Goal: Task Accomplishment & Management: Complete application form

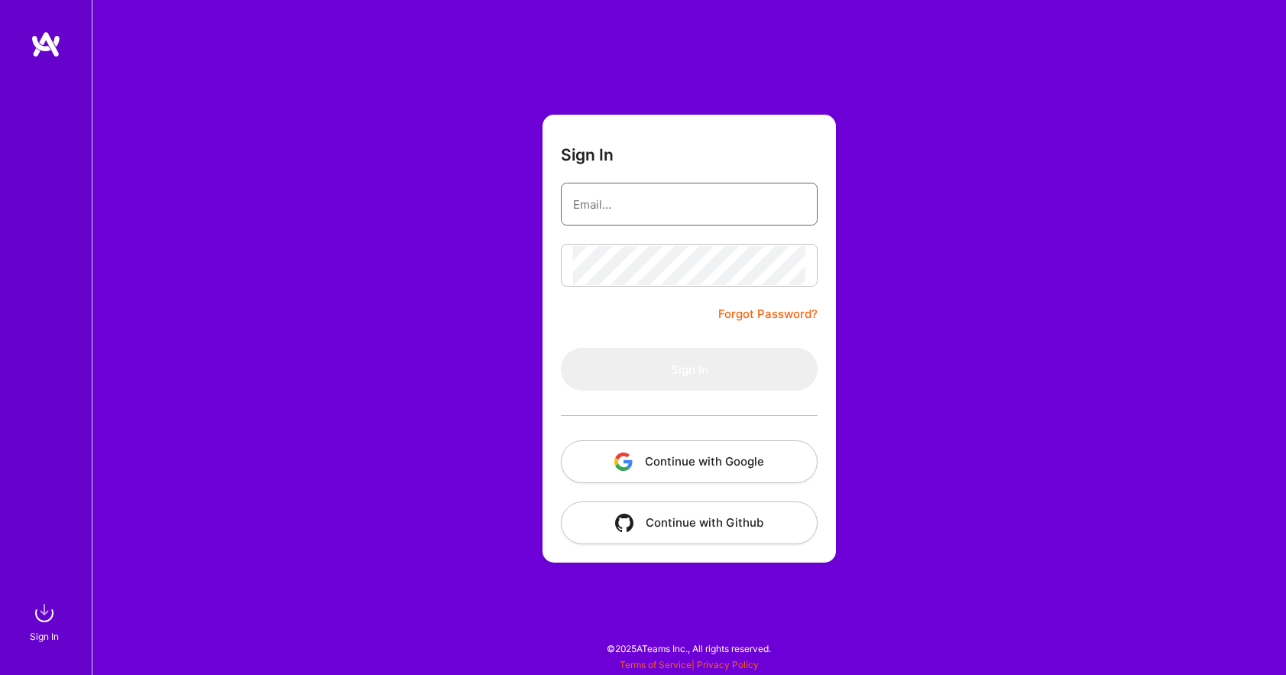
click at [602, 206] on input "email" at bounding box center [689, 204] width 232 height 39
type input "[PERSON_NAME][EMAIL_ADDRESS][DOMAIN_NAME]"
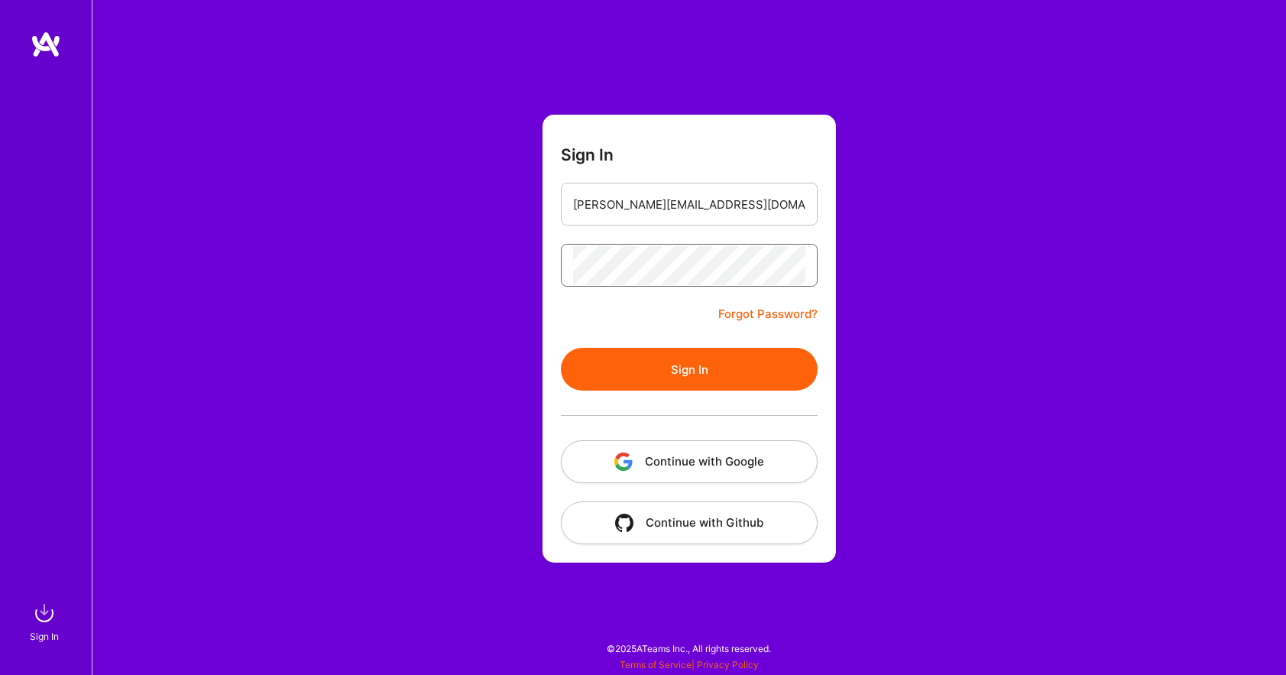
click at [561, 348] on button "Sign In" at bounding box center [689, 369] width 257 height 43
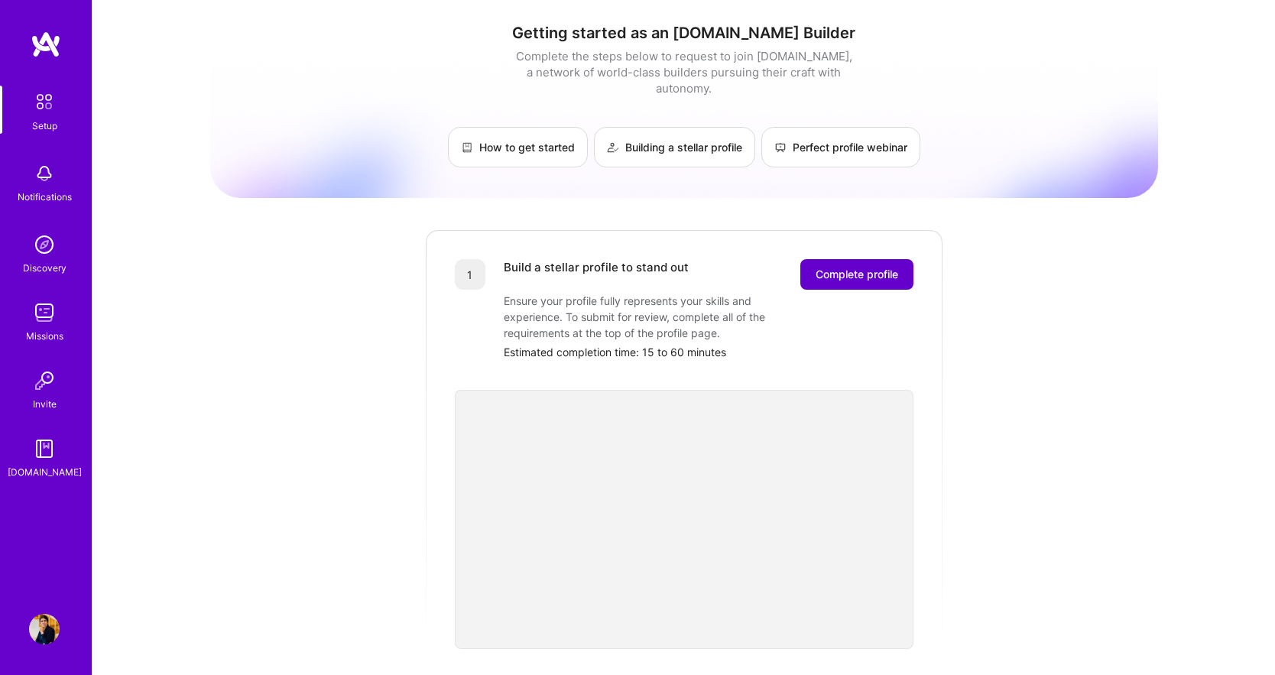
click at [843, 267] on button "Complete profile" at bounding box center [856, 274] width 113 height 31
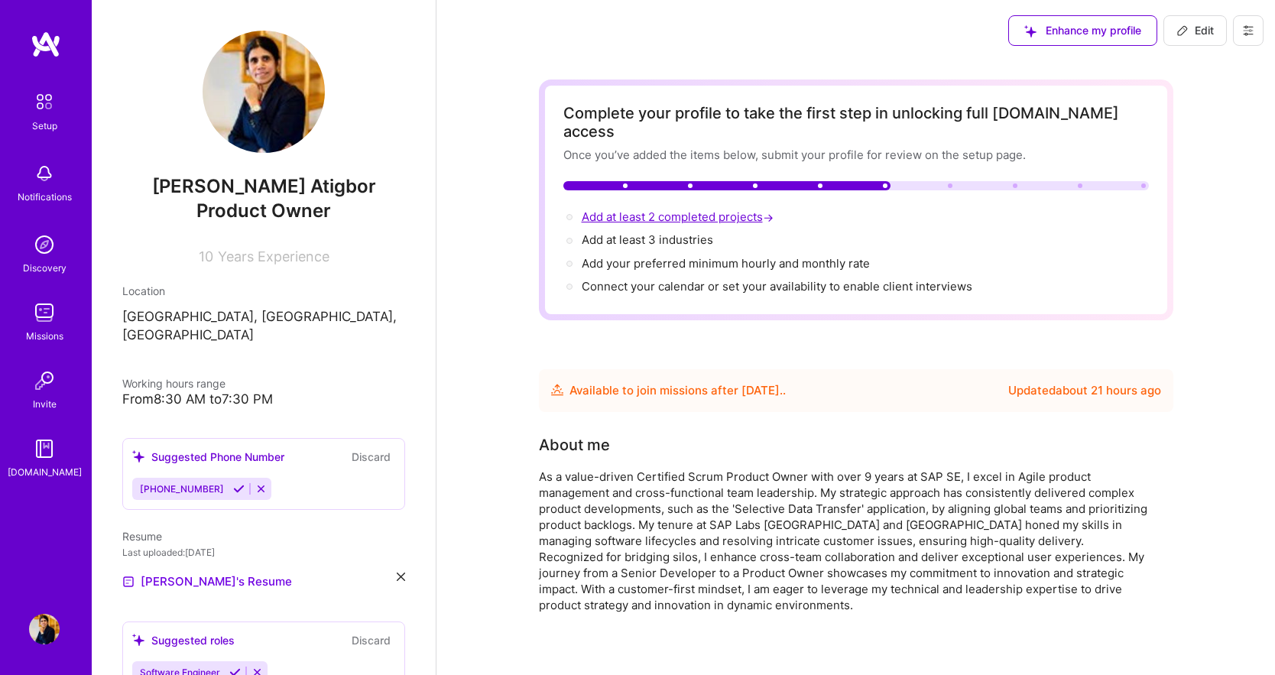
click at [704, 209] on span "Add at least 2 completed projects →" at bounding box center [679, 216] width 195 height 15
select select "US"
select select "Future Date"
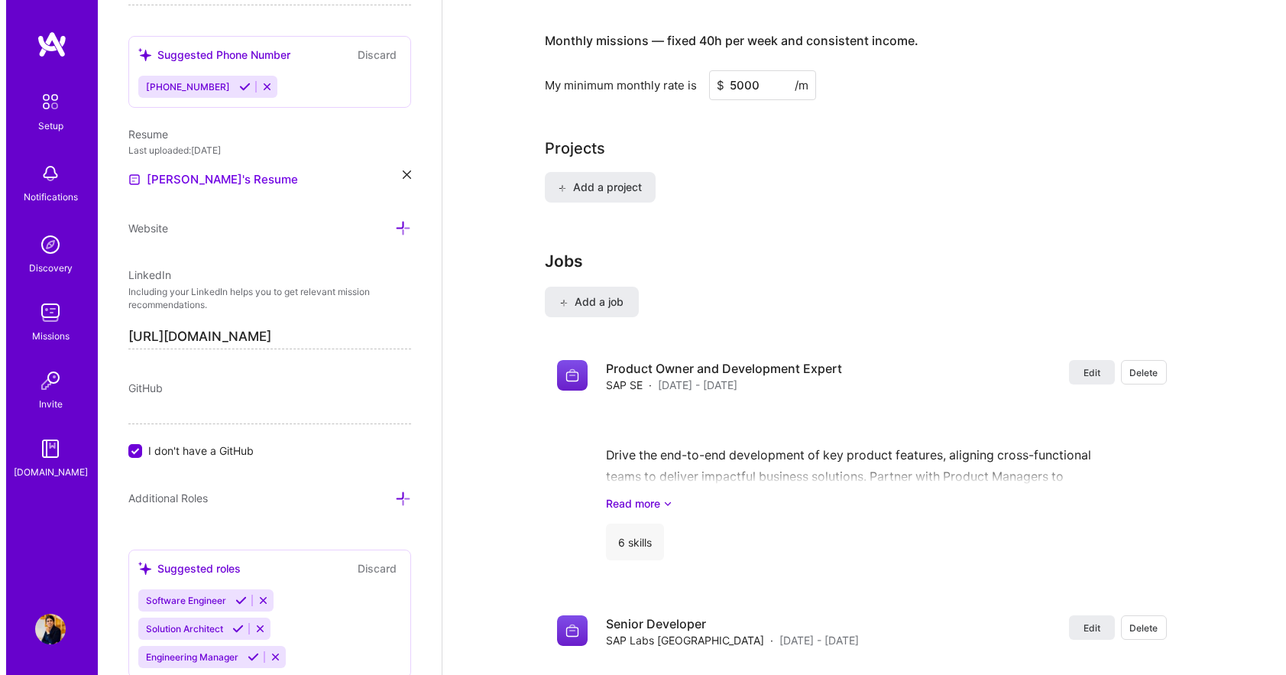
scroll to position [1102, 0]
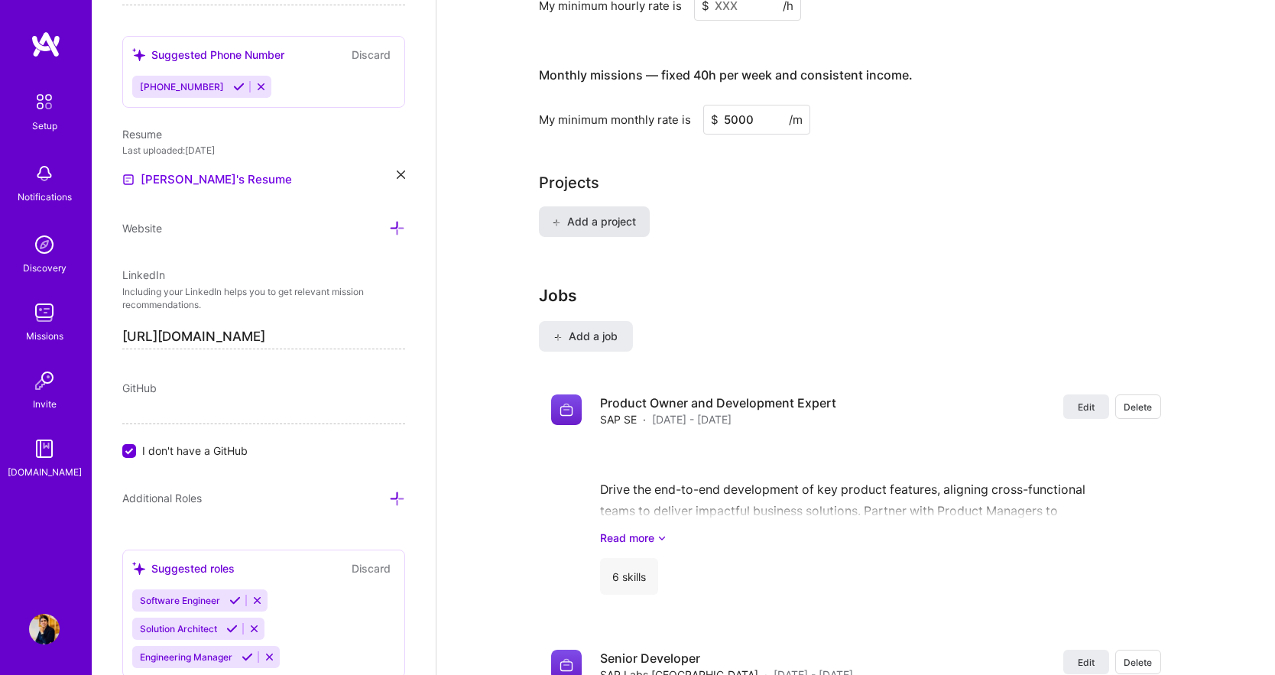
click at [555, 219] on icon at bounding box center [556, 223] width 8 height 8
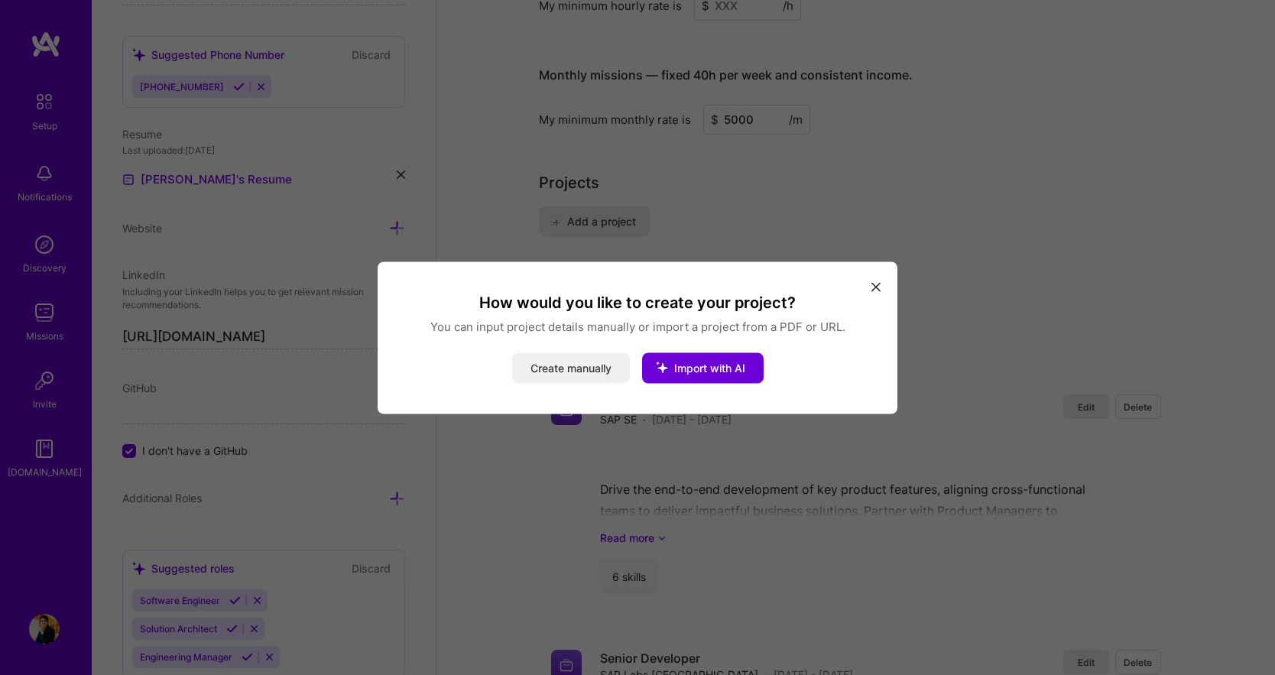
click at [568, 368] on button "Create manually" at bounding box center [571, 367] width 118 height 31
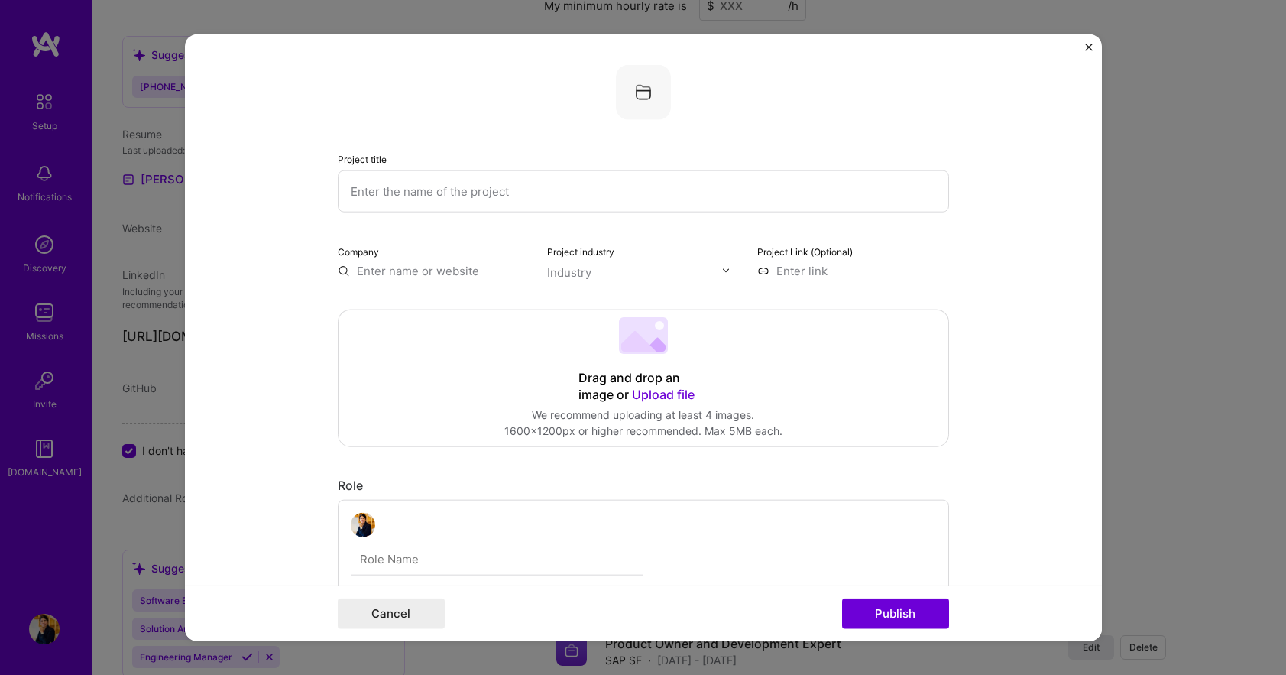
click at [397, 196] on input "text" at bounding box center [644, 191] width 612 height 42
type input "Selective Data Transfer"
click at [359, 268] on input "text" at bounding box center [434, 270] width 192 height 16
click at [434, 304] on div "SAP SE" at bounding box center [449, 305] width 53 height 27
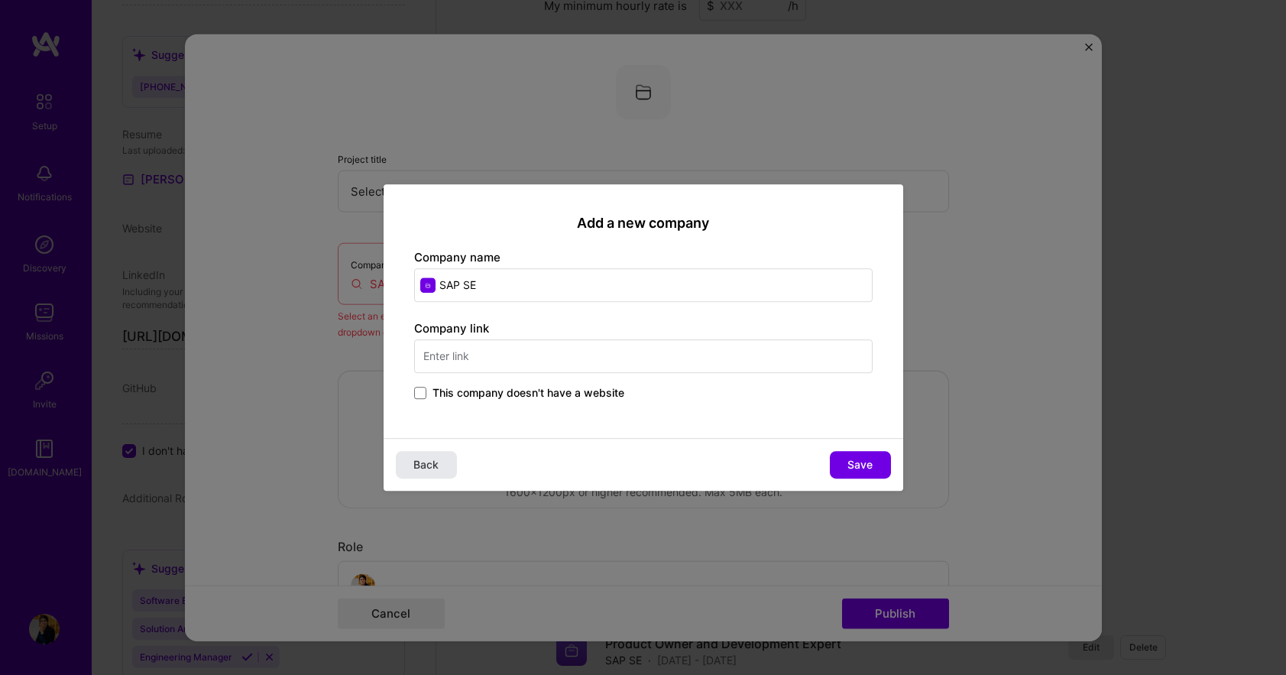
click at [434, 467] on span "Back" at bounding box center [426, 464] width 25 height 15
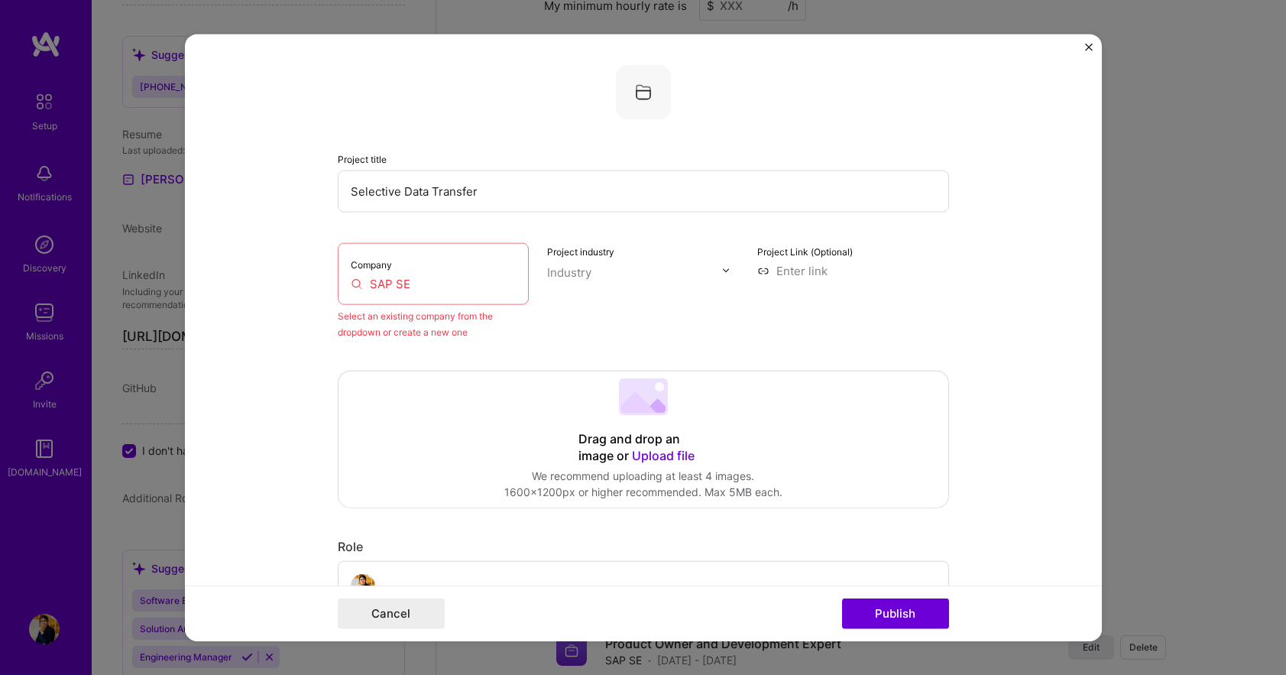
drag, startPoint x: 419, startPoint y: 281, endPoint x: 335, endPoint y: 282, distance: 84.1
click at [338, 282] on div "Company SAP SE" at bounding box center [434, 273] width 192 height 62
paste input "[URL][DOMAIN_NAME]"
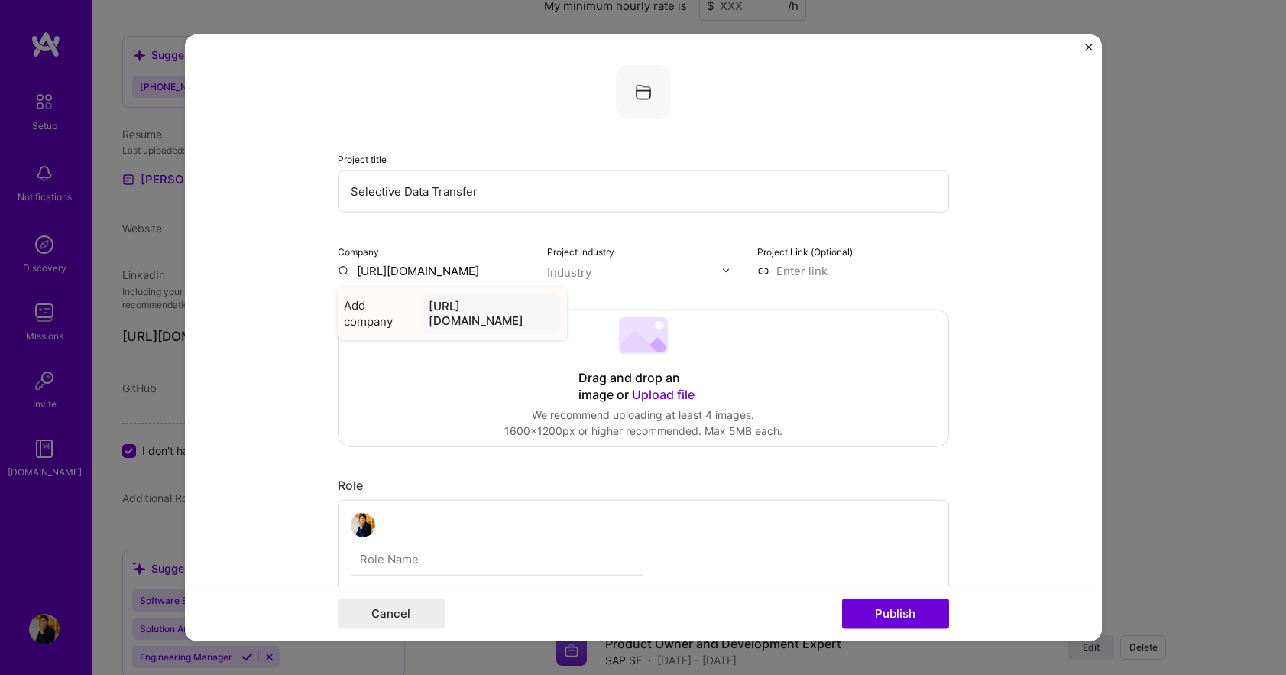
type input "[URL][DOMAIN_NAME]"
click at [466, 323] on div "[URL][DOMAIN_NAME]" at bounding box center [492, 312] width 138 height 41
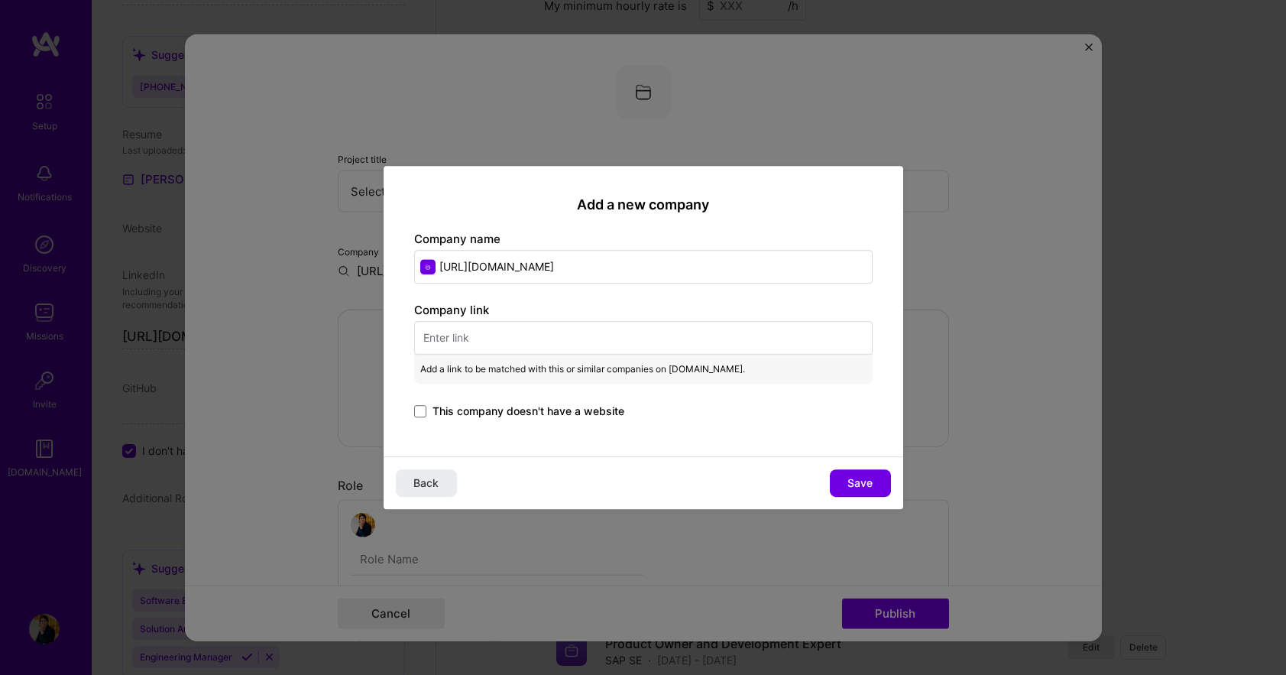
scroll to position [0, 335]
click at [435, 339] on input "text" at bounding box center [643, 338] width 459 height 34
paste input "[URL][DOMAIN_NAME]"
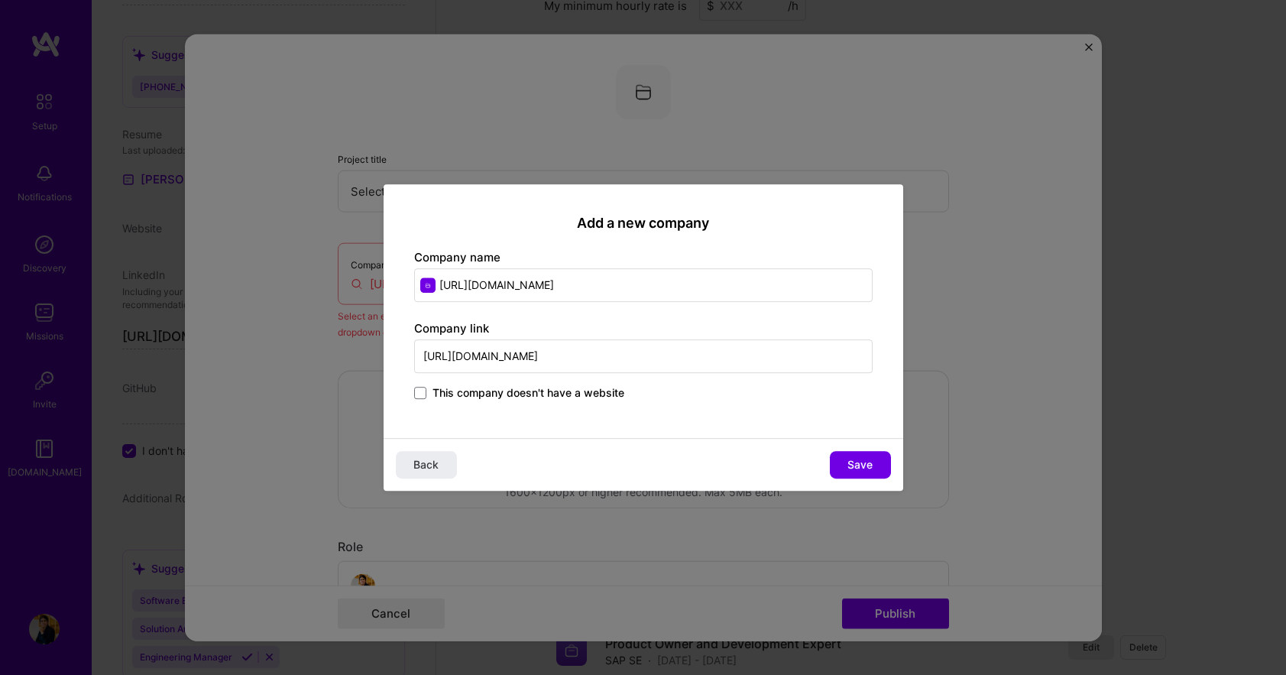
scroll to position [0, 319]
type input "[URL][DOMAIN_NAME]"
click at [464, 287] on input "[URL][DOMAIN_NAME]" at bounding box center [643, 285] width 459 height 34
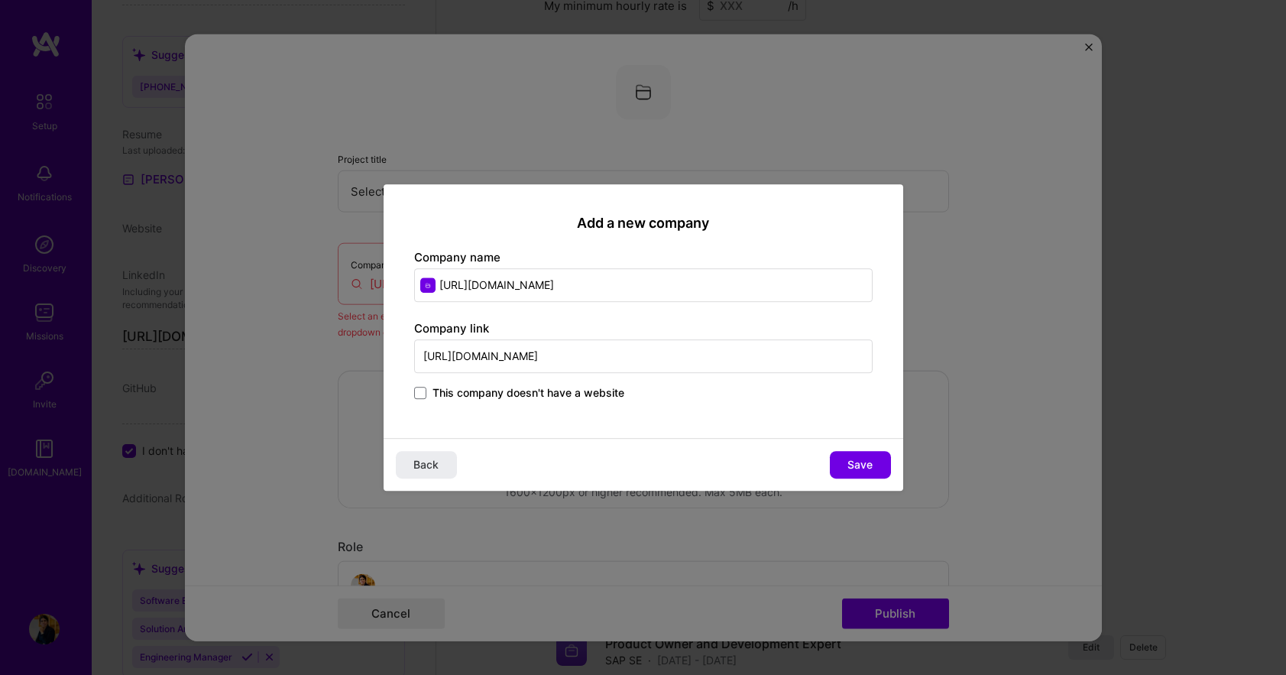
drag, startPoint x: 437, startPoint y: 282, endPoint x: 1134, endPoint y: 307, distance: 697.6
click at [1134, 307] on div "Add a new company Company name [URL][DOMAIN_NAME] Company link [URL][DOMAIN_NAM…" at bounding box center [643, 337] width 1286 height 675
type input "SAP SE"
click at [857, 463] on span "Save" at bounding box center [860, 464] width 25 height 15
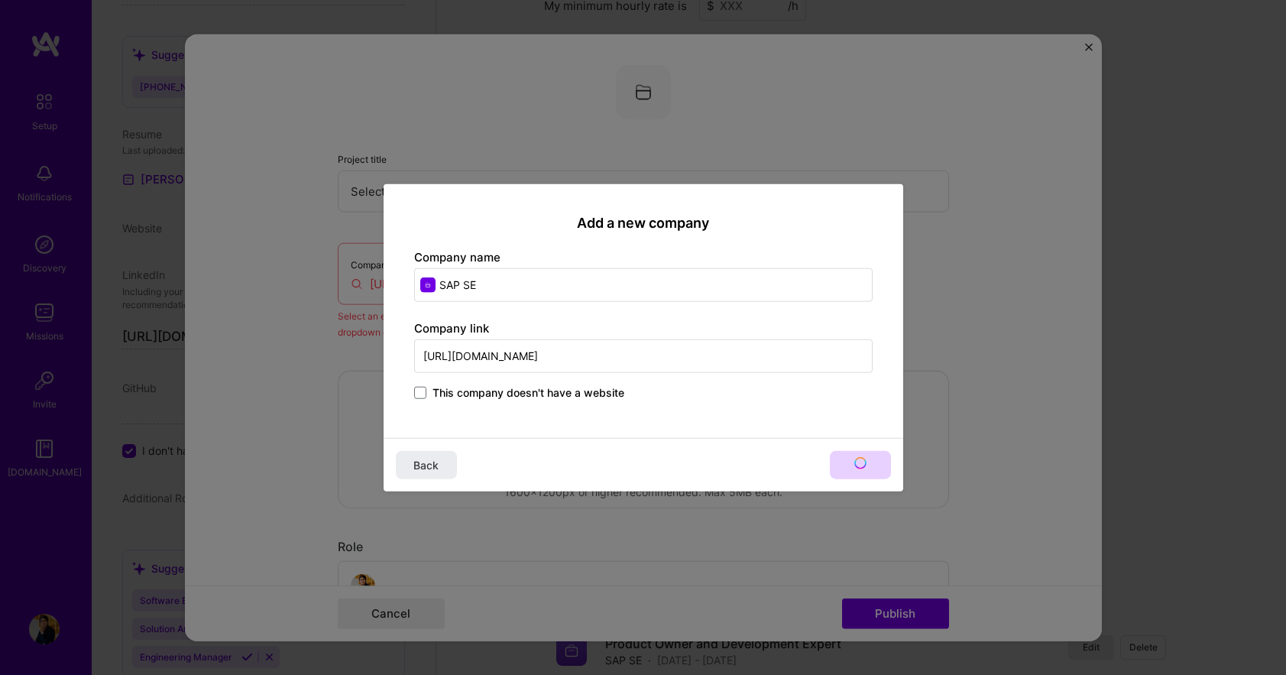
type input "SAP SE"
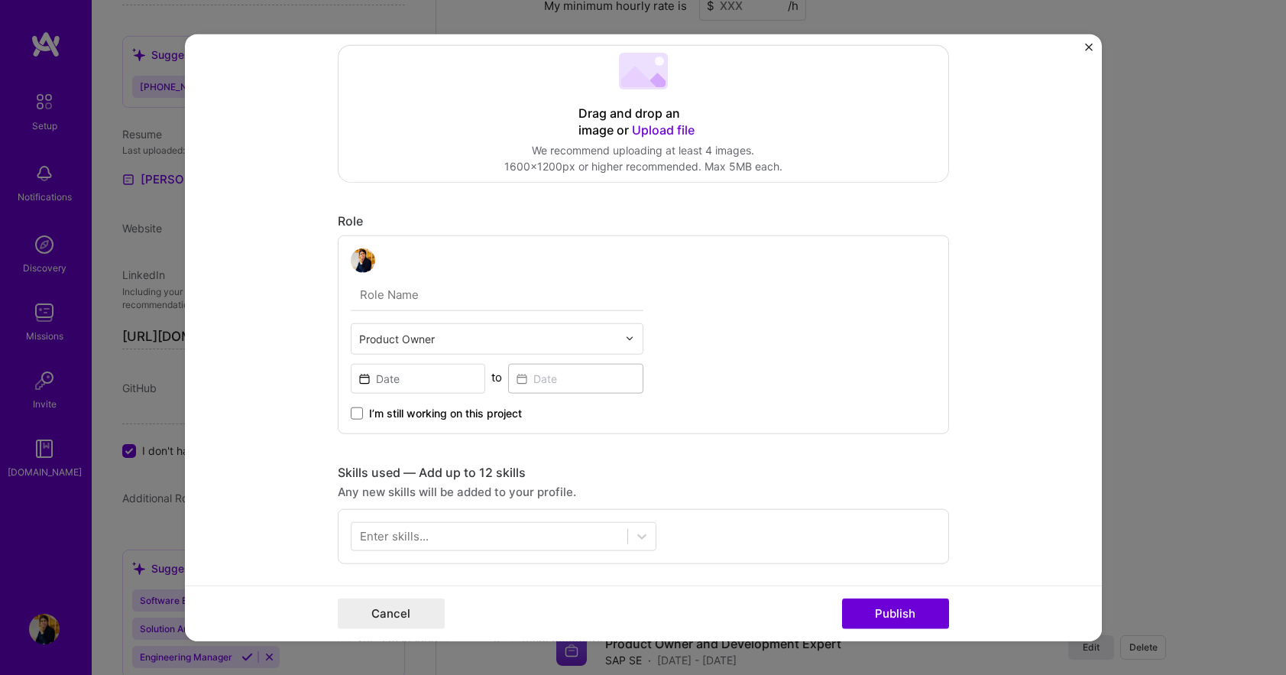
scroll to position [306, 0]
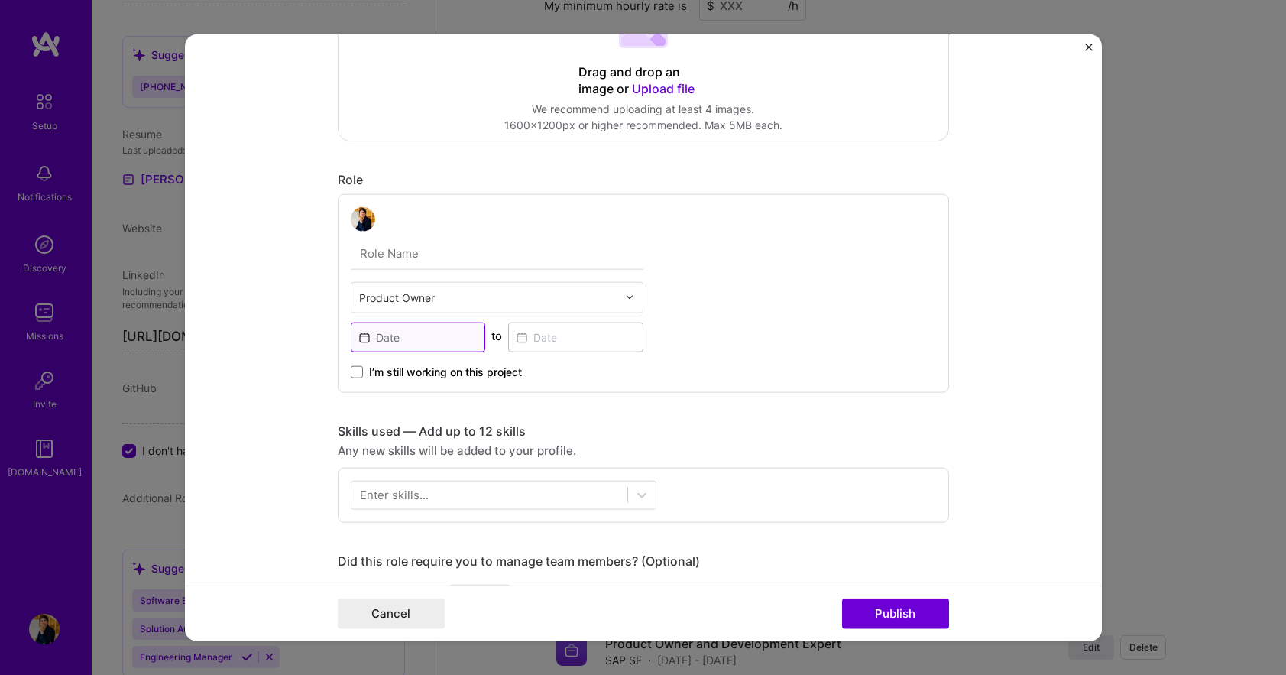
click at [378, 334] on input at bounding box center [418, 337] width 135 height 30
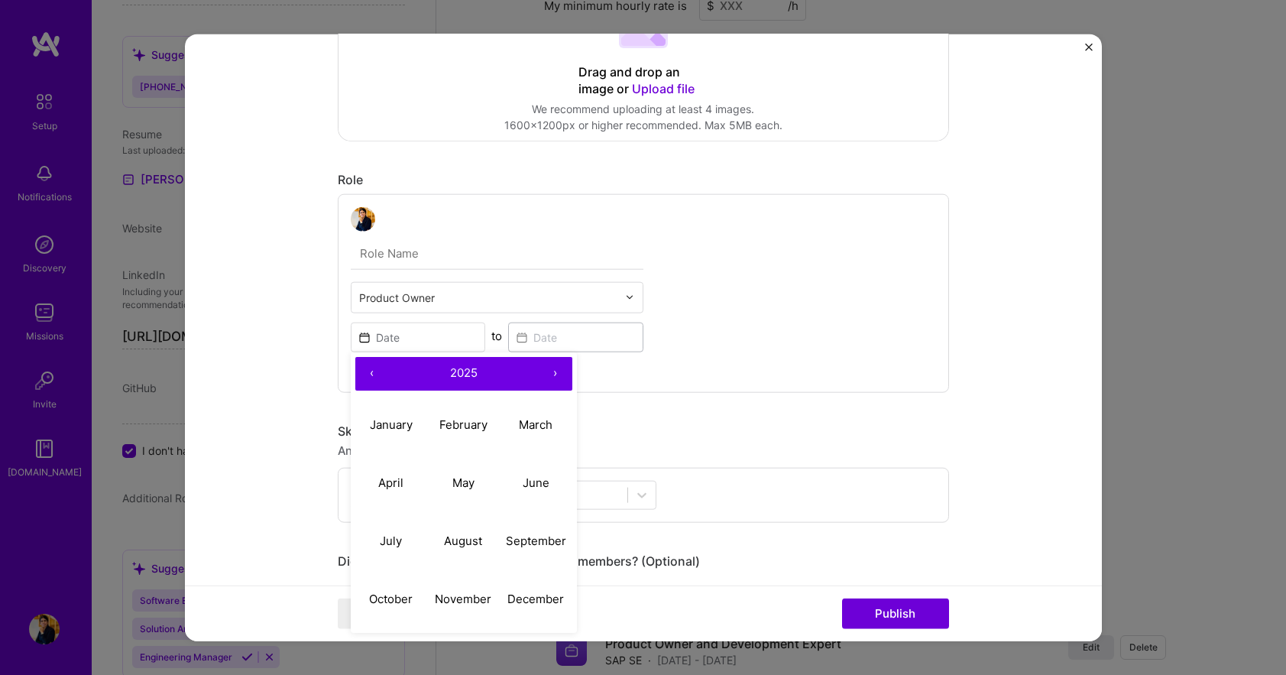
click at [364, 371] on button "‹" at bounding box center [372, 373] width 34 height 34
click at [448, 540] on abbr "August" at bounding box center [463, 541] width 38 height 15
type input "[DATE]"
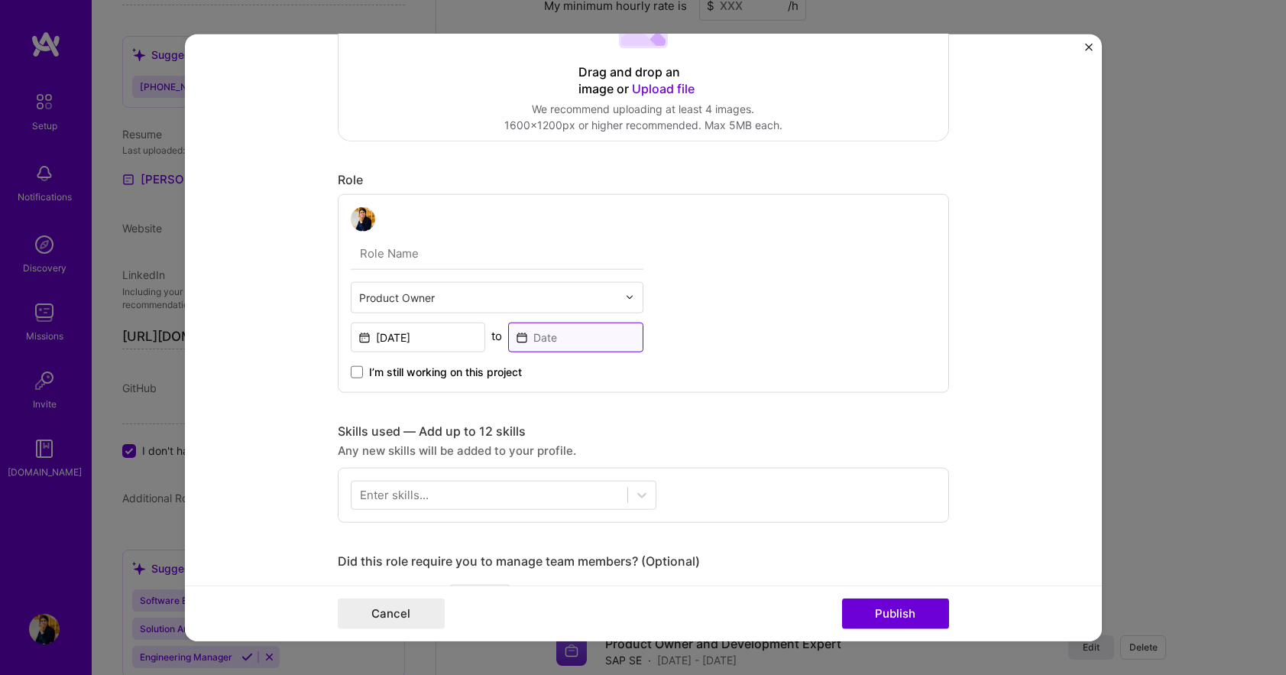
click at [515, 339] on input at bounding box center [575, 337] width 135 height 30
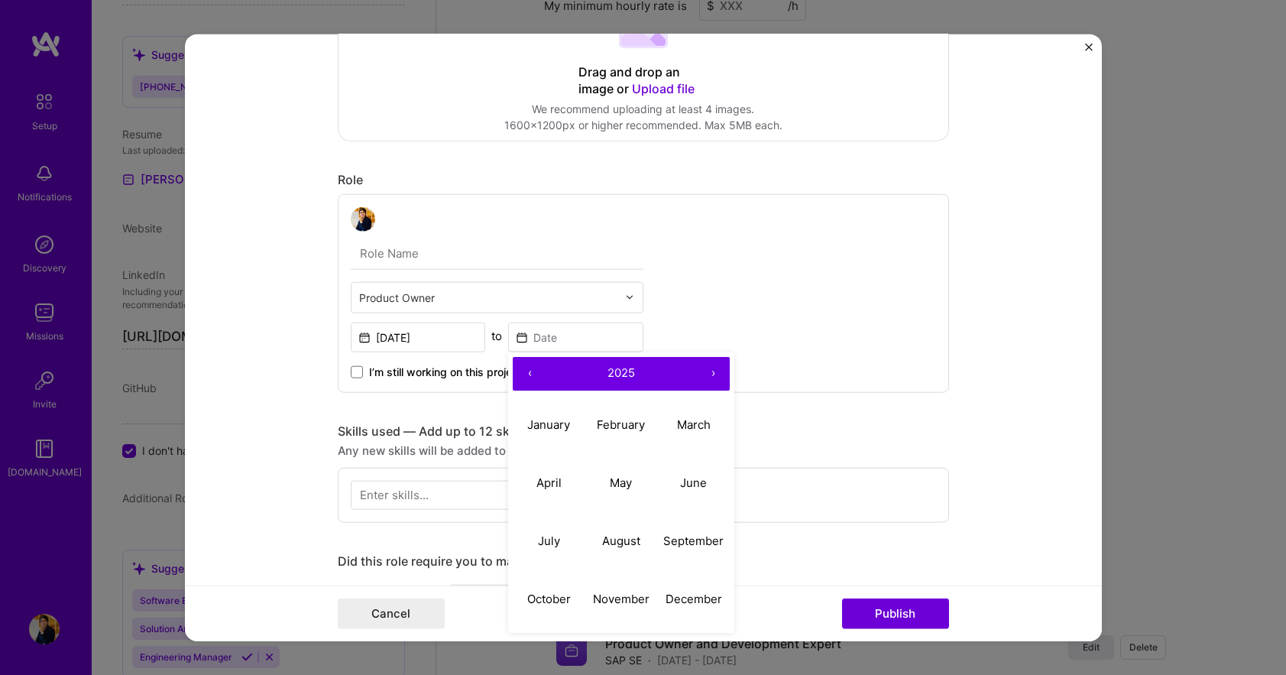
click at [522, 368] on button "‹" at bounding box center [530, 373] width 34 height 34
click at [685, 595] on abbr "December" at bounding box center [694, 599] width 57 height 15
type input "[DATE]"
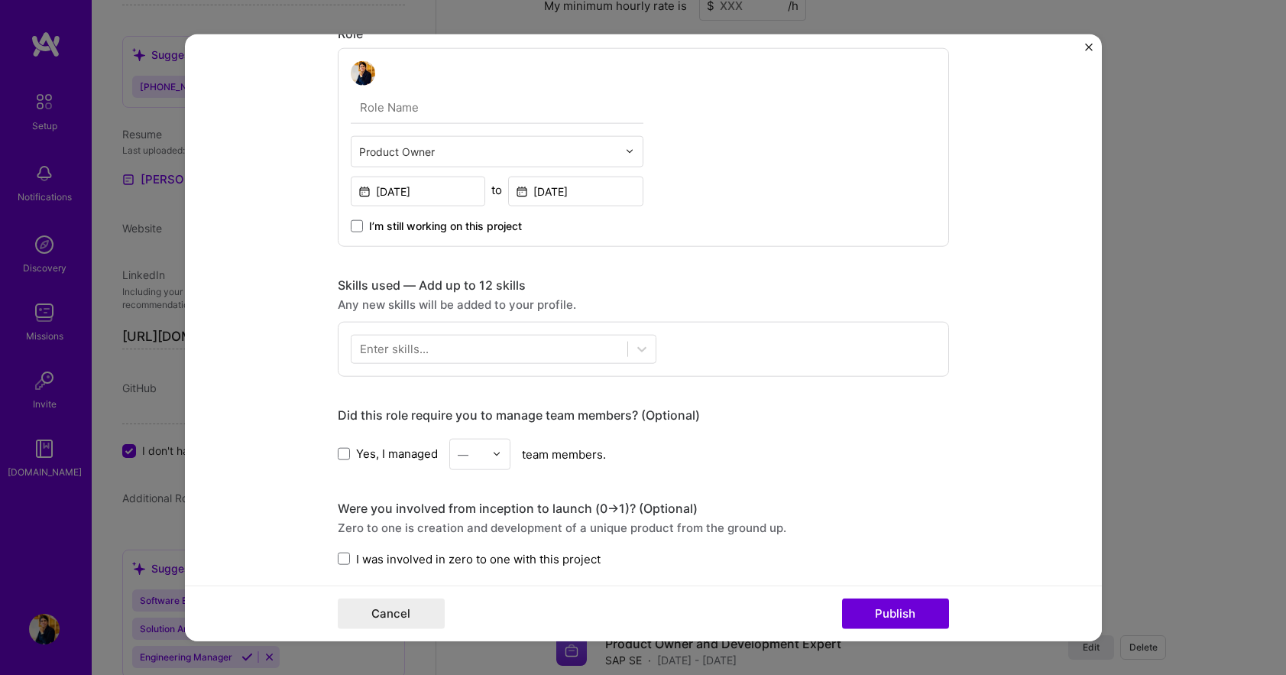
scroll to position [459, 0]
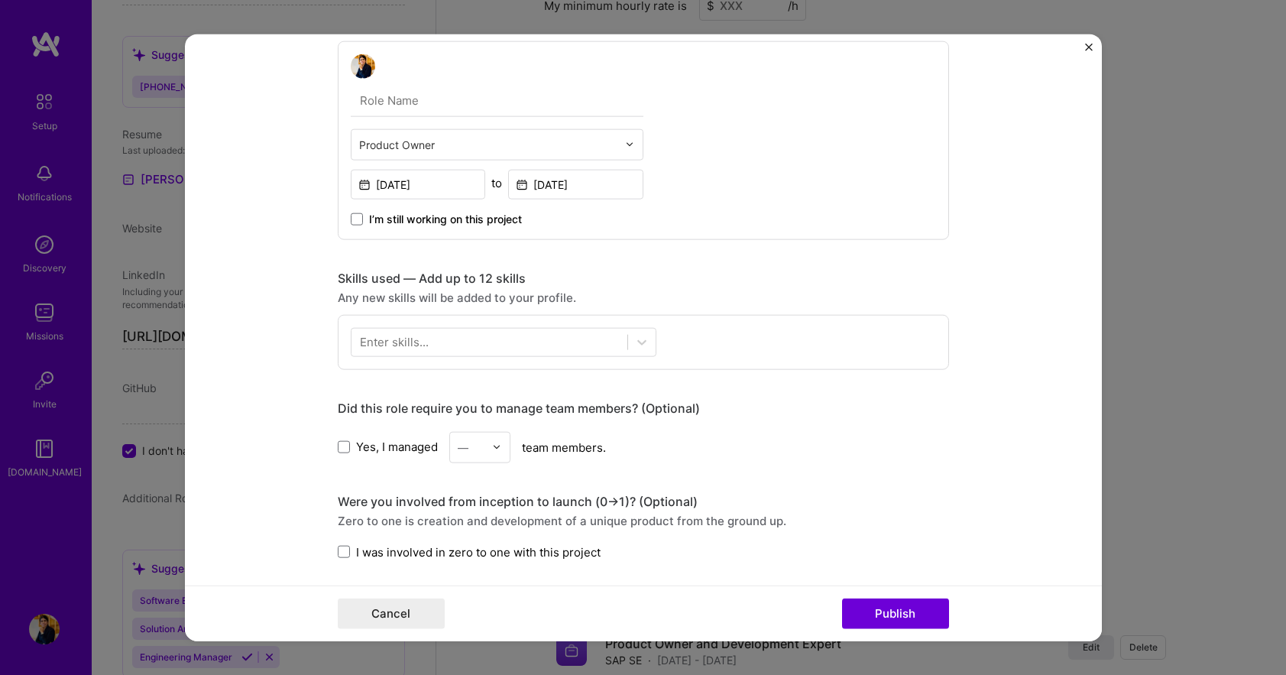
click at [375, 337] on div "Enter skills..." at bounding box center [394, 342] width 69 height 16
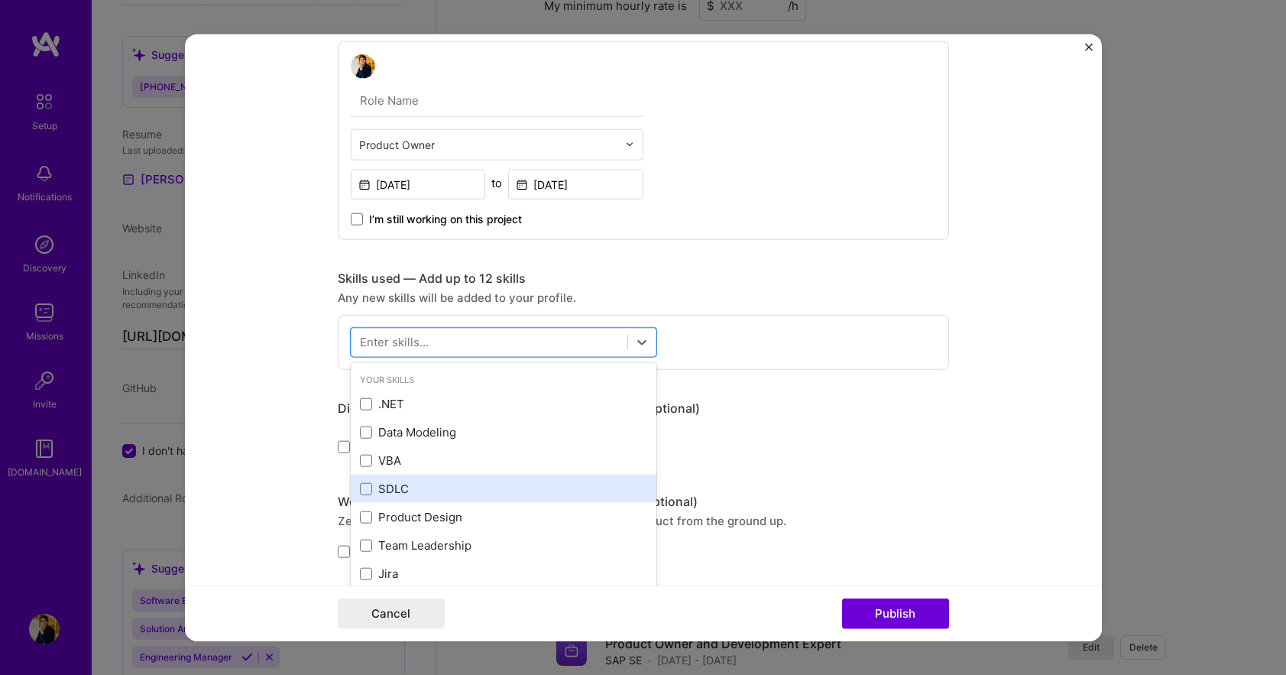
click at [388, 488] on div "SDLC" at bounding box center [503, 489] width 287 height 16
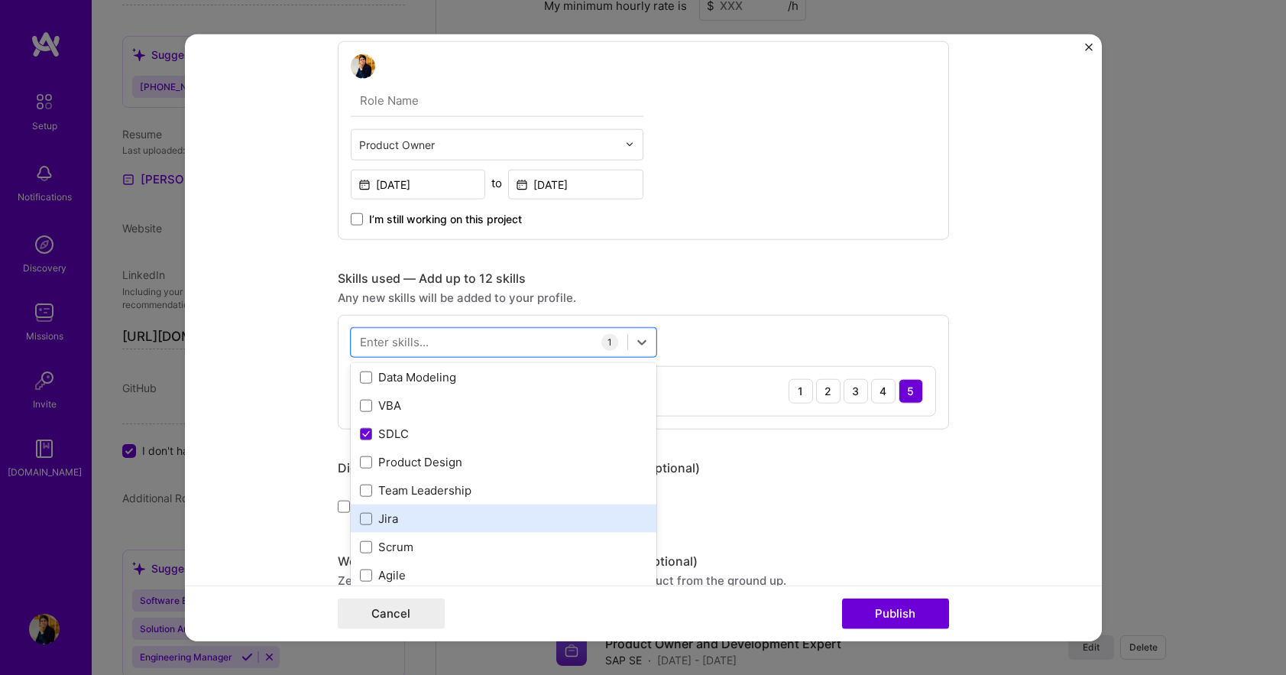
scroll to position [76, 0]
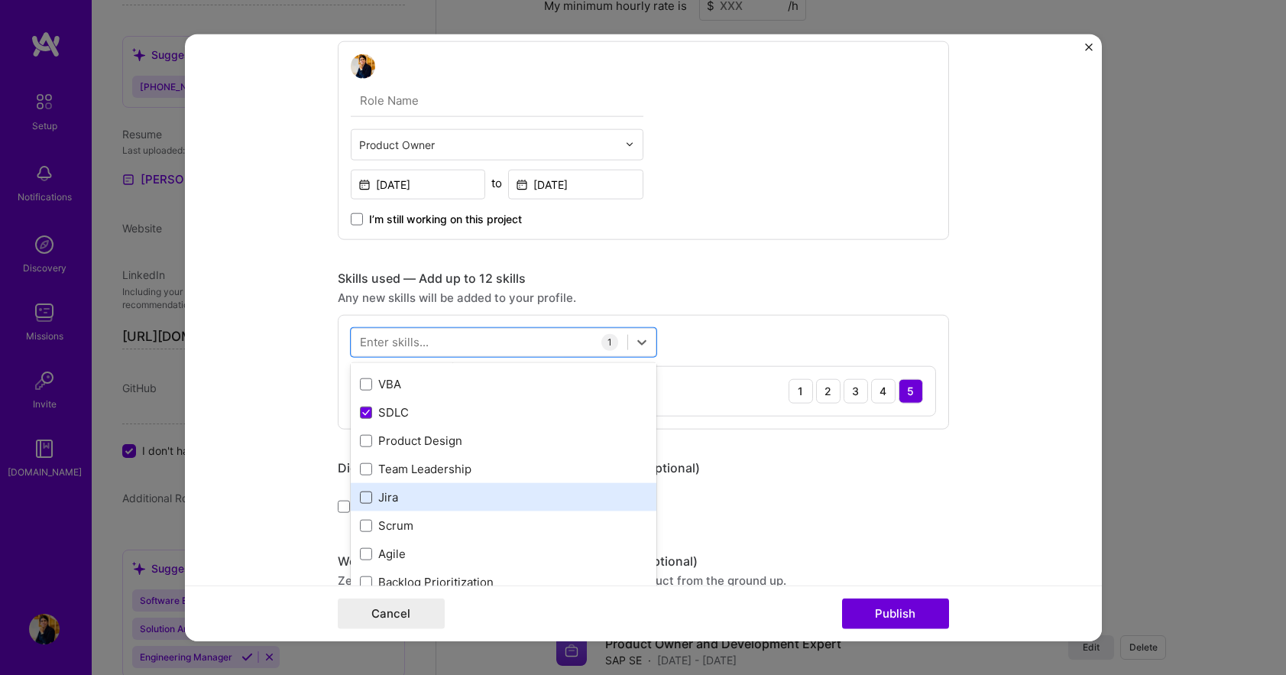
click at [362, 495] on span at bounding box center [366, 497] width 12 height 12
click at [0, 0] on input "checkbox" at bounding box center [0, 0] width 0 height 0
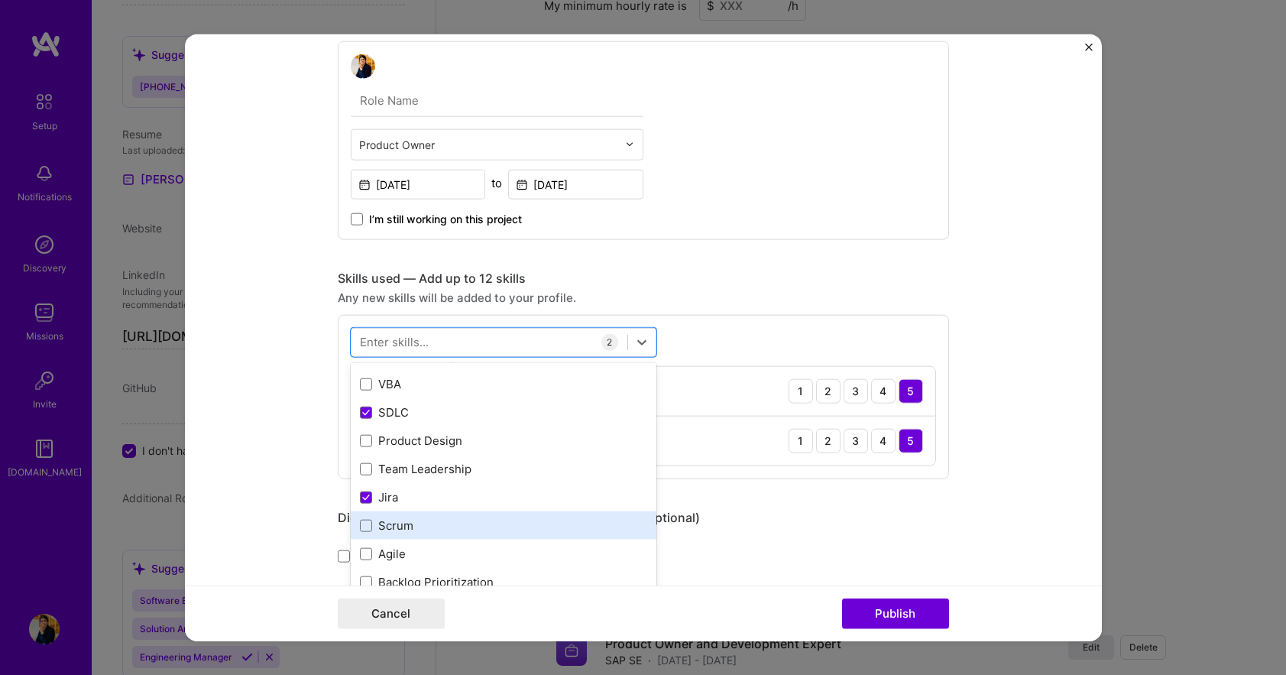
click at [367, 522] on div "Scrum" at bounding box center [503, 525] width 287 height 16
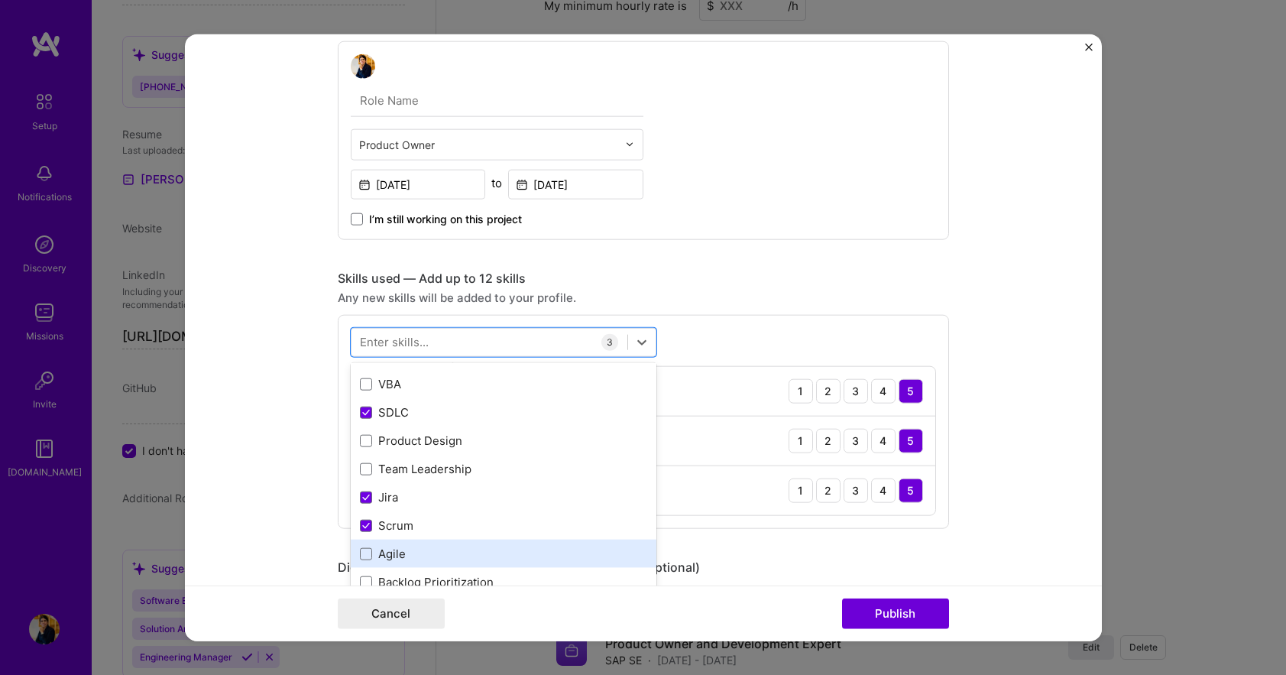
click at [352, 552] on div "Agile" at bounding box center [504, 554] width 306 height 28
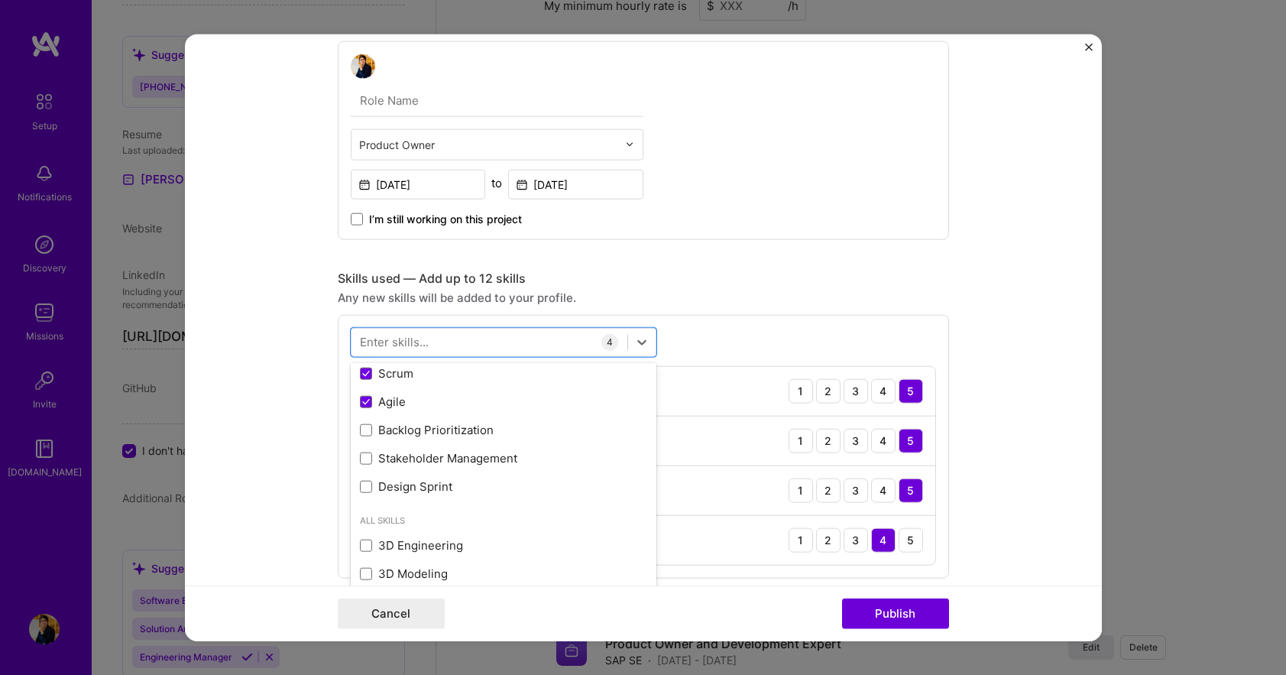
scroll to position [229, 0]
click at [360, 423] on span at bounding box center [366, 429] width 12 height 12
click at [0, 0] on input "checkbox" at bounding box center [0, 0] width 0 height 0
click at [360, 456] on span at bounding box center [366, 457] width 12 height 12
click at [0, 0] on input "checkbox" at bounding box center [0, 0] width 0 height 0
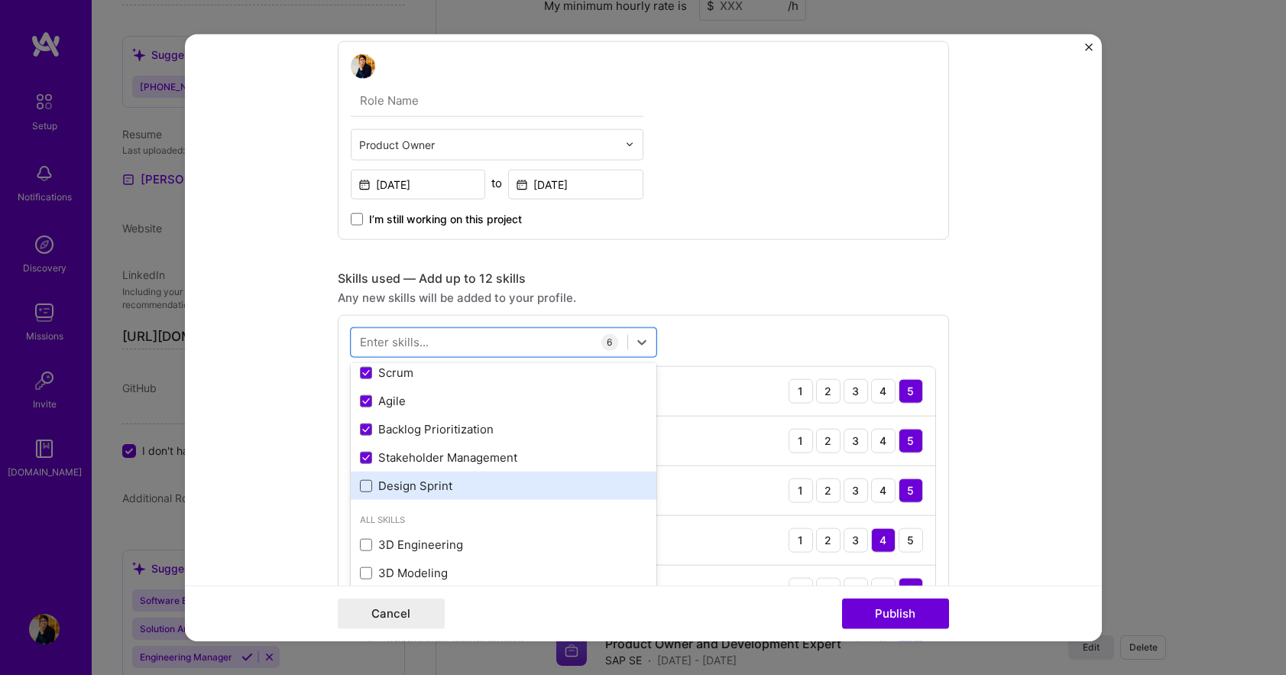
click at [360, 487] on span at bounding box center [366, 485] width 12 height 12
click at [0, 0] on input "checkbox" at bounding box center [0, 0] width 0 height 0
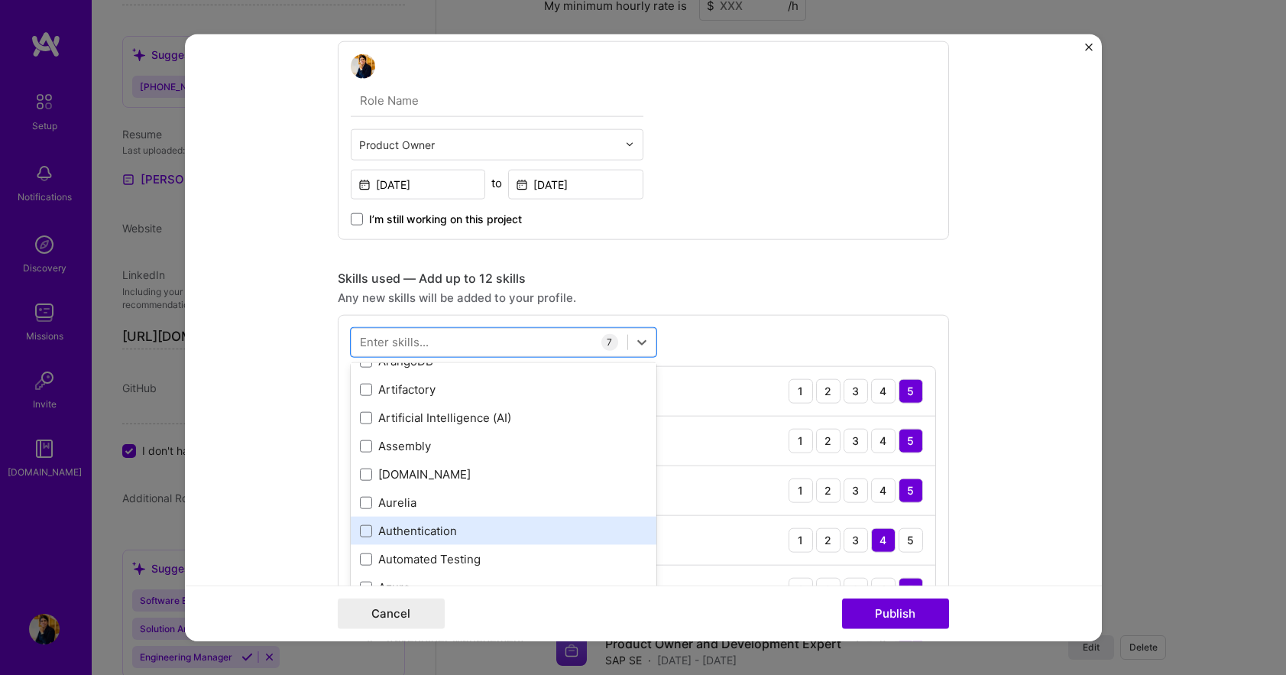
scroll to position [1376, 0]
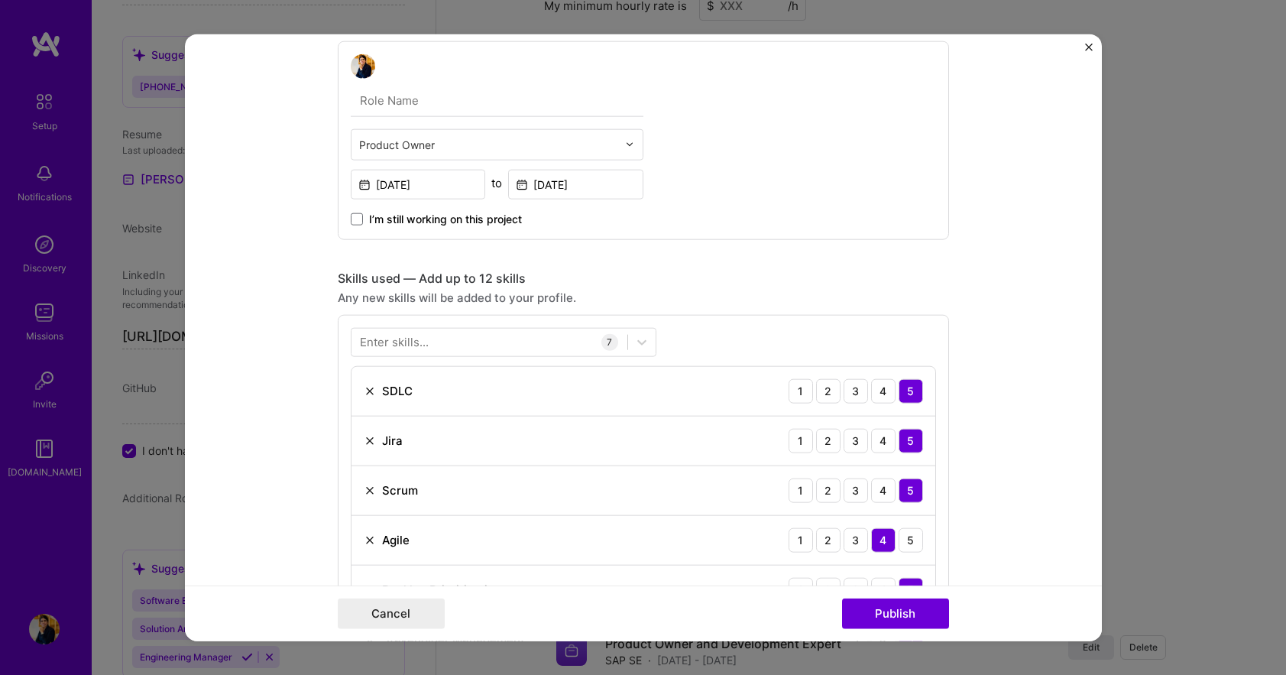
click at [981, 274] on form "Project title Selective Data Transfer Company SAP SE Project industry Industry …" at bounding box center [643, 338] width 917 height 608
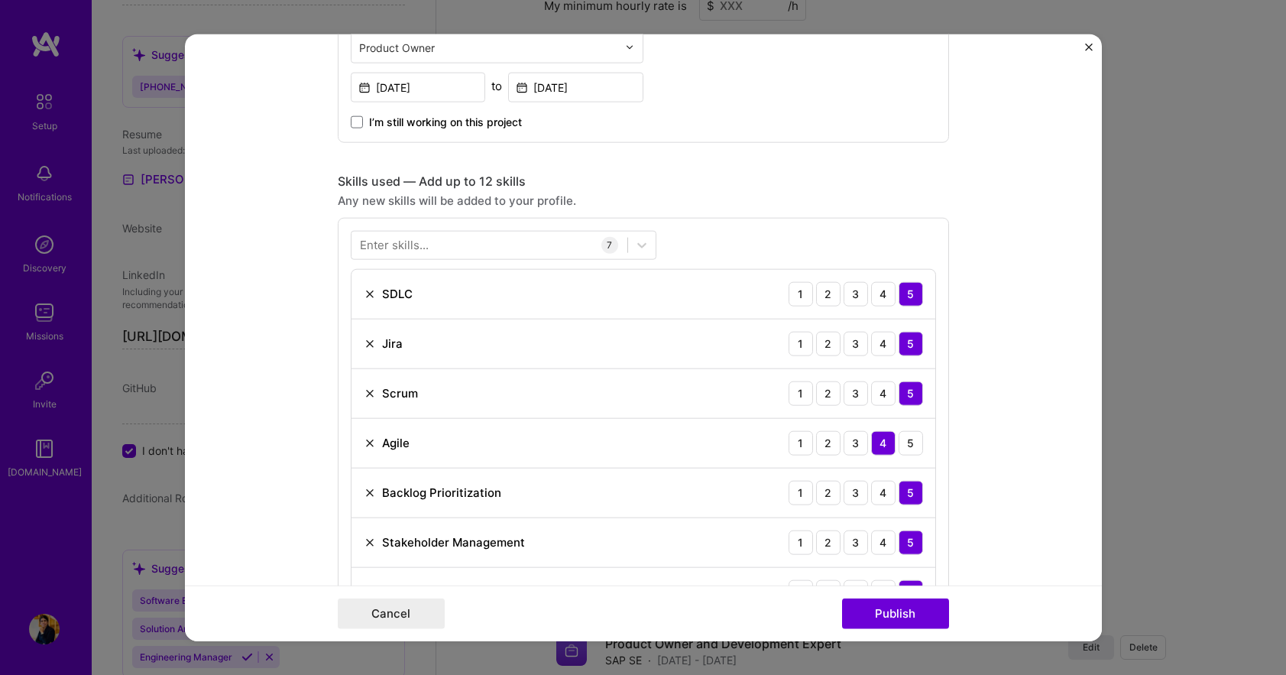
scroll to position [688, 0]
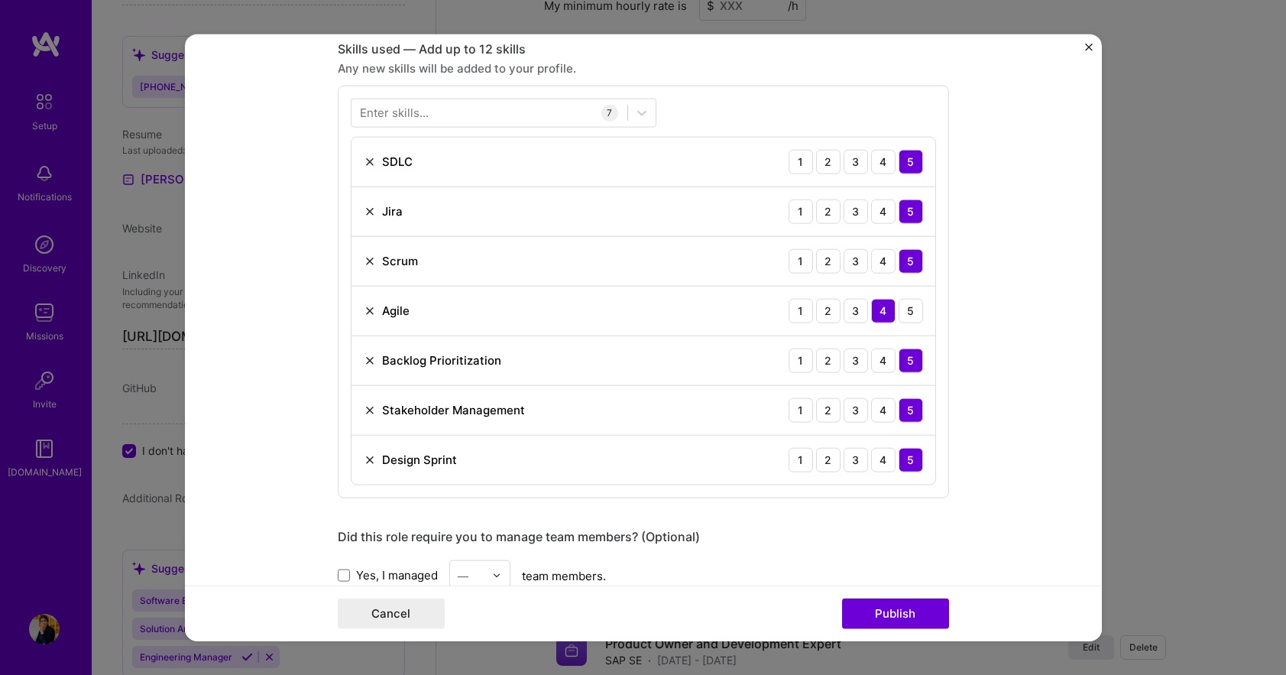
click at [379, 115] on div "Enter skills..." at bounding box center [394, 113] width 69 height 16
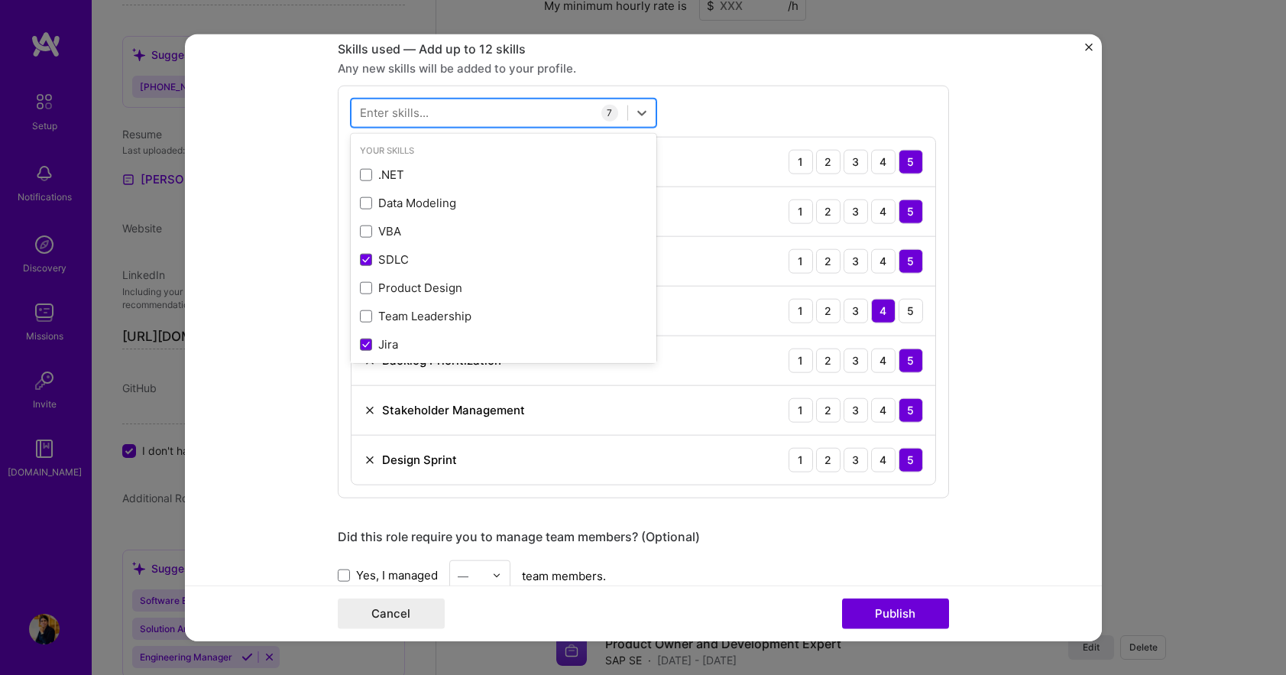
click at [432, 114] on div at bounding box center [490, 112] width 276 height 25
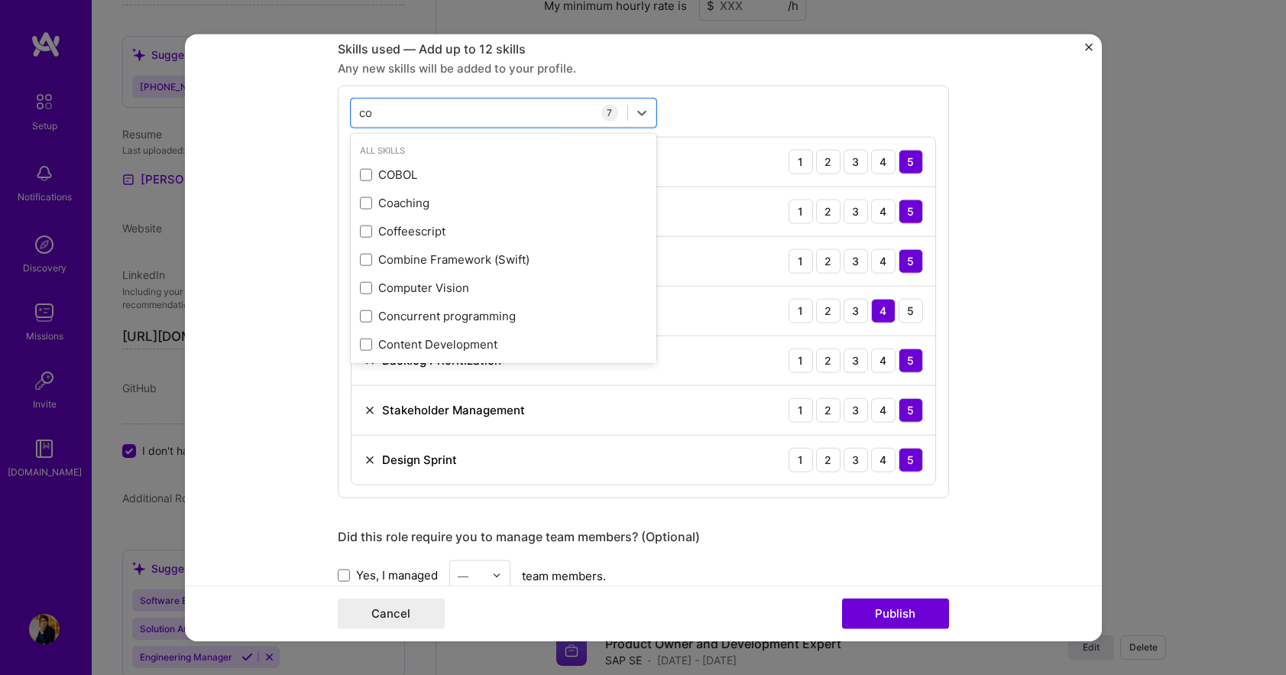
type input "c"
type input "i"
type input "sta"
click at [751, 63] on div "Any new skills will be added to your profile." at bounding box center [644, 68] width 612 height 16
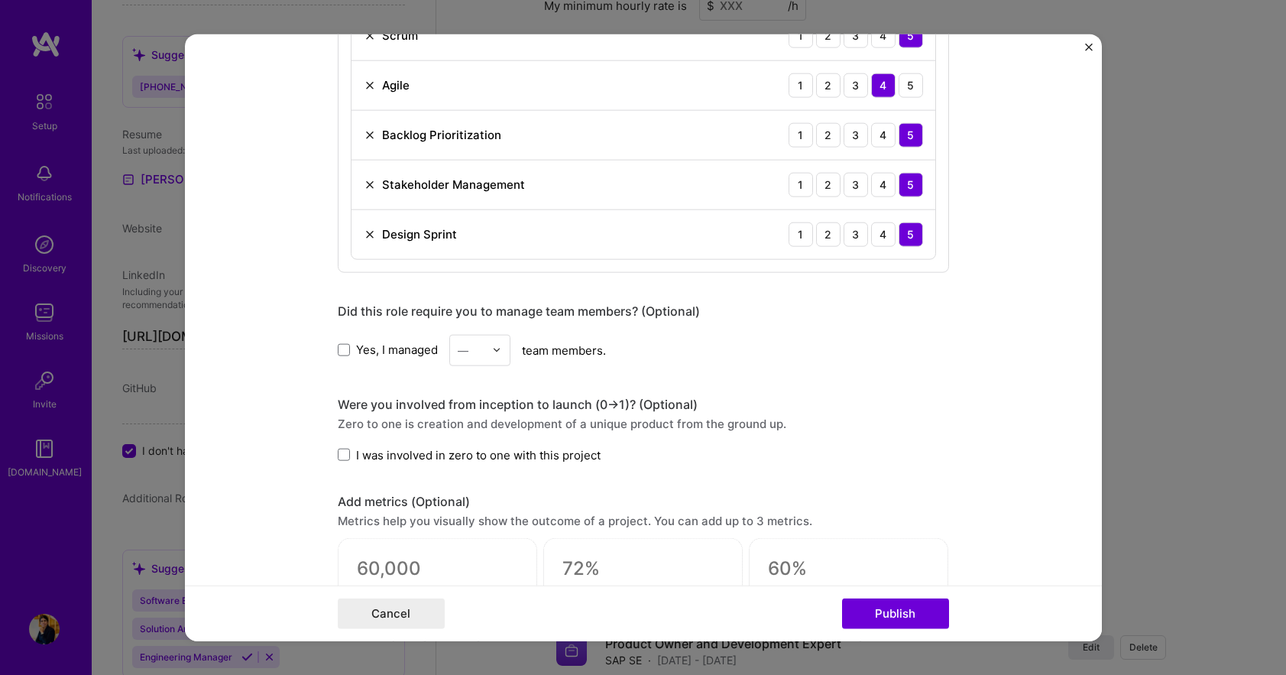
scroll to position [917, 0]
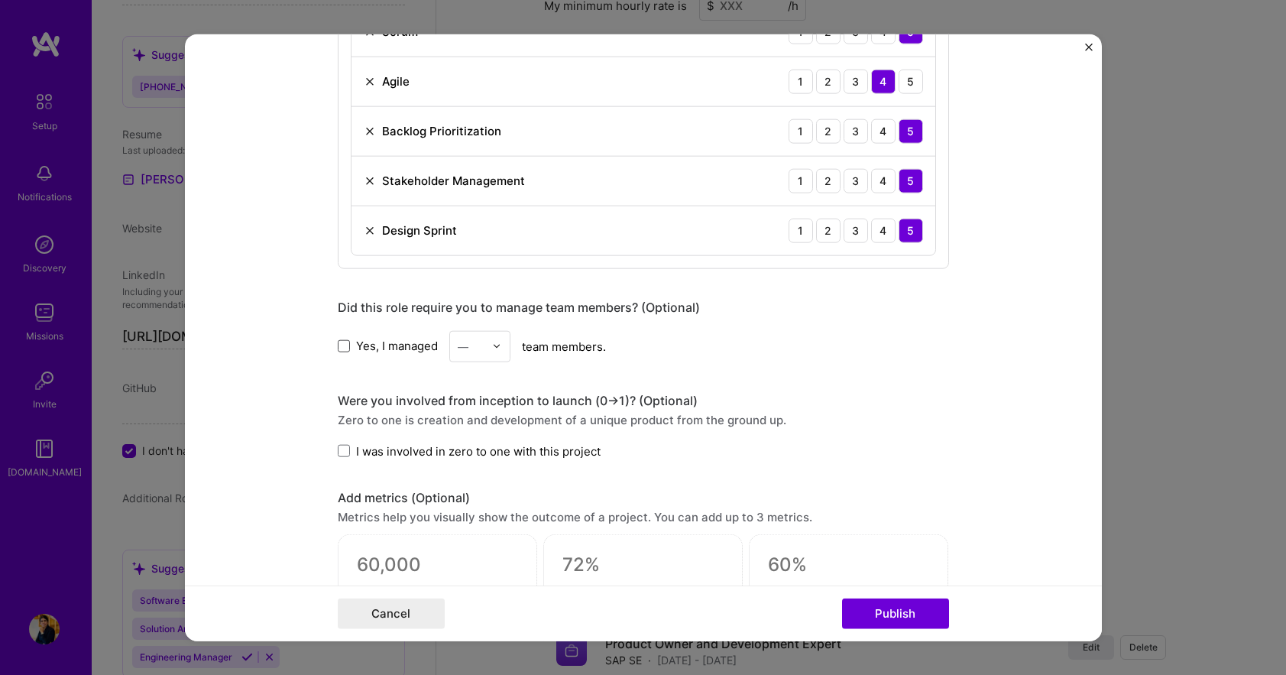
click at [338, 344] on span at bounding box center [344, 346] width 12 height 12
click at [0, 0] on input "Yes, I managed" at bounding box center [0, 0] width 0 height 0
click at [492, 346] on img at bounding box center [496, 346] width 9 height 9
click at [461, 511] on div "8" at bounding box center [480, 508] width 52 height 28
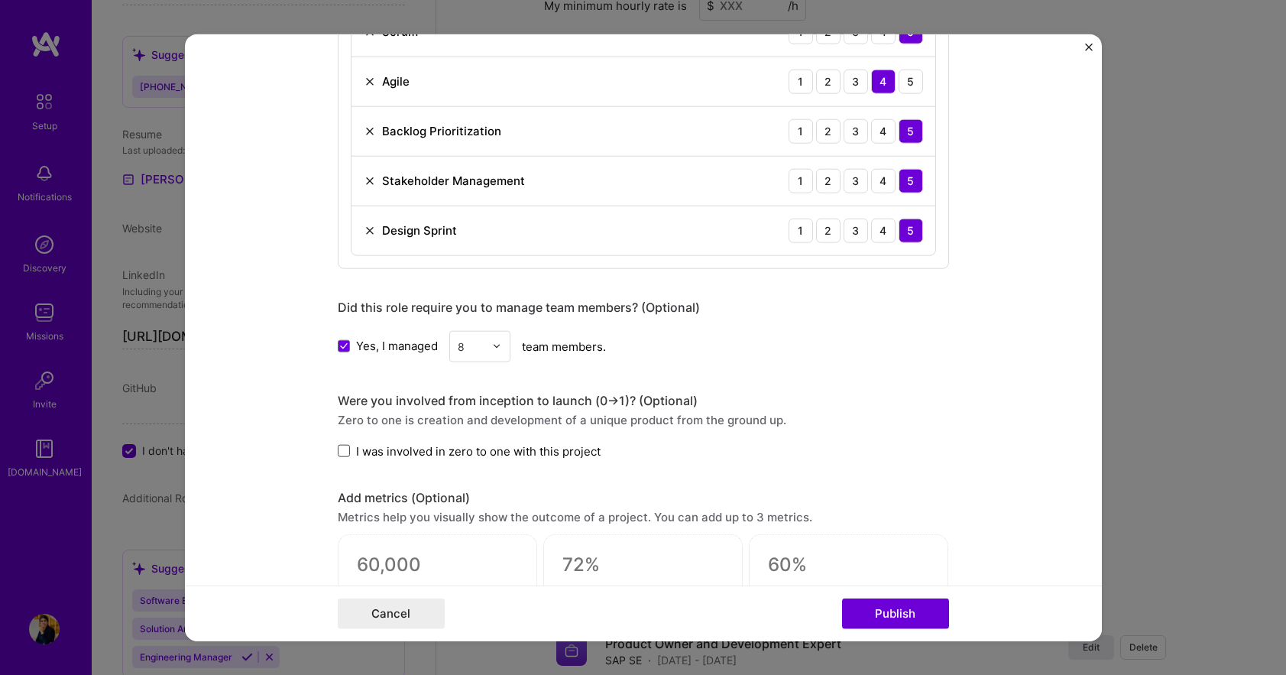
click at [338, 447] on span at bounding box center [344, 451] width 12 height 12
click at [0, 0] on input "I was involved in zero to one with this project" at bounding box center [0, 0] width 0 height 0
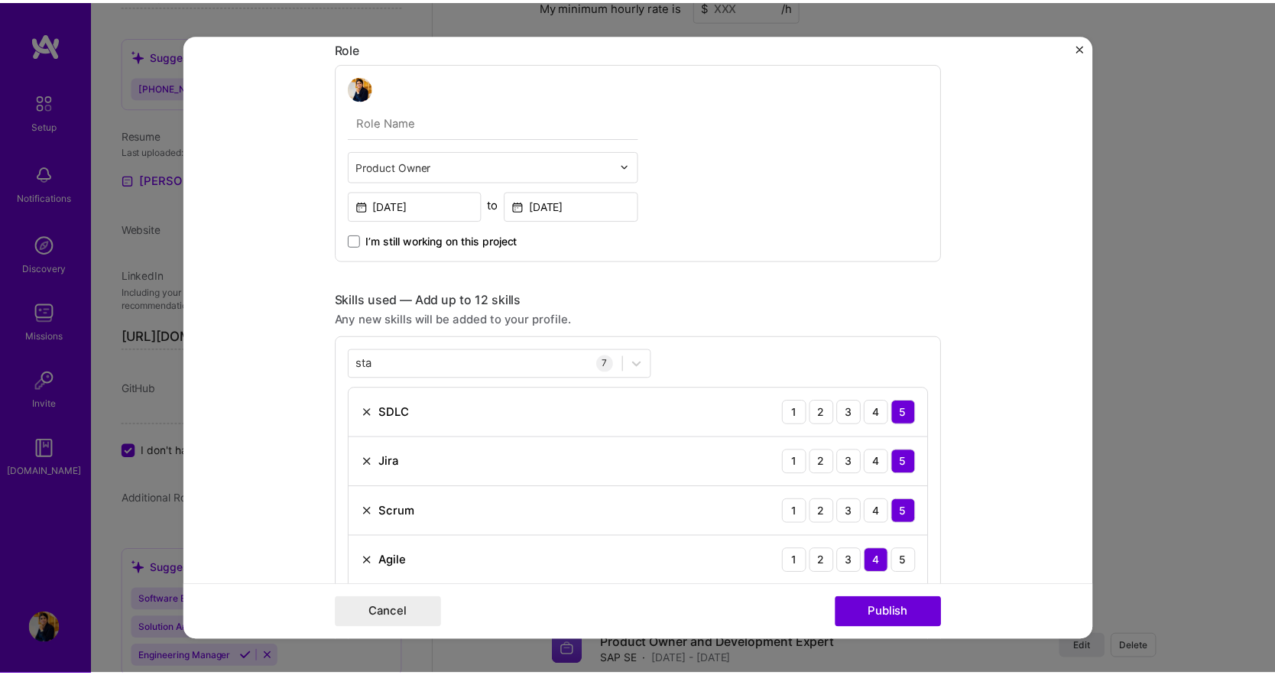
scroll to position [0, 0]
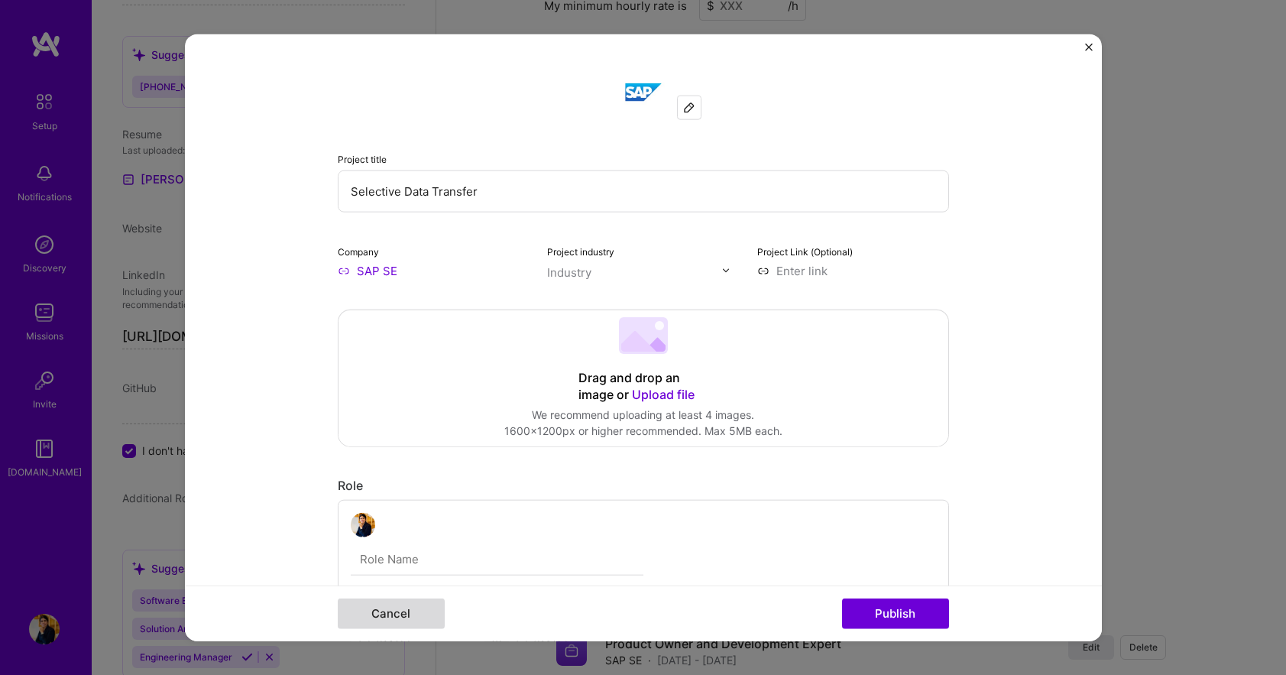
click at [393, 616] on button "Cancel" at bounding box center [391, 614] width 107 height 31
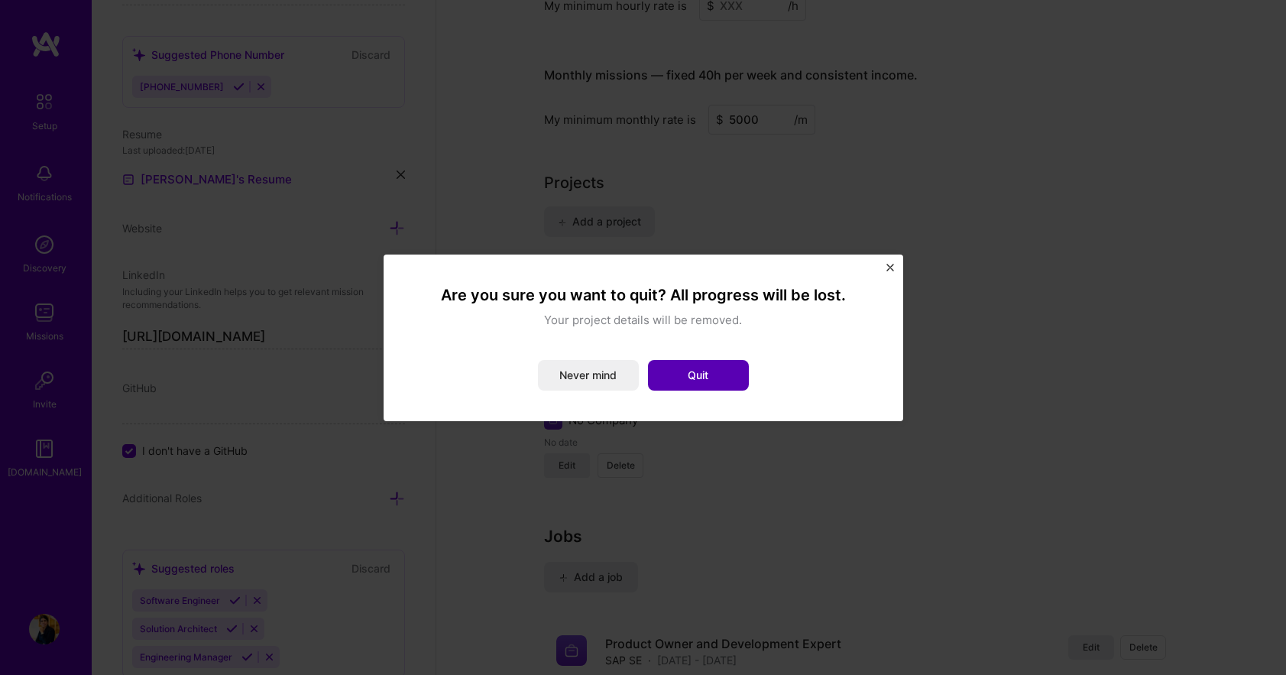
click at [701, 374] on button "Quit" at bounding box center [698, 375] width 101 height 31
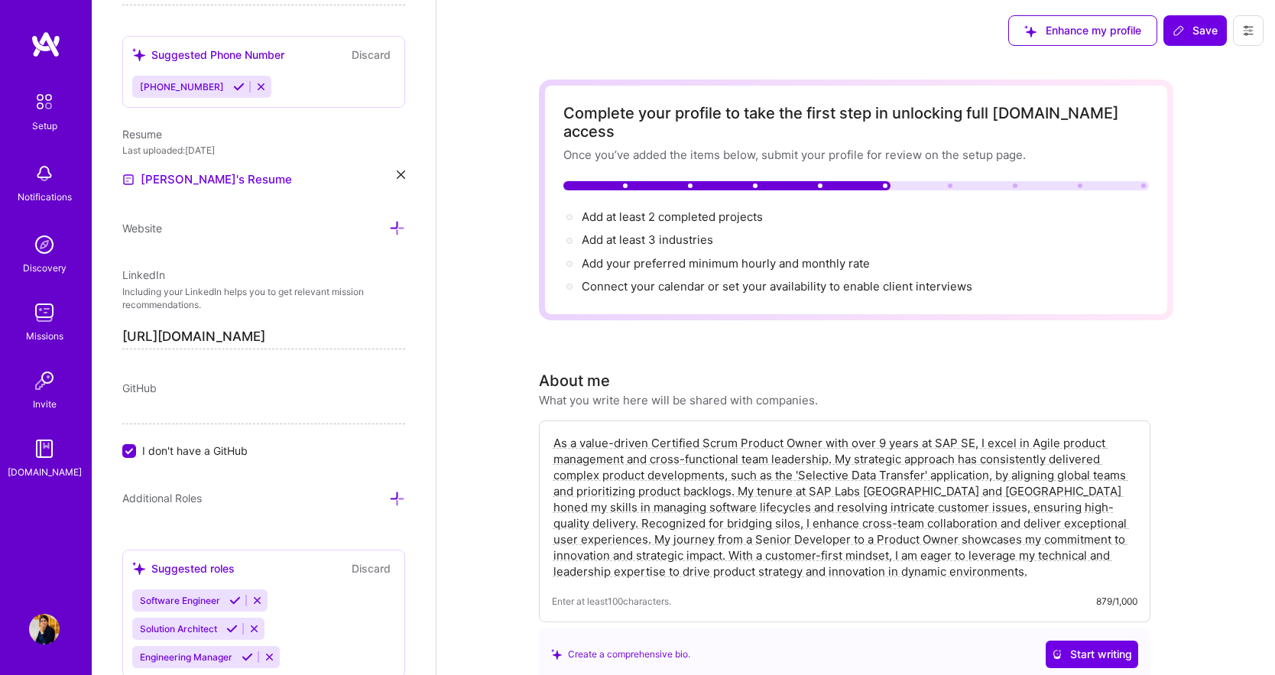
click at [47, 37] on img at bounding box center [46, 45] width 31 height 28
click at [696, 209] on span "Add at least 2 completed projects →" at bounding box center [679, 216] width 195 height 15
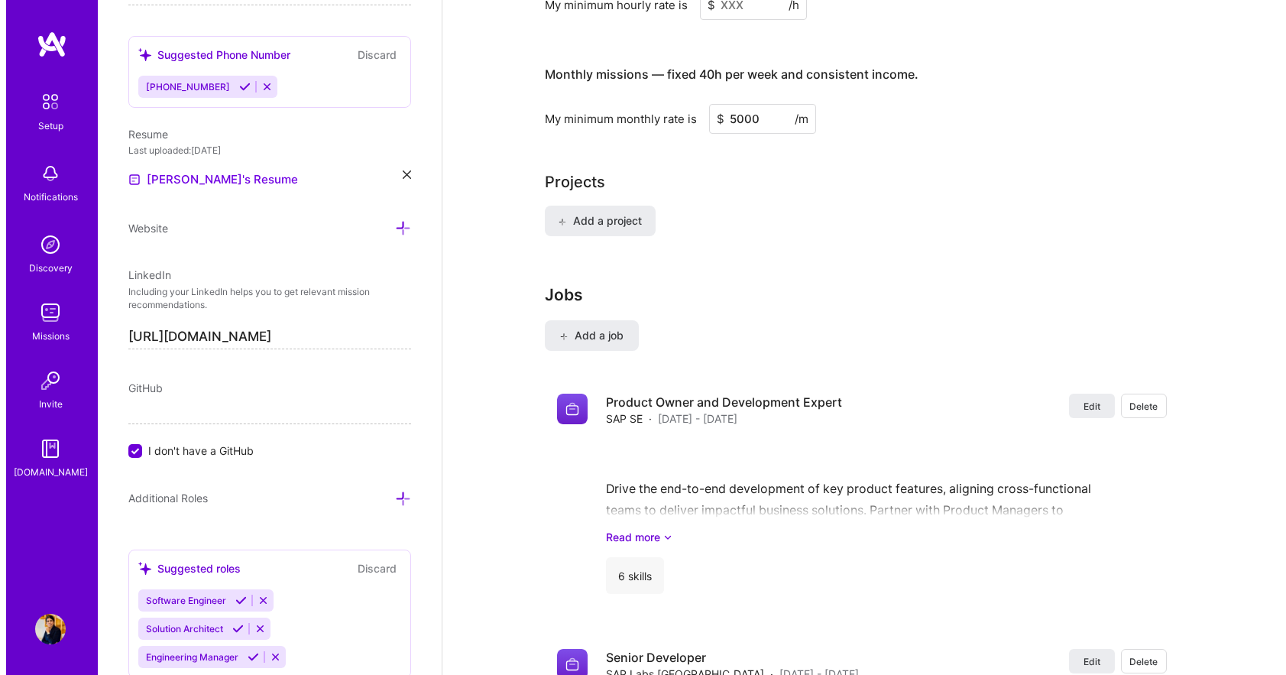
scroll to position [1102, 0]
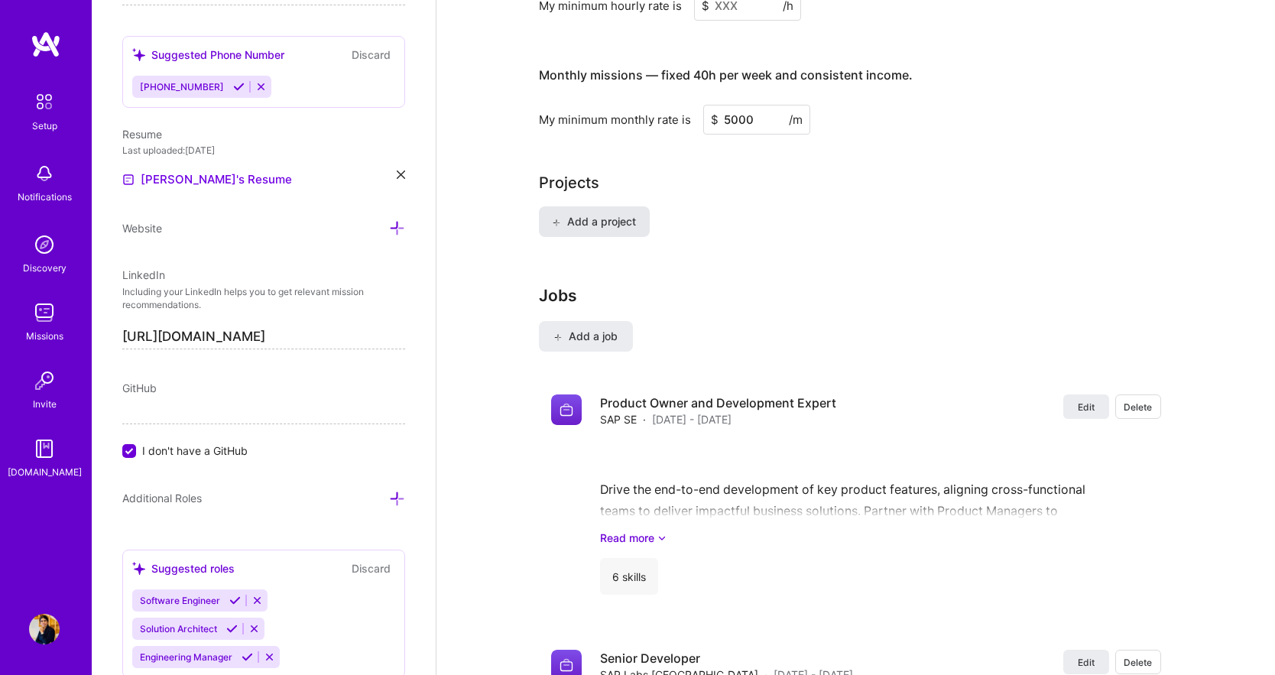
click at [576, 214] on span "Add a project" at bounding box center [593, 221] width 83 height 15
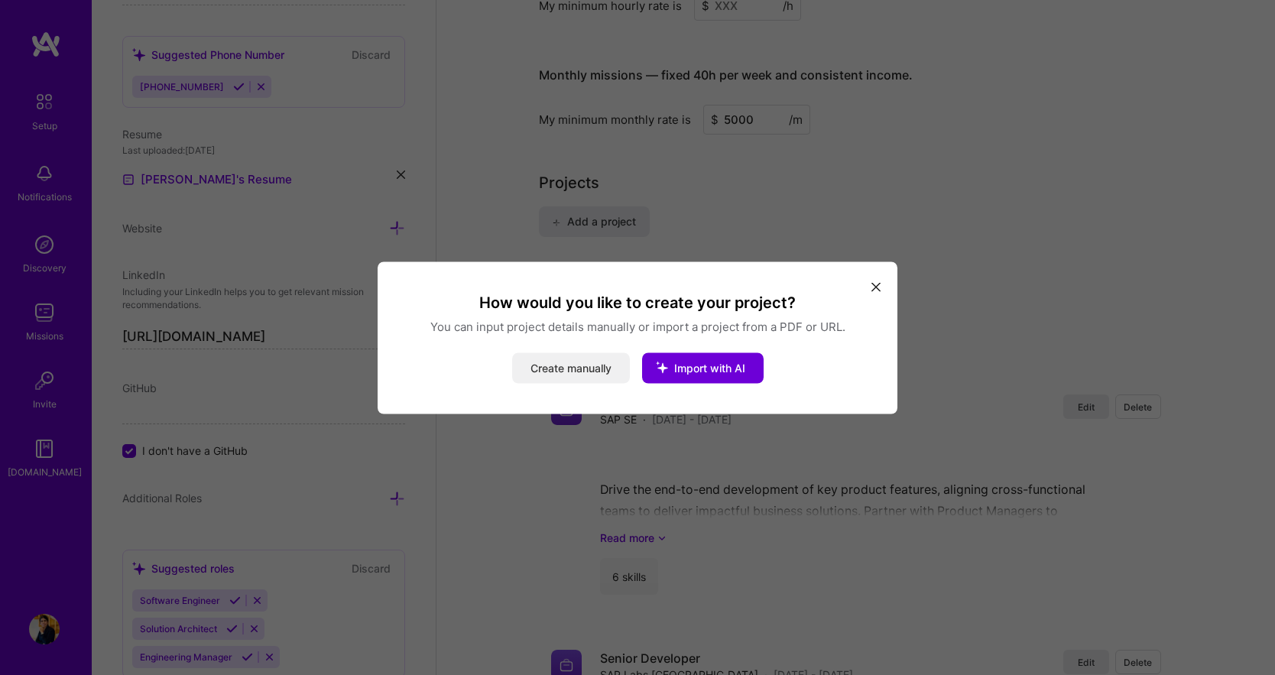
click at [553, 368] on button "Create manually" at bounding box center [571, 367] width 118 height 31
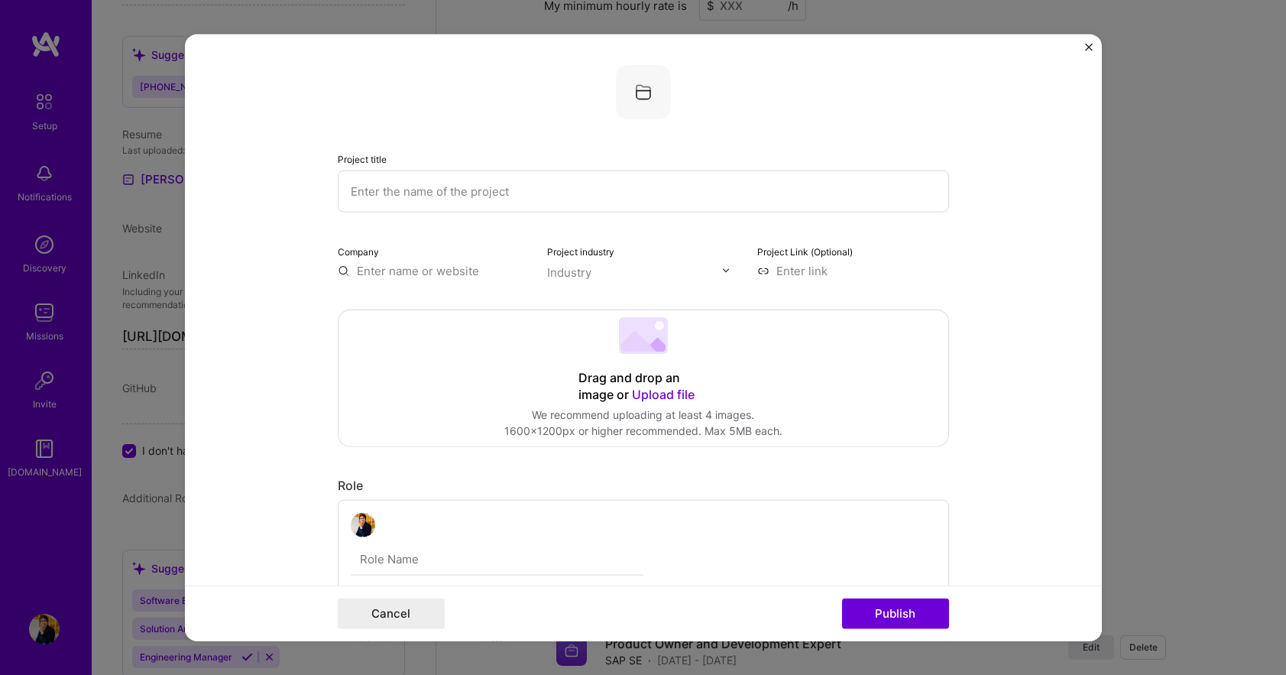
click at [361, 196] on input "text" at bounding box center [644, 191] width 612 height 42
type input "Selective Data Transfer"
click at [374, 270] on input "text" at bounding box center [434, 270] width 192 height 16
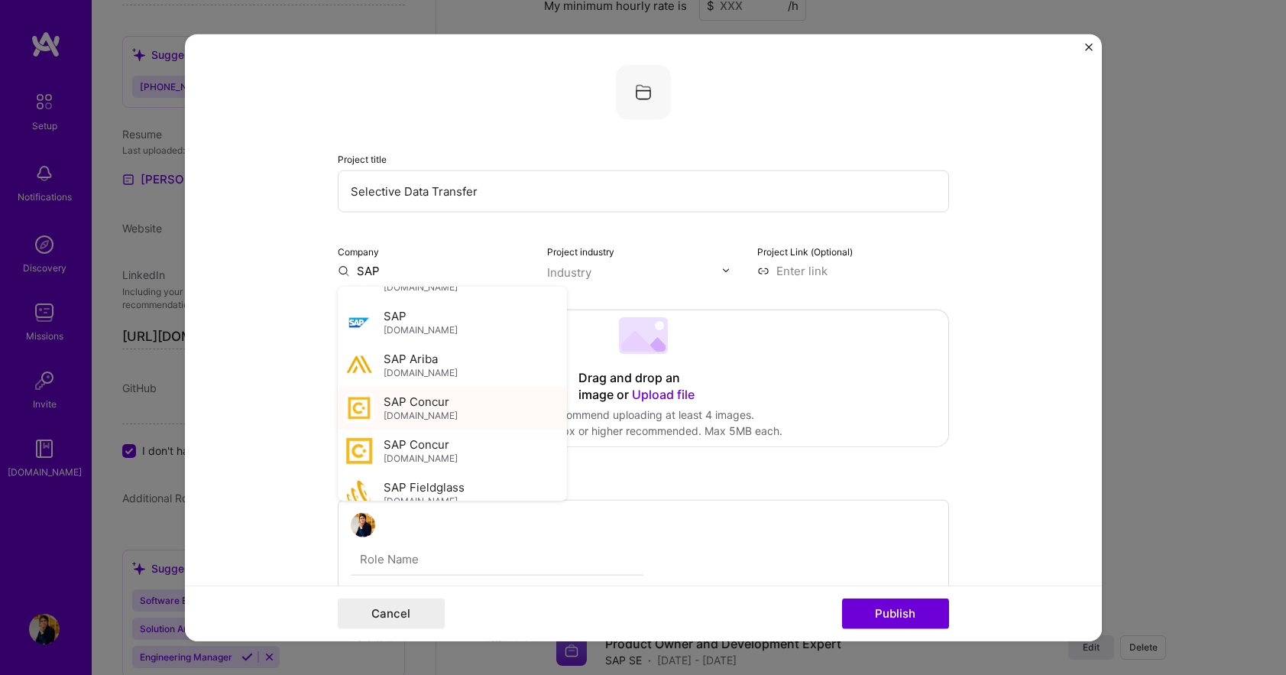
scroll to position [153, 0]
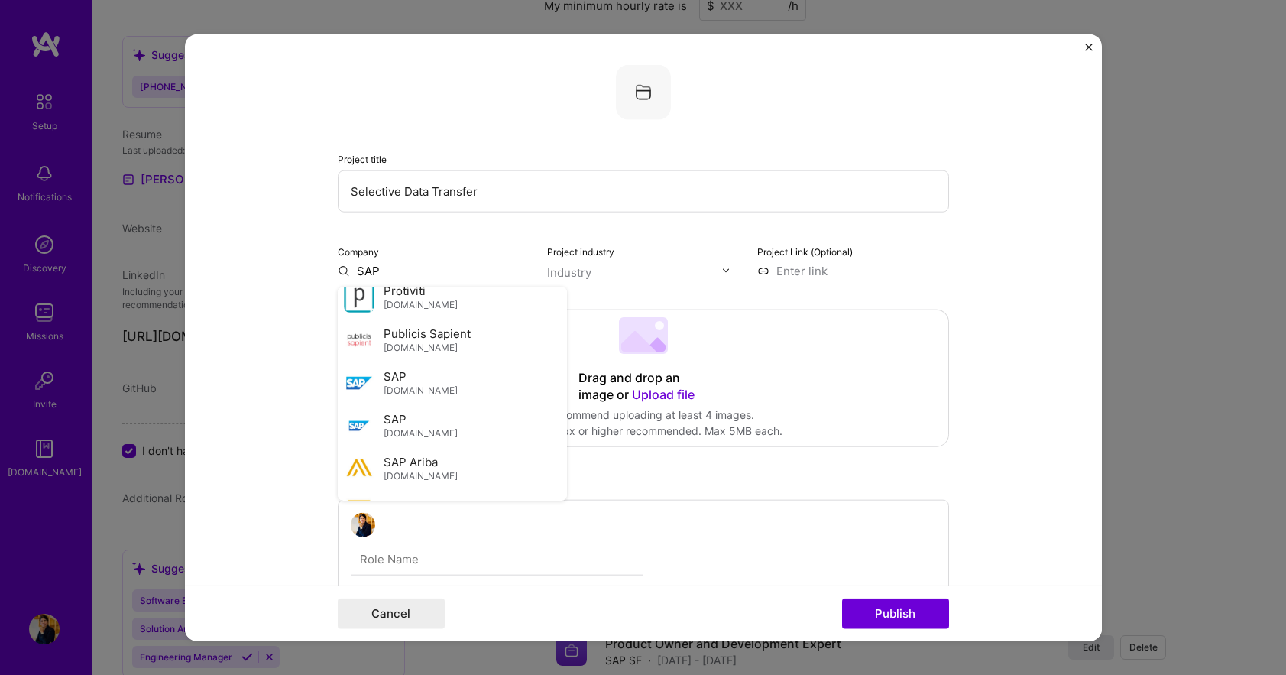
drag, startPoint x: 389, startPoint y: 371, endPoint x: 397, endPoint y: 371, distance: 7.7
click at [392, 369] on div "SAP [DOMAIN_NAME]" at bounding box center [421, 382] width 74 height 28
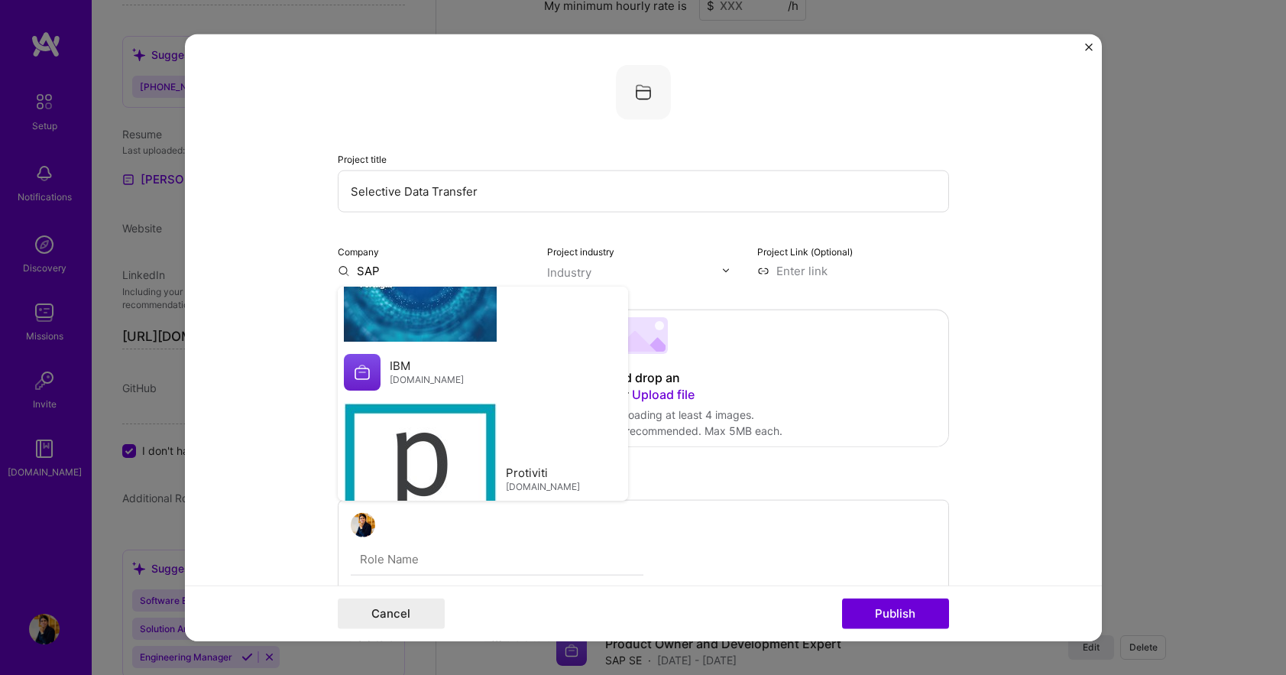
type input "SAP"
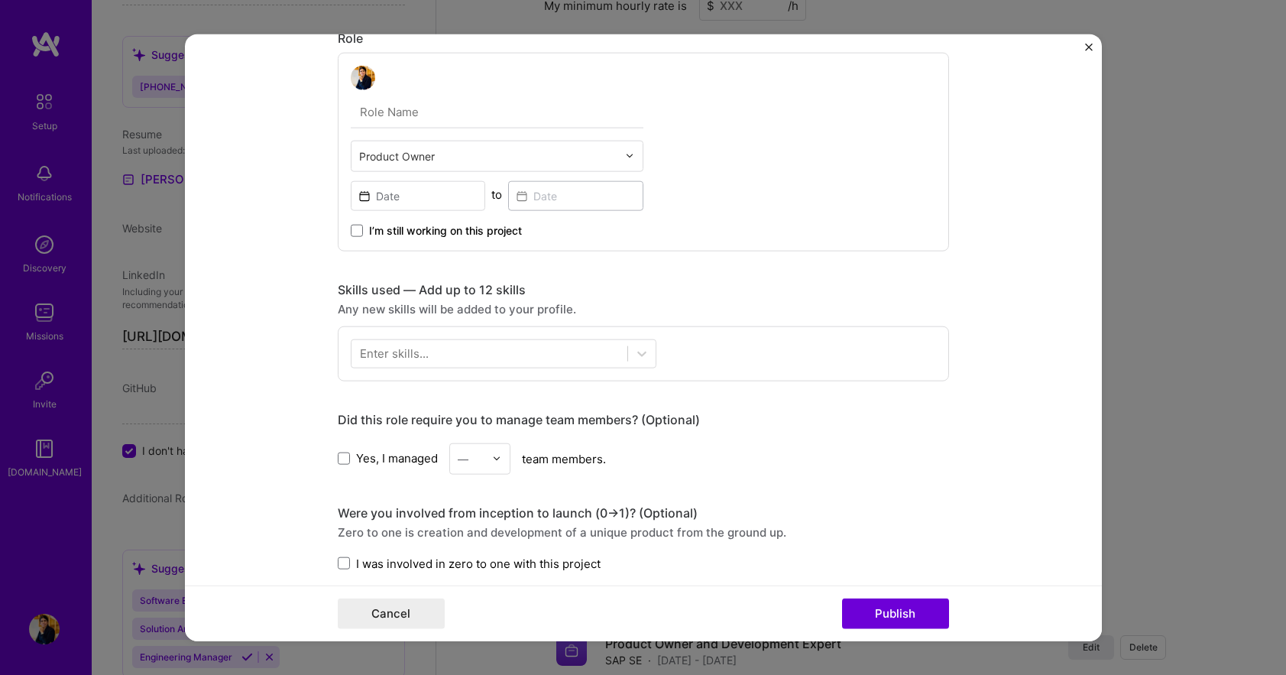
scroll to position [459, 0]
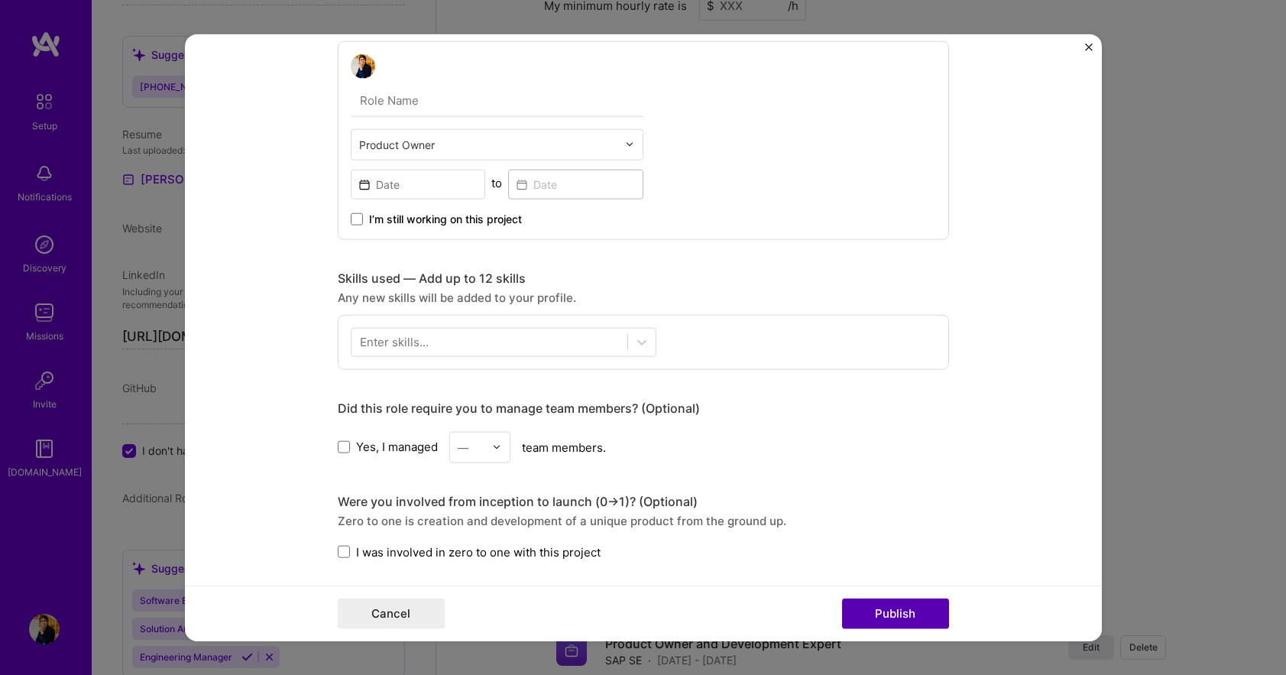
click at [885, 613] on button "Publish" at bounding box center [895, 614] width 107 height 31
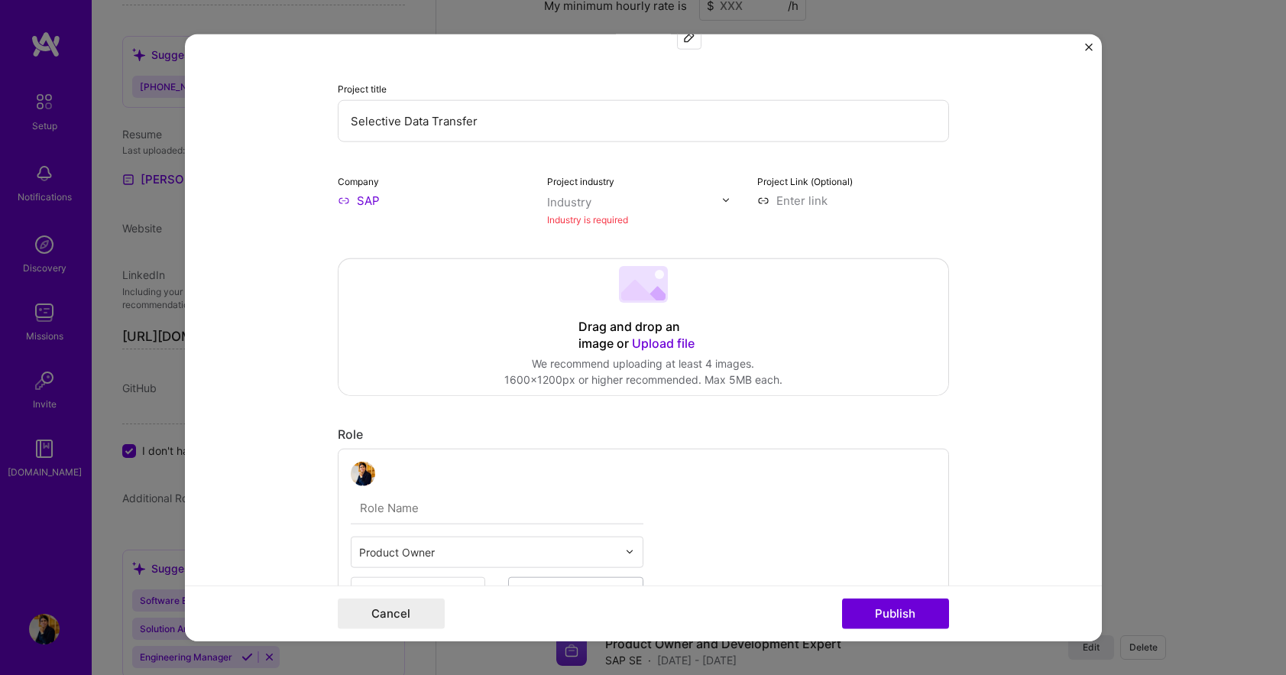
scroll to position [31, 0]
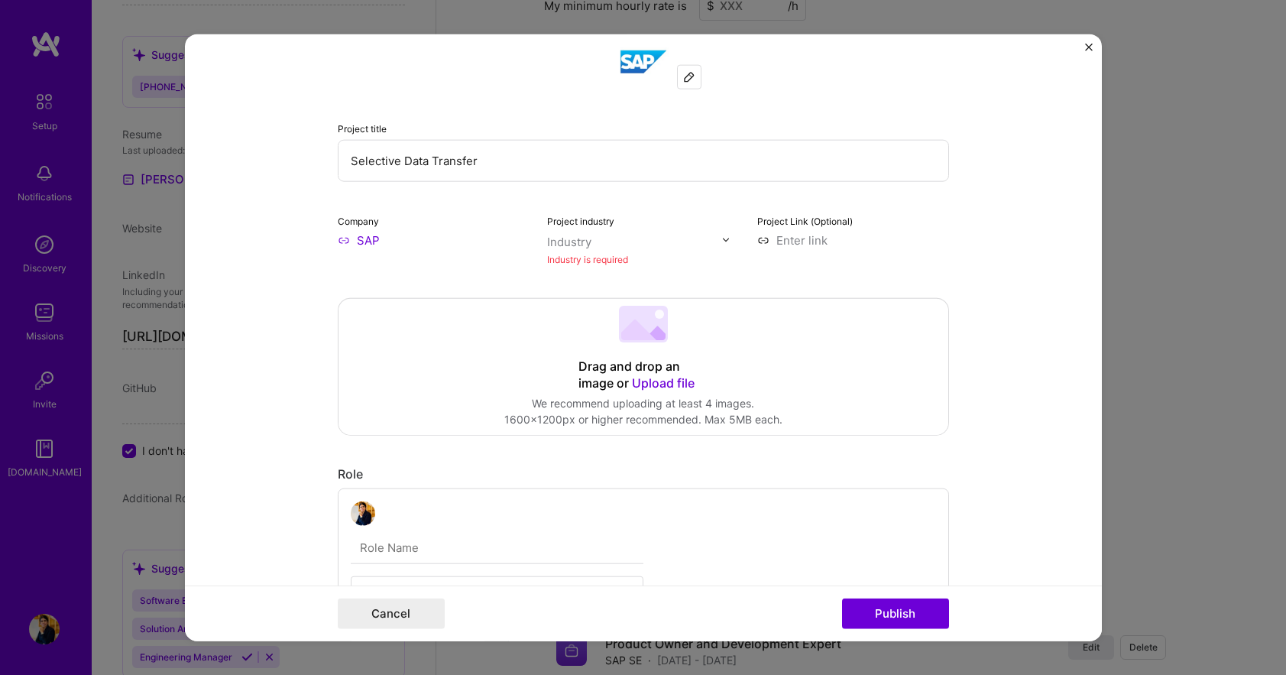
click at [724, 239] on img at bounding box center [726, 239] width 9 height 9
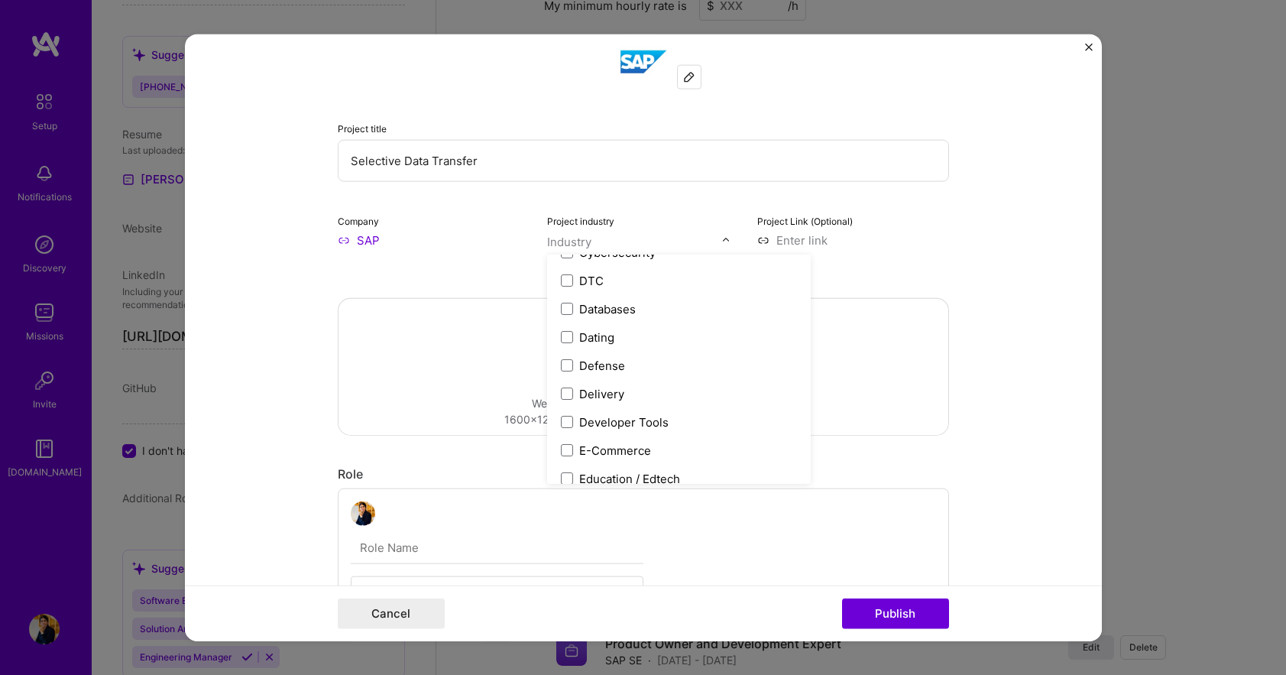
scroll to position [1299, 0]
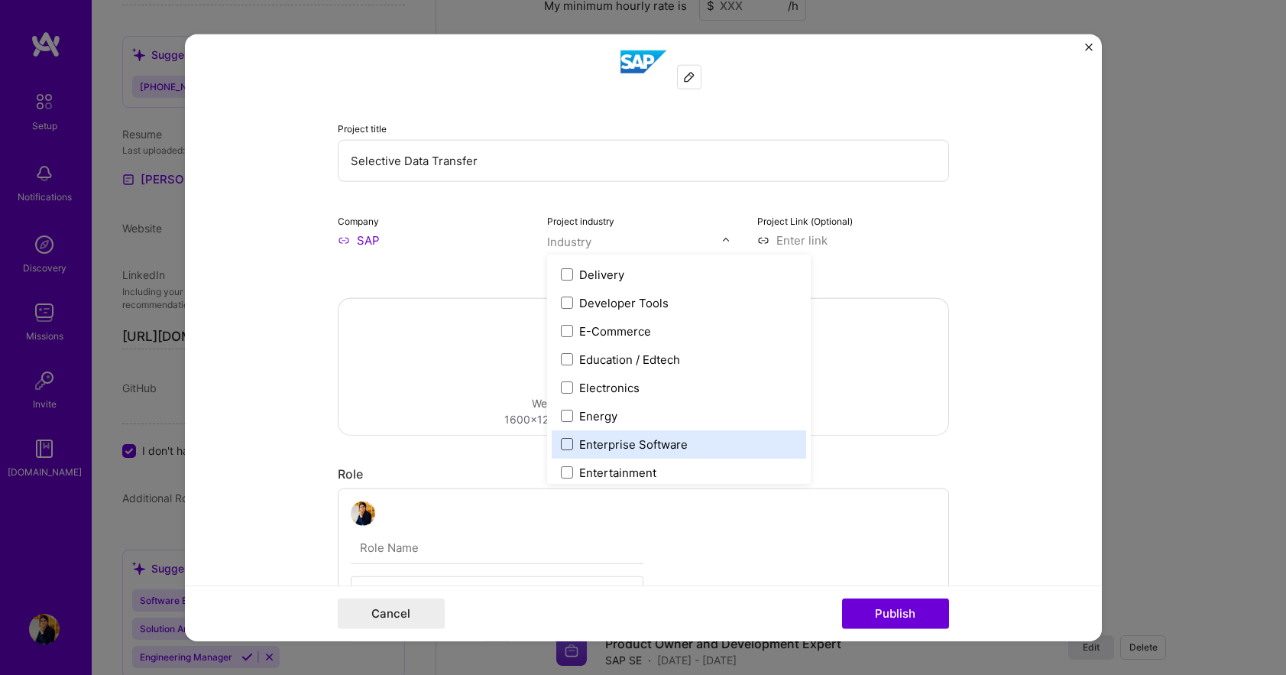
click at [561, 441] on span at bounding box center [567, 444] width 12 height 12
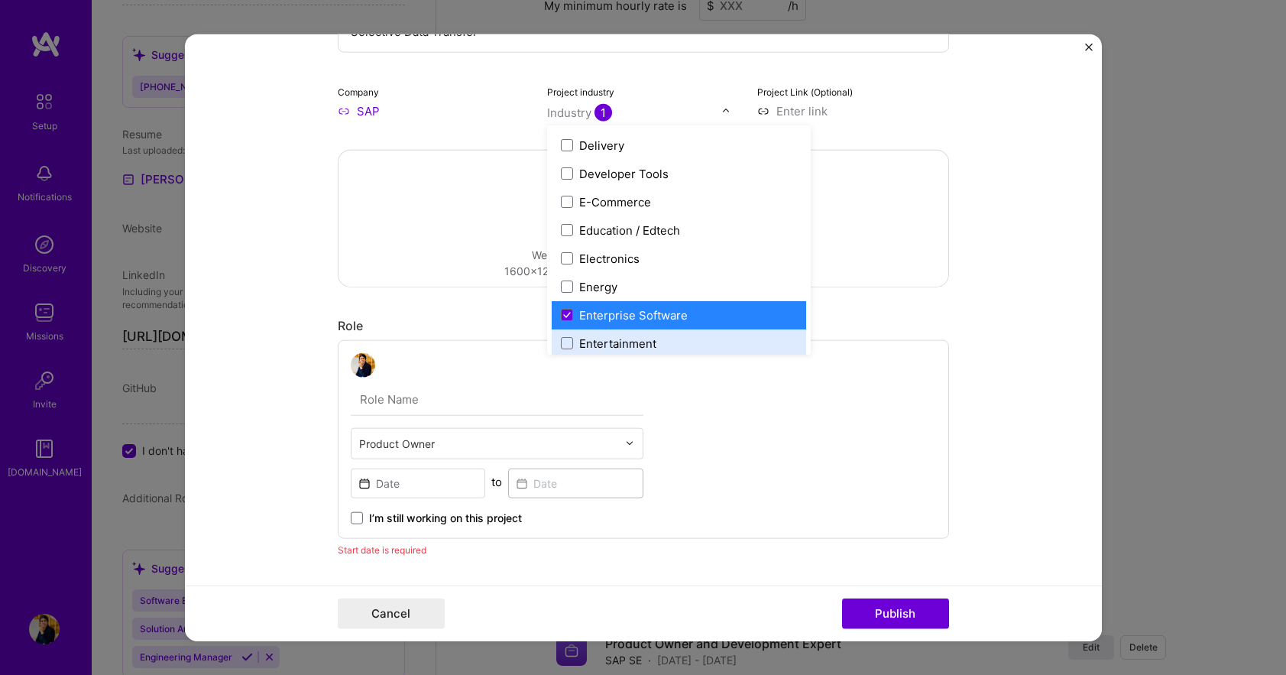
scroll to position [183, 0]
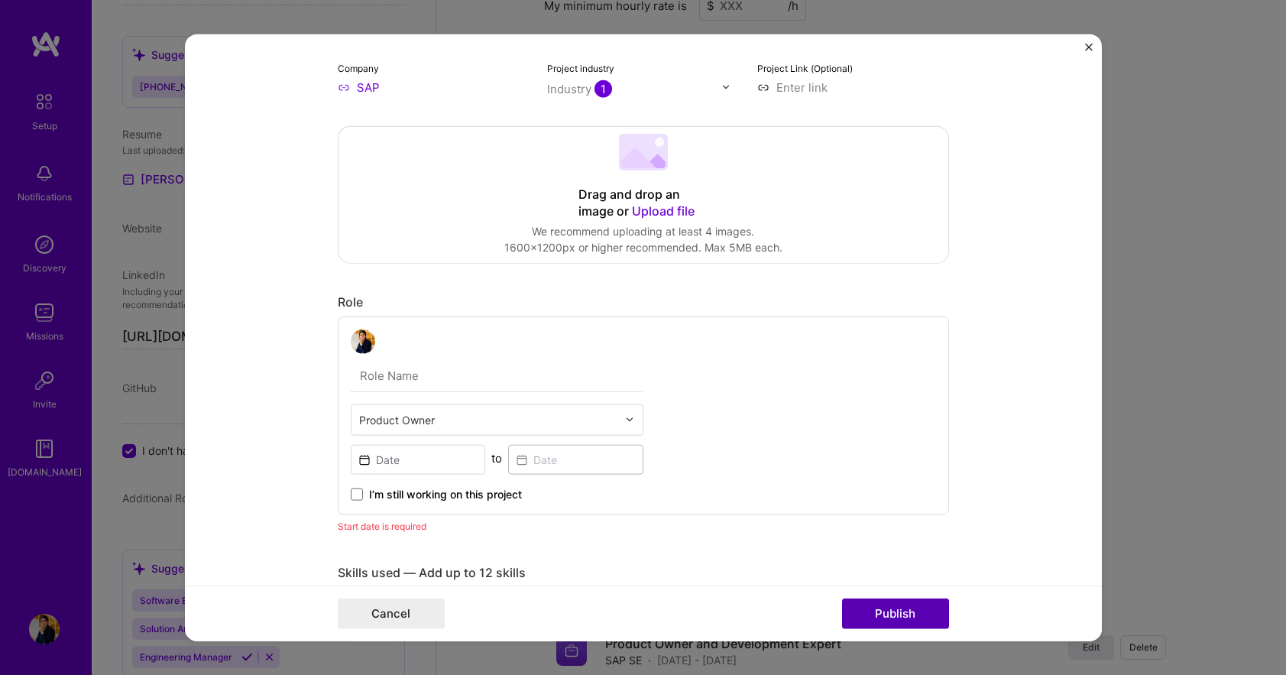
click at [891, 606] on button "Publish" at bounding box center [895, 614] width 107 height 31
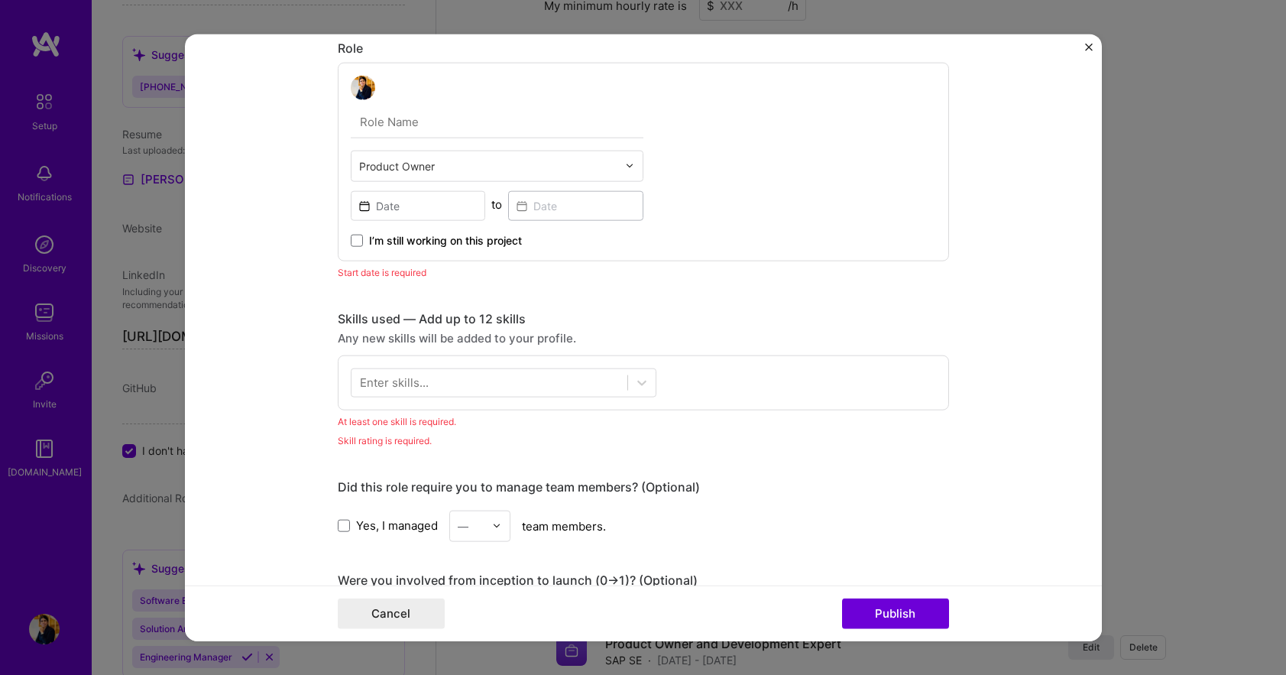
scroll to position [443, 0]
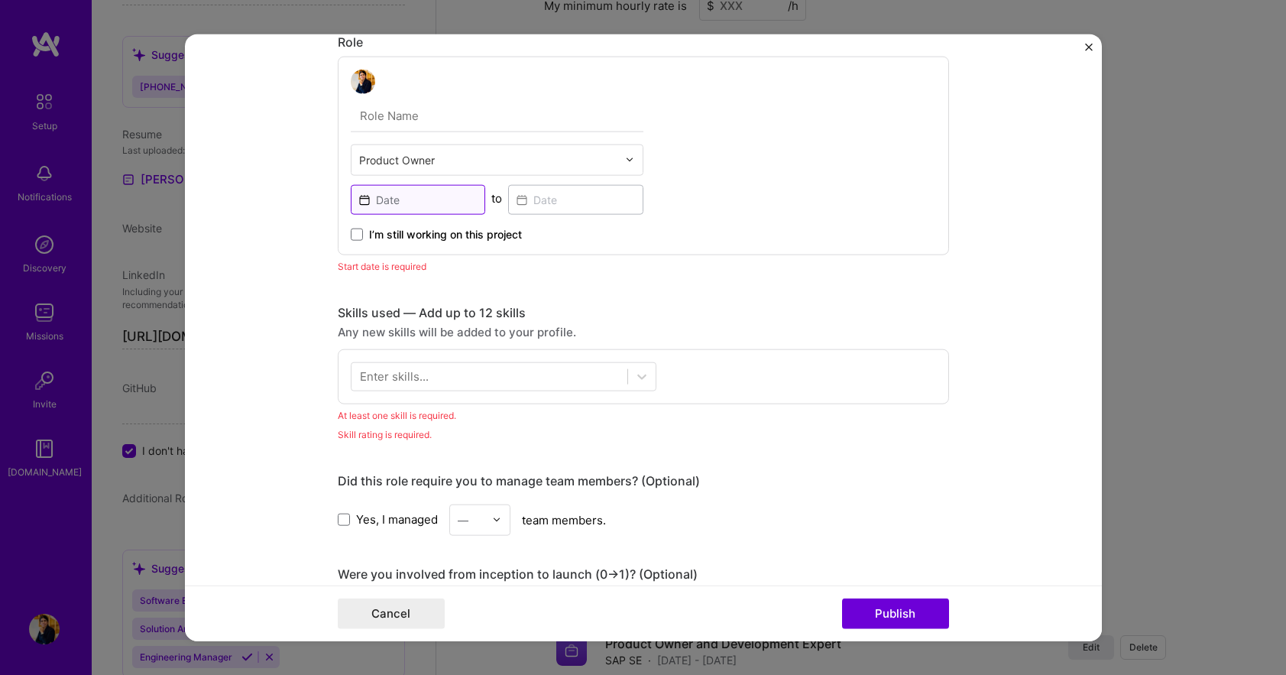
click at [359, 199] on input at bounding box center [418, 199] width 135 height 30
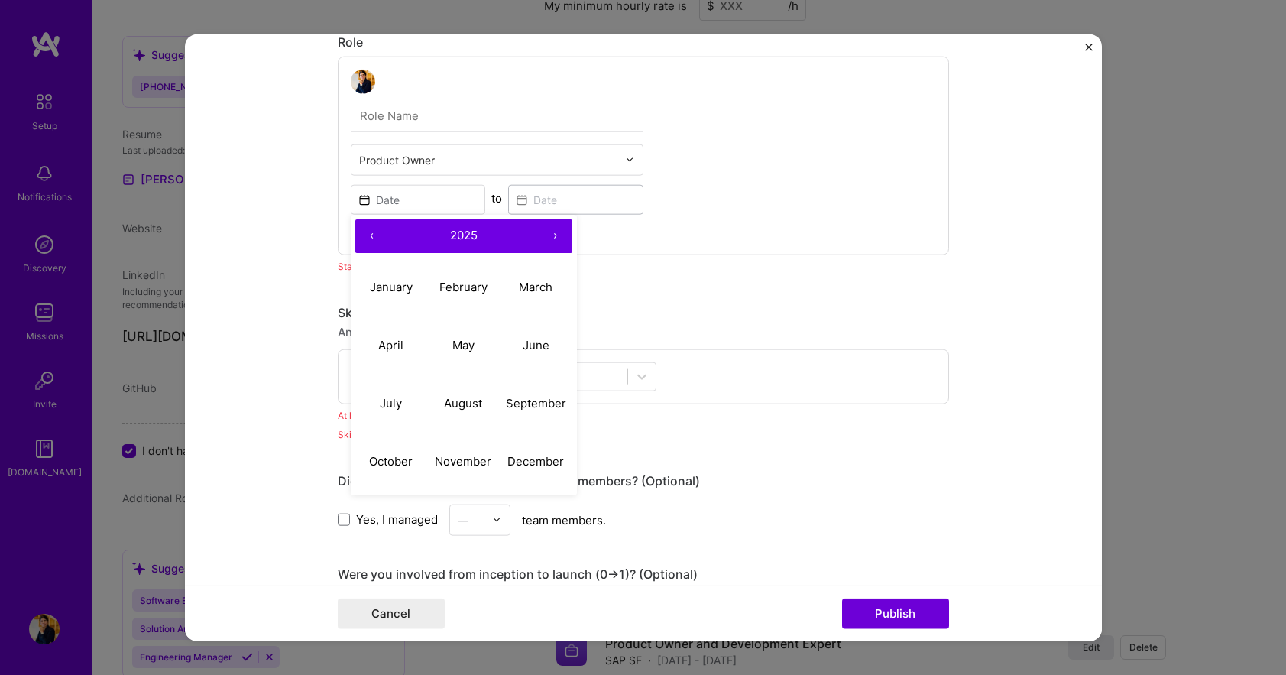
click at [371, 235] on button "‹" at bounding box center [372, 236] width 34 height 34
click at [364, 235] on button "‹" at bounding box center [372, 236] width 34 height 34
click at [364, 236] on button "‹" at bounding box center [372, 236] width 34 height 34
click at [380, 400] on abbr "July" at bounding box center [391, 403] width 22 height 15
type input "[DATE]"
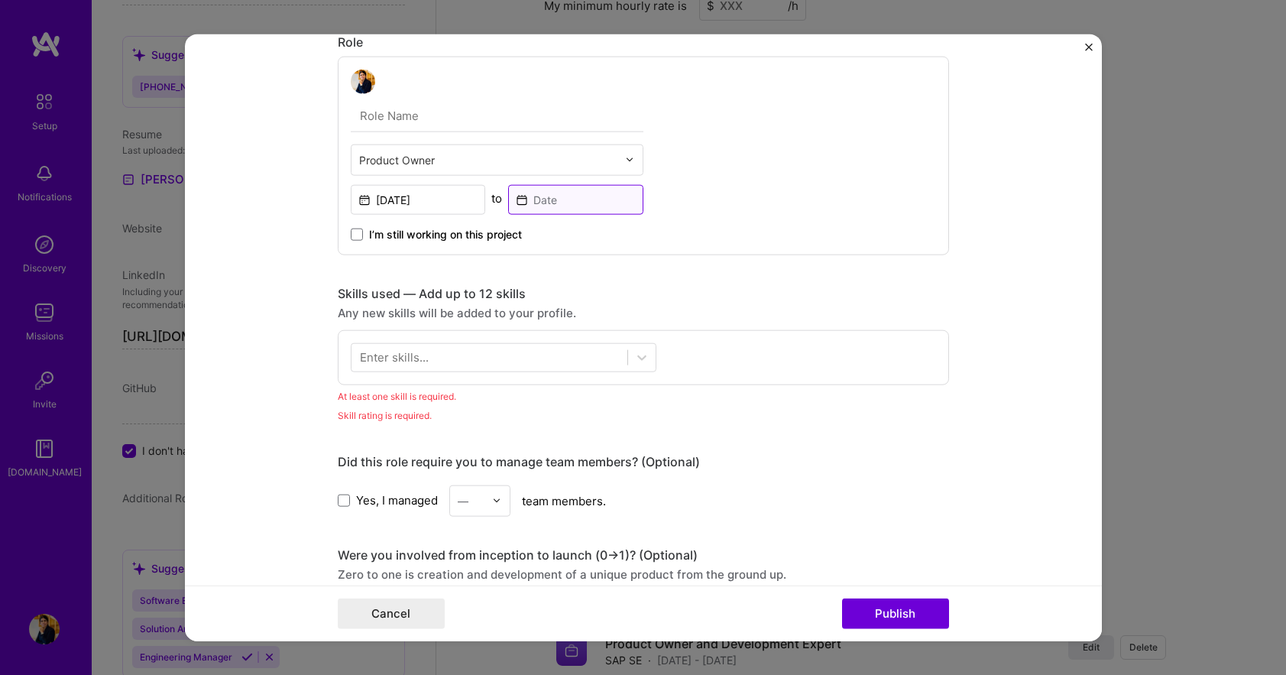
drag, startPoint x: 514, startPoint y: 200, endPoint x: 508, endPoint y: 206, distance: 8.6
click at [516, 200] on input at bounding box center [575, 199] width 135 height 30
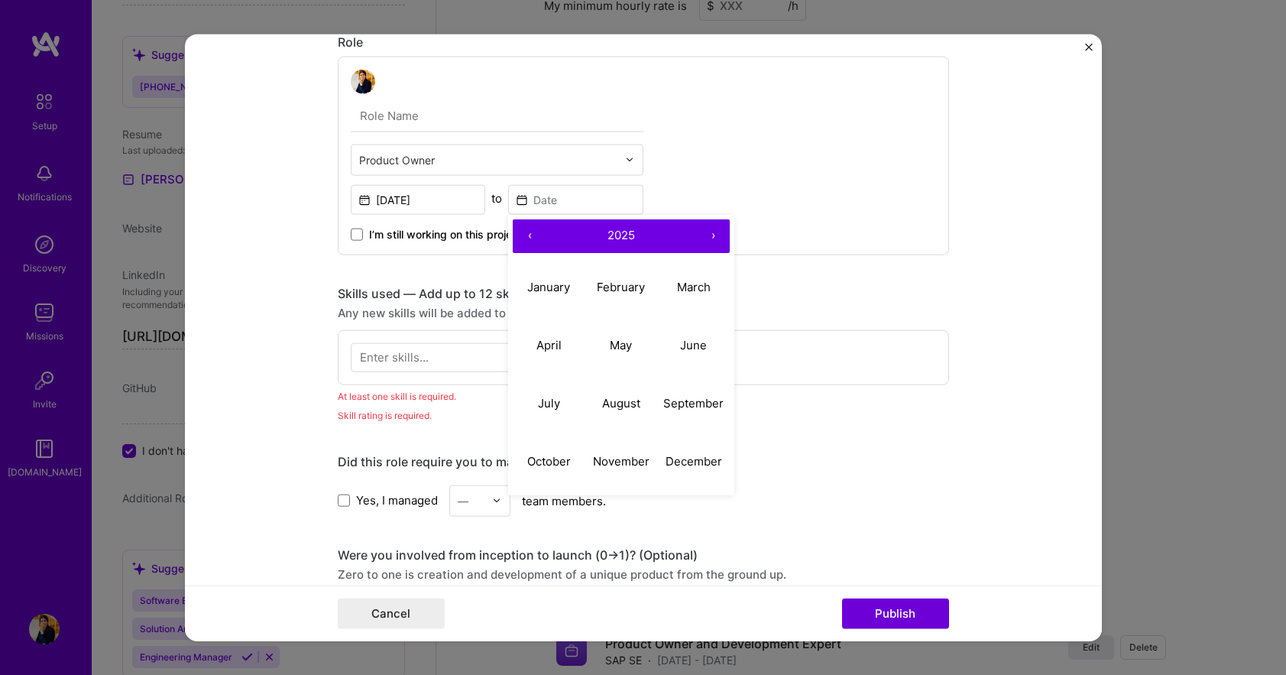
click at [527, 232] on button "‹" at bounding box center [530, 236] width 34 height 34
click at [695, 459] on abbr "December" at bounding box center [694, 461] width 57 height 15
type input "[DATE]"
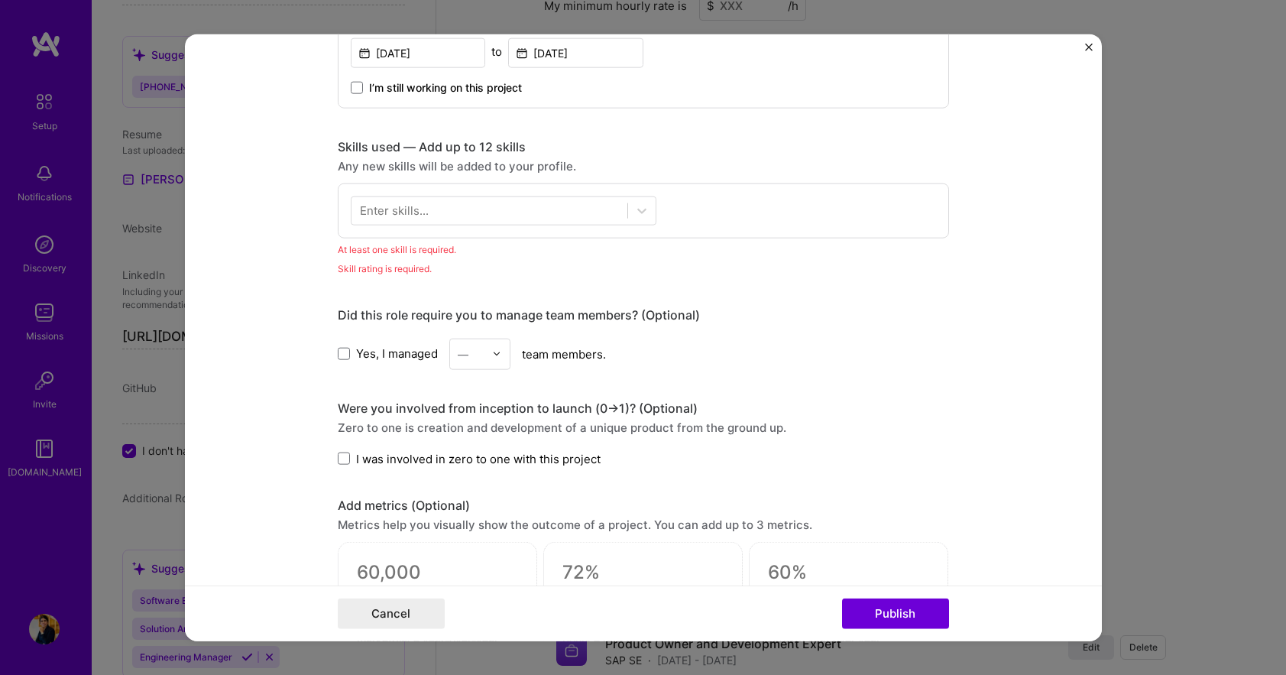
scroll to position [596, 0]
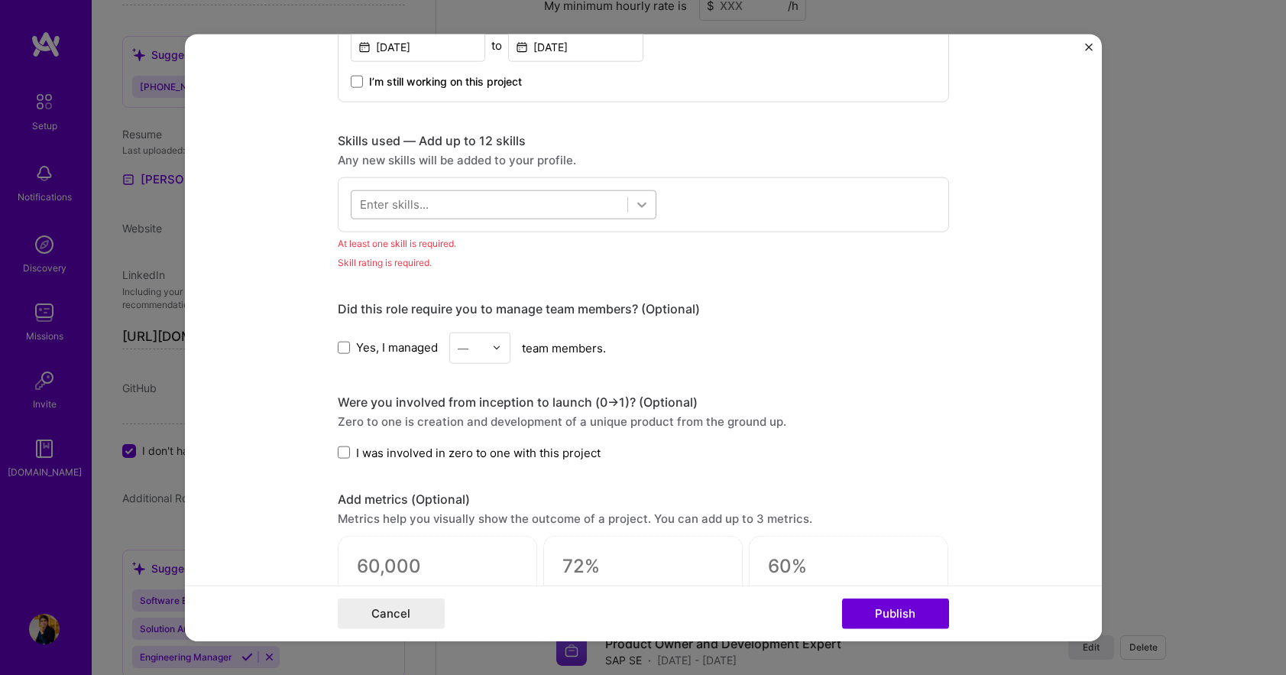
click at [638, 205] on icon at bounding box center [642, 204] width 9 height 5
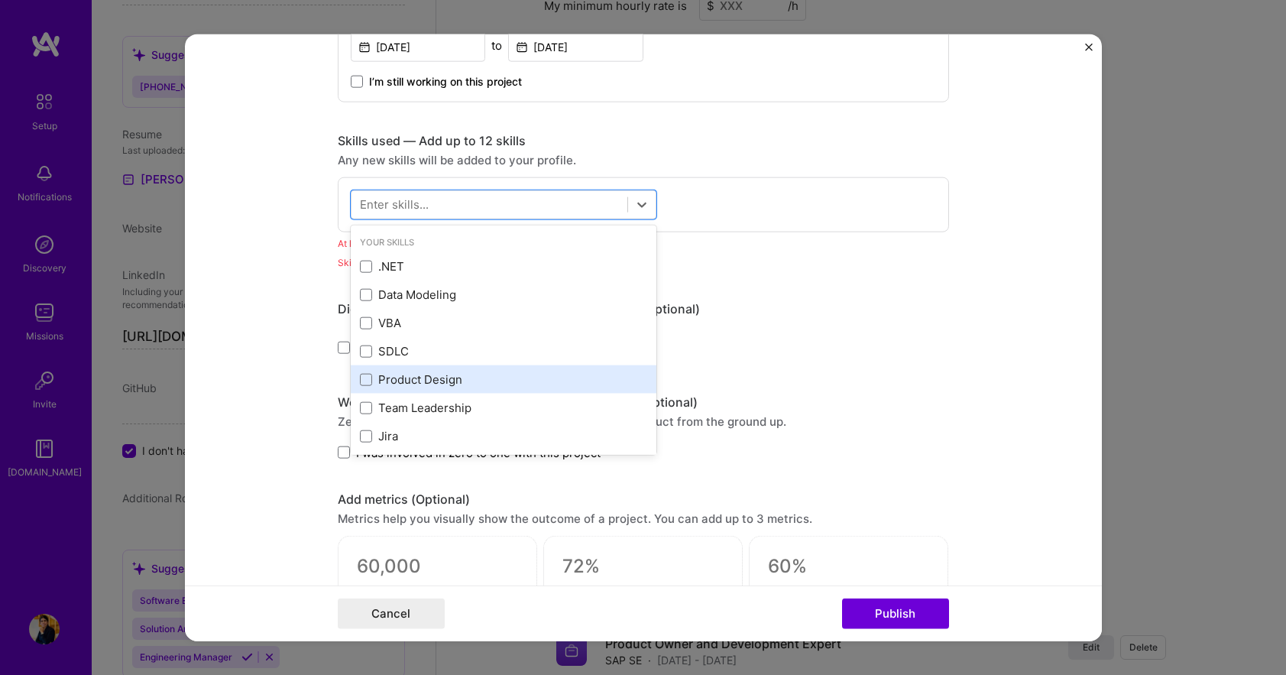
click at [360, 352] on span at bounding box center [366, 351] width 12 height 12
click at [0, 0] on input "checkbox" at bounding box center [0, 0] width 0 height 0
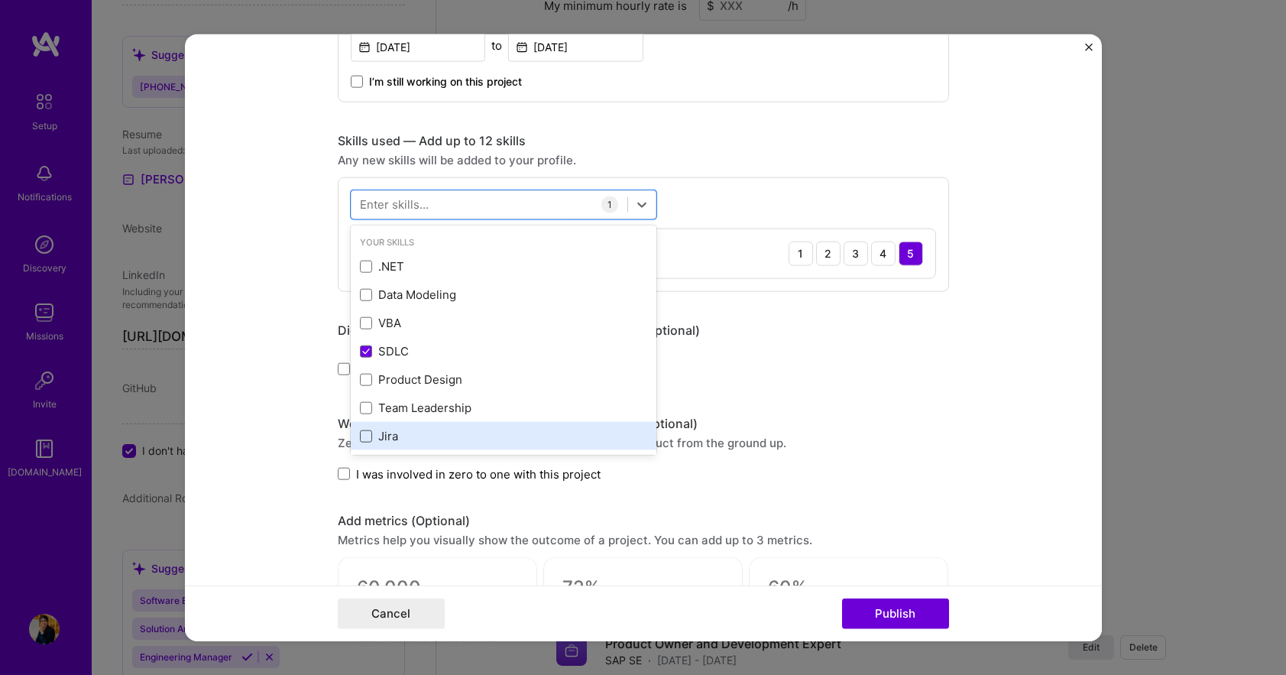
click at [360, 436] on span at bounding box center [366, 436] width 12 height 12
click at [0, 0] on input "checkbox" at bounding box center [0, 0] width 0 height 0
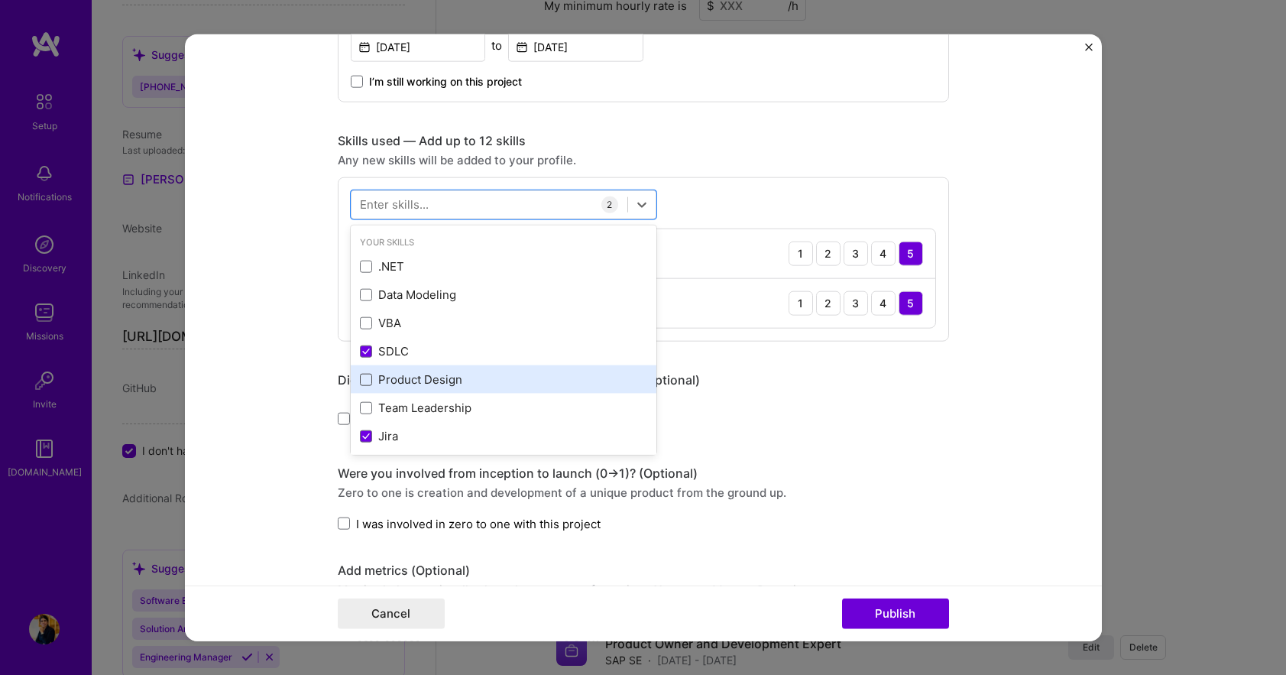
click at [361, 377] on span at bounding box center [366, 379] width 12 height 12
click at [0, 0] on input "checkbox" at bounding box center [0, 0] width 0 height 0
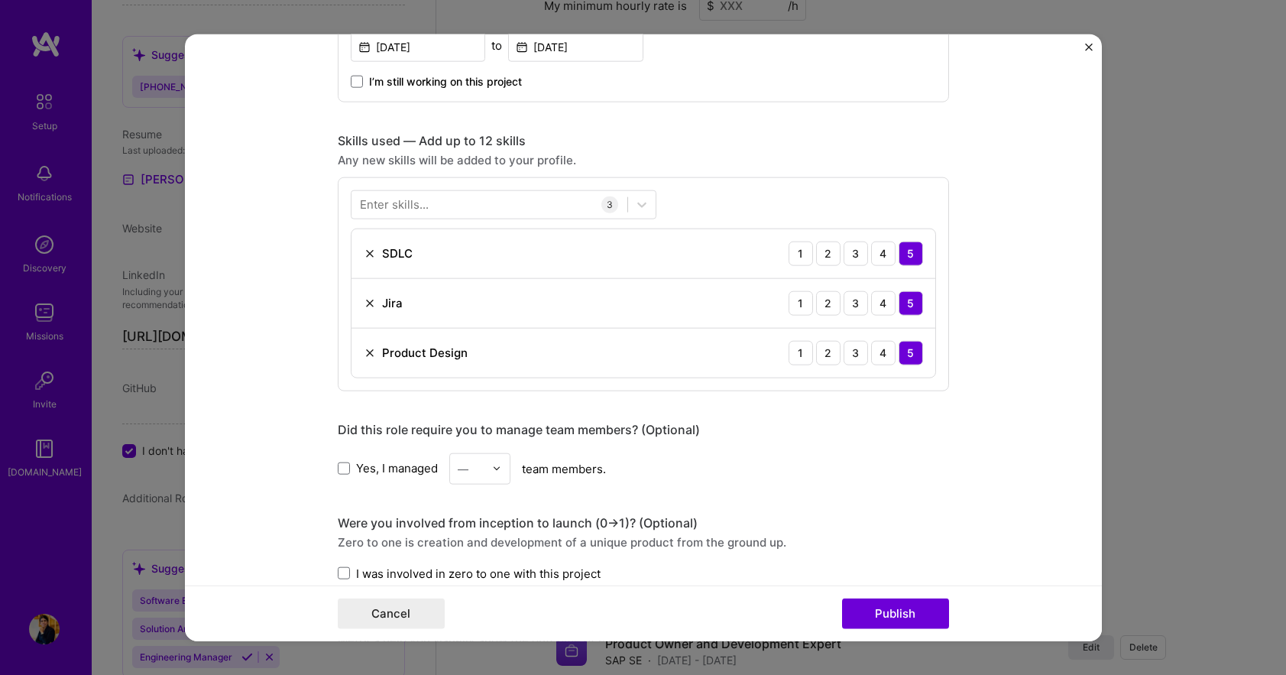
click at [910, 481] on div "Yes, I managed — team members." at bounding box center [644, 468] width 612 height 31
click at [891, 624] on button "Publish" at bounding box center [895, 614] width 107 height 31
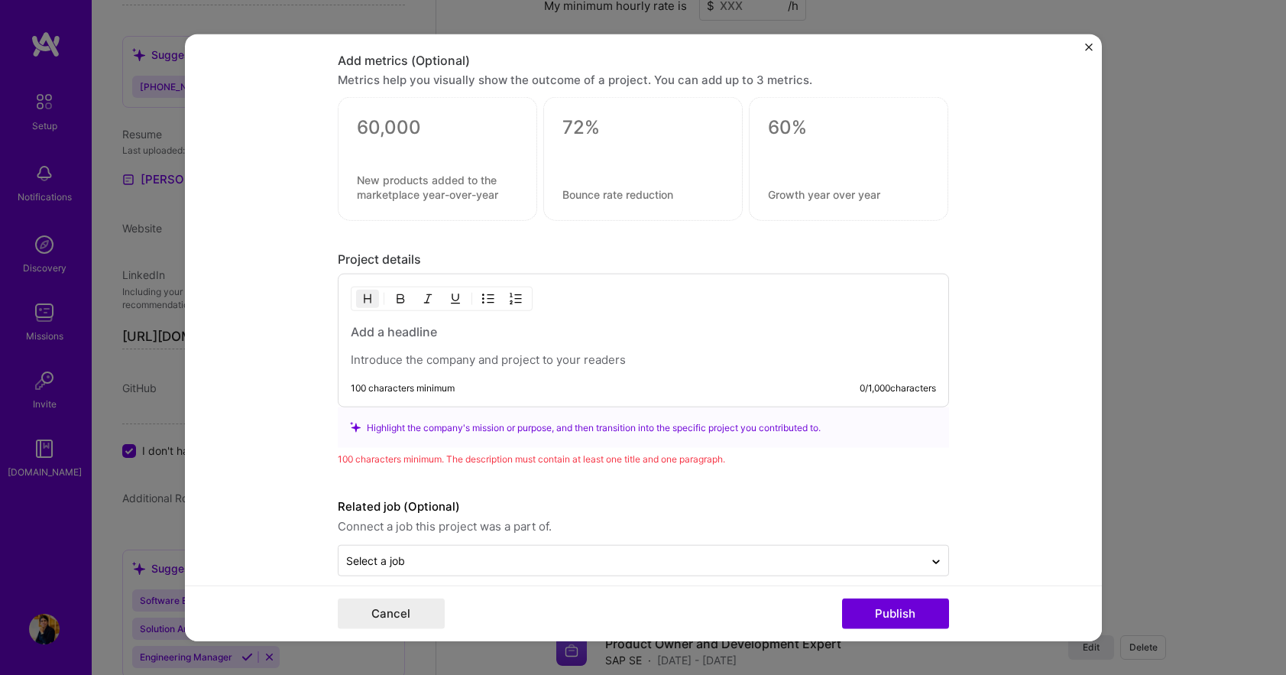
scroll to position [1174, 0]
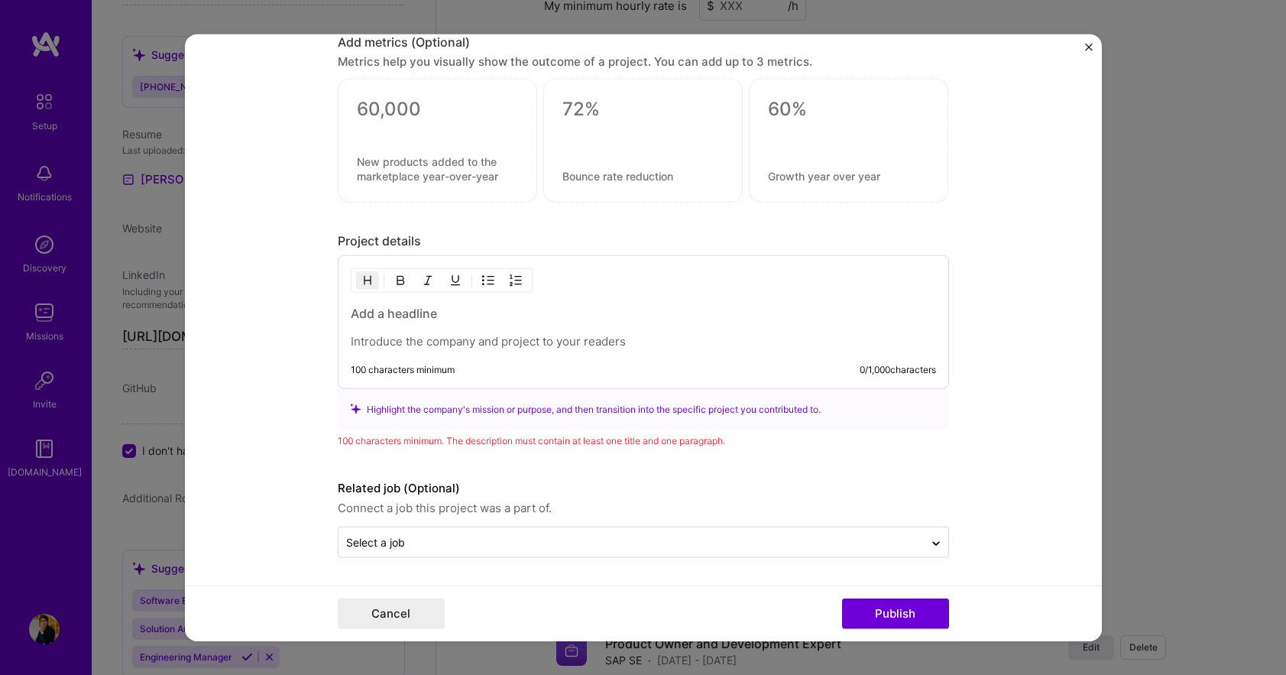
click at [417, 339] on p at bounding box center [644, 341] width 586 height 15
click at [351, 339] on p "Move meta data and document content from on-premise to cloud." at bounding box center [644, 341] width 586 height 15
click at [656, 343] on p "Move meta data and document content from on-premise to cloud." at bounding box center [644, 341] width 586 height 15
click at [709, 343] on p "Move meta data and document content from on-premise system to cloud." at bounding box center [644, 341] width 586 height 15
click at [761, 343] on p "Move meta data and document content from on-premise system to our cloud." at bounding box center [644, 341] width 586 height 15
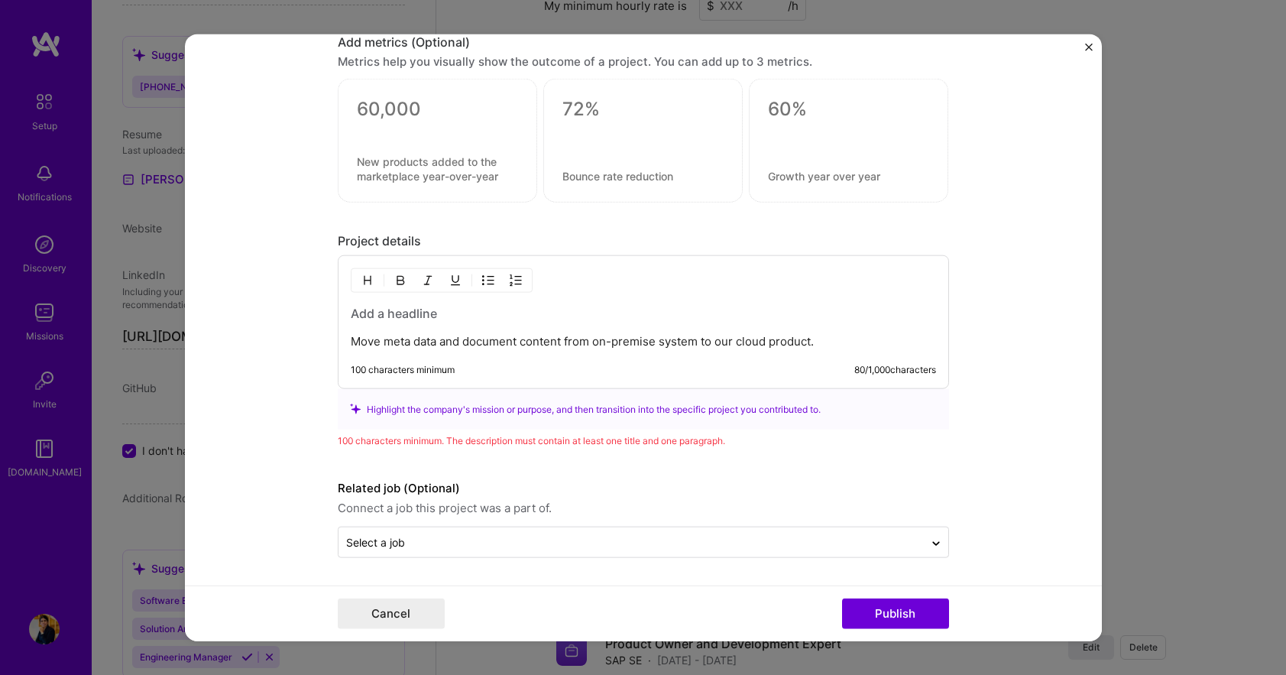
click at [371, 342] on p "Move meta data and document content from on-premise system to our cloud product." at bounding box center [644, 341] width 586 height 15
click at [448, 341] on p "Migrate meta data and document content from on-premise system to our cloud prod…" at bounding box center [644, 341] width 586 height 15
click at [543, 342] on p "Migrate meta data and document content from on-premise system to our cloud prod…" at bounding box center [644, 341] width 586 height 15
click at [839, 343] on p "Migrate meta data and document content from on-premise system to our cloud prod…" at bounding box center [644, 341] width 586 height 15
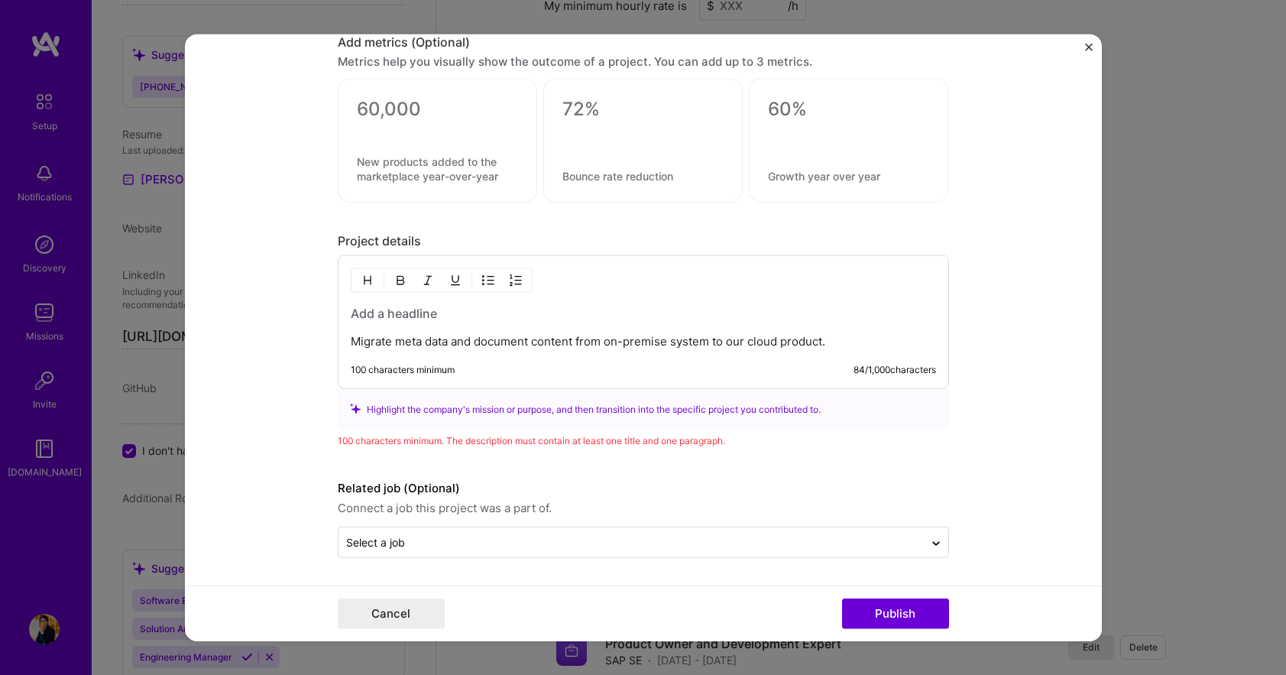
click at [344, 340] on div "Migrate meta data and document content from on-premise system to our cloud prod…" at bounding box center [644, 322] width 612 height 134
click at [351, 340] on p "Migrate meta data and document content from on-premise system to our cloud prod…" at bounding box center [644, 341] width 586 height 15
click at [351, 341] on p "Migrate meta data and document content from on-premise system to our cloud prod…" at bounding box center [644, 341] width 586 height 15
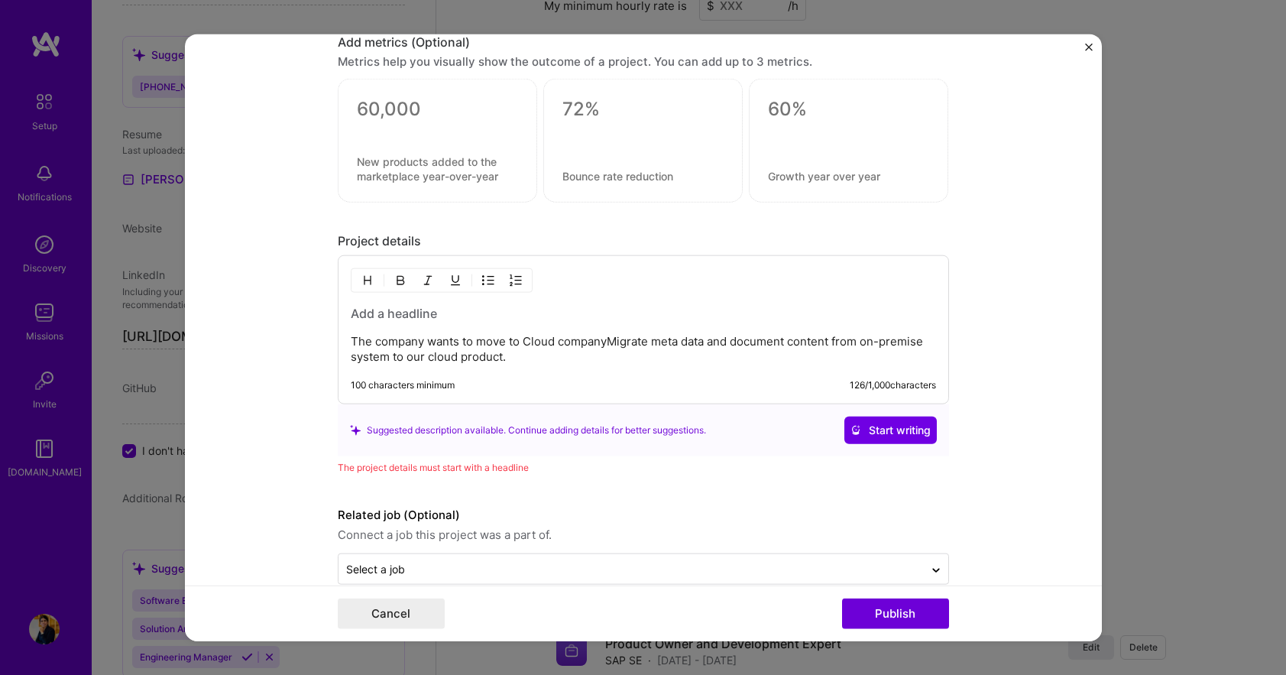
click at [486, 339] on p "The company wants to move to Cloud companyMigrate meta data and document conten…" at bounding box center [644, 349] width 586 height 31
click at [485, 339] on p "The company wants to move to Cloud companyMigrate meta data and document conten…" at bounding box center [644, 349] width 586 height 31
click at [605, 337] on p "The company wants to become number 1 Cloud companyMigrate meta data and documen…" at bounding box center [644, 349] width 586 height 31
click at [715, 339] on p "The company wants to become number 1 Cloud Enterprise companyMigrate meta data …" at bounding box center [644, 349] width 586 height 31
click at [690, 358] on p "The company wants to become number 1 Cloud Enterprise company. So we need to mi…" at bounding box center [644, 349] width 586 height 31
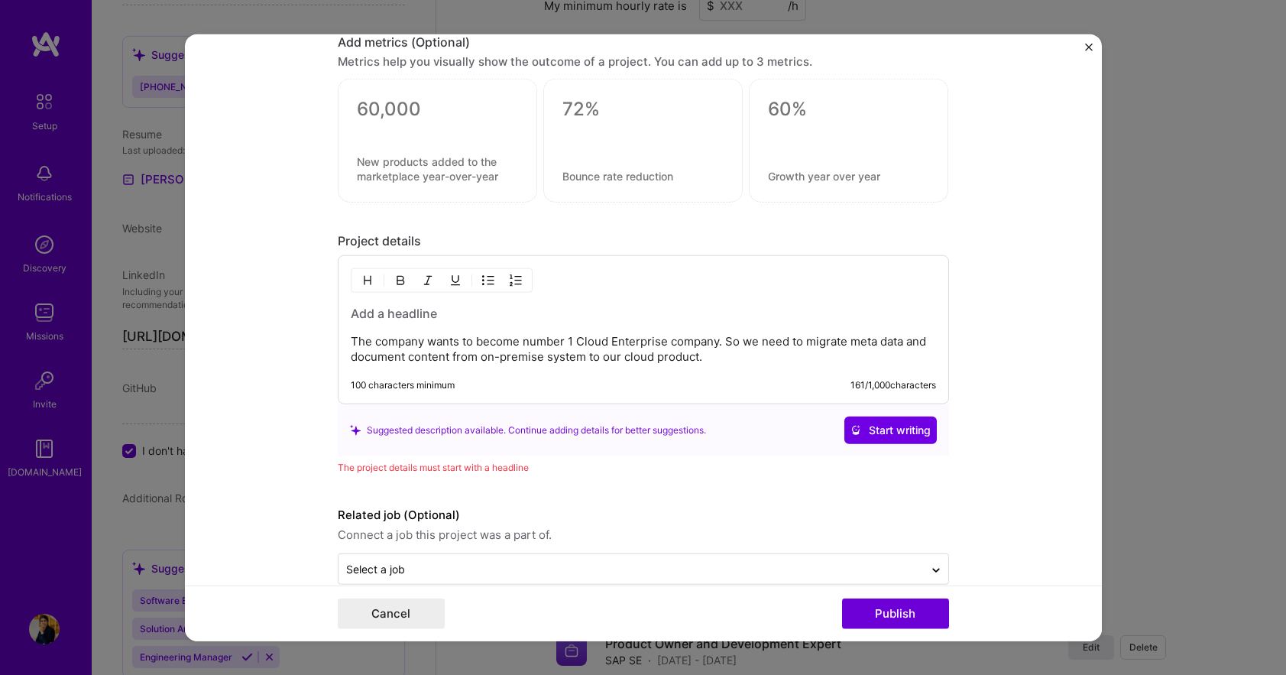
click at [693, 358] on p "The company wants to become number 1 Cloud Enterprise company. So we need to mi…" at bounding box center [644, 349] width 586 height 31
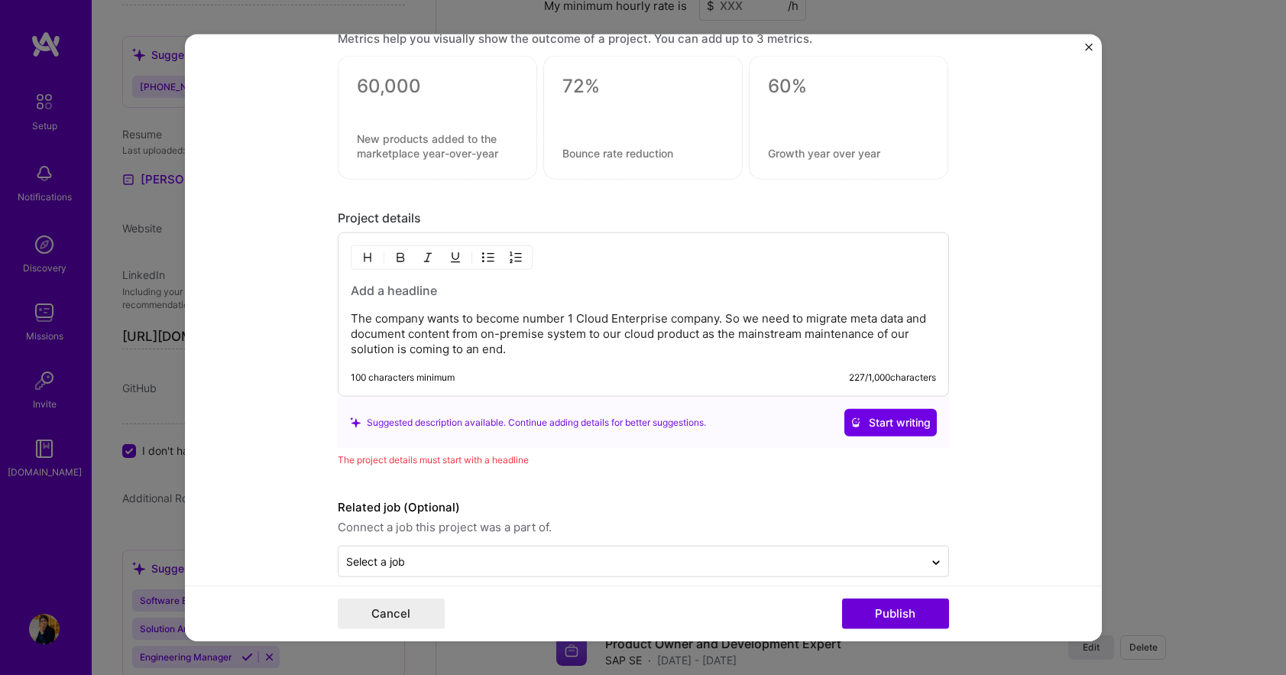
scroll to position [1216, 0]
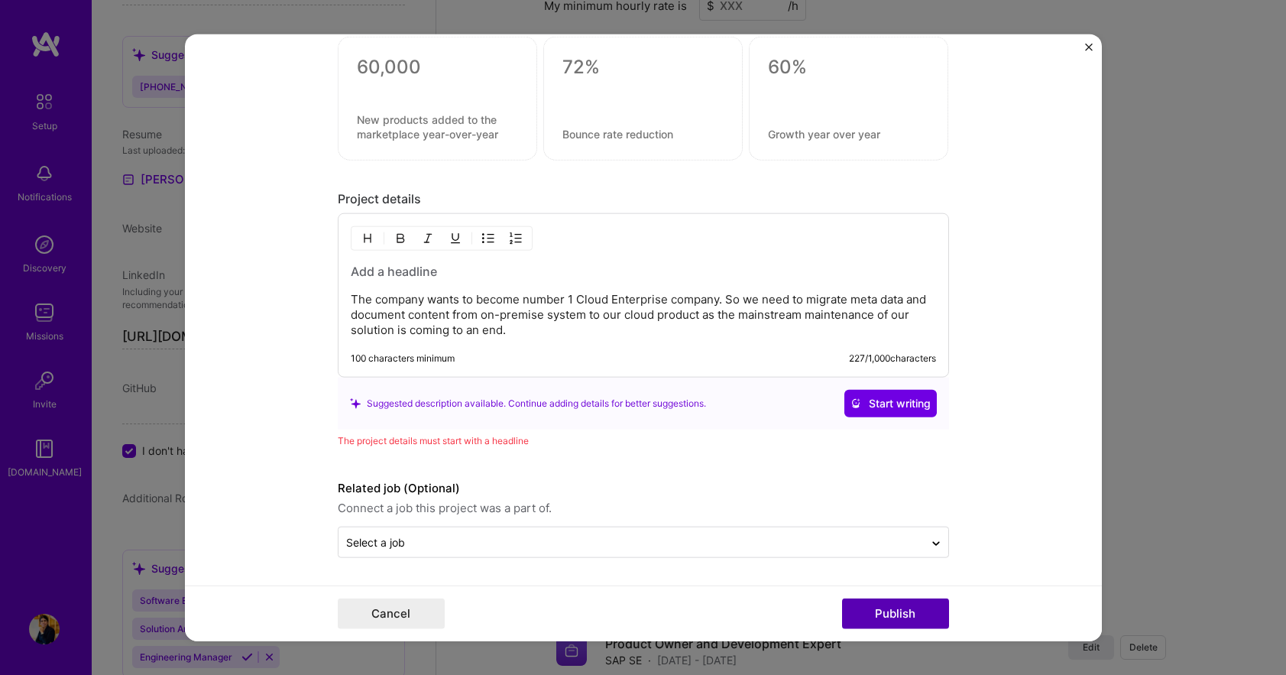
click at [896, 611] on button "Publish" at bounding box center [895, 614] width 107 height 31
click at [360, 277] on h3 at bounding box center [644, 271] width 586 height 17
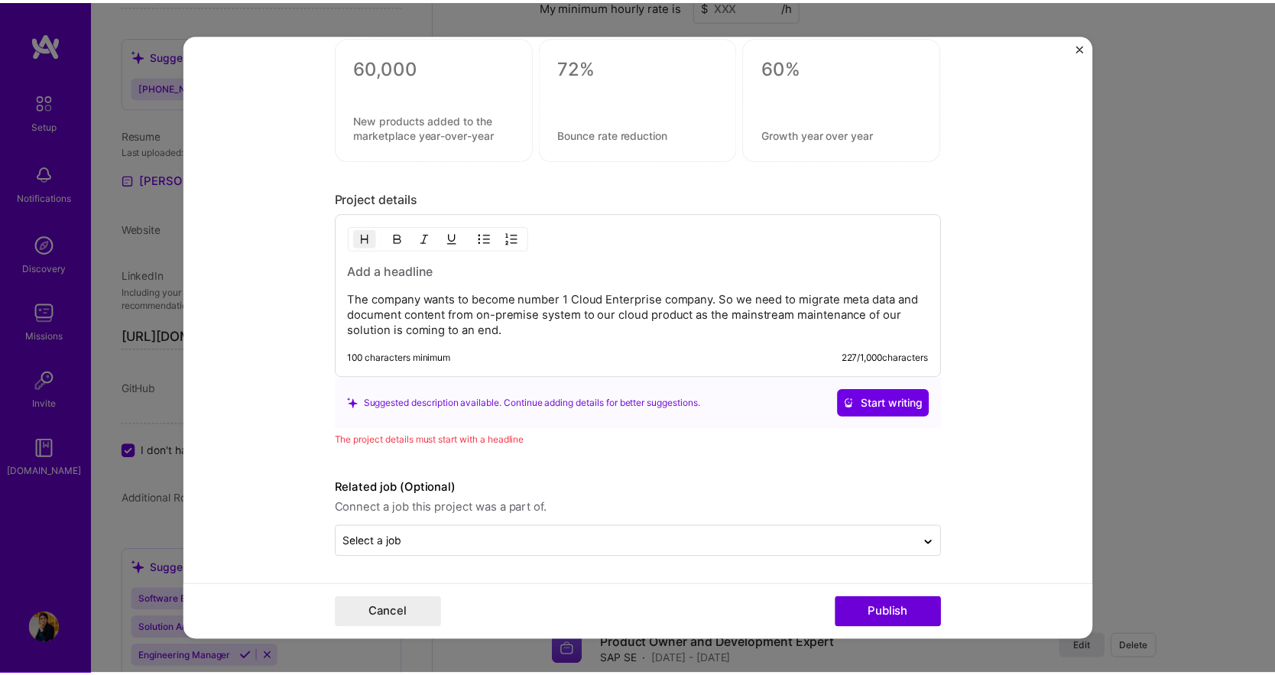
scroll to position [1197, 0]
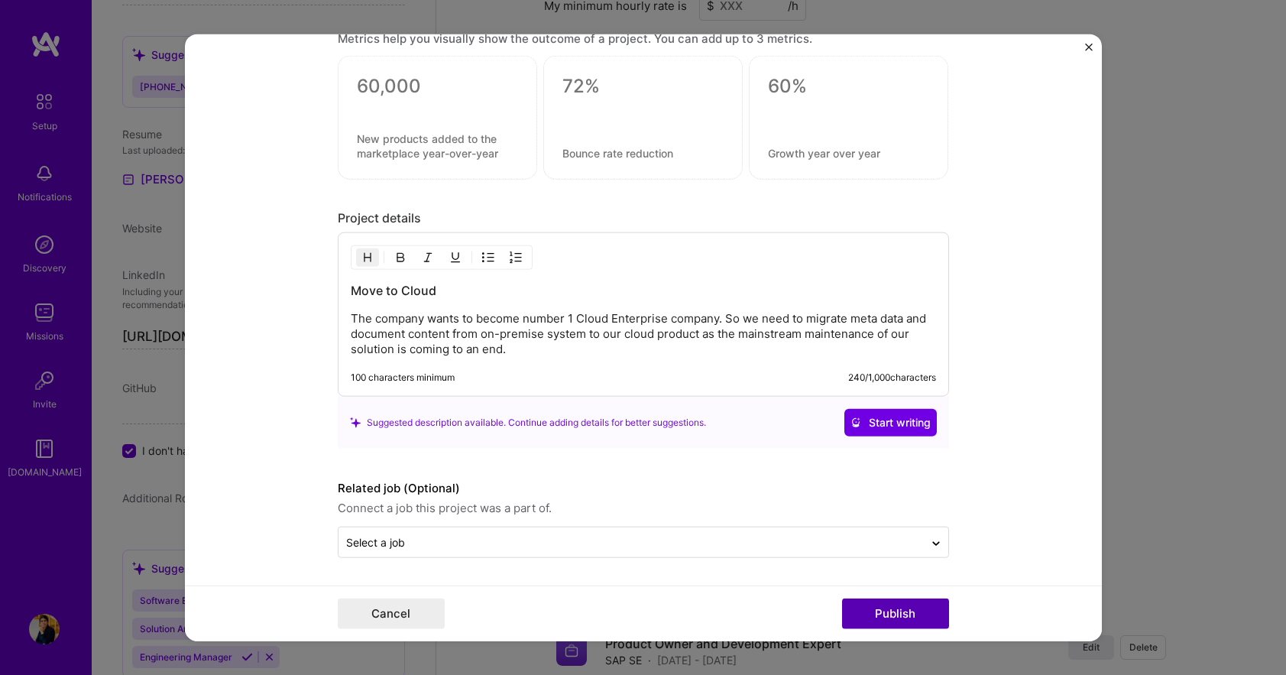
click at [898, 618] on button "Publish" at bounding box center [895, 614] width 107 height 31
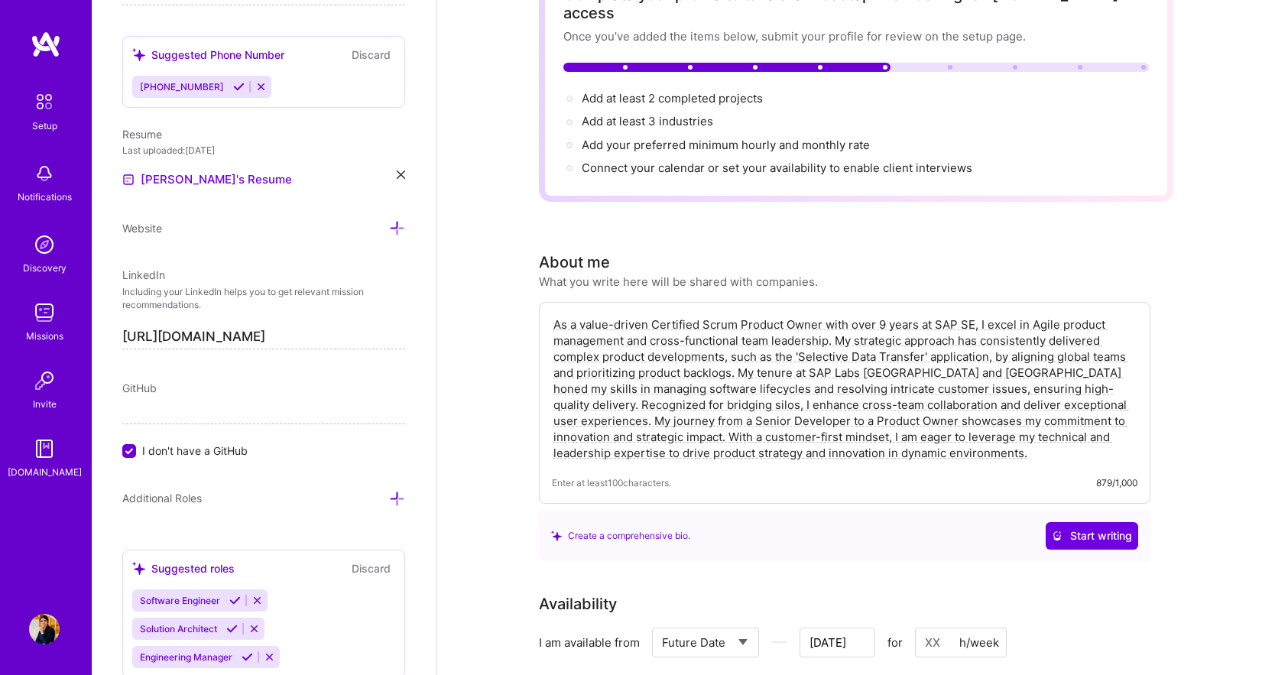
scroll to position [0, 0]
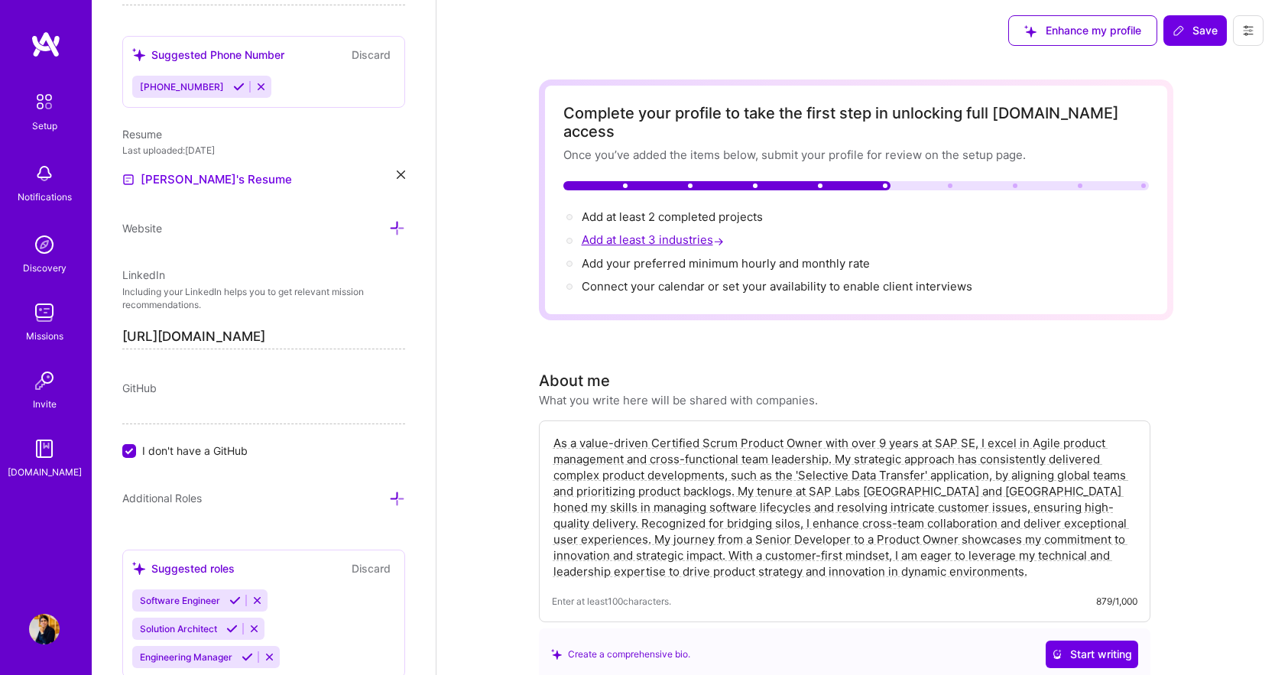
click at [663, 232] on span "Add at least 3 industries →" at bounding box center [654, 239] width 145 height 15
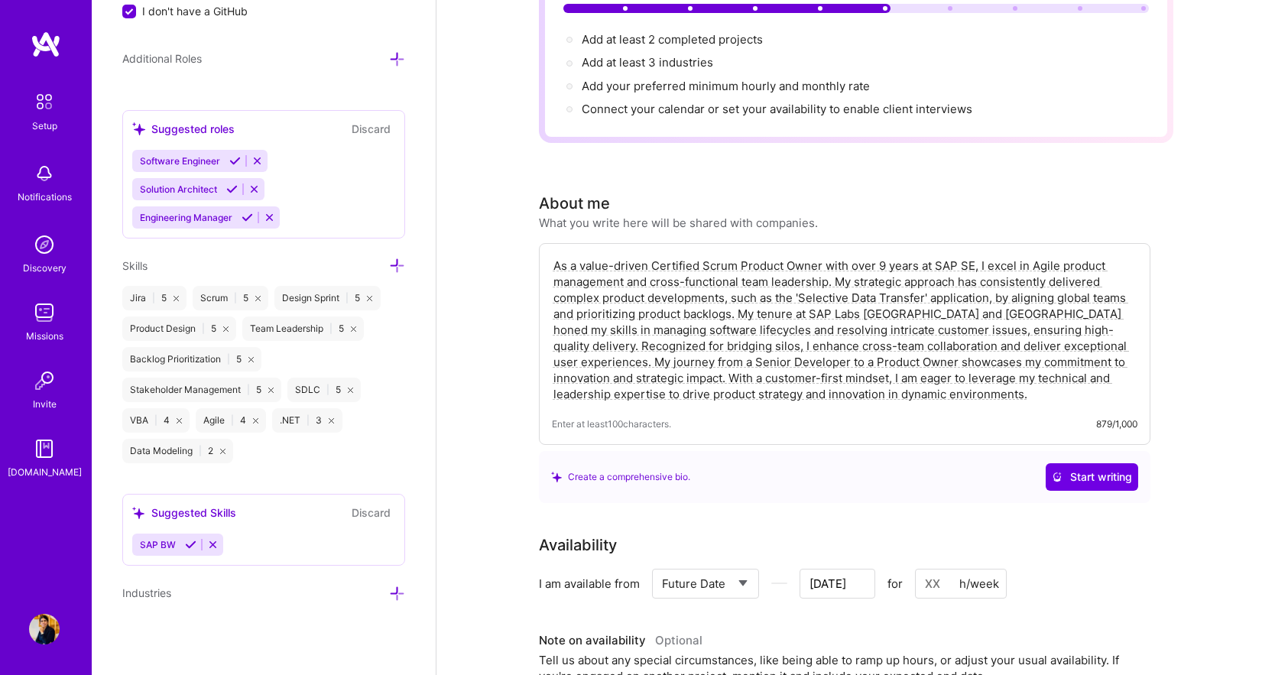
scroll to position [229, 0]
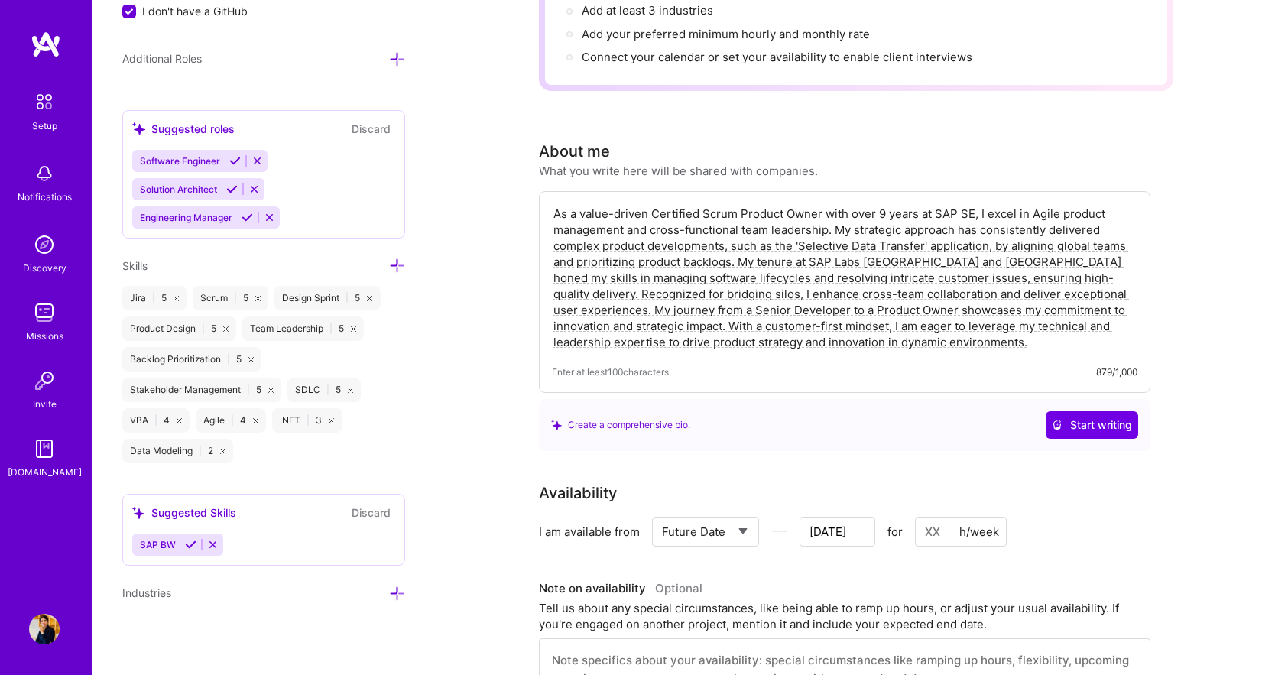
click at [389, 589] on icon at bounding box center [397, 594] width 16 height 16
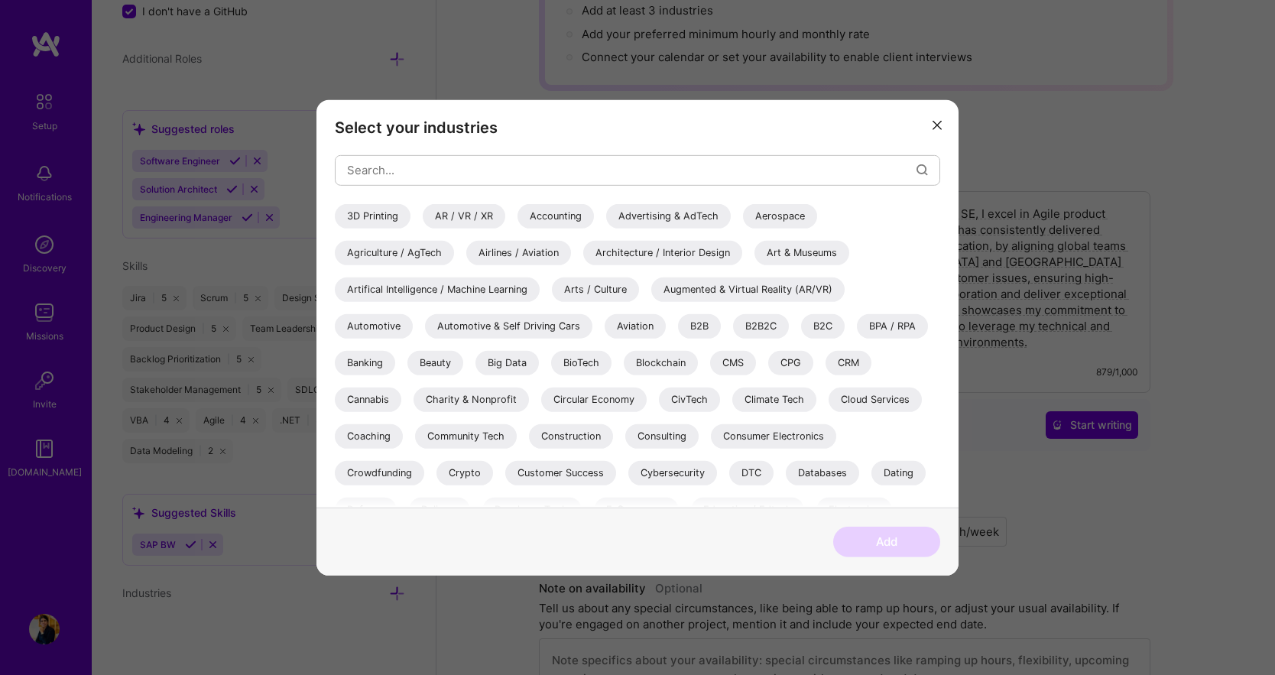
scroll to position [76, 0]
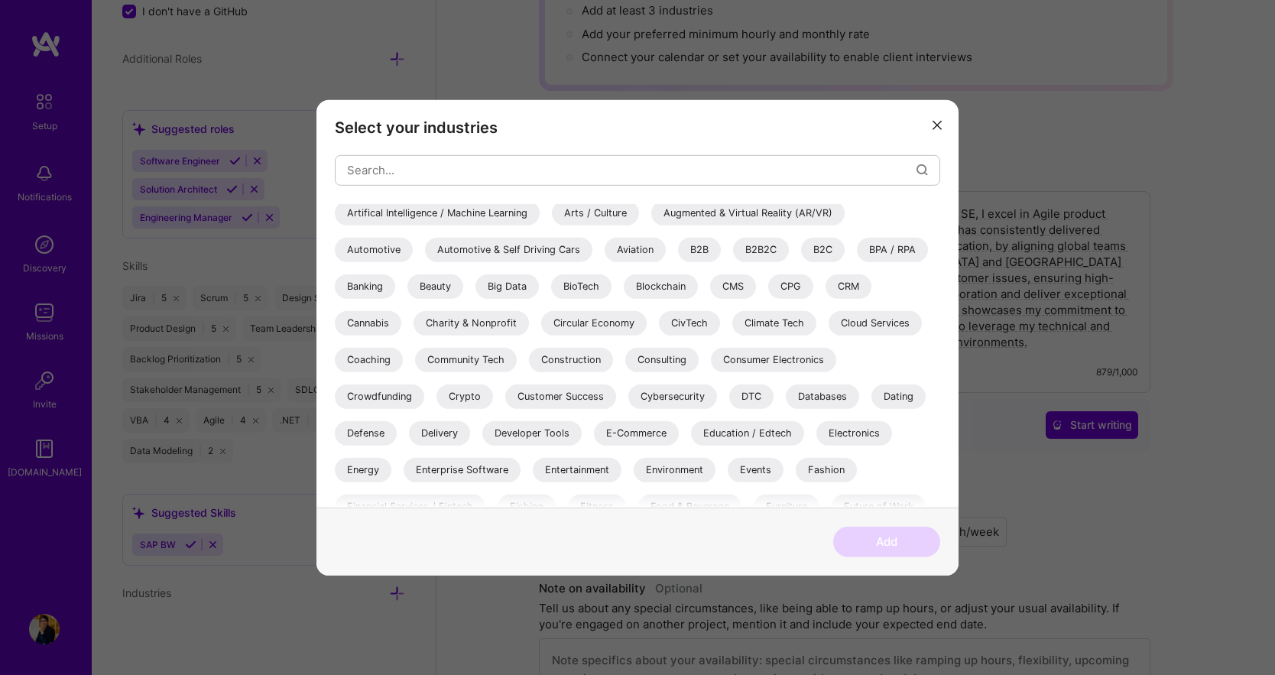
click at [730, 433] on div "Education / Edtech" at bounding box center [747, 432] width 113 height 24
click at [482, 465] on div "Enterprise Software" at bounding box center [462, 469] width 117 height 24
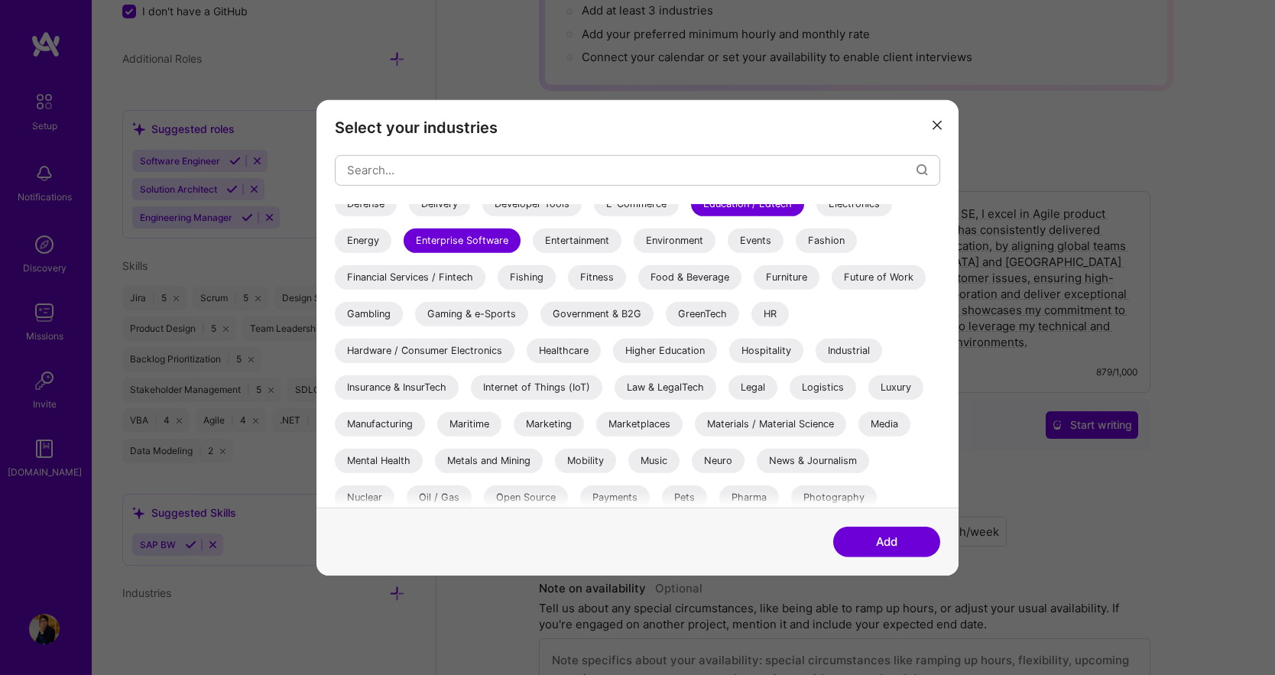
scroll to position [229, 0]
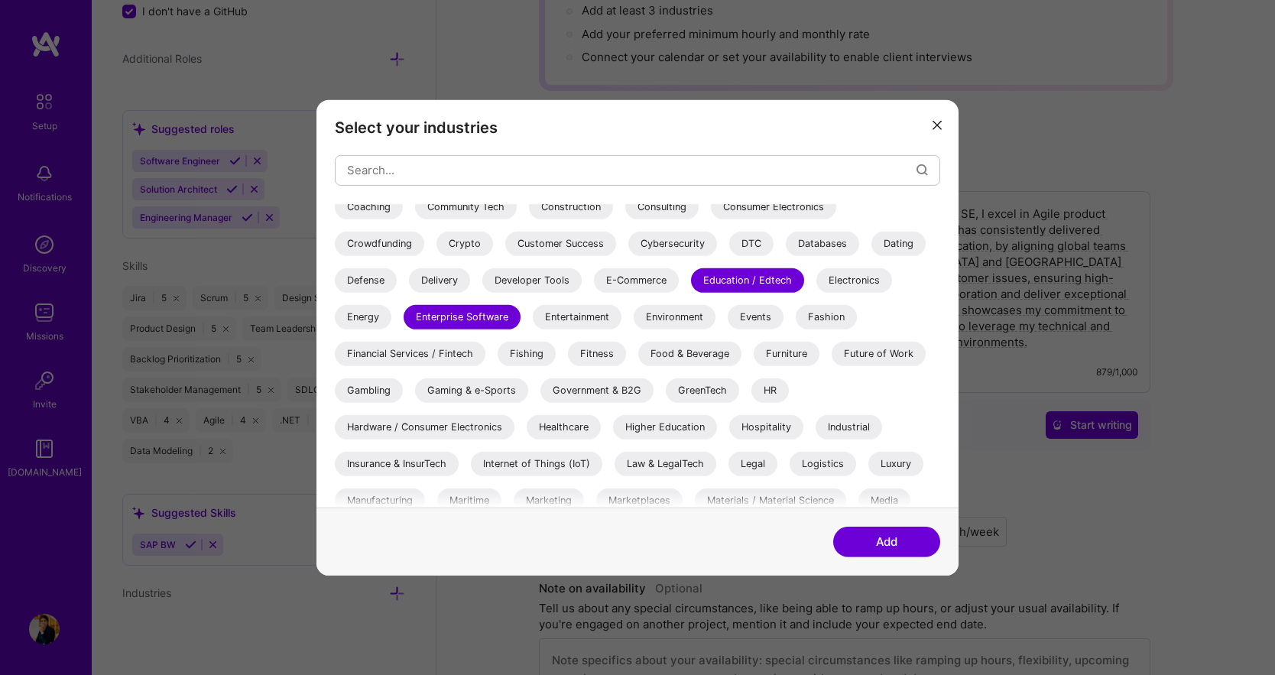
click at [362, 273] on div "Defense" at bounding box center [366, 280] width 62 height 24
click at [865, 538] on button "Add" at bounding box center [886, 542] width 107 height 31
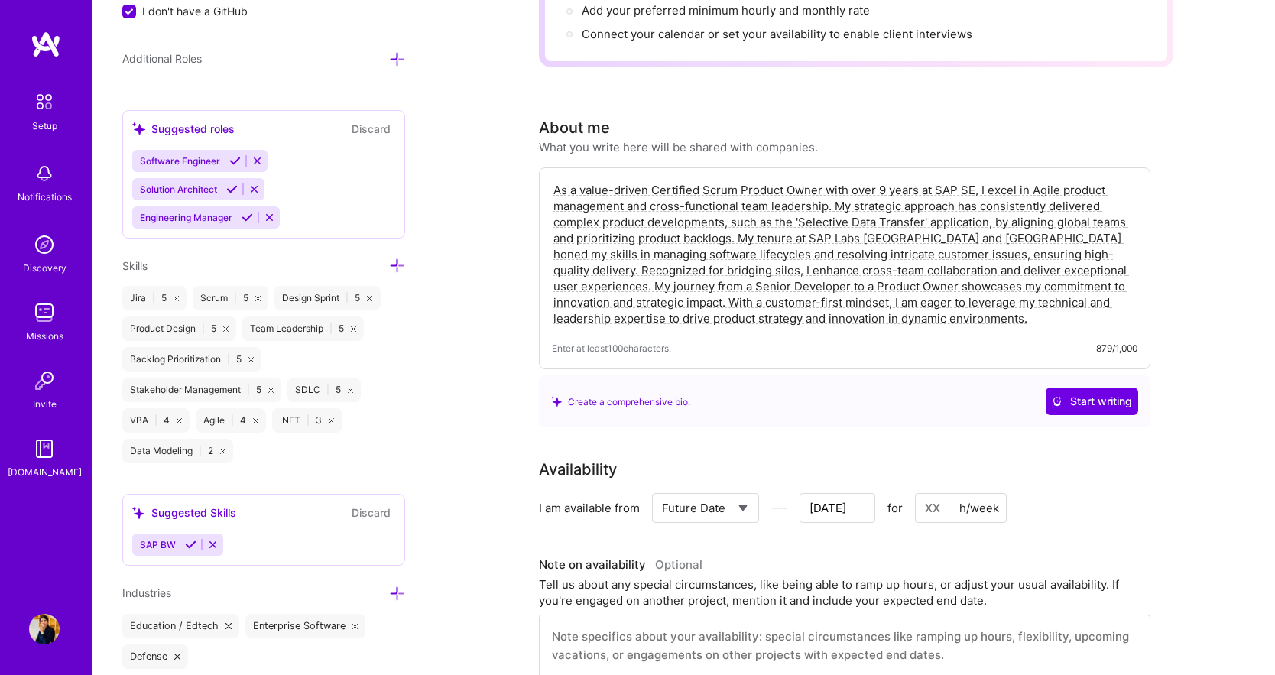
scroll to position [1143, 0]
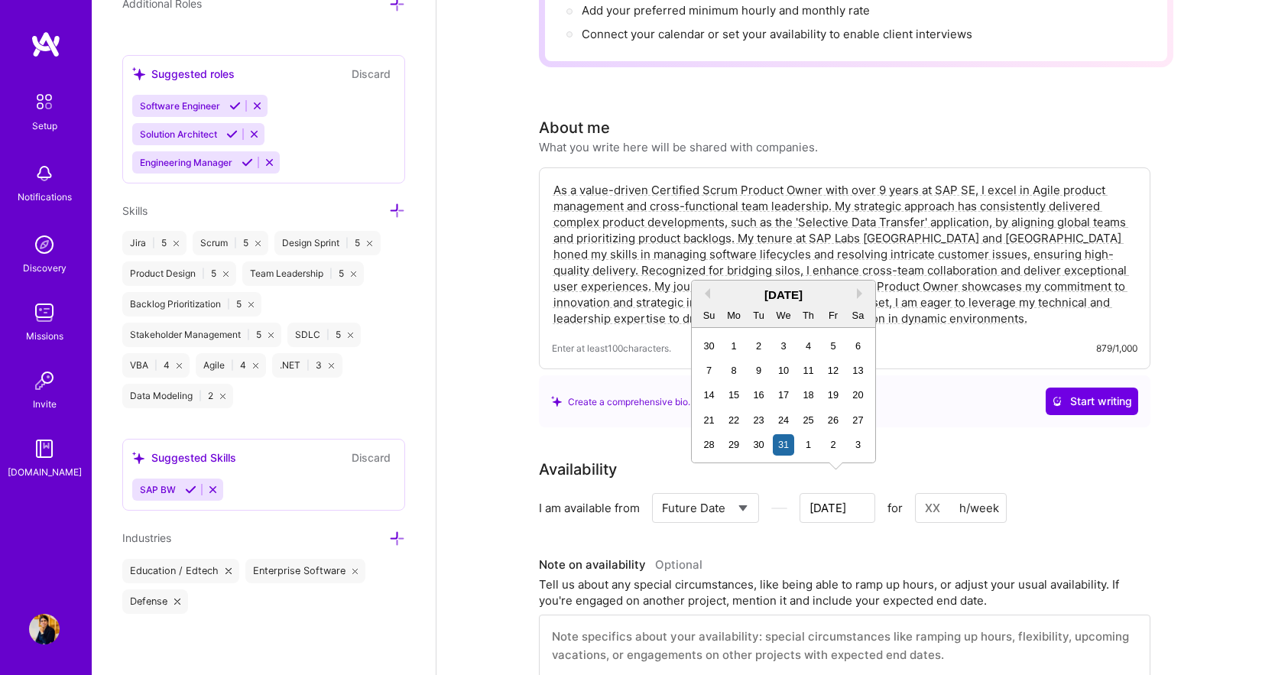
click at [841, 493] on input "[DATE]" at bounding box center [838, 508] width 76 height 30
click at [805, 443] on div "1" at bounding box center [808, 444] width 21 height 21
click at [840, 493] on input "[DATE]" at bounding box center [838, 508] width 76 height 30
click at [855, 297] on div "[DATE]" at bounding box center [783, 295] width 183 height 16
click at [862, 292] on button "Next Month" at bounding box center [862, 293] width 11 height 11
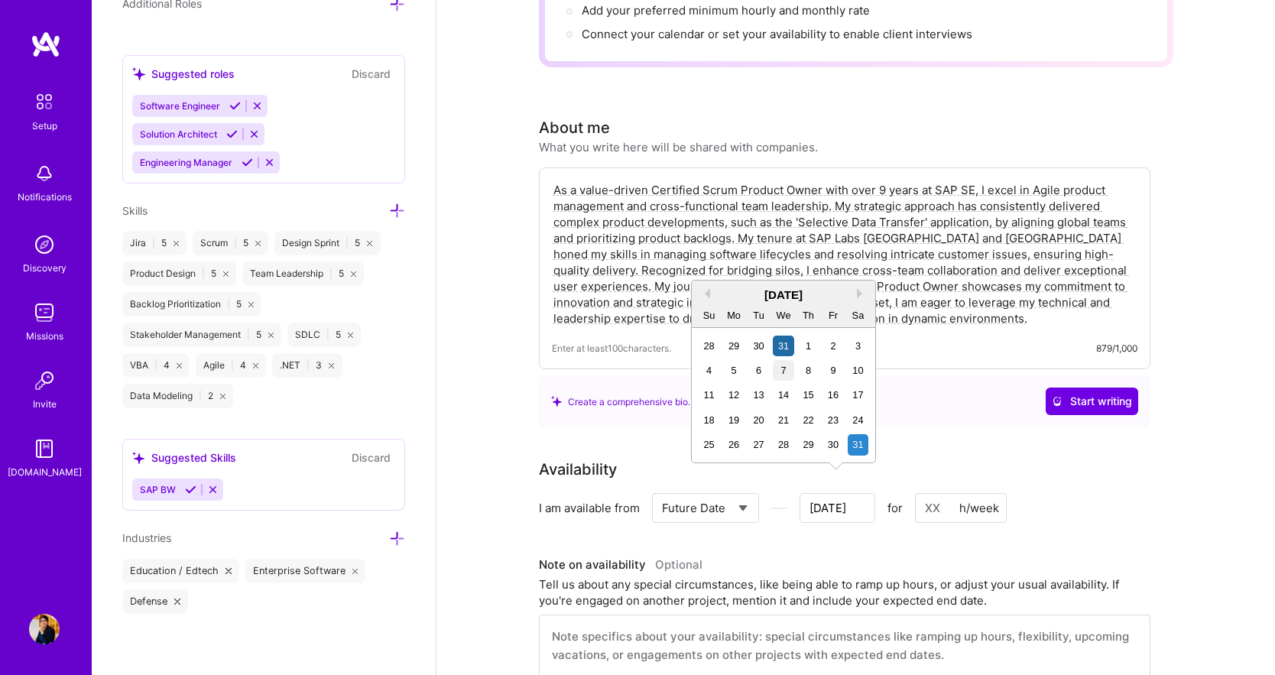
click at [781, 367] on div "7" at bounding box center [783, 370] width 21 height 21
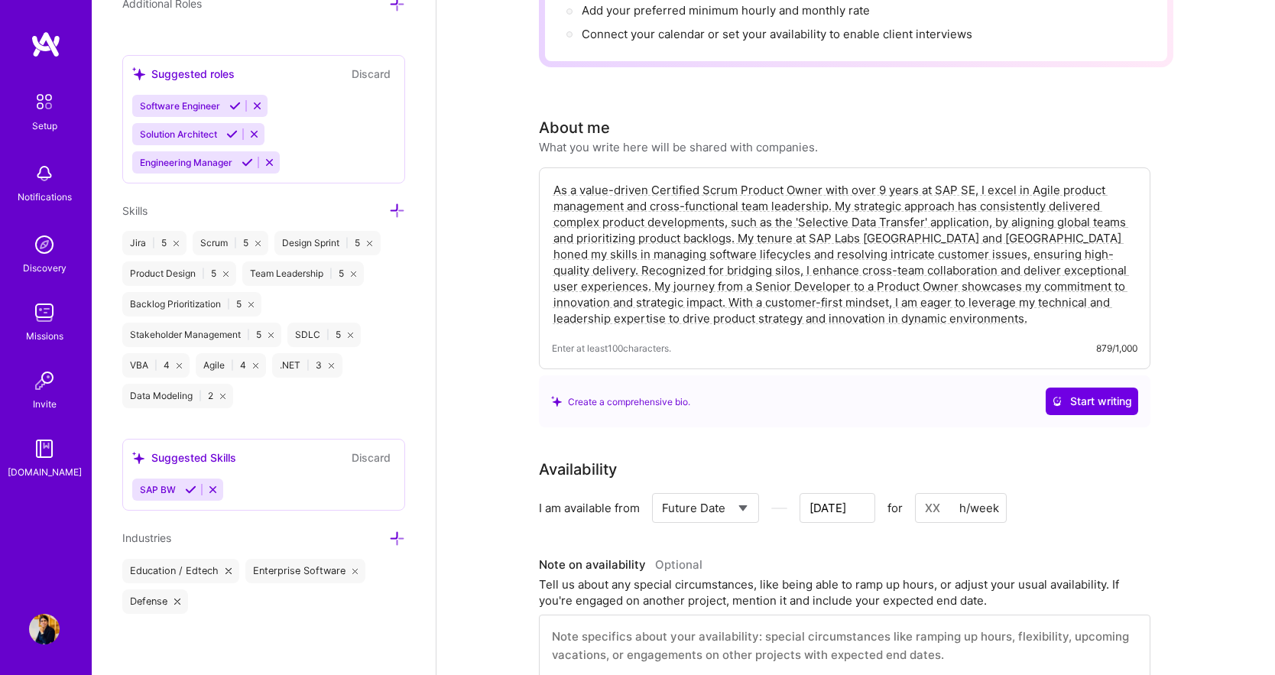
click at [1128, 493] on div "I am available from Select... Right Now Future Date Not Available [DATE] for h/…" at bounding box center [845, 508] width 612 height 30
click at [932, 493] on input at bounding box center [961, 508] width 92 height 30
type input "[DATE]"
type input "4"
type input "[DATE]"
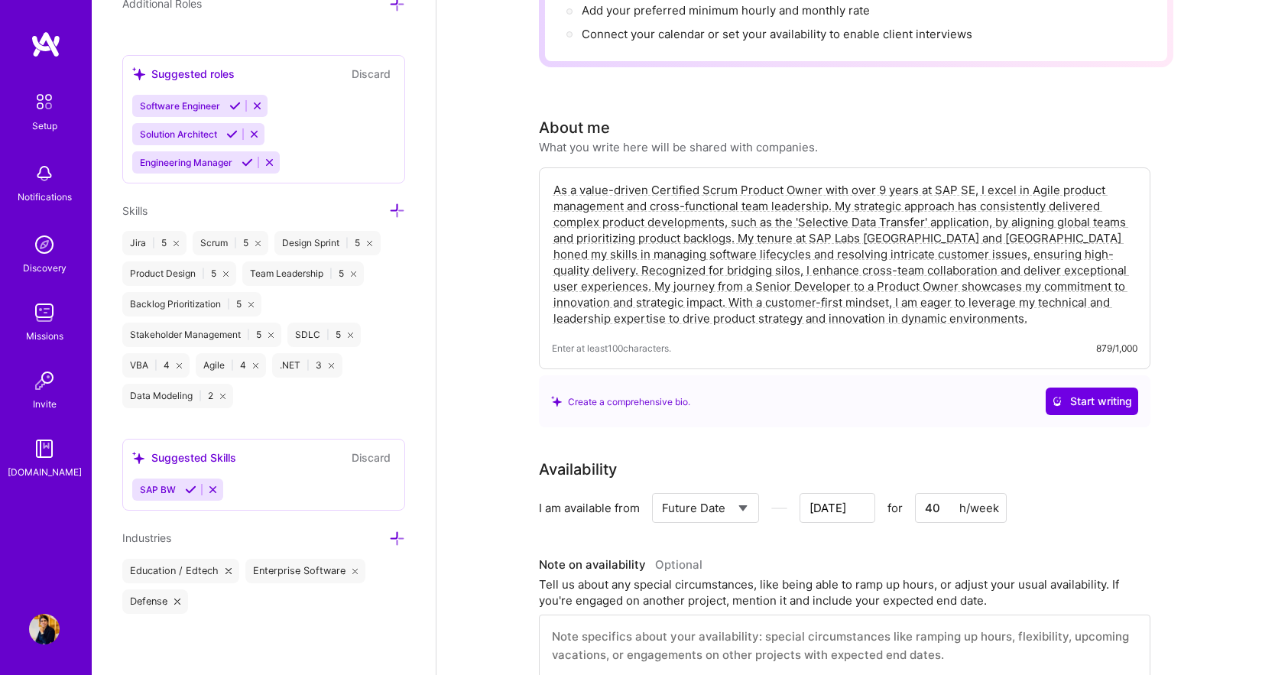
type input "40"
click at [1072, 493] on div "I am available from Select... Right Now Future Date Not Available [DATE] for 40…" at bounding box center [845, 508] width 612 height 30
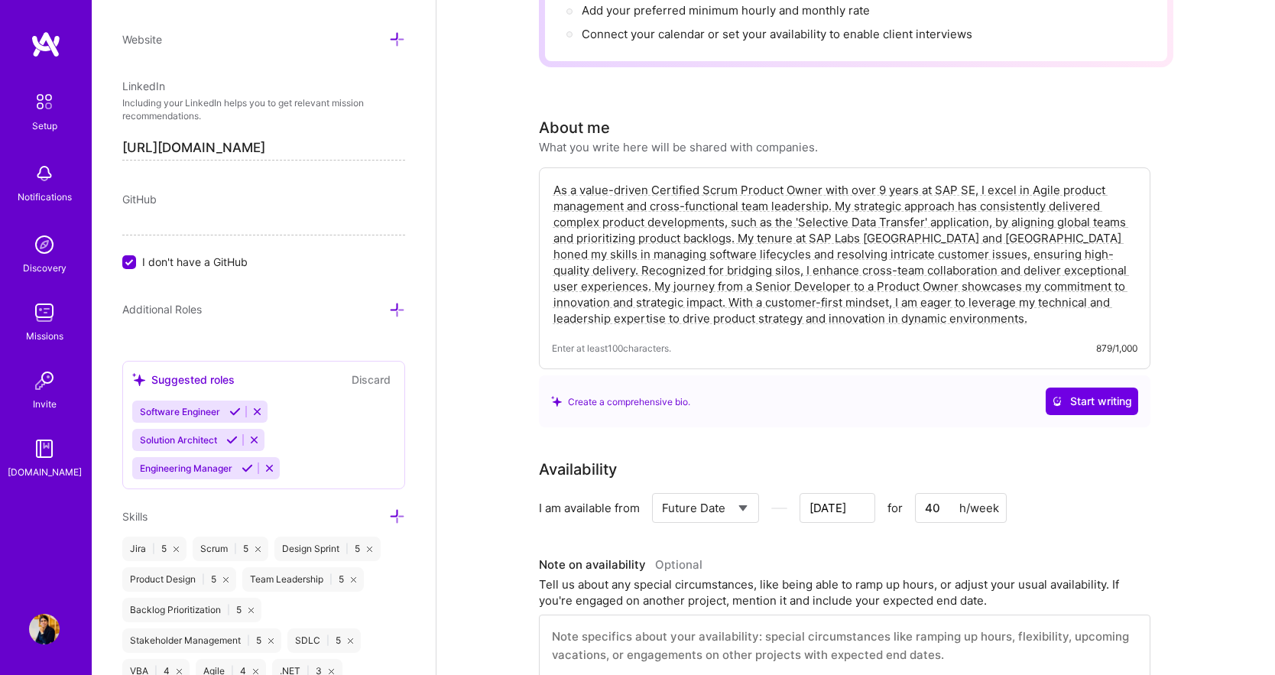
scroll to position [76, 0]
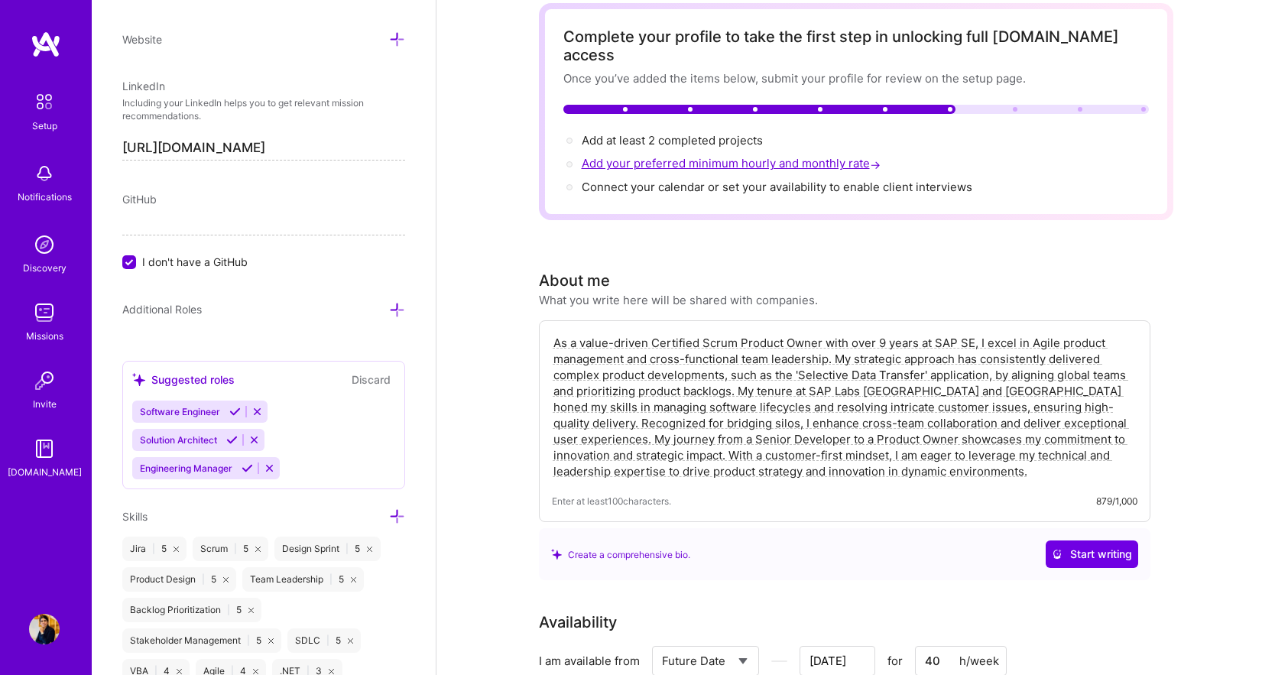
click at [683, 156] on span "Add your preferred minimum hourly and monthly rate →" at bounding box center [733, 163] width 302 height 15
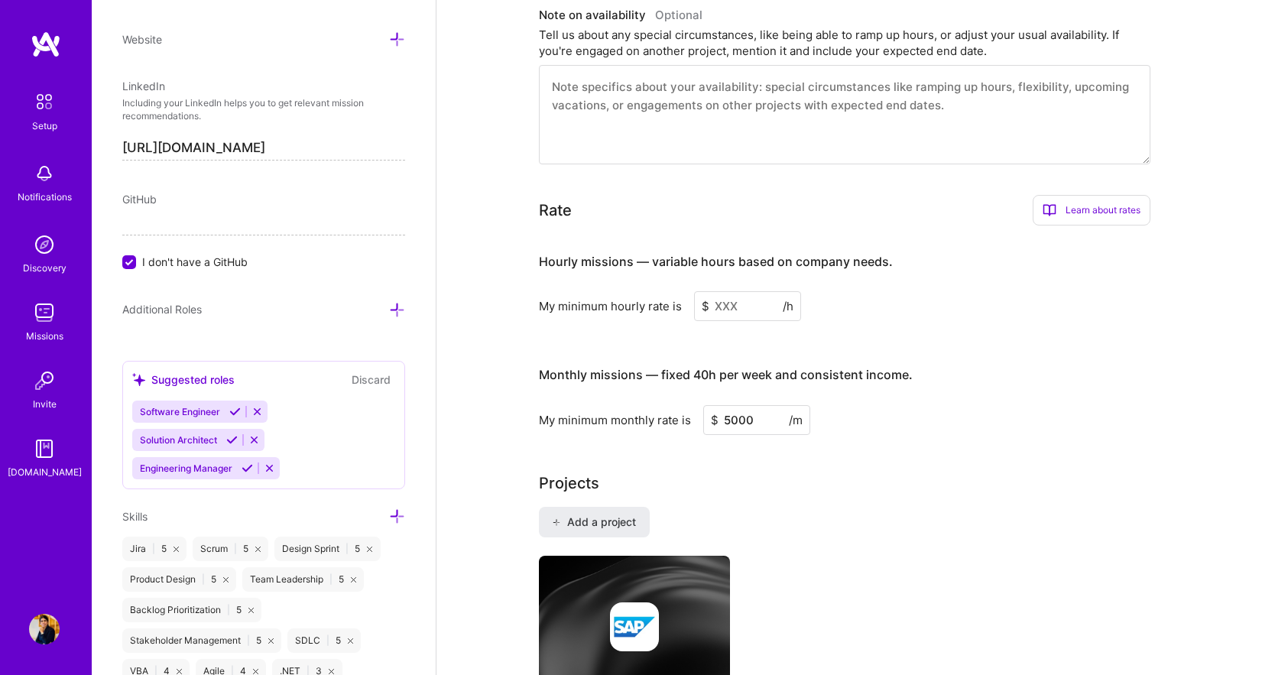
scroll to position [650, 0]
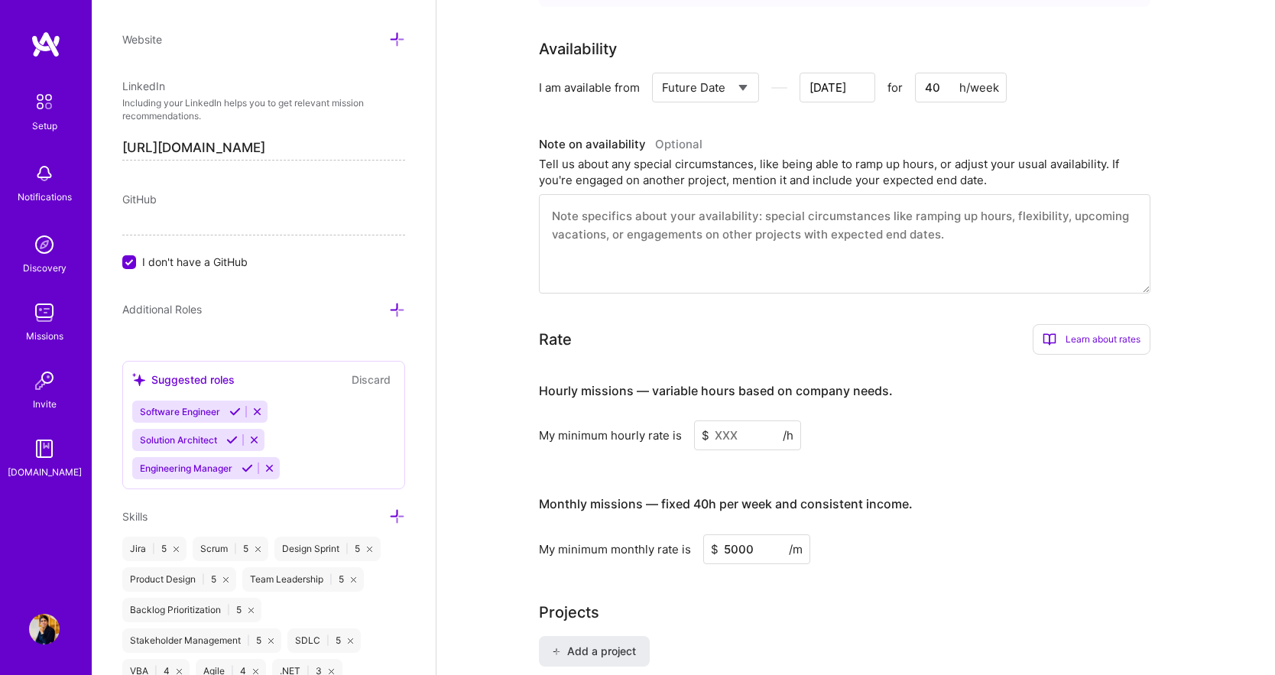
click at [715, 420] on input at bounding box center [747, 435] width 107 height 30
click at [728, 534] on input "5000" at bounding box center [756, 549] width 107 height 30
type input "8000"
click at [714, 420] on input at bounding box center [747, 435] width 107 height 30
click at [723, 420] on input at bounding box center [747, 435] width 107 height 30
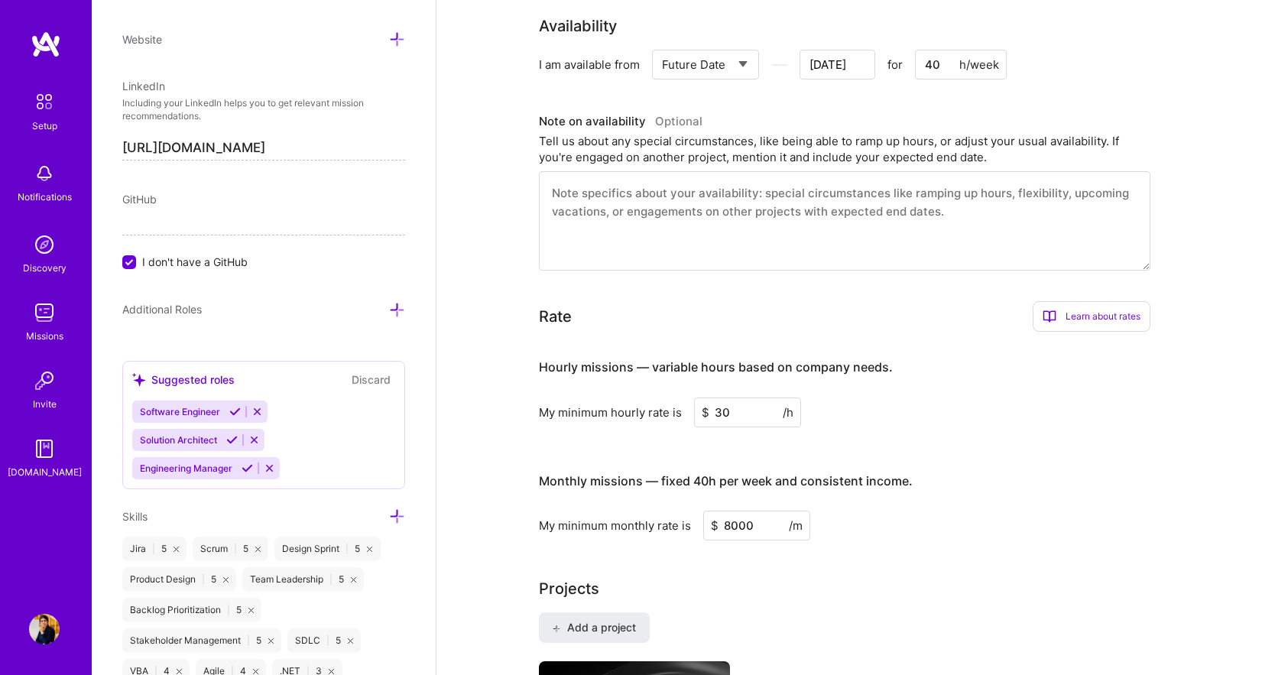
click at [719, 397] on input "30" at bounding box center [747, 412] width 107 height 30
click at [716, 397] on input "80" at bounding box center [747, 412] width 107 height 30
click at [722, 397] on input "80" at bounding box center [747, 412] width 107 height 30
type input "50"
drag, startPoint x: 728, startPoint y: 504, endPoint x: 719, endPoint y: 504, distance: 9.2
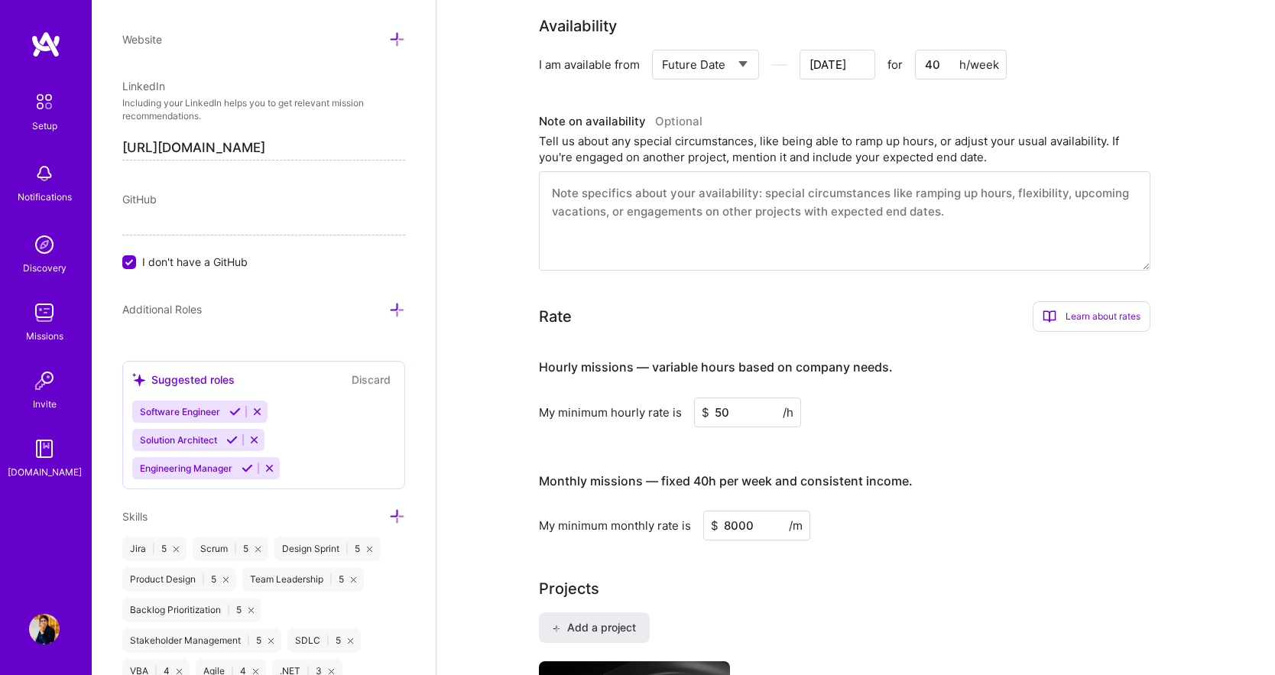
click at [719, 511] on input "8000" at bounding box center [756, 526] width 107 height 30
type input "10000"
drag, startPoint x: 713, startPoint y: 393, endPoint x: 729, endPoint y: 392, distance: 16.1
click at [729, 397] on input "50" at bounding box center [747, 412] width 107 height 30
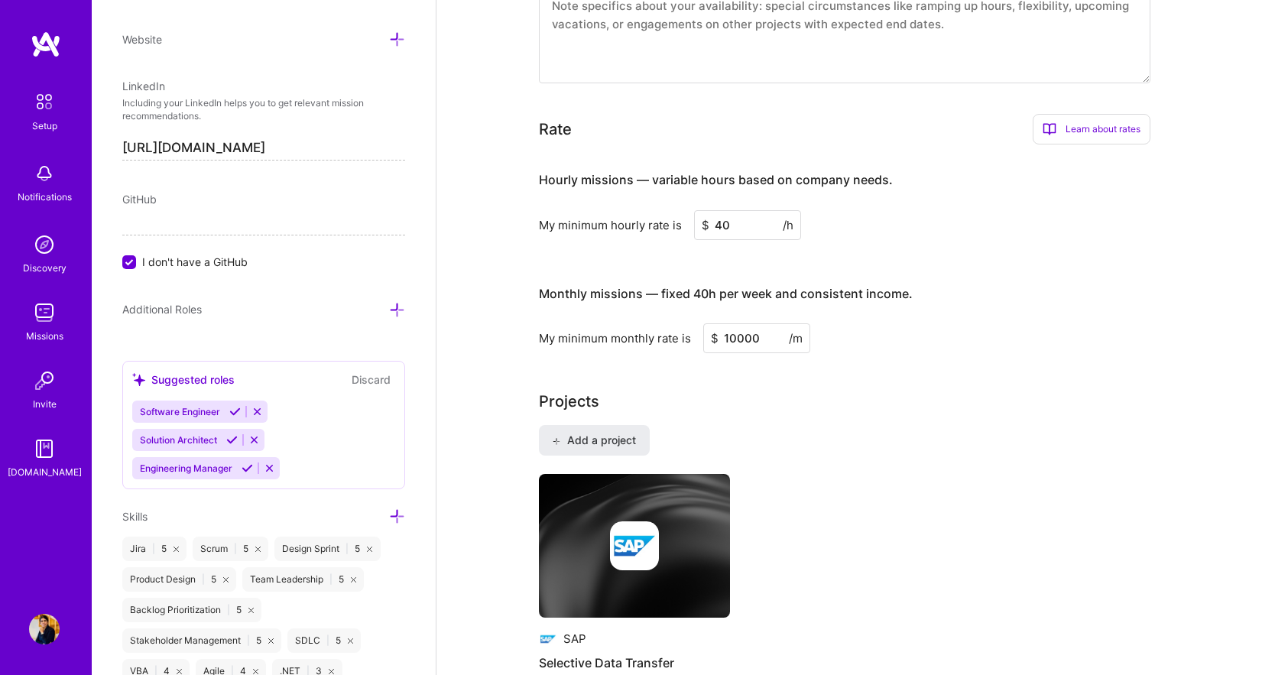
scroll to position [879, 0]
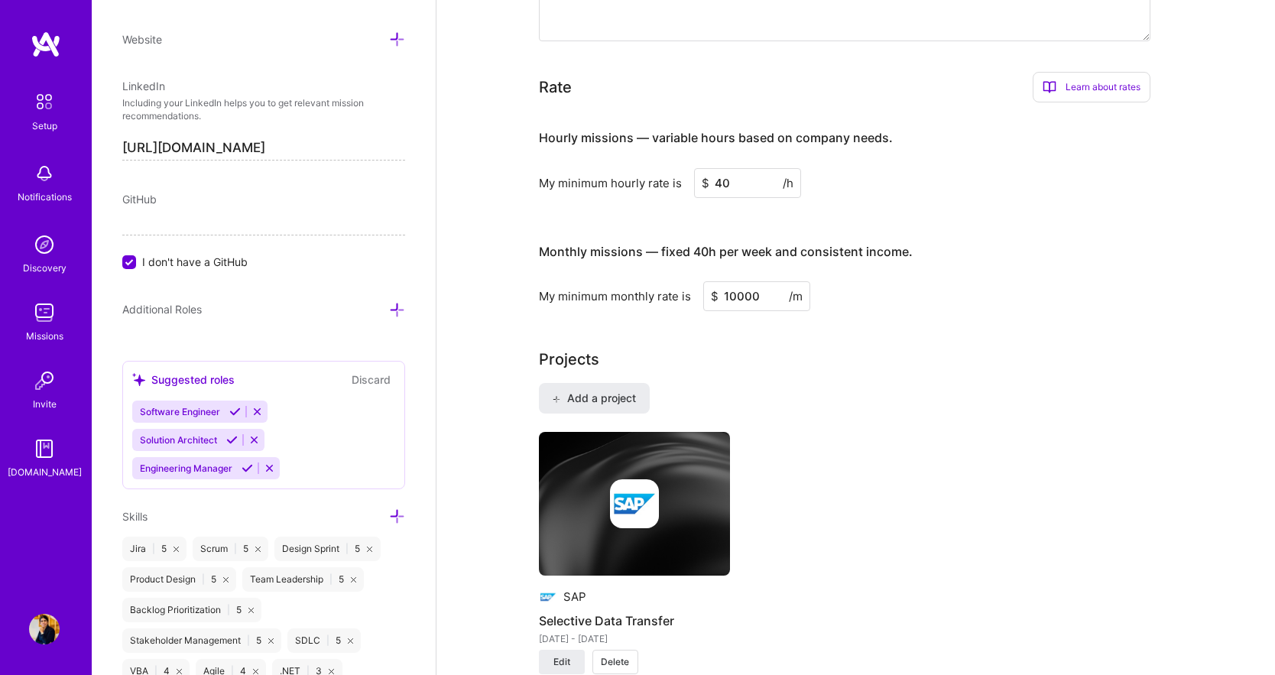
type input "40"
click at [821, 432] on div "SAP Selective Data Transfer [DATE] - [DATE] Edit Delete" at bounding box center [856, 562] width 634 height 261
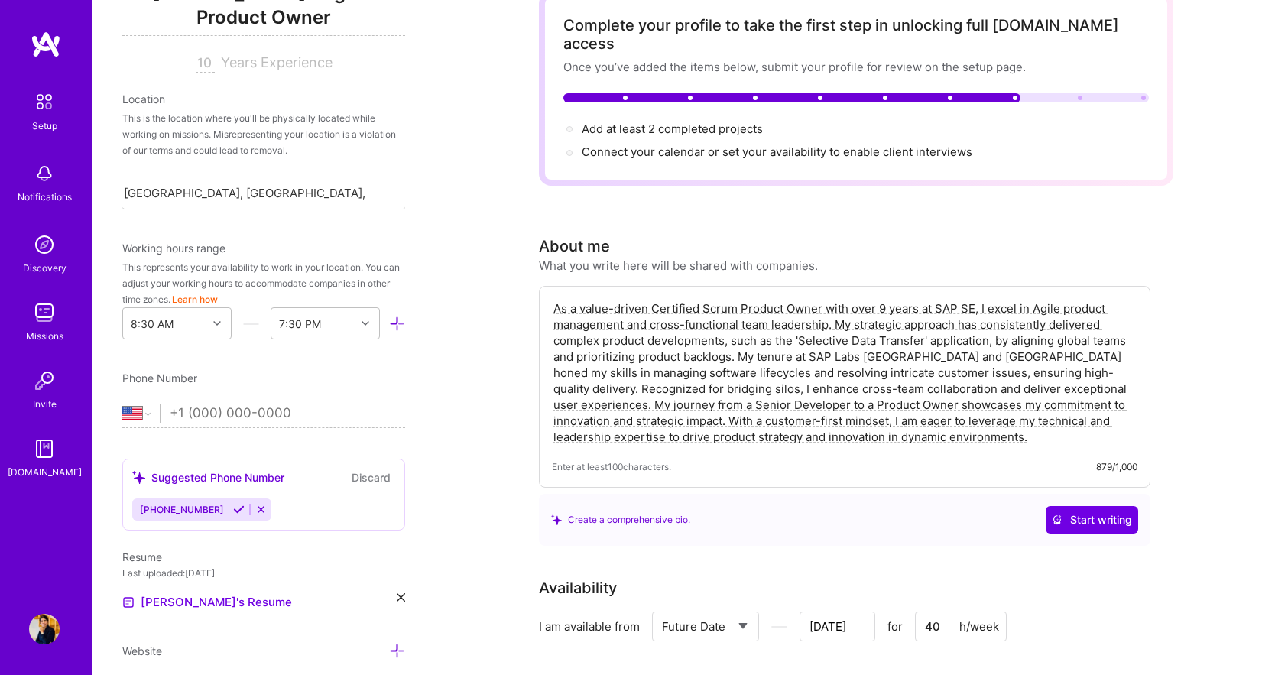
scroll to position [0, 0]
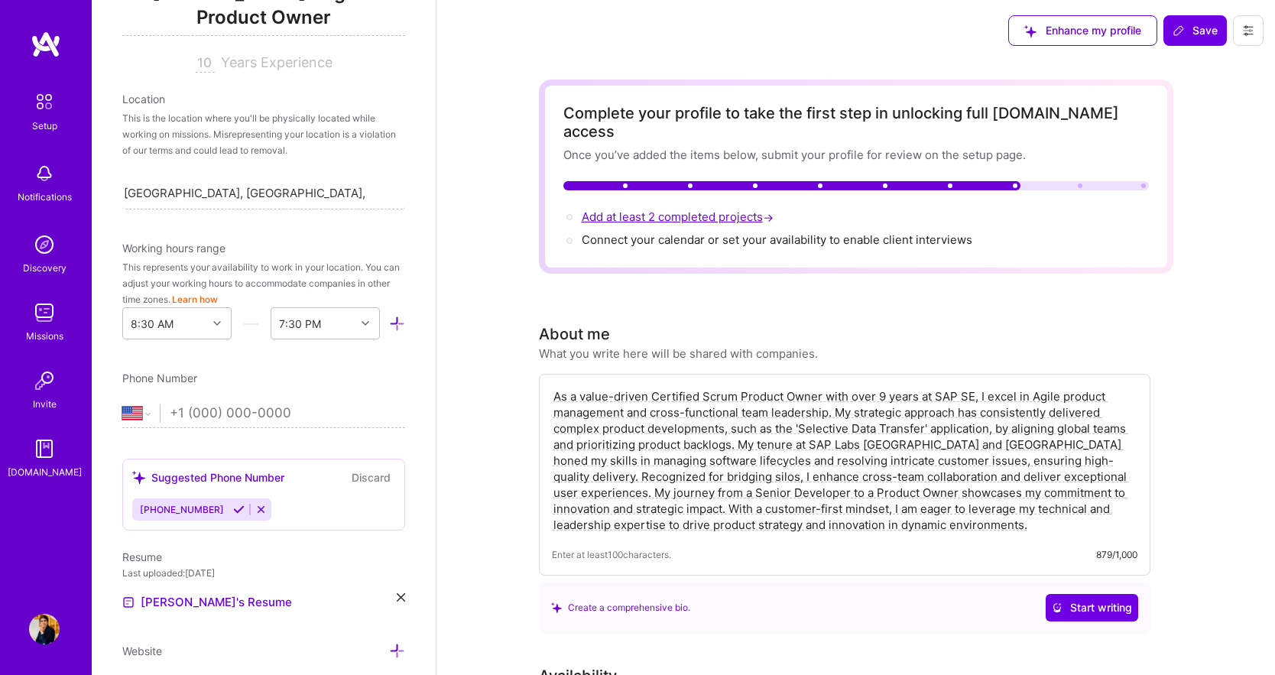
click at [688, 209] on span "Add at least 2 completed projects →" at bounding box center [679, 216] width 195 height 15
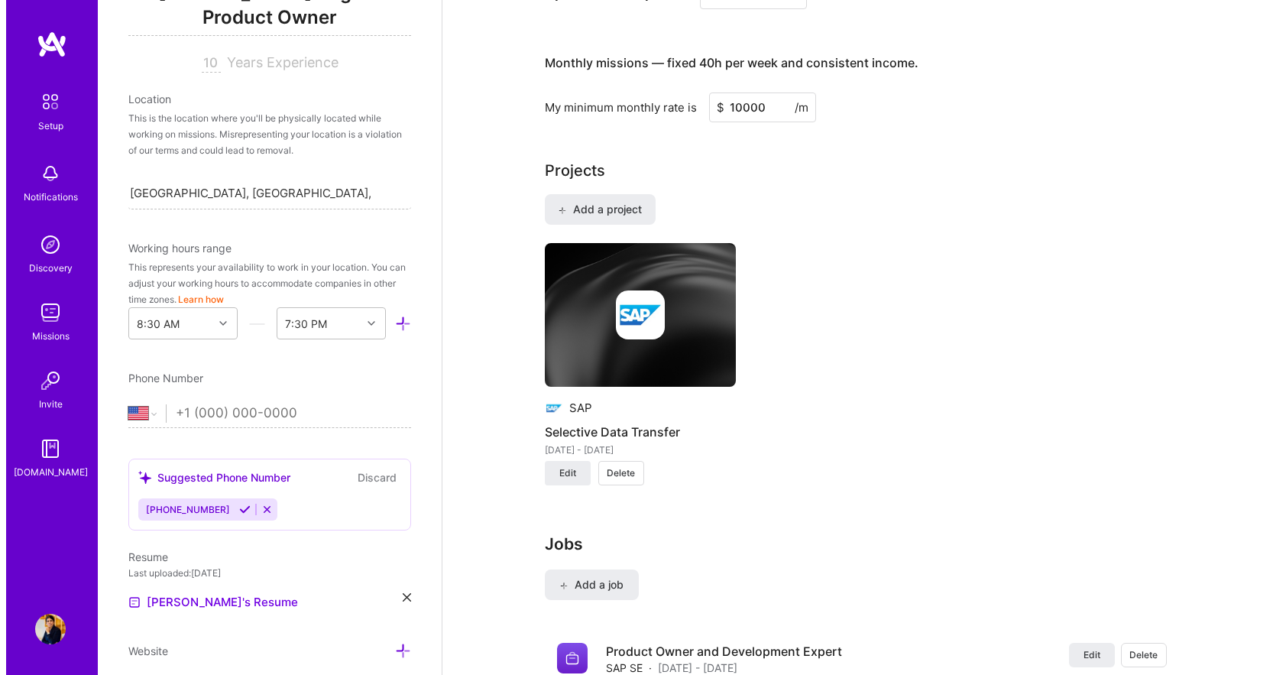
scroll to position [1067, 0]
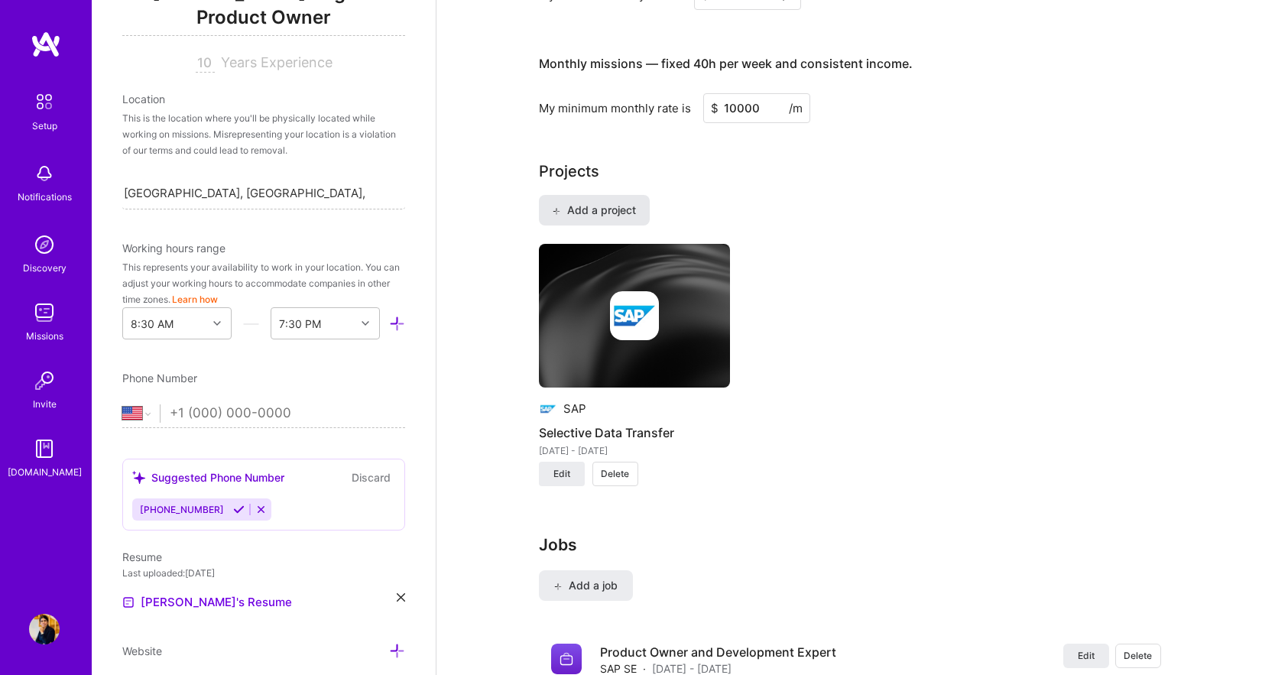
click at [565, 203] on span "Add a project" at bounding box center [593, 210] width 83 height 15
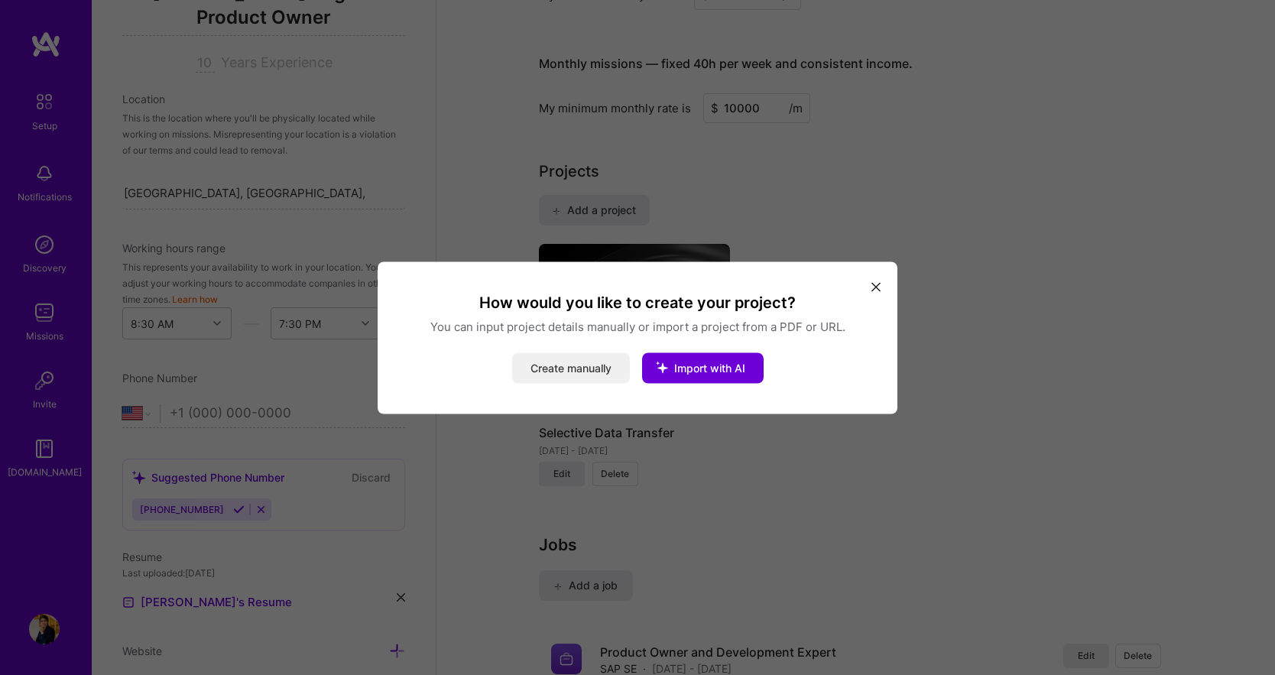
click at [573, 369] on button "Create manually" at bounding box center [571, 367] width 118 height 31
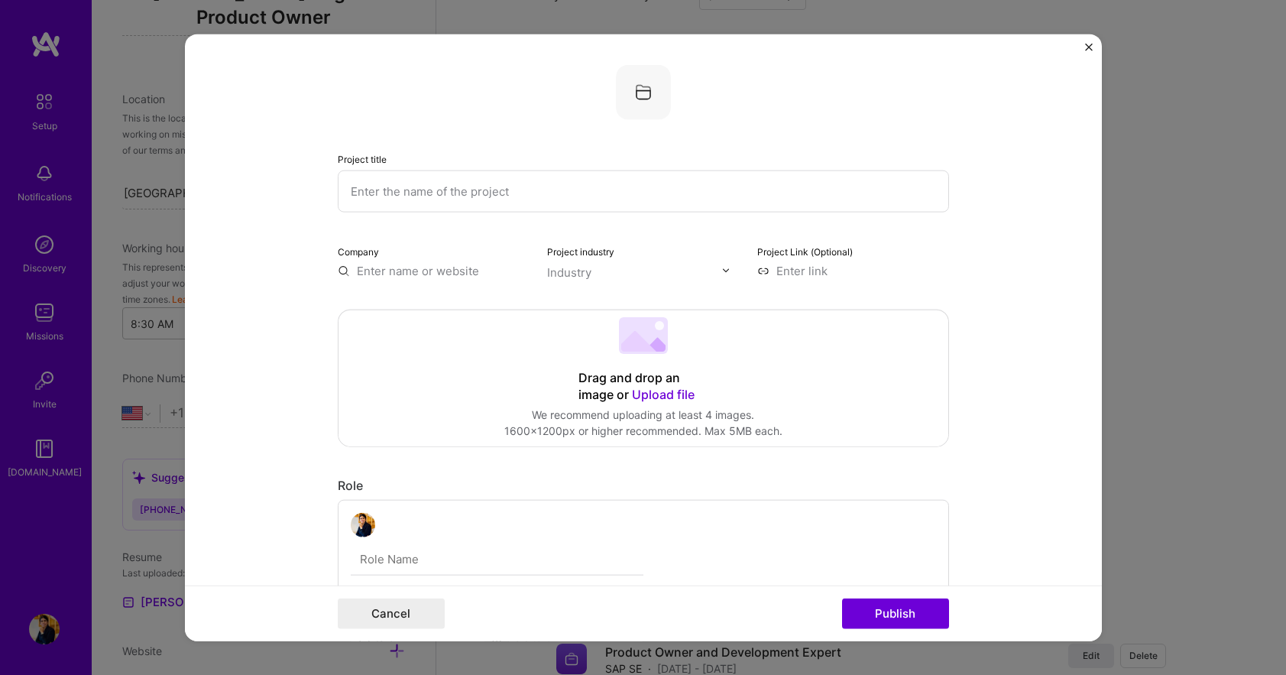
click at [371, 193] on input "text" at bounding box center [644, 191] width 612 height 42
click at [432, 193] on input "Customizing" at bounding box center [644, 191] width 612 height 42
type input "Customizing Synchronization"
click at [440, 352] on div "Drag and drop an image or Upload file Upload file We recommend uploading at lea…" at bounding box center [644, 378] width 610 height 136
click at [366, 262] on input "text" at bounding box center [434, 270] width 192 height 16
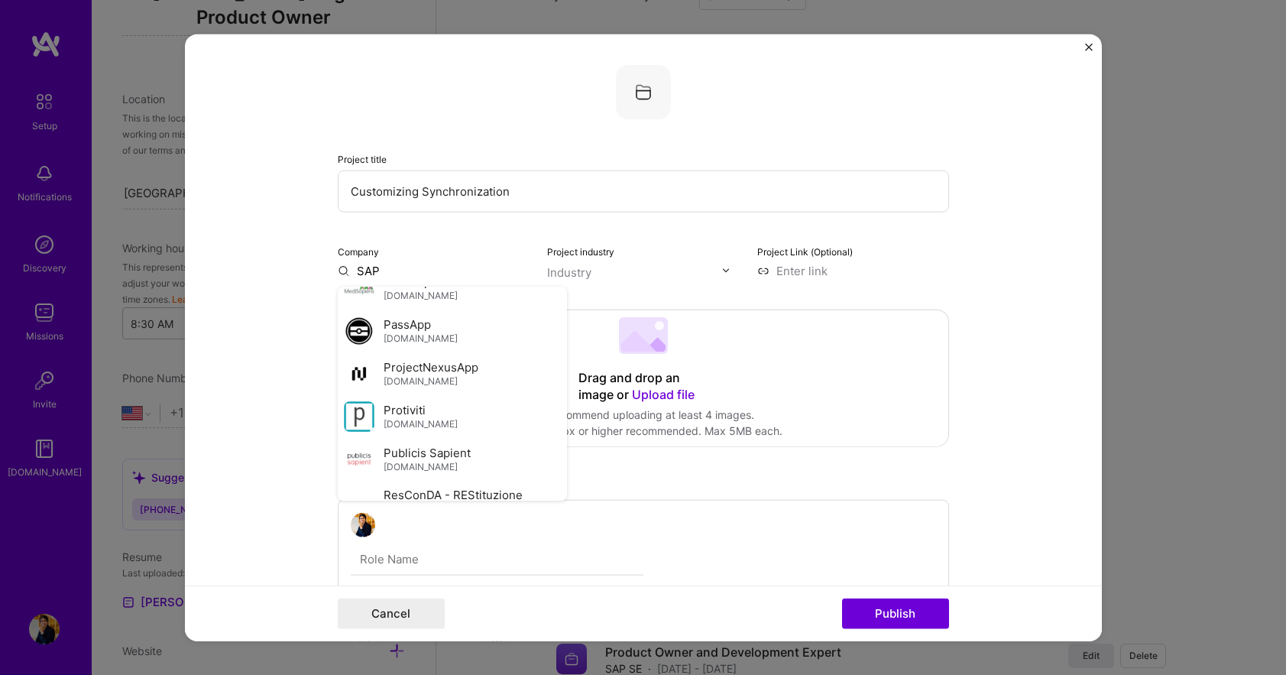
scroll to position [841, 0]
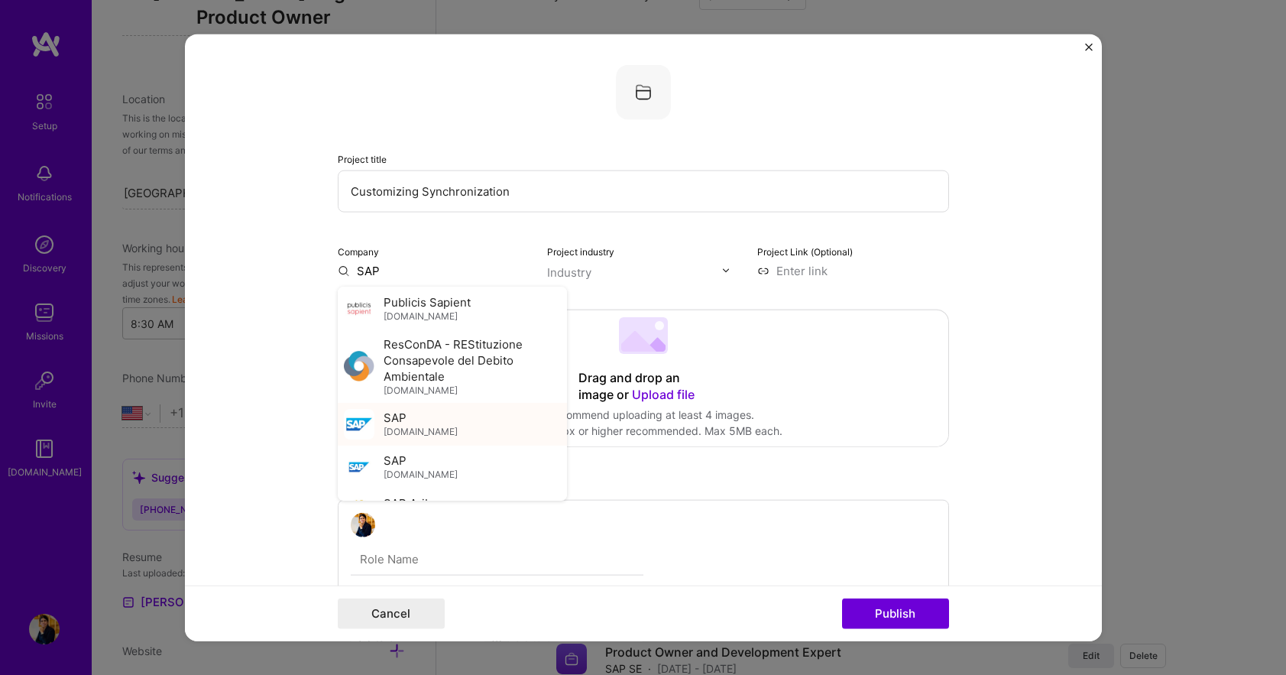
type input "SAP"
click at [398, 420] on span "SAP" at bounding box center [395, 418] width 23 height 16
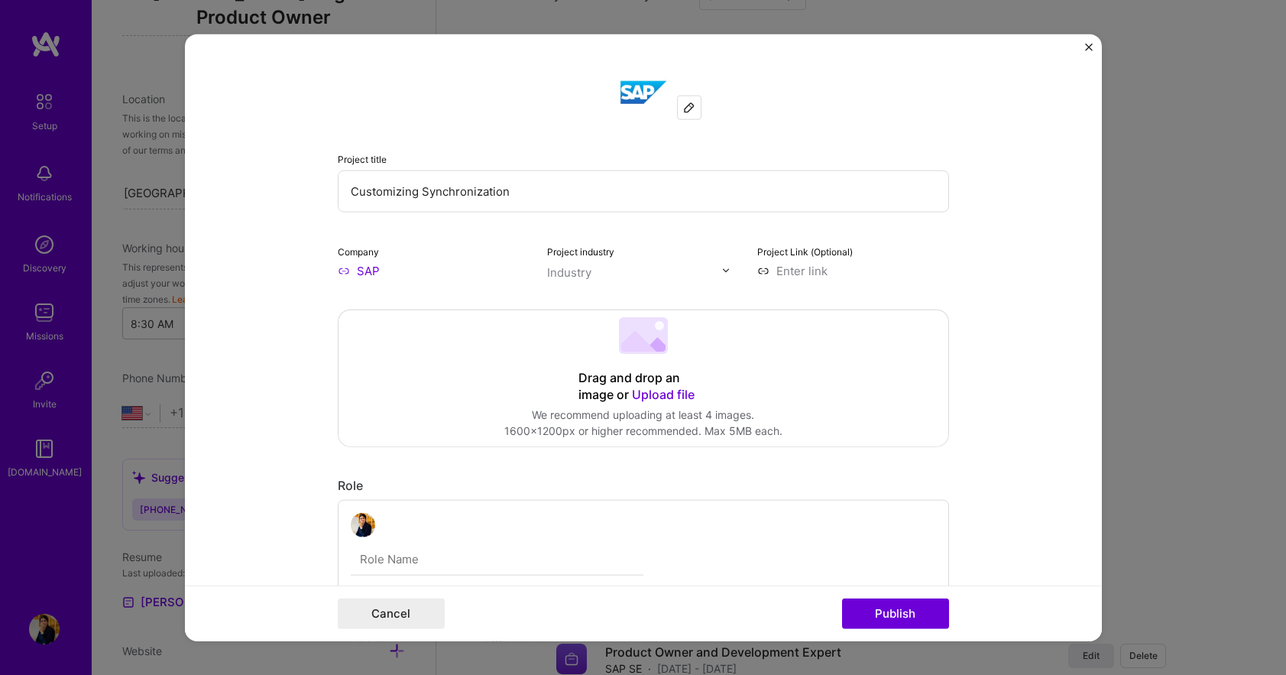
click at [594, 272] on input "text" at bounding box center [634, 272] width 174 height 16
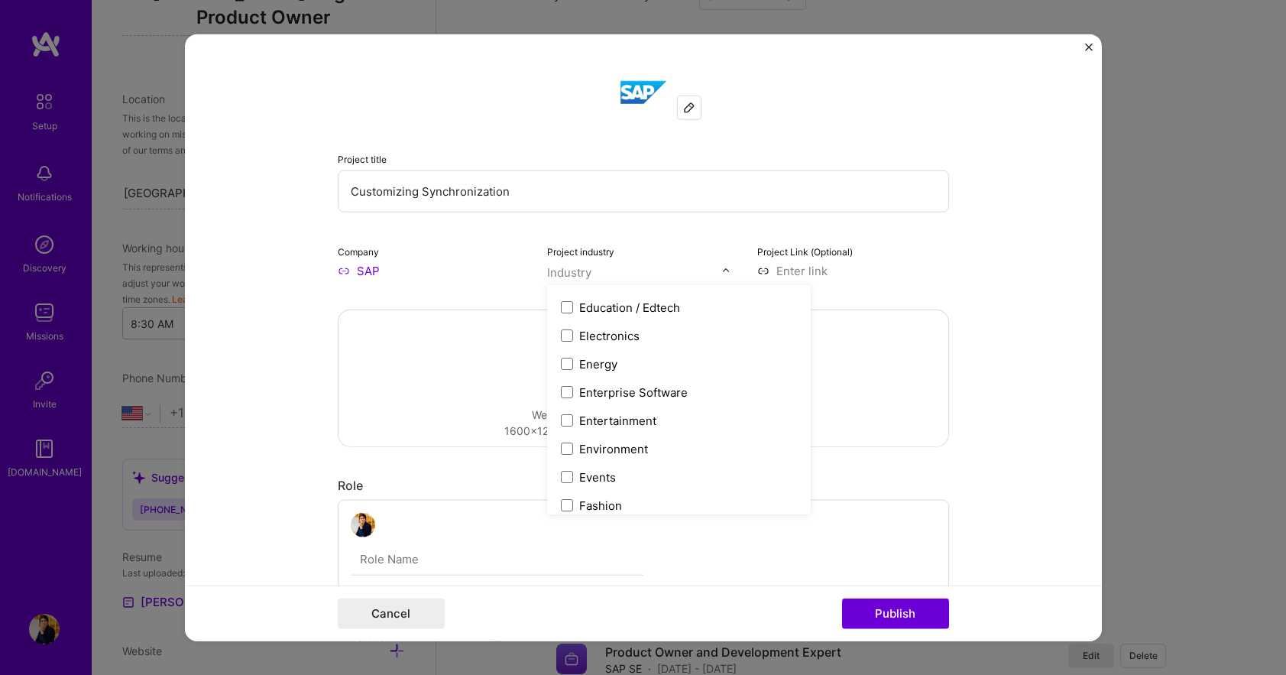
scroll to position [1376, 0]
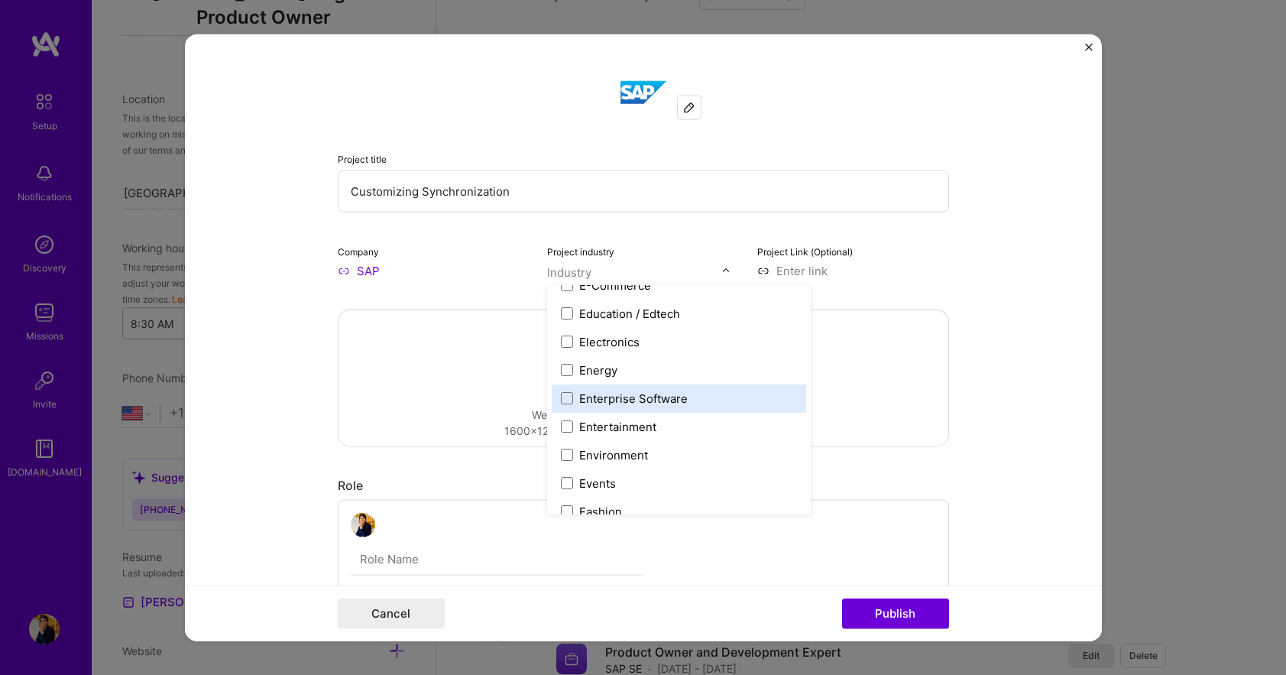
click at [580, 397] on div "Enterprise Software" at bounding box center [633, 398] width 109 height 16
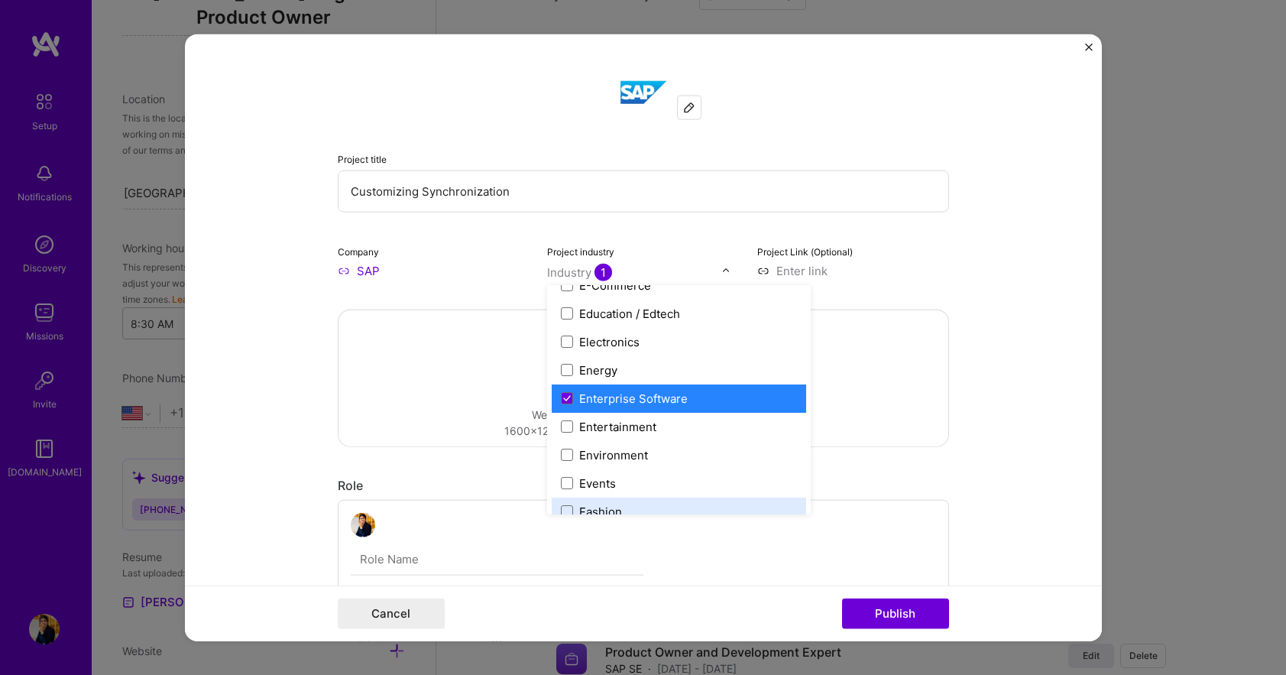
click at [978, 252] on form "Project title Customizing Synchronization Company SAP Project industry option E…" at bounding box center [643, 338] width 917 height 608
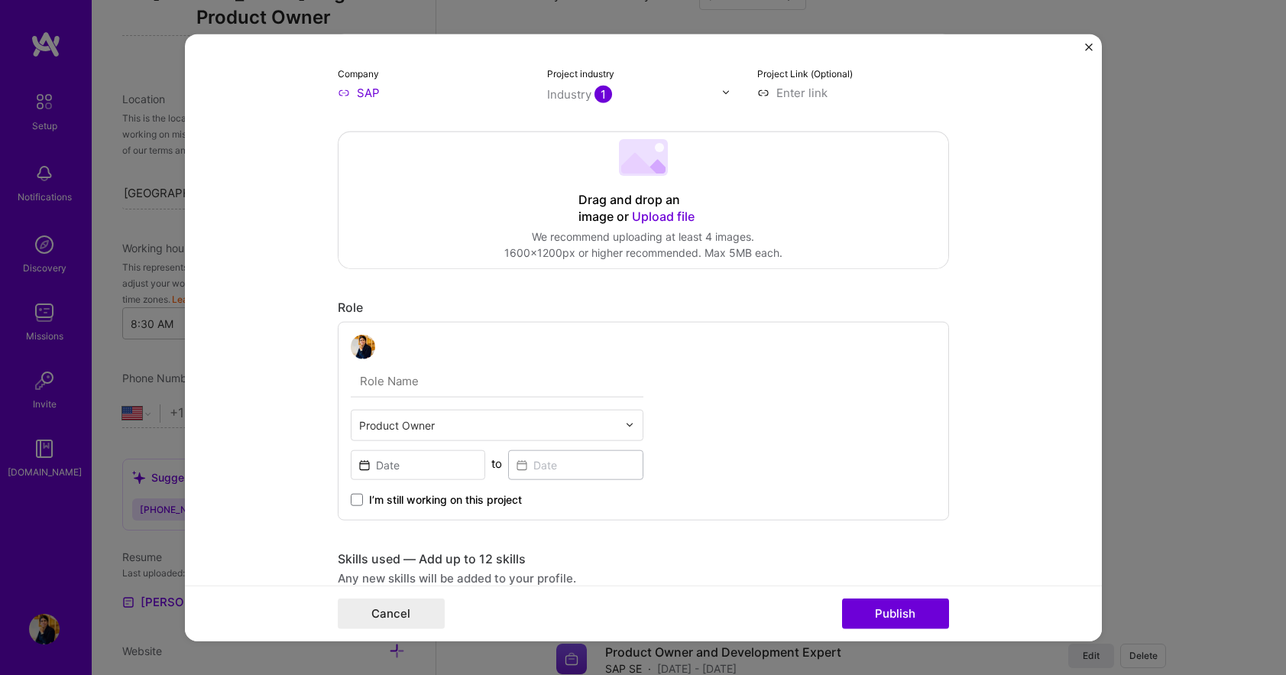
scroll to position [229, 0]
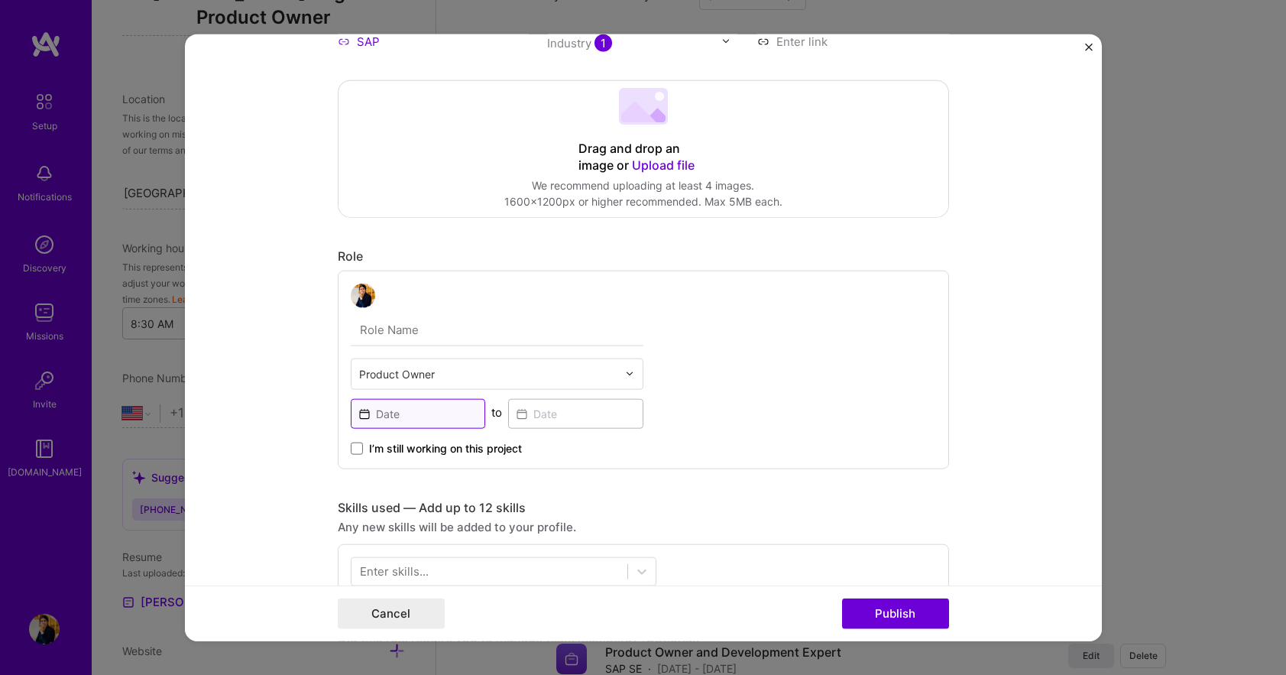
click at [356, 411] on input at bounding box center [418, 413] width 135 height 30
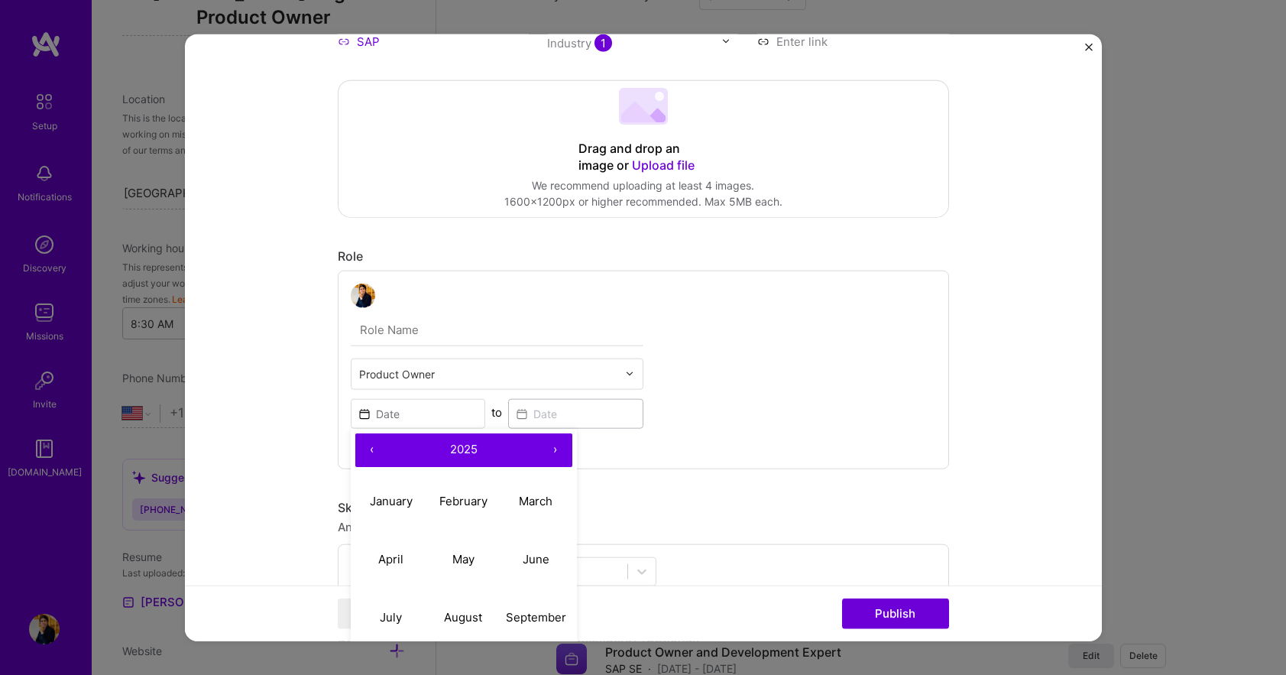
click at [360, 446] on button "‹" at bounding box center [372, 450] width 34 height 34
click at [365, 449] on button "‹" at bounding box center [372, 450] width 34 height 34
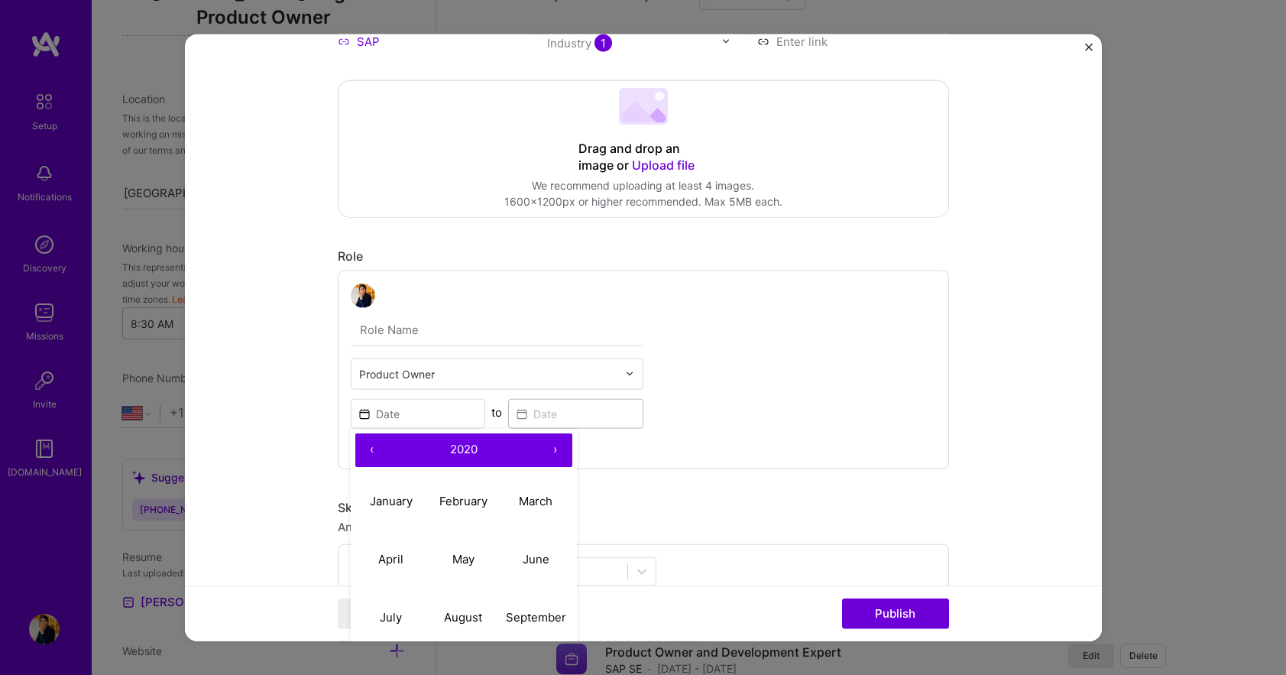
click at [365, 449] on button "‹" at bounding box center [372, 450] width 34 height 34
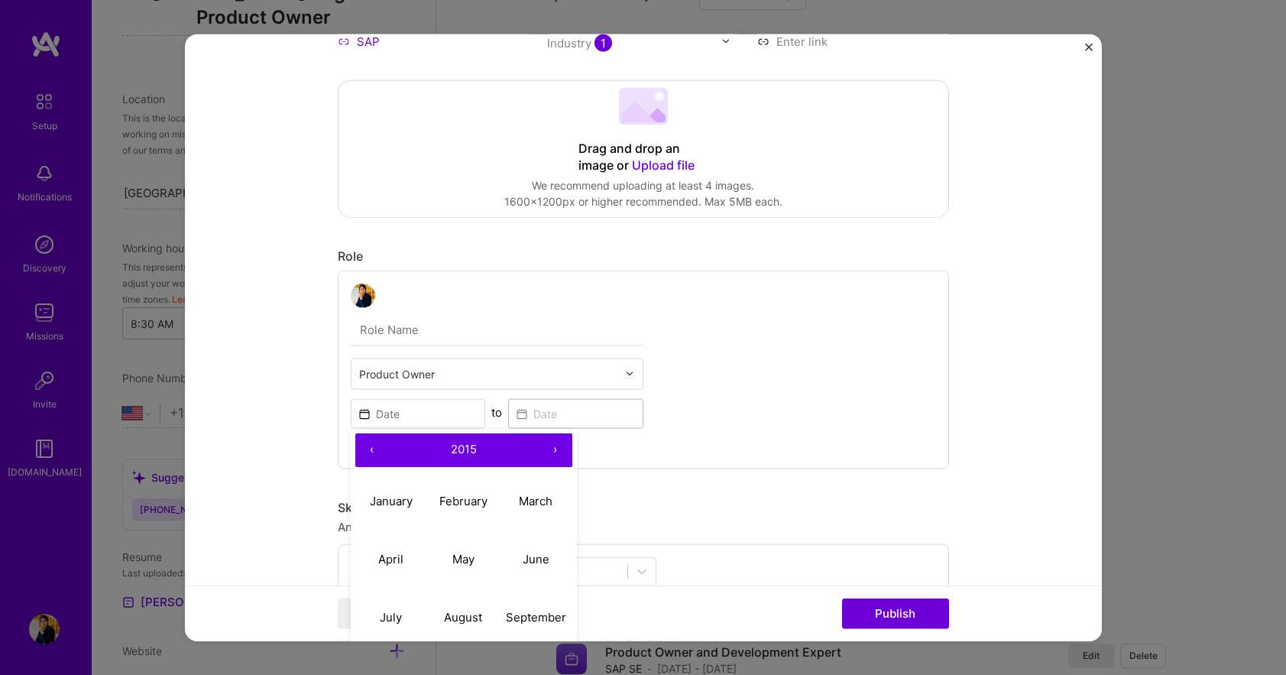
click at [365, 449] on button "‹" at bounding box center [372, 450] width 34 height 34
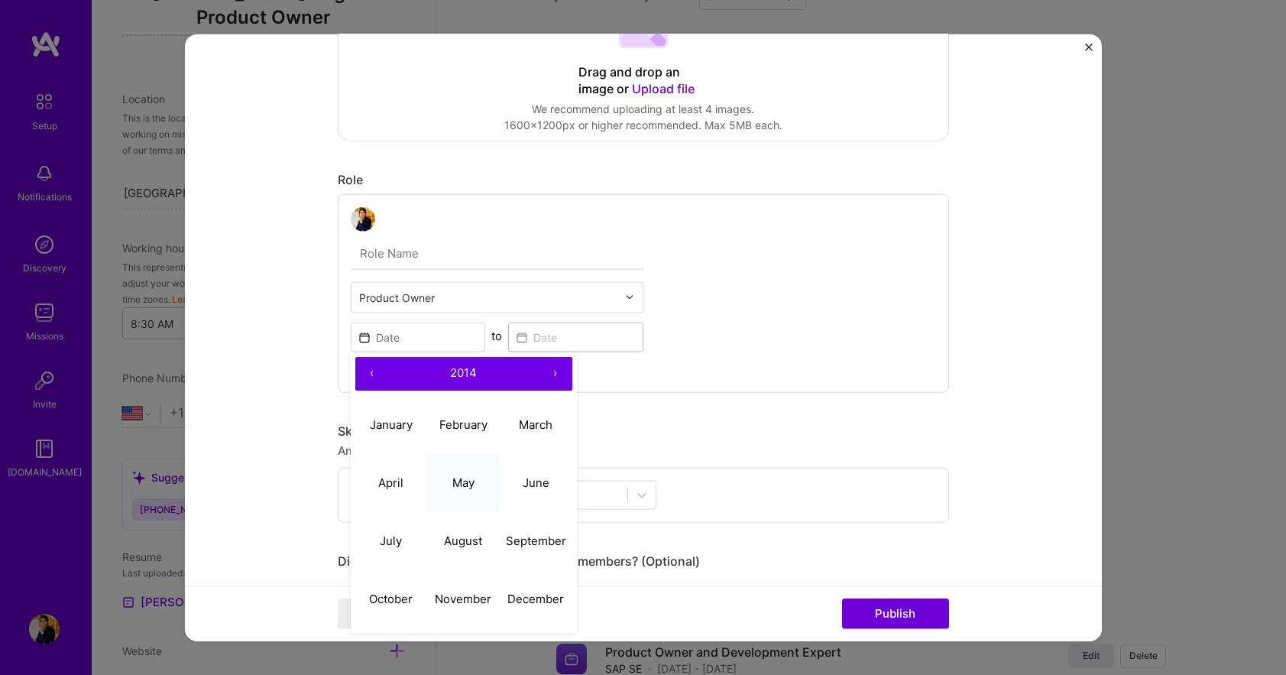
scroll to position [382, 0]
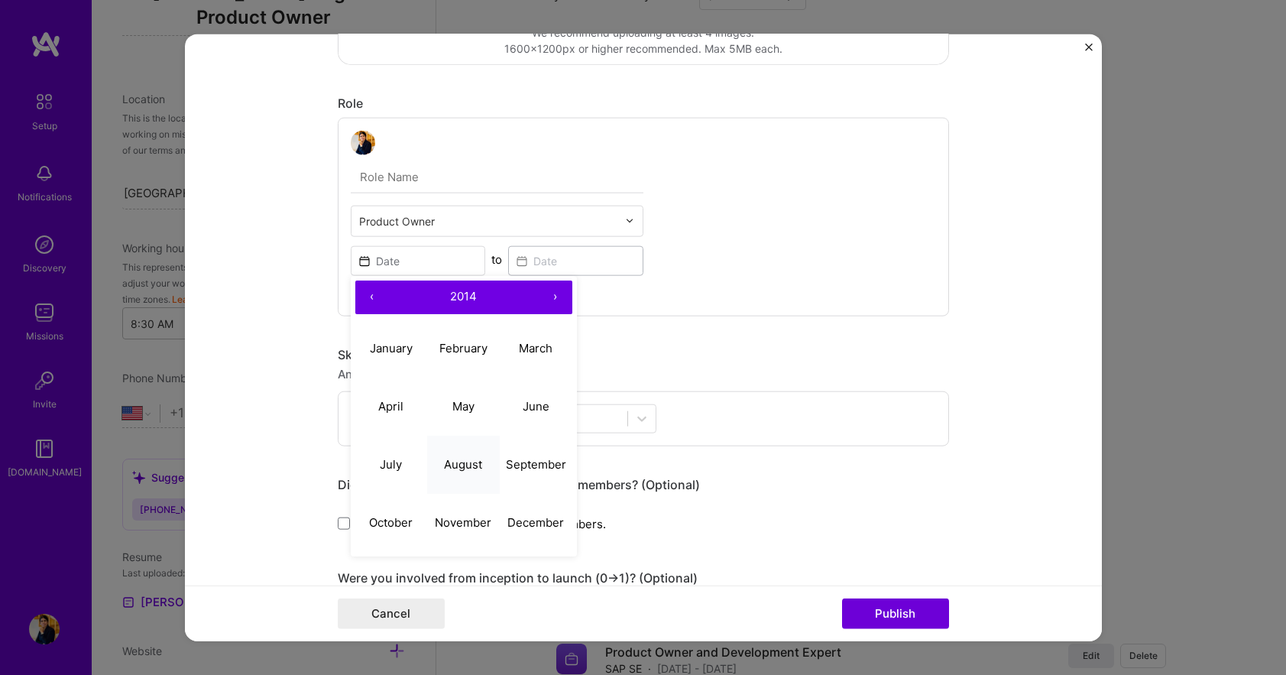
click at [455, 460] on abbr "August" at bounding box center [463, 464] width 38 height 15
type input "[DATE]"
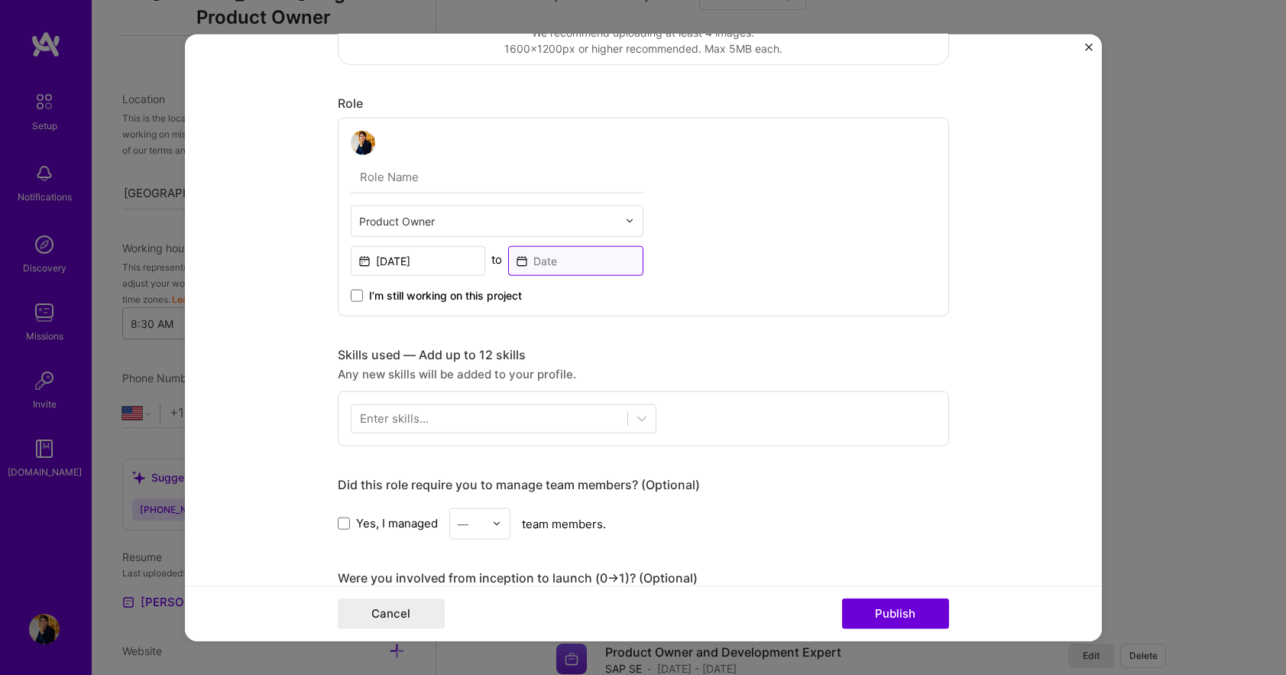
click at [568, 261] on input at bounding box center [575, 260] width 135 height 30
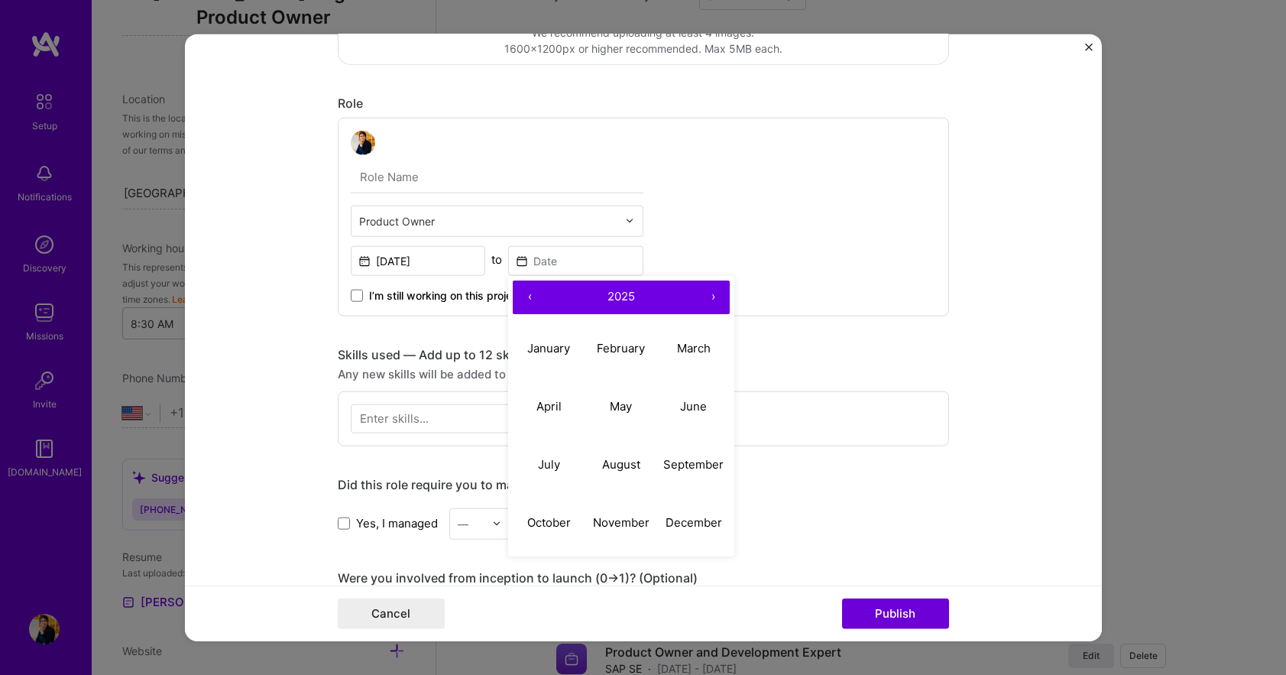
click at [523, 294] on button "‹" at bounding box center [530, 297] width 34 height 34
click at [523, 297] on button "‹" at bounding box center [530, 297] width 34 height 34
click at [702, 294] on button "›" at bounding box center [713, 297] width 34 height 34
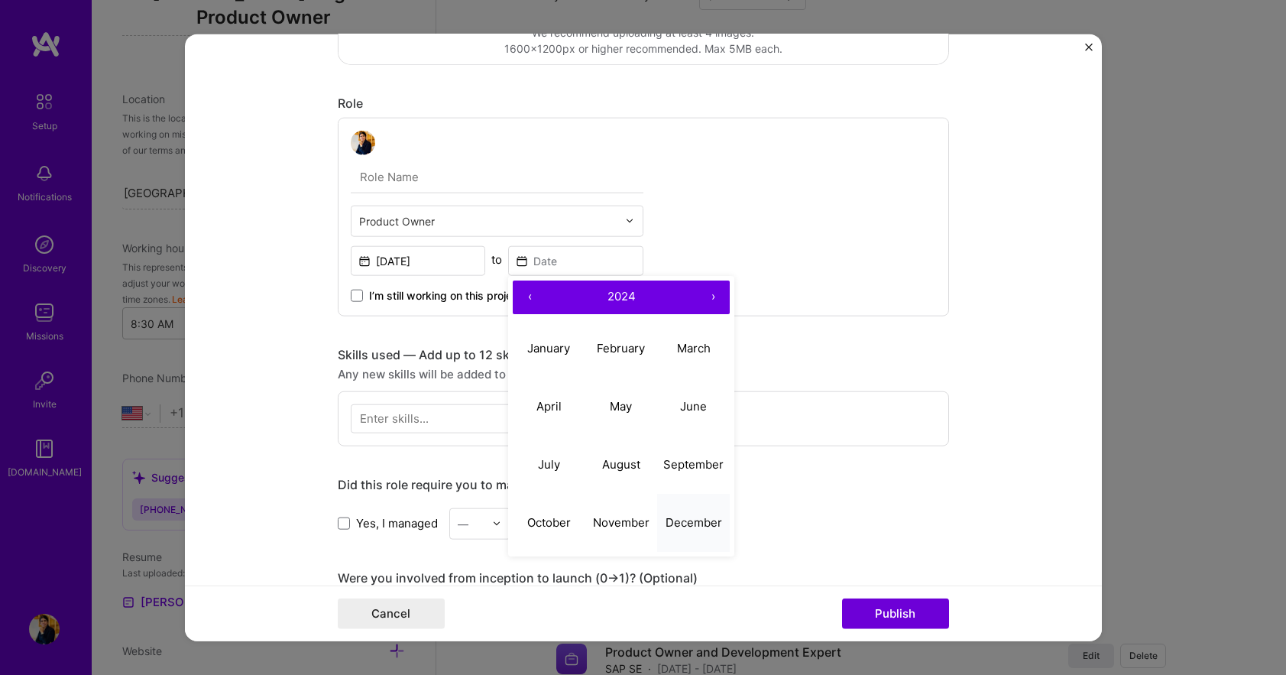
click at [699, 520] on abbr "December" at bounding box center [694, 522] width 57 height 15
type input "[DATE]"
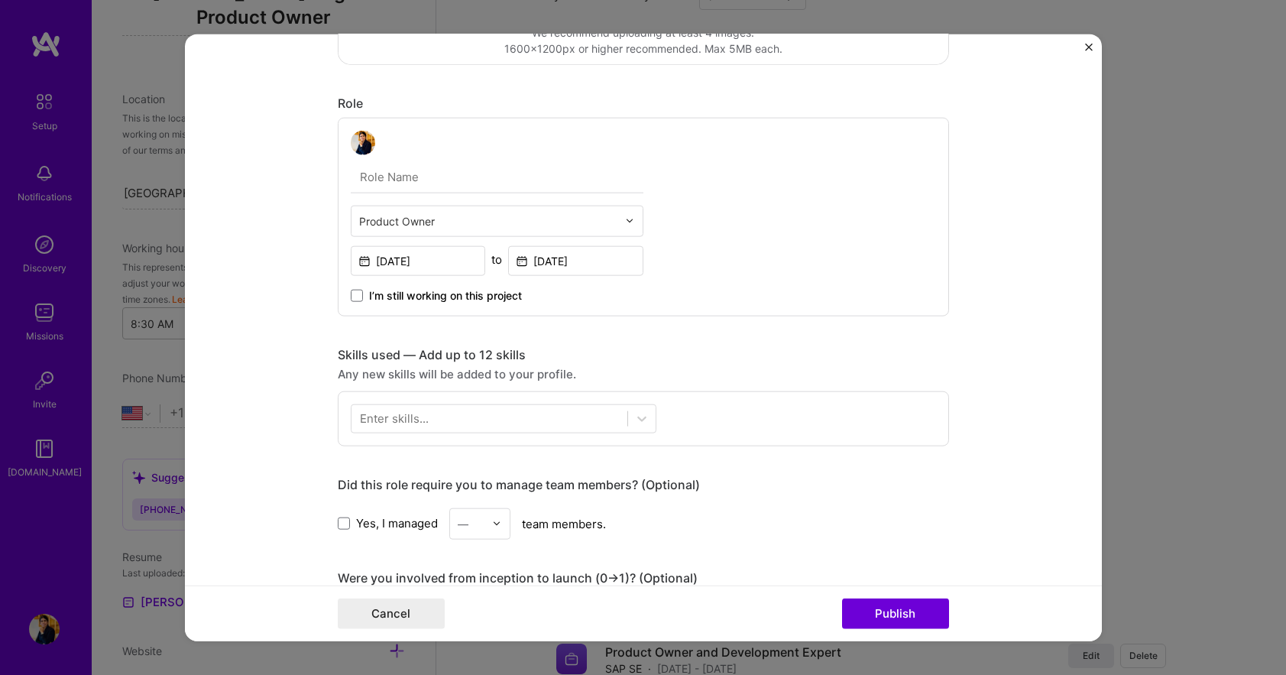
click at [377, 417] on div "Enter skills..." at bounding box center [394, 418] width 69 height 16
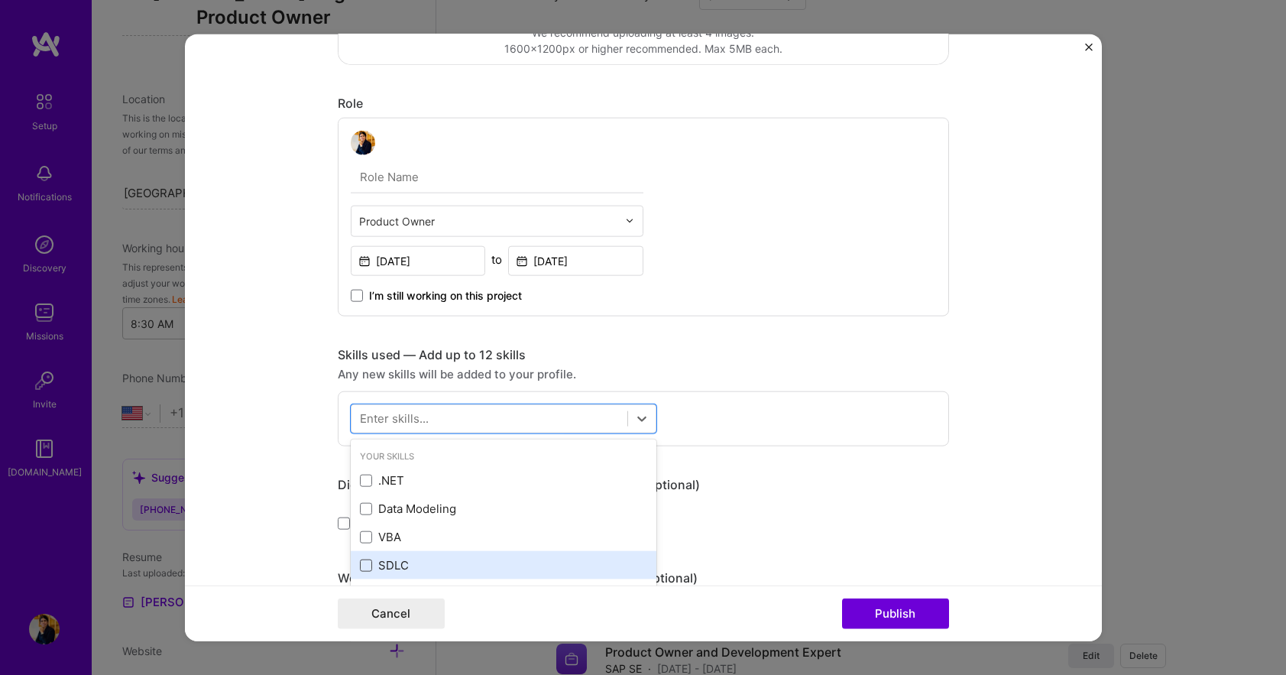
click at [360, 563] on span at bounding box center [366, 565] width 12 height 12
click at [0, 0] on input "checkbox" at bounding box center [0, 0] width 0 height 0
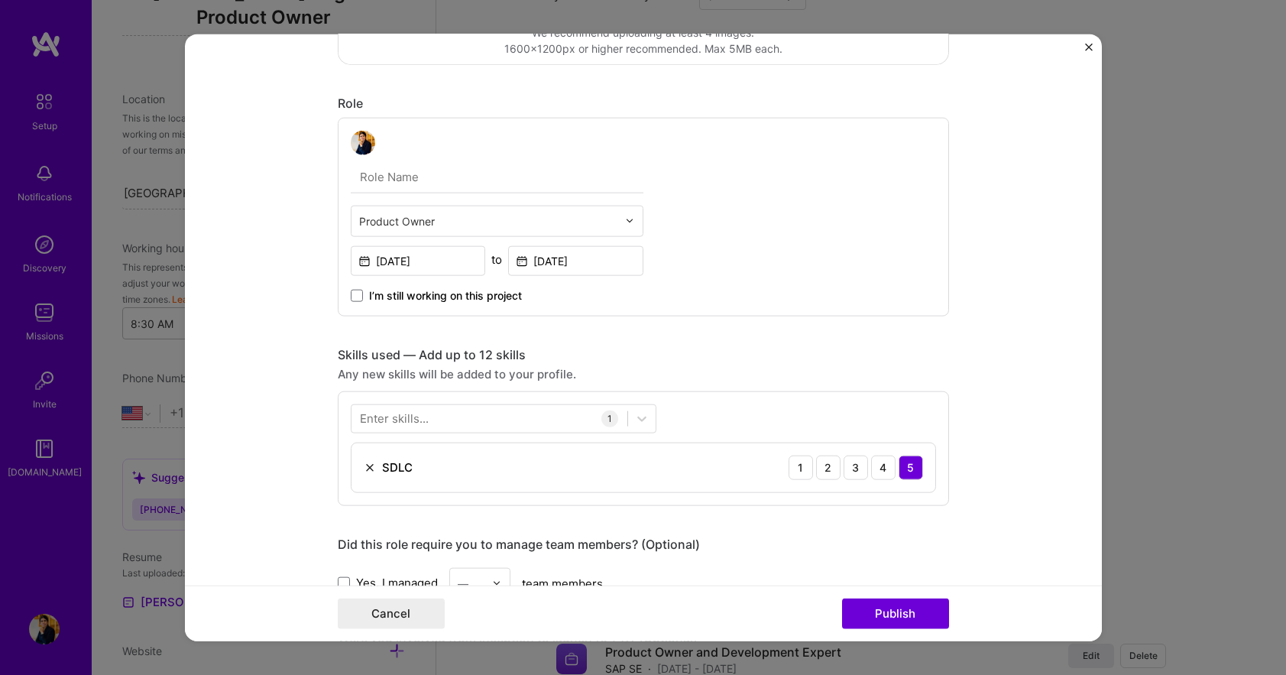
click at [418, 417] on div "Enter skills..." at bounding box center [394, 418] width 69 height 16
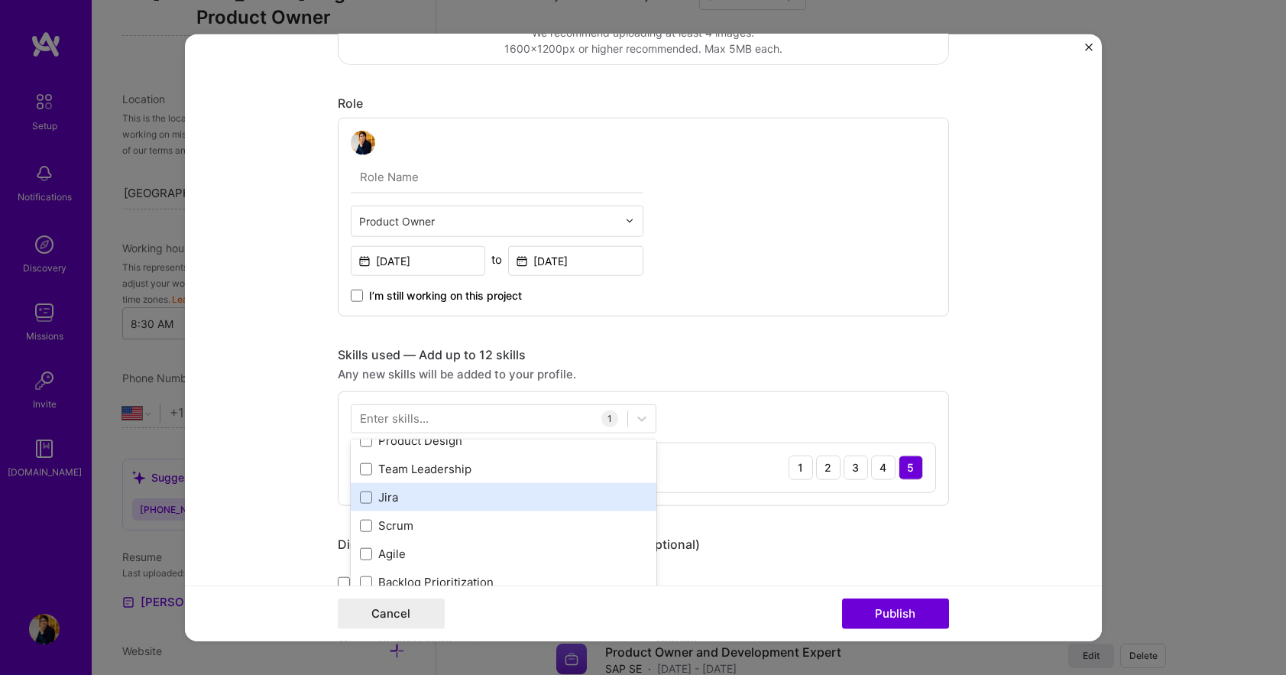
scroll to position [76, 0]
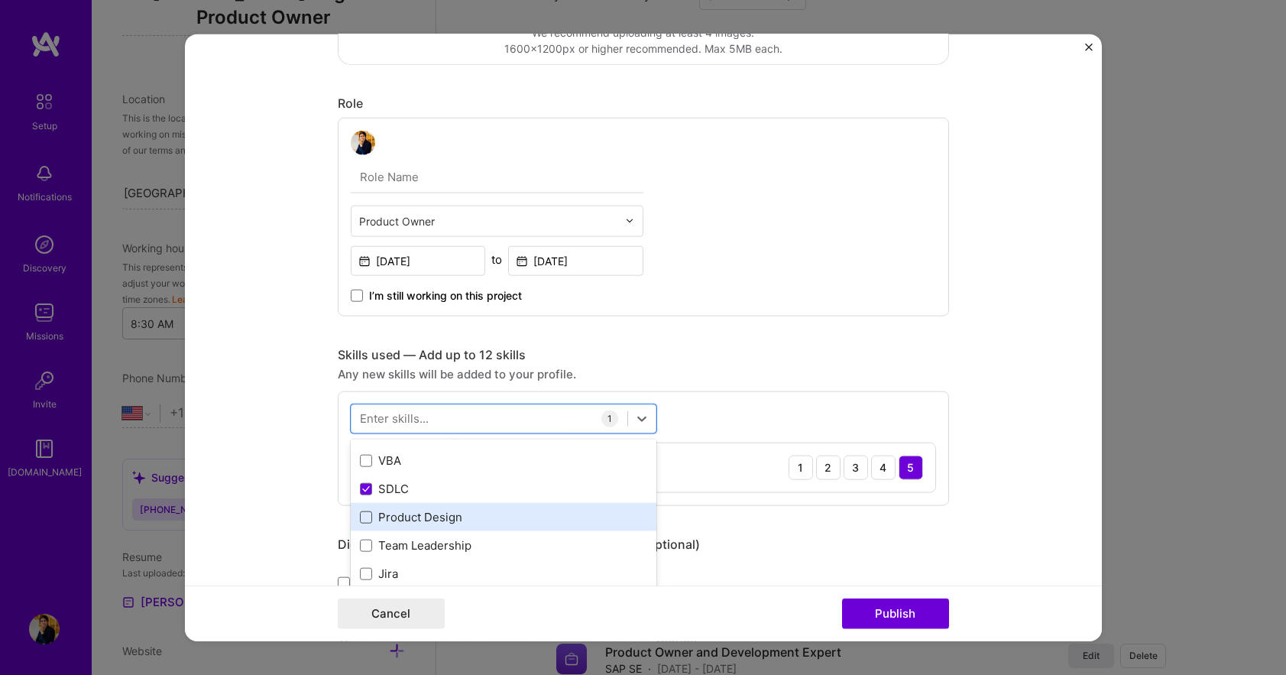
click at [359, 516] on div ".NET Data Modeling VBA SDLC Product Design Team Leadership Jira Scrum Agile Bac…" at bounding box center [504, 559] width 306 height 339
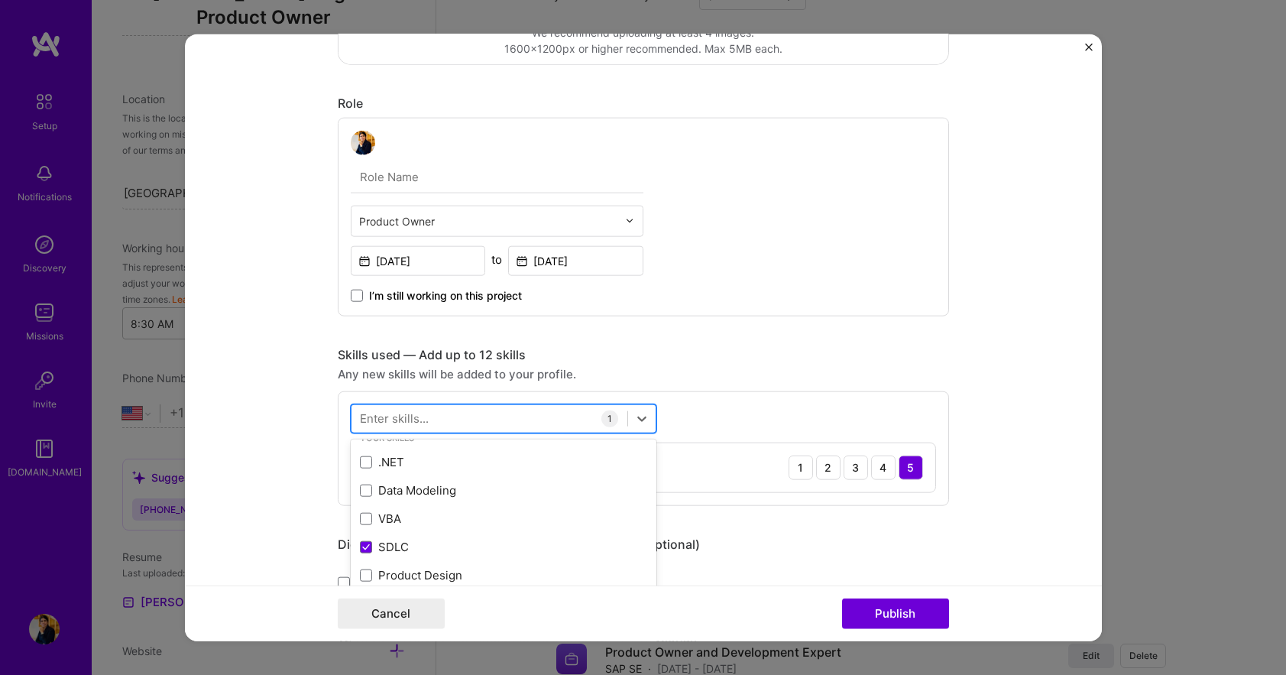
click at [429, 420] on div at bounding box center [490, 418] width 276 height 25
drag, startPoint x: 381, startPoint y: 419, endPoint x: 362, endPoint y: 419, distance: 19.1
click at [362, 419] on div "UX UX" at bounding box center [490, 418] width 276 height 25
drag, startPoint x: 373, startPoint y: 419, endPoint x: 344, endPoint y: 419, distance: 29.0
click at [344, 419] on div "option SDLC, selected. option Linux focused, 0 of 2. 6 results available for se…" at bounding box center [644, 448] width 612 height 115
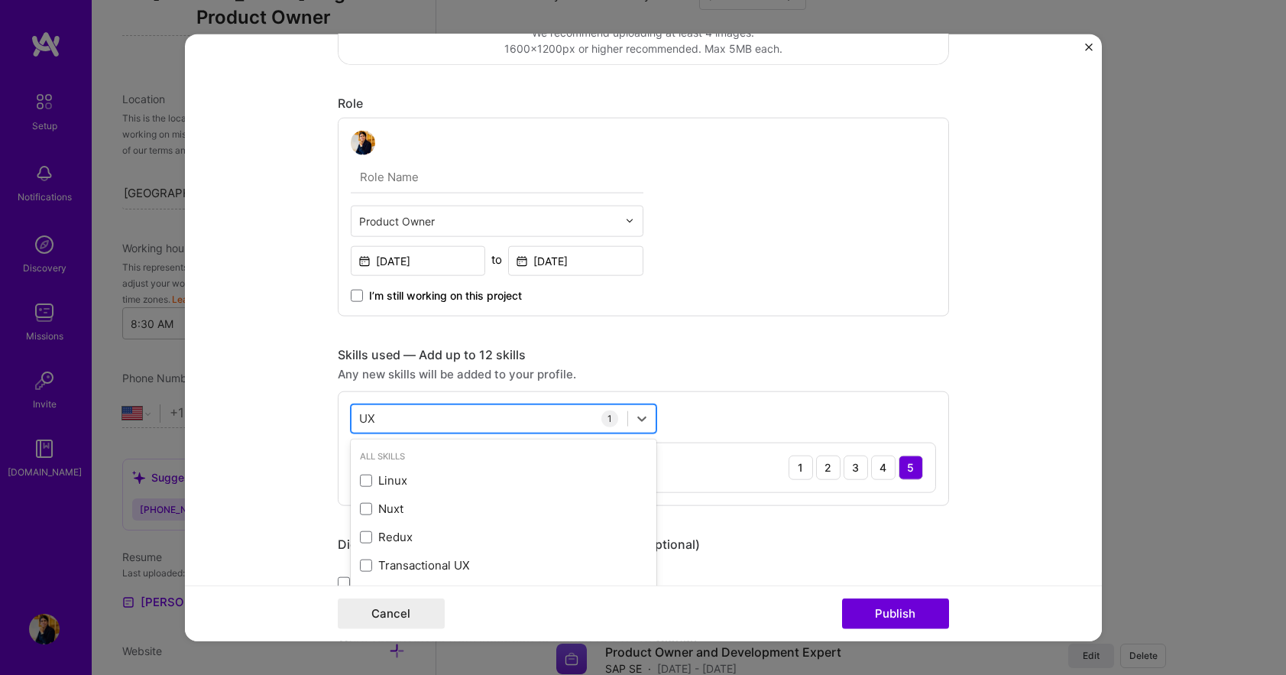
type input "U"
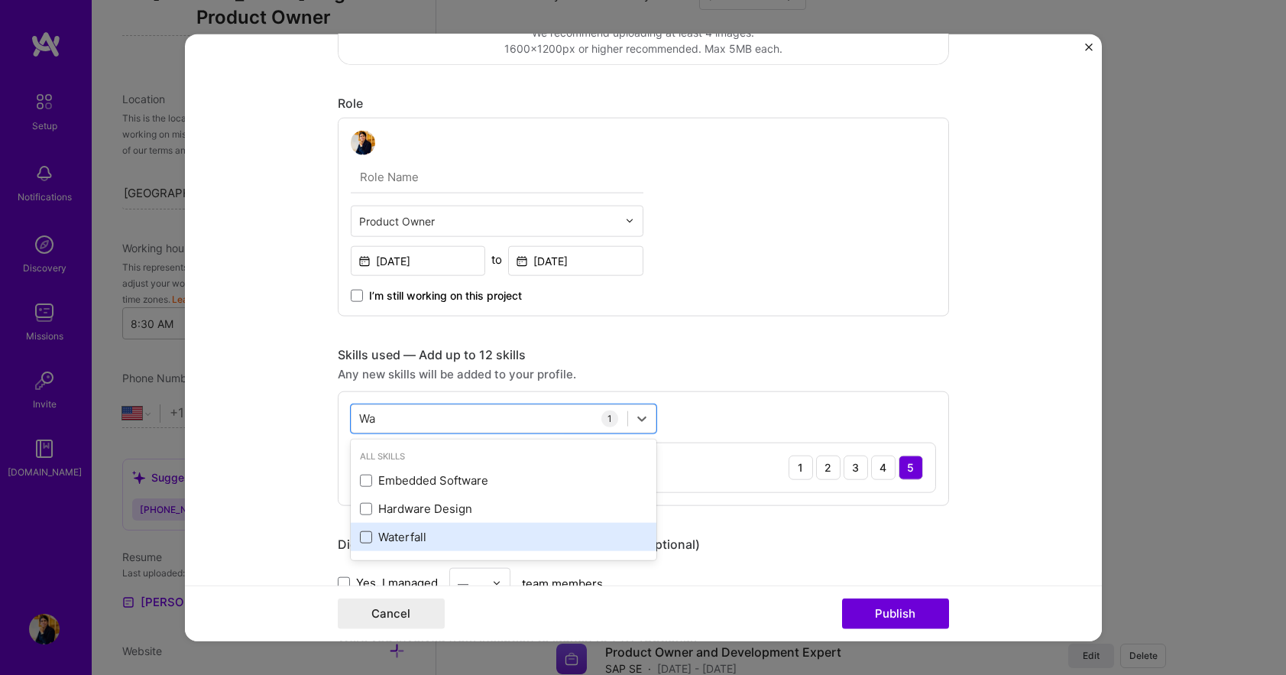
click at [361, 540] on span at bounding box center [366, 536] width 12 height 12
click at [0, 0] on input "checkbox" at bounding box center [0, 0] width 0 height 0
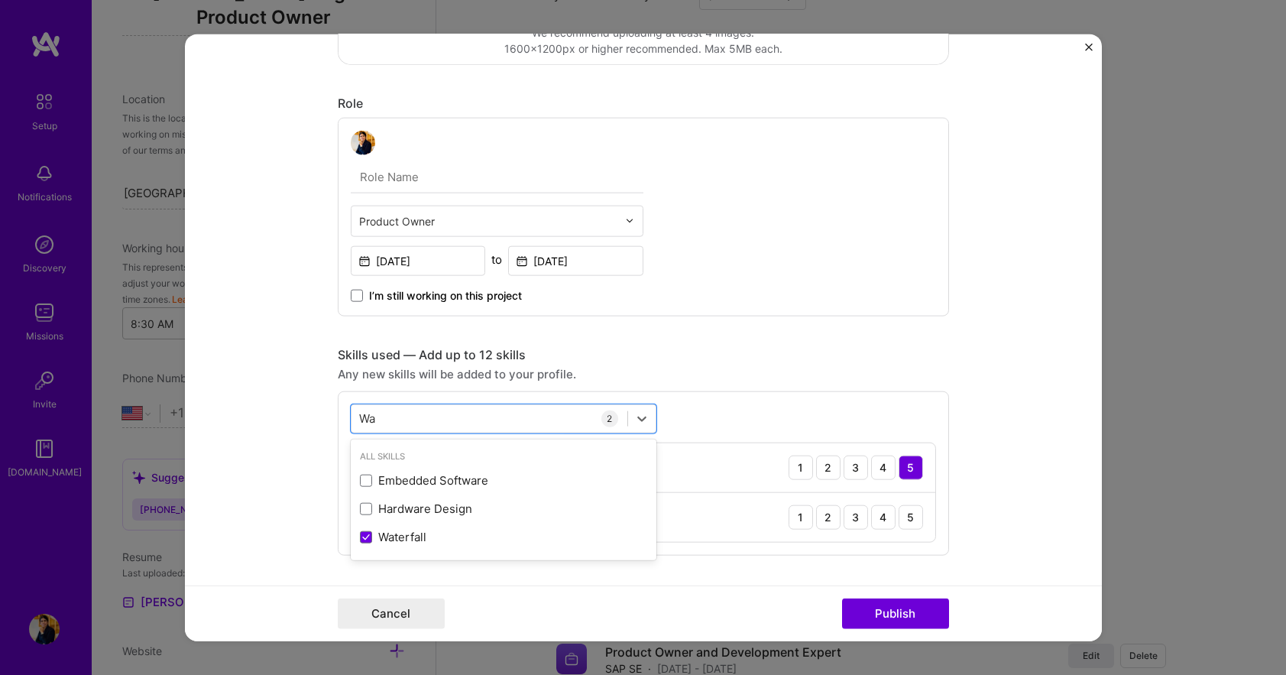
type input "Wa"
click at [764, 340] on div "Project title Customizing Synchronization Company SAP Project industry Industry…" at bounding box center [644, 481] width 612 height 1598
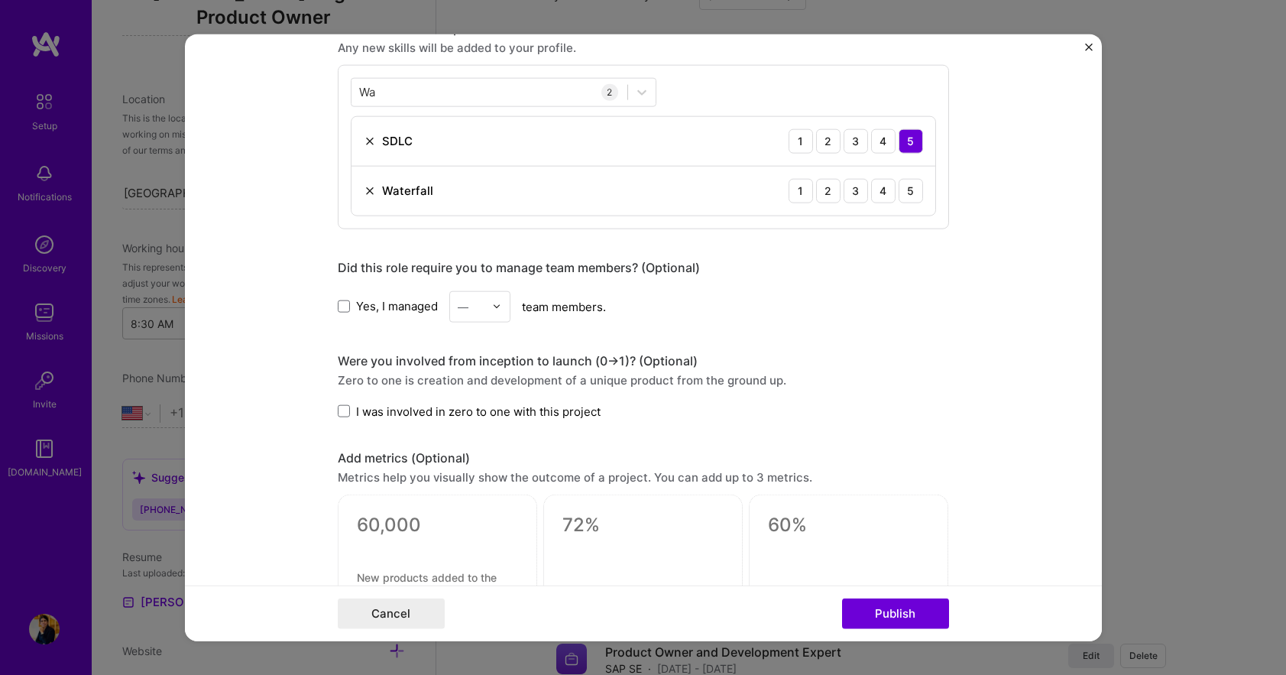
scroll to position [841, 0]
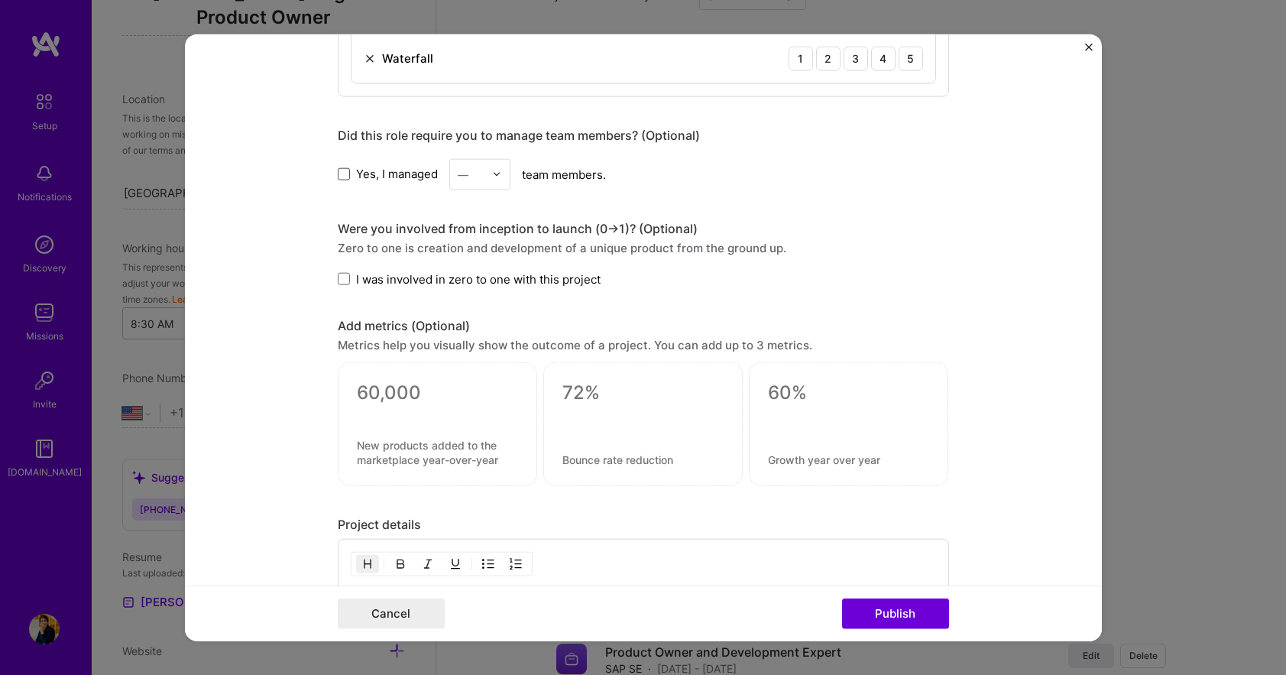
click at [338, 170] on span at bounding box center [344, 174] width 12 height 12
click at [0, 0] on input "Yes, I managed" at bounding box center [0, 0] width 0 height 0
click at [497, 173] on div at bounding box center [501, 174] width 18 height 30
click at [470, 298] on div "4" at bounding box center [480, 299] width 52 height 28
click at [338, 281] on span at bounding box center [344, 279] width 12 height 12
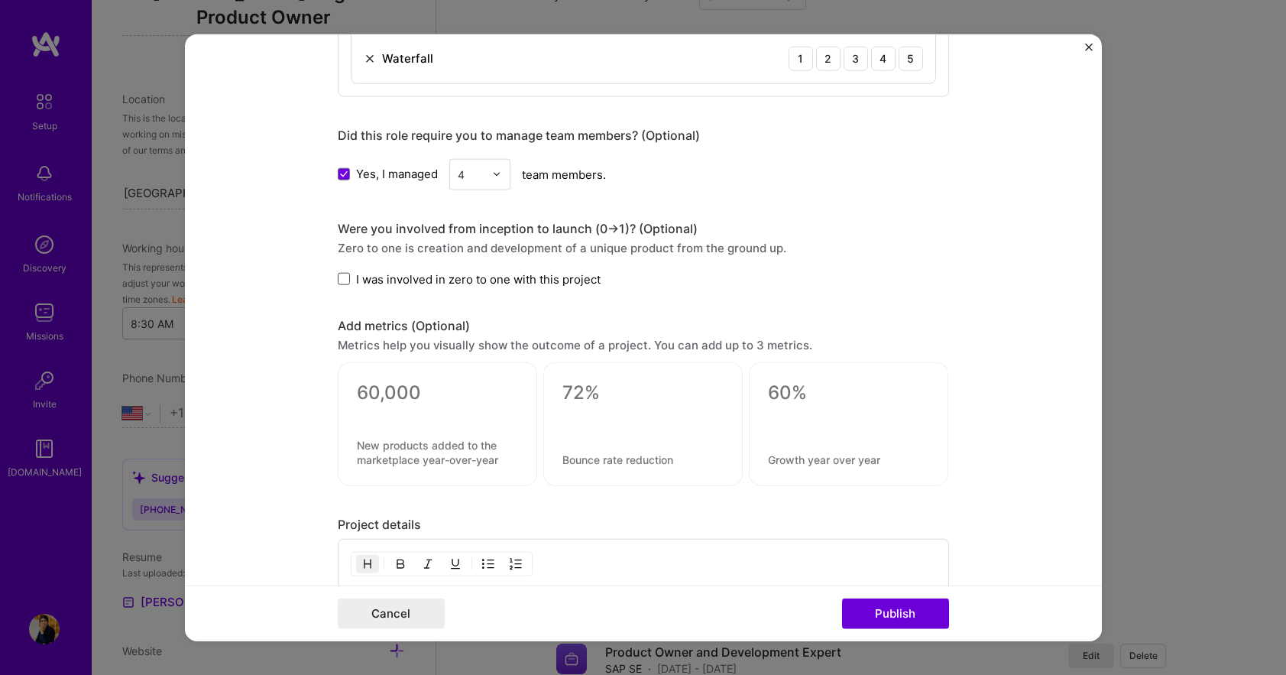
click at [0, 0] on input "I was involved in zero to one with this project" at bounding box center [0, 0] width 0 height 0
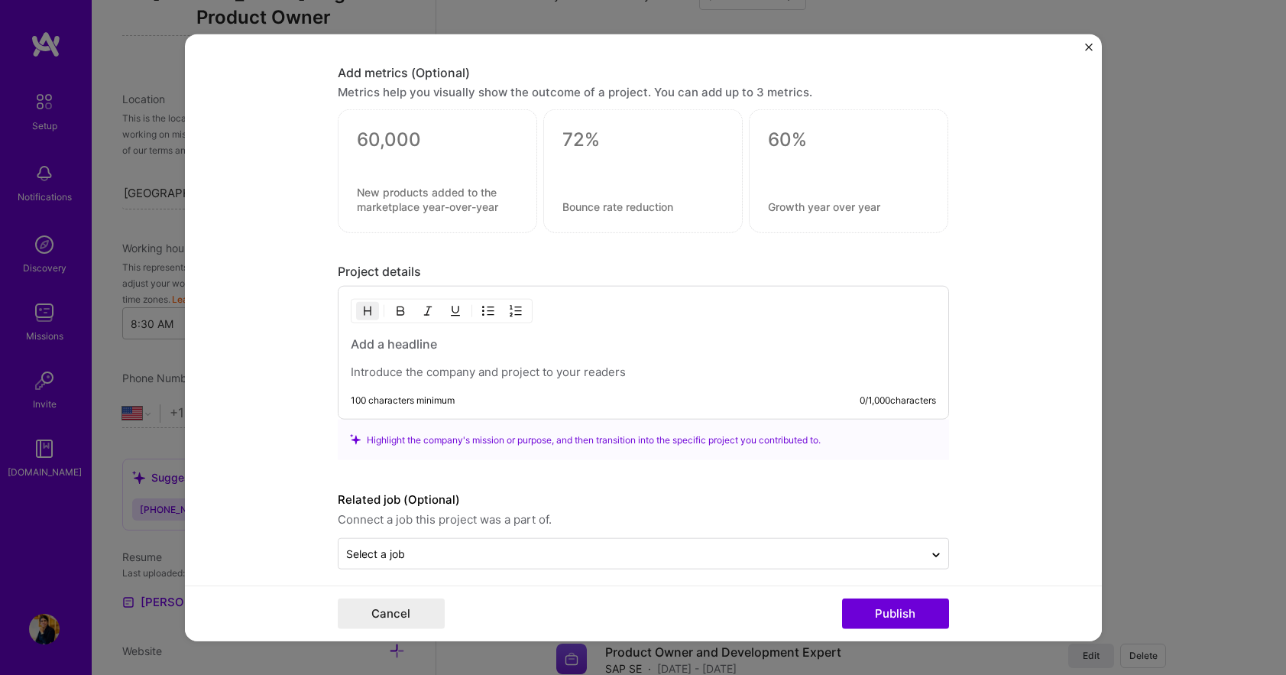
scroll to position [1105, 0]
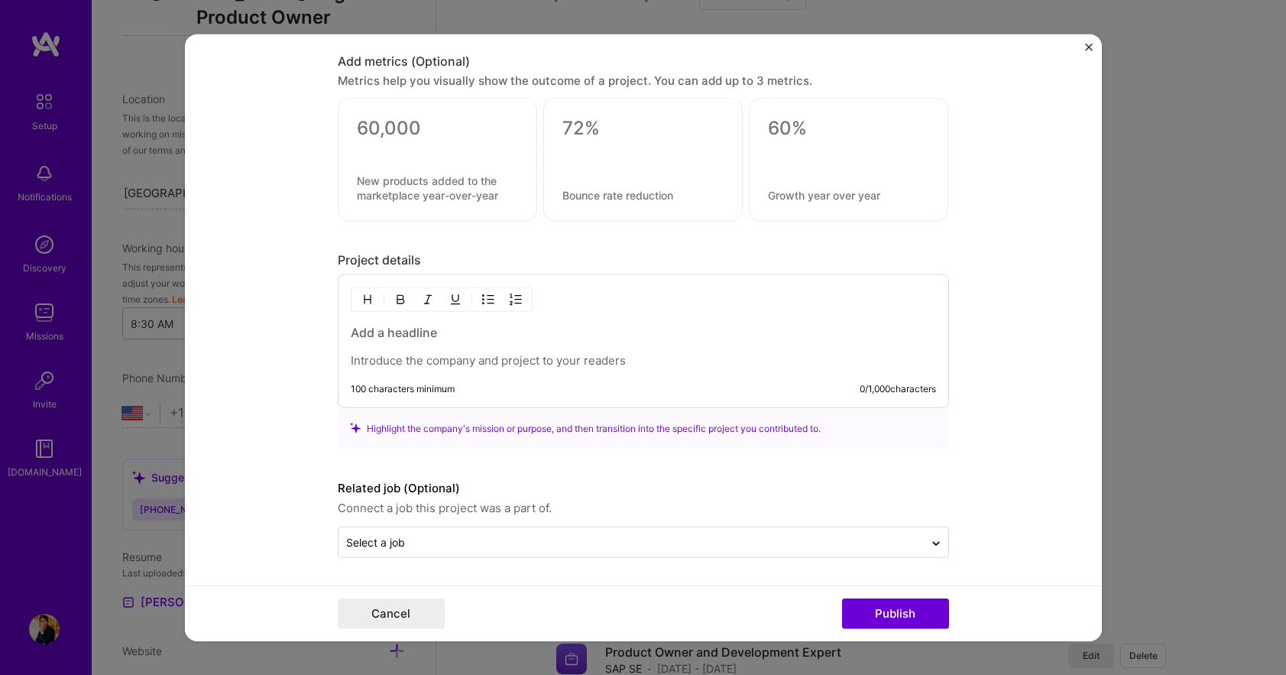
click at [351, 358] on p at bounding box center [644, 360] width 586 height 15
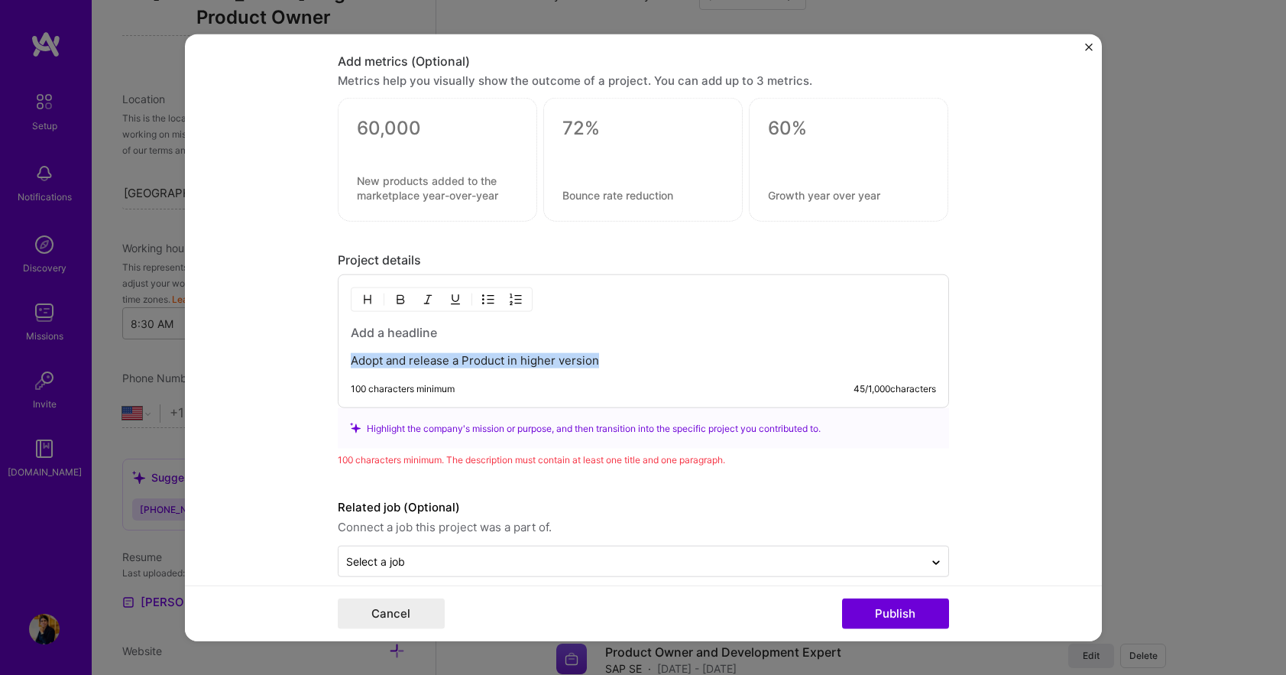
drag, startPoint x: 604, startPoint y: 359, endPoint x: 300, endPoint y: 382, distance: 304.3
click at [300, 382] on form "Project title Customizing Synchronization Company SAP Project industry Industry…" at bounding box center [643, 338] width 917 height 608
click at [355, 328] on h3 at bounding box center [644, 332] width 586 height 17
click at [466, 332] on h3 "Adopt and release a Product in higher version" at bounding box center [644, 332] width 586 height 17
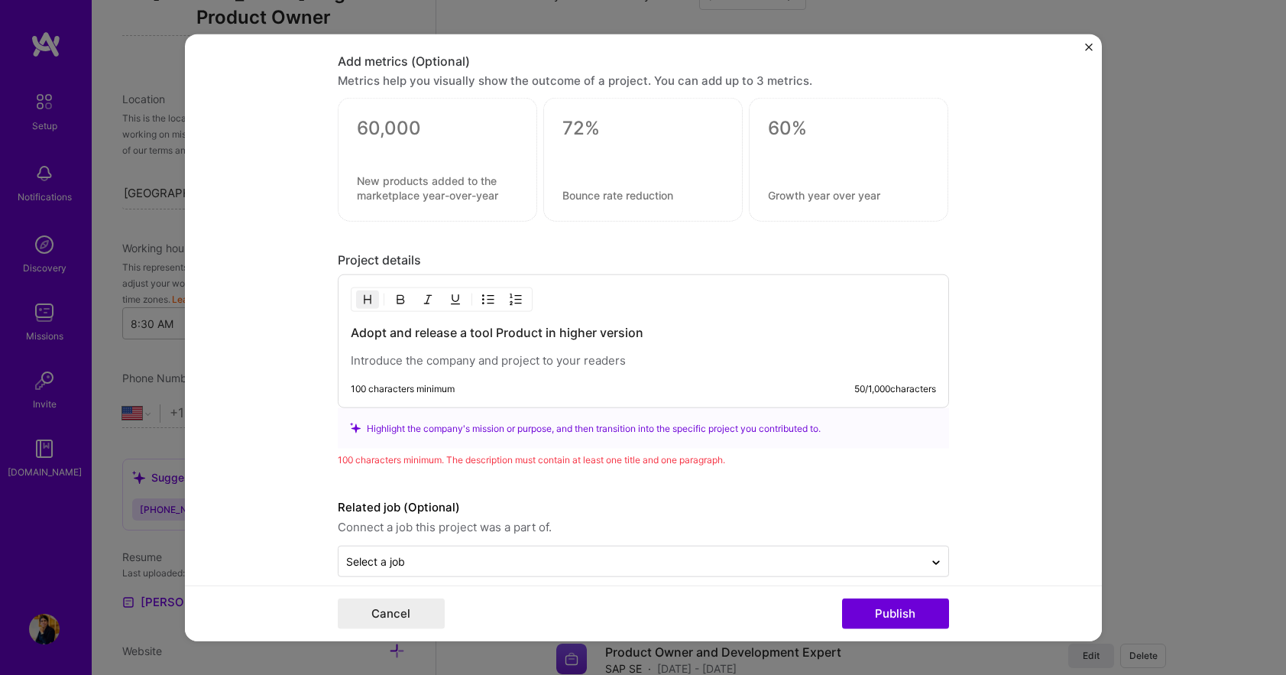
click at [466, 336] on h3 "Adopt and release a tool Product in higher version" at bounding box center [644, 332] width 586 height 17
click at [542, 334] on h3 "Adopt and release a SAP tool Product in higher version" at bounding box center [644, 332] width 586 height 17
click at [540, 335] on h3 "Adopt and release a SAP tool Product in higher version" at bounding box center [644, 332] width 586 height 17
click at [542, 335] on h3 "Adopt and release a SAP tool Product in higher version" at bounding box center [644, 332] width 586 height 17
click at [519, 334] on h3 "Adopt and release a SAP tool Product in higher version" at bounding box center [644, 332] width 586 height 17
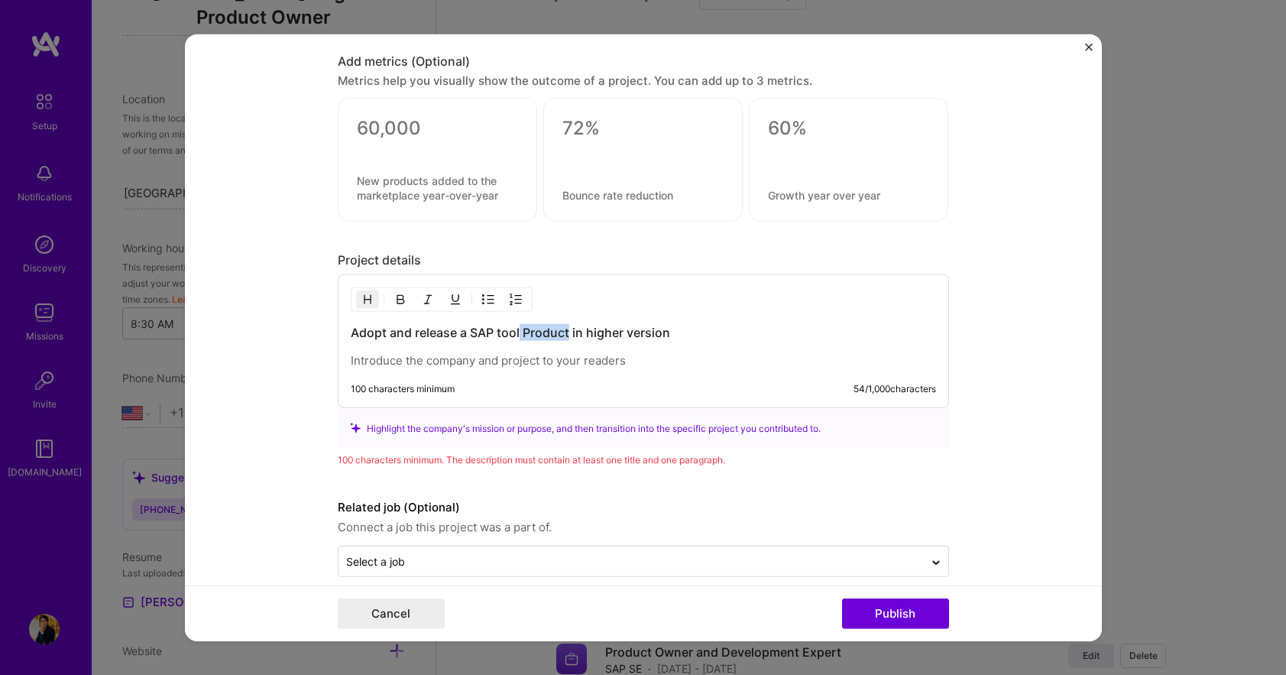
drag, startPoint x: 516, startPoint y: 334, endPoint x: 564, endPoint y: 333, distance: 48.2
click at [564, 333] on h3 "Adopt and release a SAP tool Product in higher version" at bounding box center [644, 332] width 586 height 17
click at [532, 332] on h3 "Adopt and release a SAP tool in higher version" at bounding box center [644, 332] width 586 height 17
click at [550, 364] on p at bounding box center [644, 360] width 586 height 15
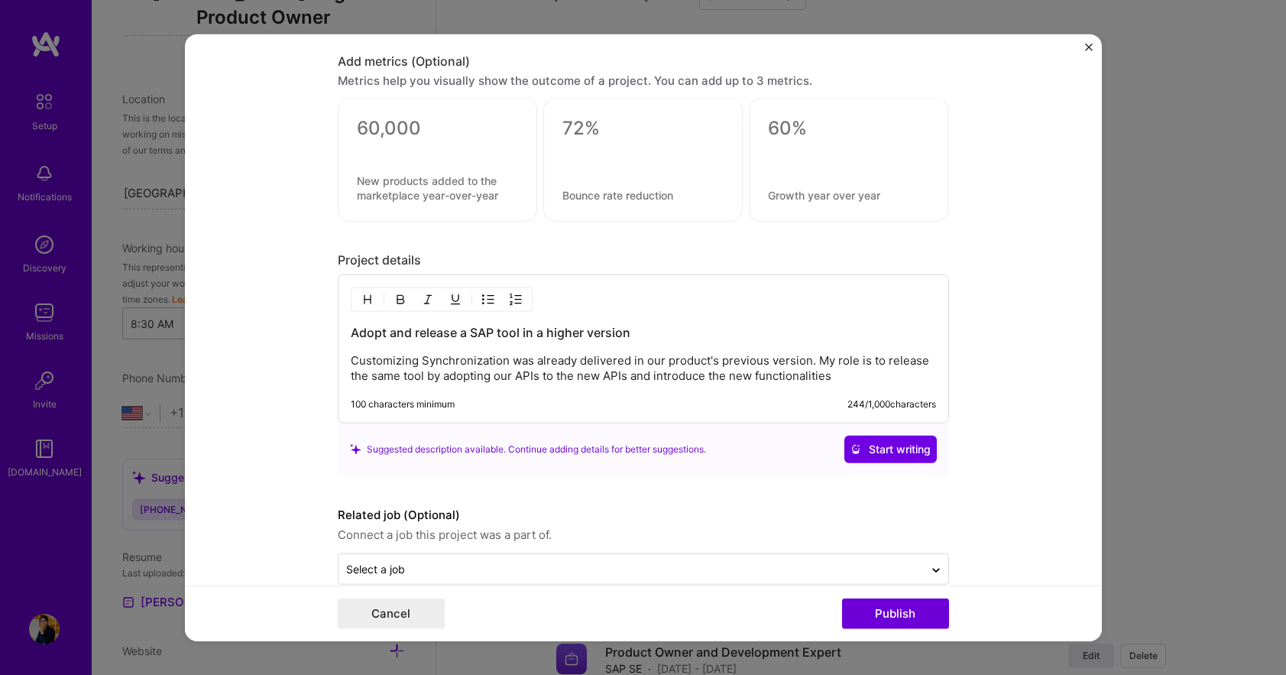
click at [678, 377] on p "Customizing Synchronization was already delivered in our product's previous ver…" at bounding box center [644, 368] width 586 height 31
click at [839, 378] on p "Customizing Synchronization was already delivered in our product's previous ver…" at bounding box center [644, 368] width 586 height 31
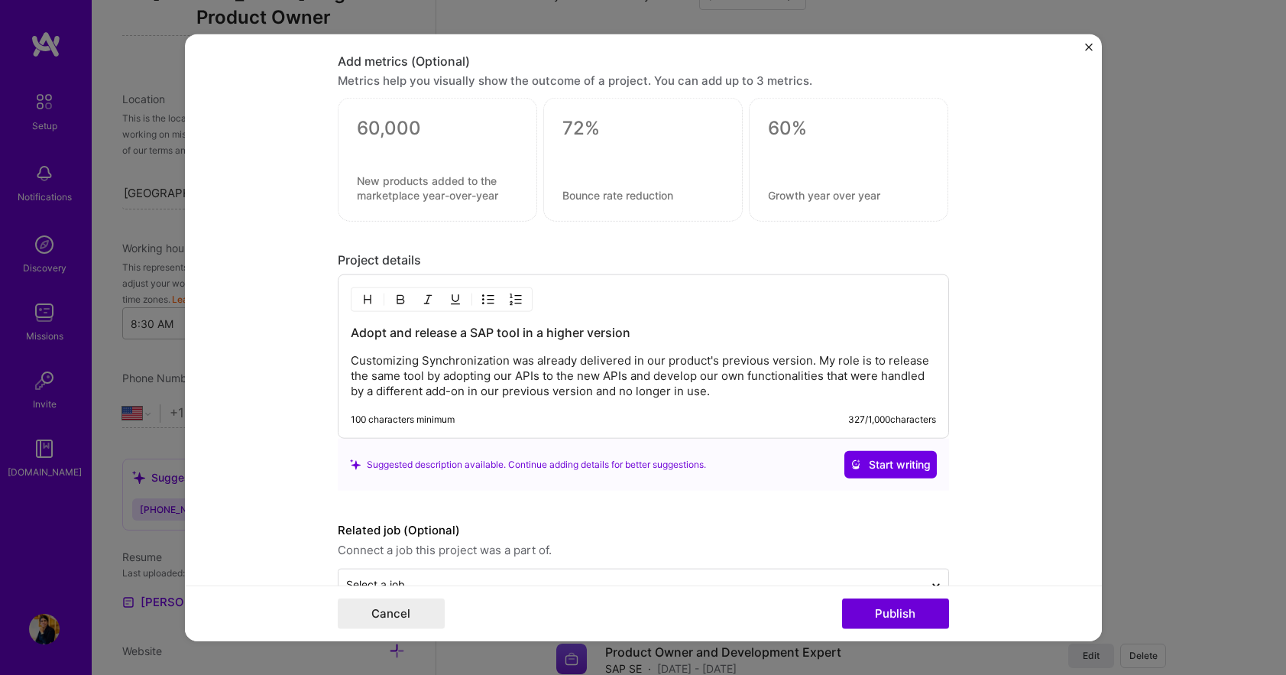
click at [628, 375] on p "Customizing Synchronization was already delivered in our product's previous ver…" at bounding box center [644, 376] width 586 height 46
click at [511, 377] on p "Customizing Synchronization was already delivered in our product's previous ver…" at bounding box center [644, 376] width 586 height 46
click at [556, 374] on p "Customizing Synchronization was already delivered in our product's previous ver…" at bounding box center [644, 376] width 586 height 46
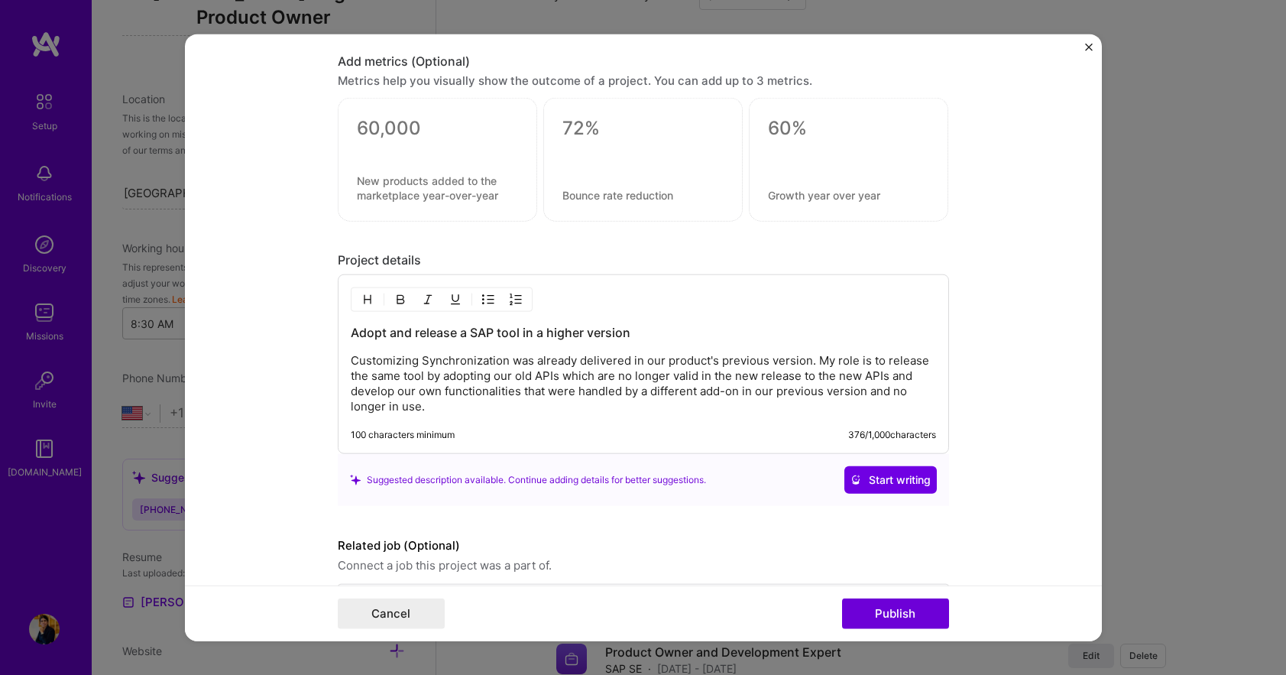
click at [465, 375] on p "Customizing Synchronization was already delivered in our product's previous ver…" at bounding box center [644, 383] width 586 height 61
click at [500, 381] on p "Customizing Synchronization was already delivered in our product's previous ver…" at bounding box center [644, 383] width 586 height 61
click at [499, 381] on p "Customizing Synchronization was already delivered in our product's previous ver…" at bounding box center [644, 383] width 586 height 61
click at [777, 378] on p "Customizing Synchronization was already delivered in our product's previous ver…" at bounding box center [644, 383] width 586 height 61
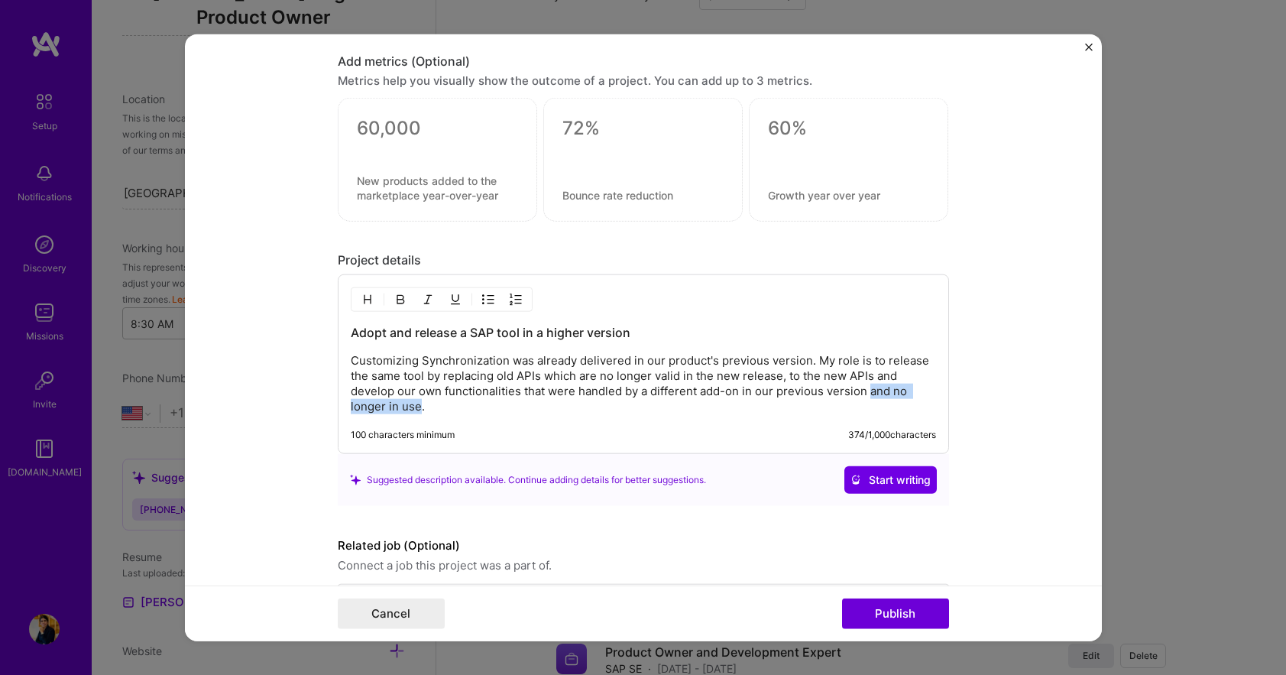
drag, startPoint x: 864, startPoint y: 391, endPoint x: 414, endPoint y: 422, distance: 451.3
click at [414, 422] on div "Adopt and release a SAP tool in a higher version Customizing Synchronization wa…" at bounding box center [644, 364] width 612 height 180
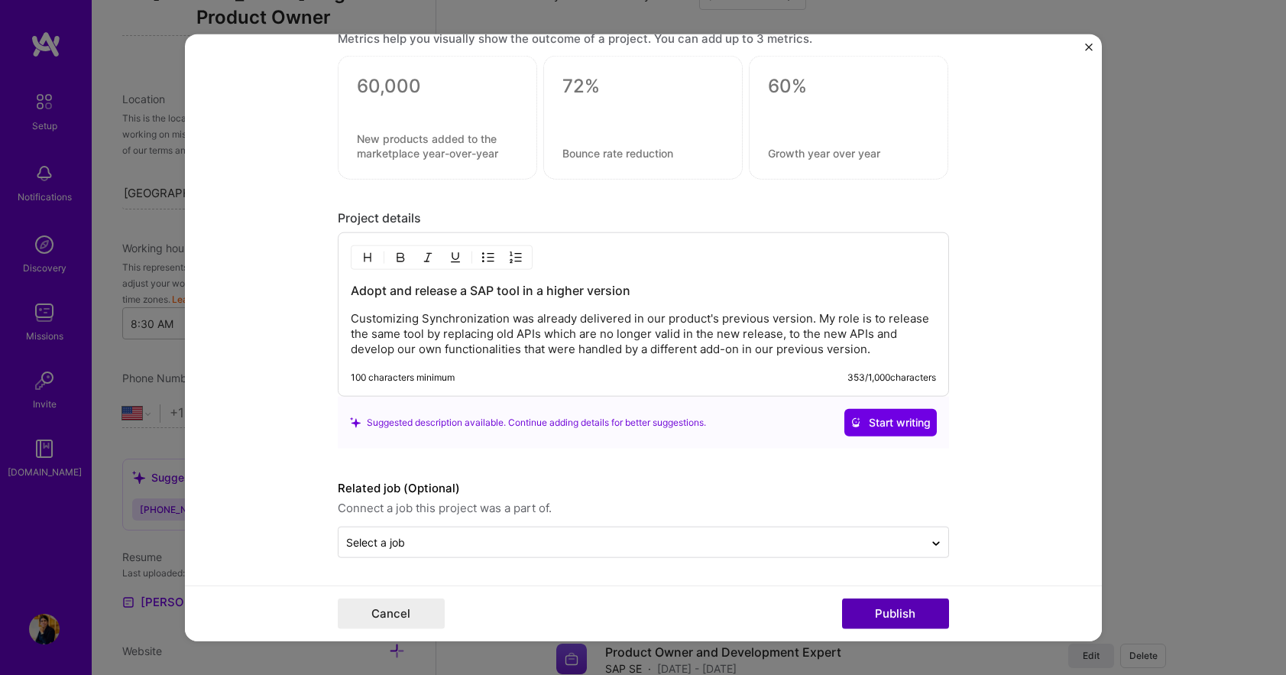
click at [903, 617] on button "Publish" at bounding box center [895, 614] width 107 height 31
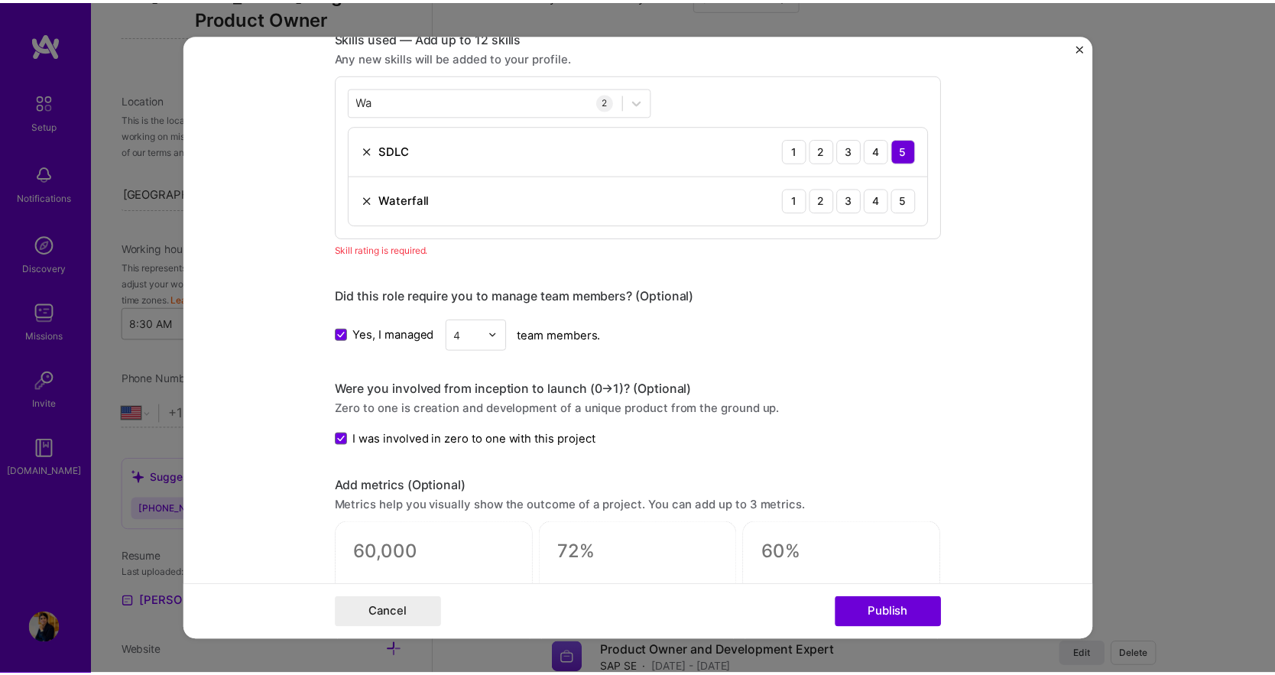
scroll to position [695, 0]
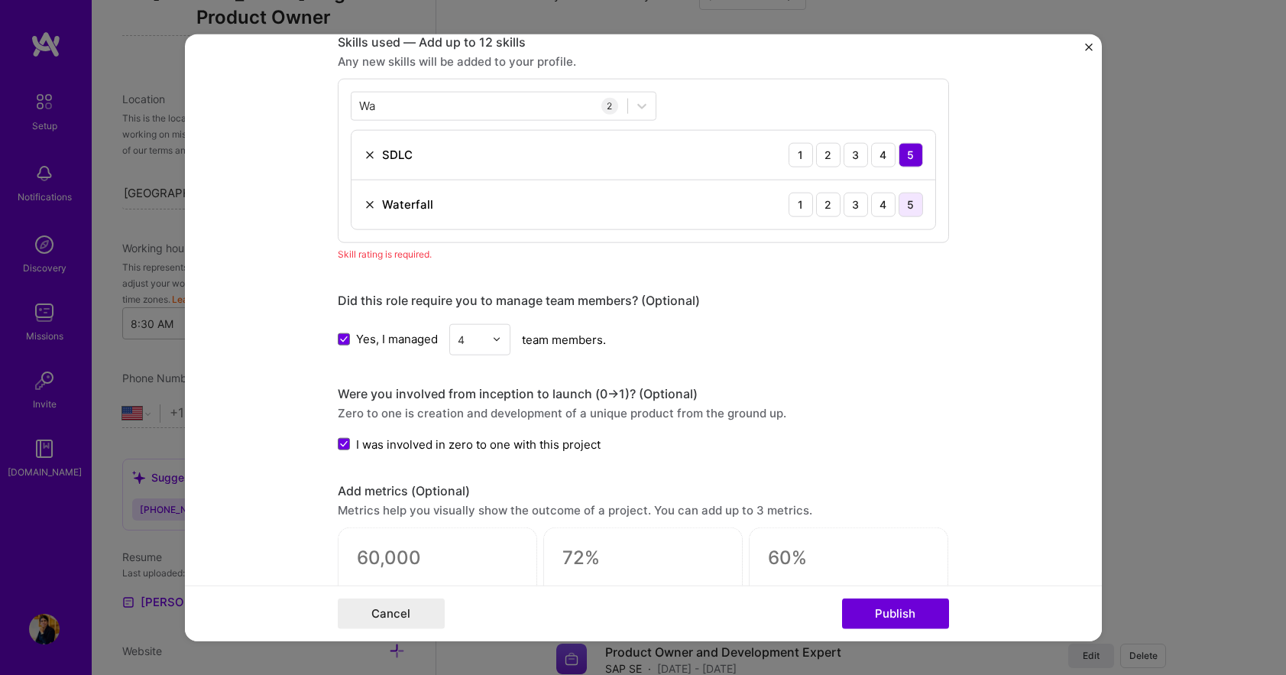
click at [910, 204] on div "5" at bounding box center [911, 204] width 24 height 24
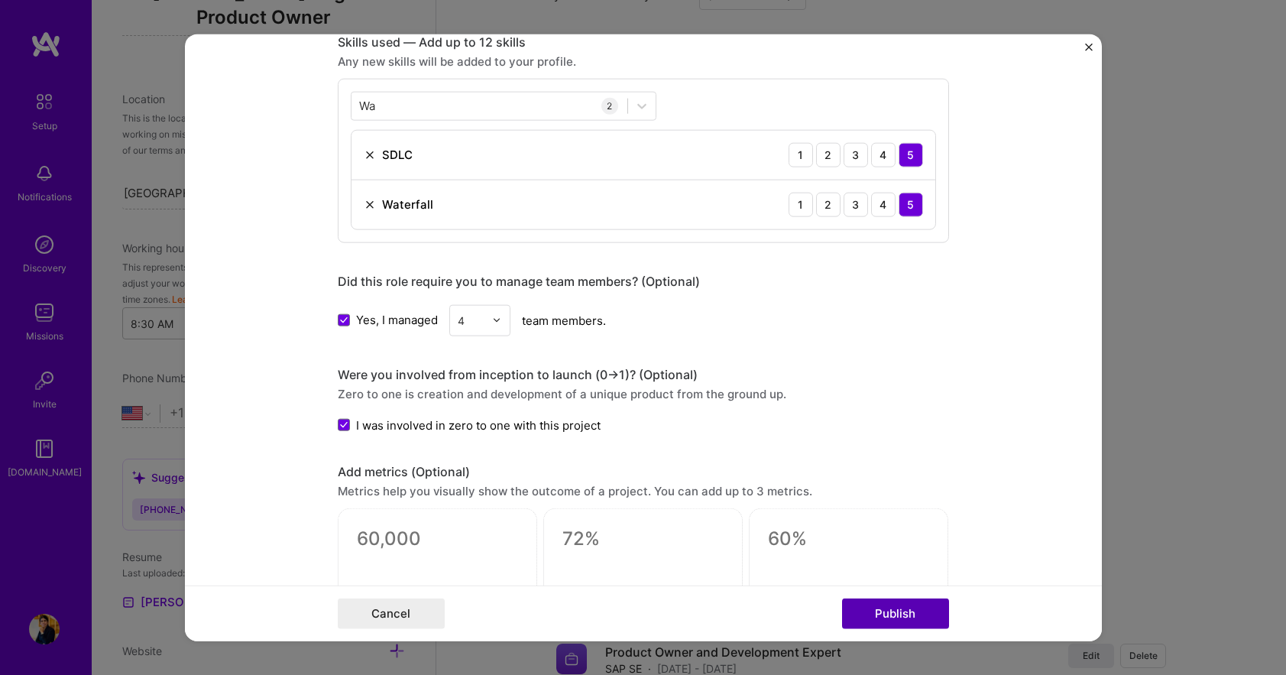
click at [892, 614] on button "Publish" at bounding box center [895, 614] width 107 height 31
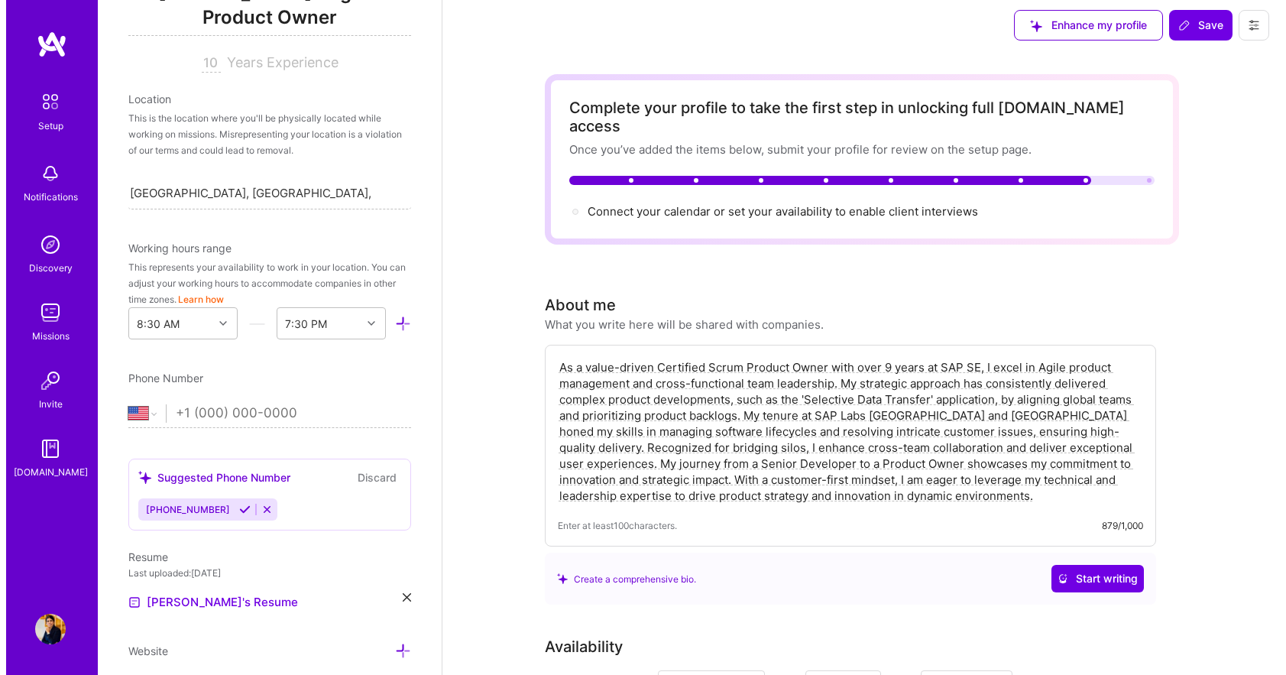
scroll to position [0, 0]
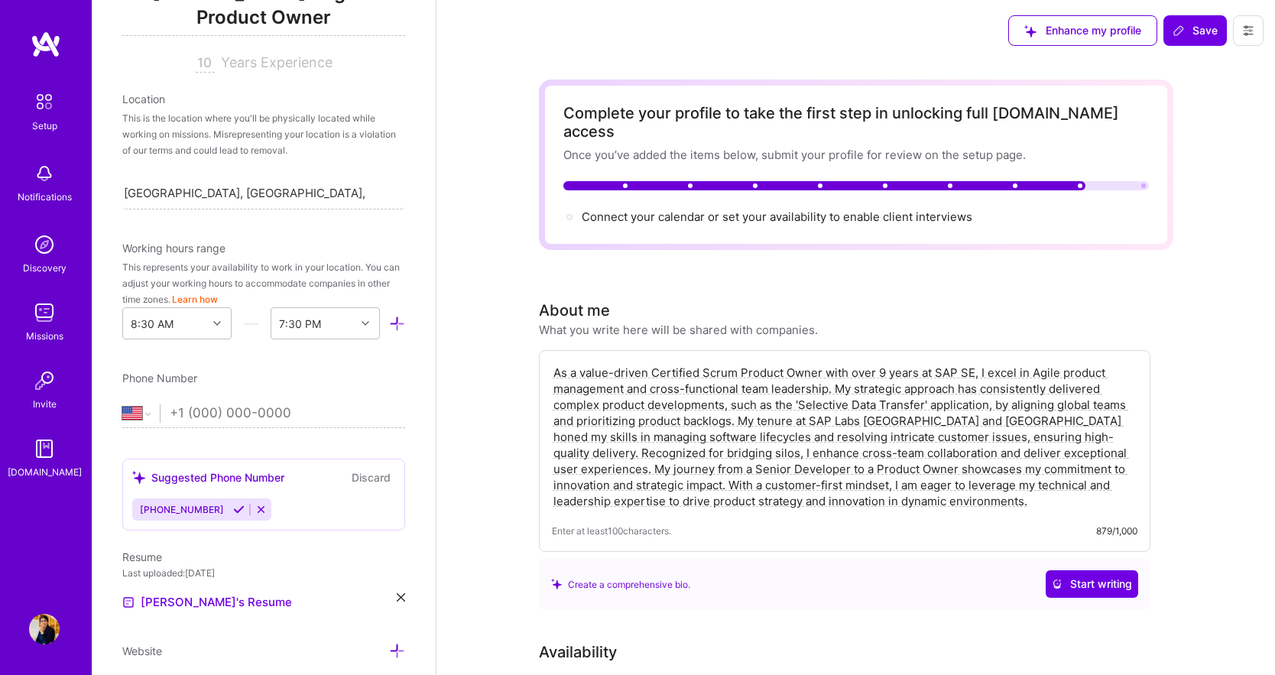
click at [880, 181] on div at bounding box center [824, 185] width 523 height 9
click at [863, 209] on span "Connect your calendar or set your availability to enable client interviews →" at bounding box center [784, 216] width 404 height 15
type input "[DATE]"
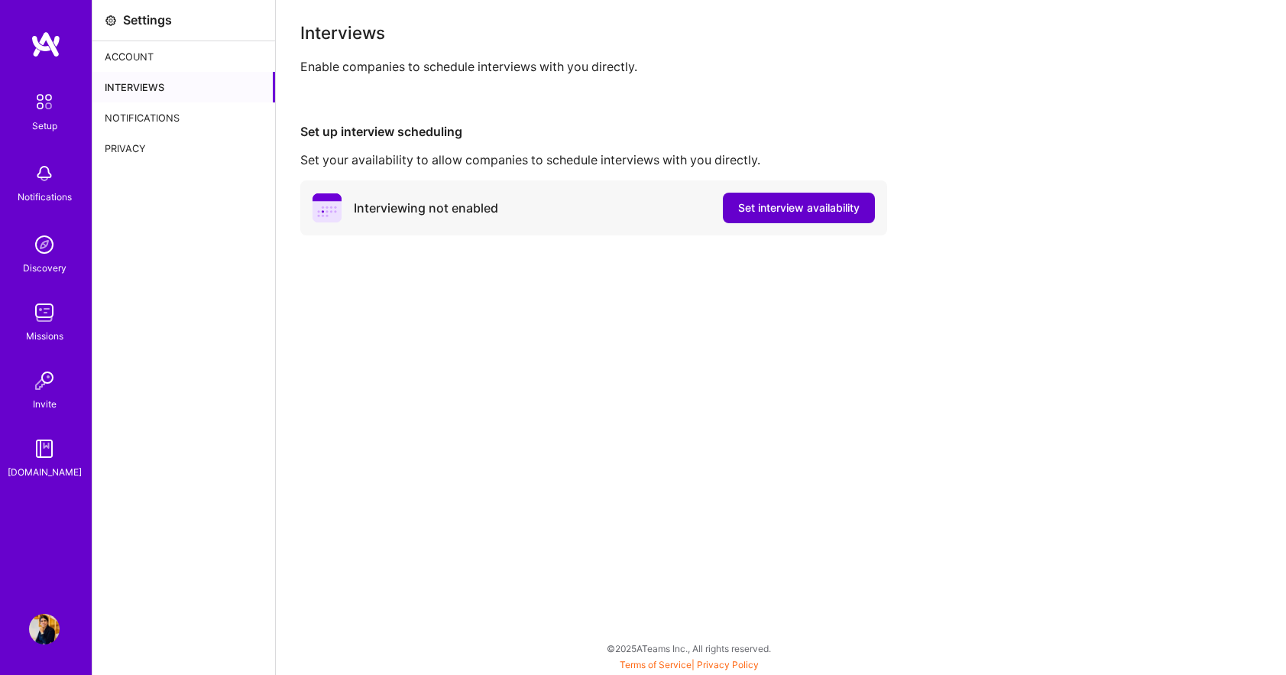
click at [780, 211] on span "Set interview availability" at bounding box center [799, 207] width 122 height 15
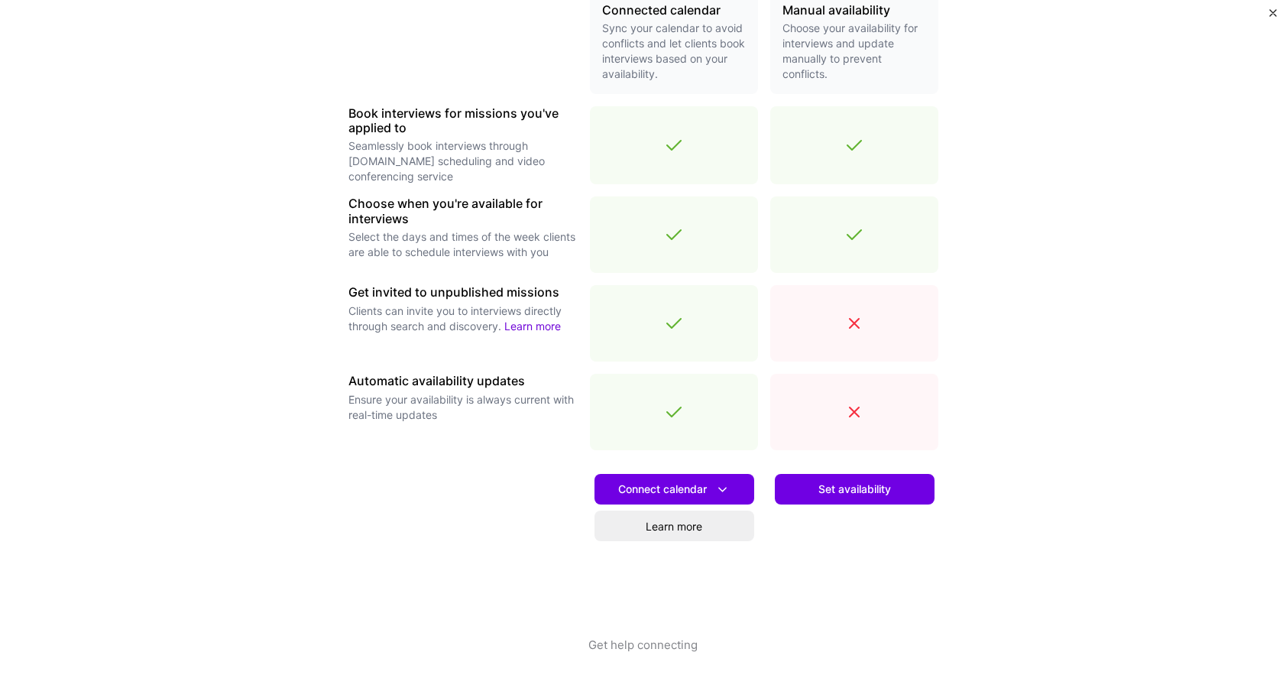
scroll to position [396, 0]
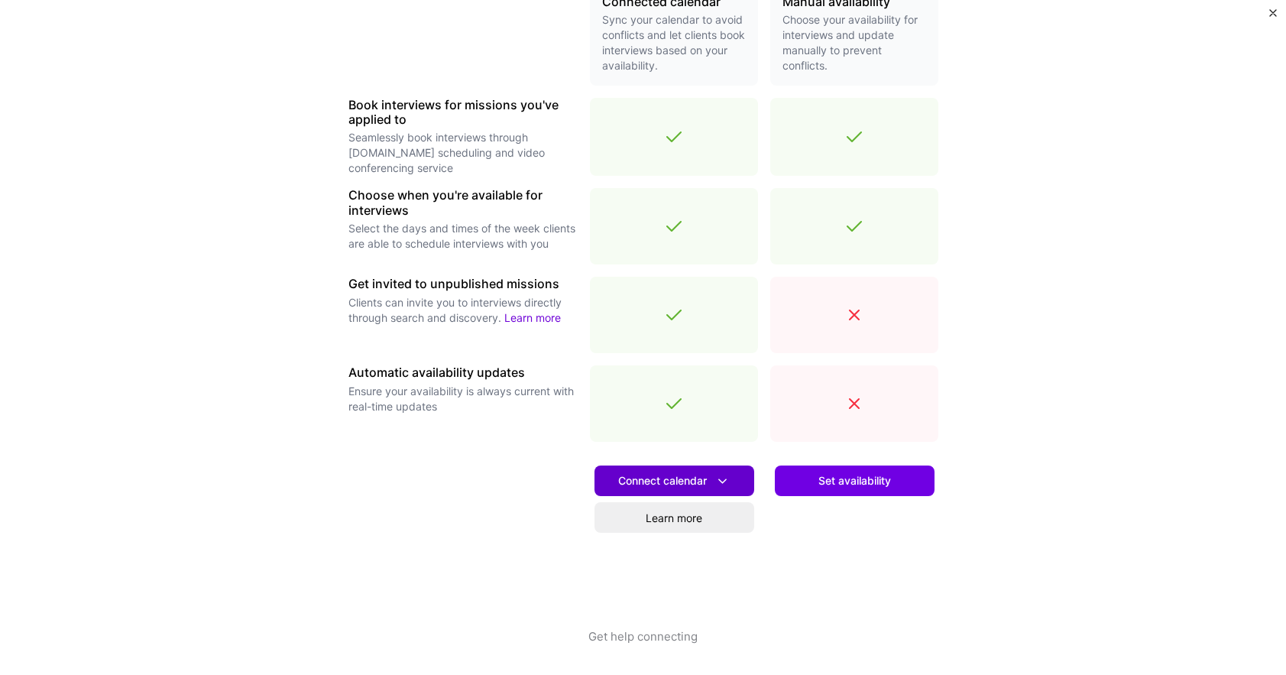
click at [643, 479] on span "Connect calendar" at bounding box center [674, 481] width 112 height 16
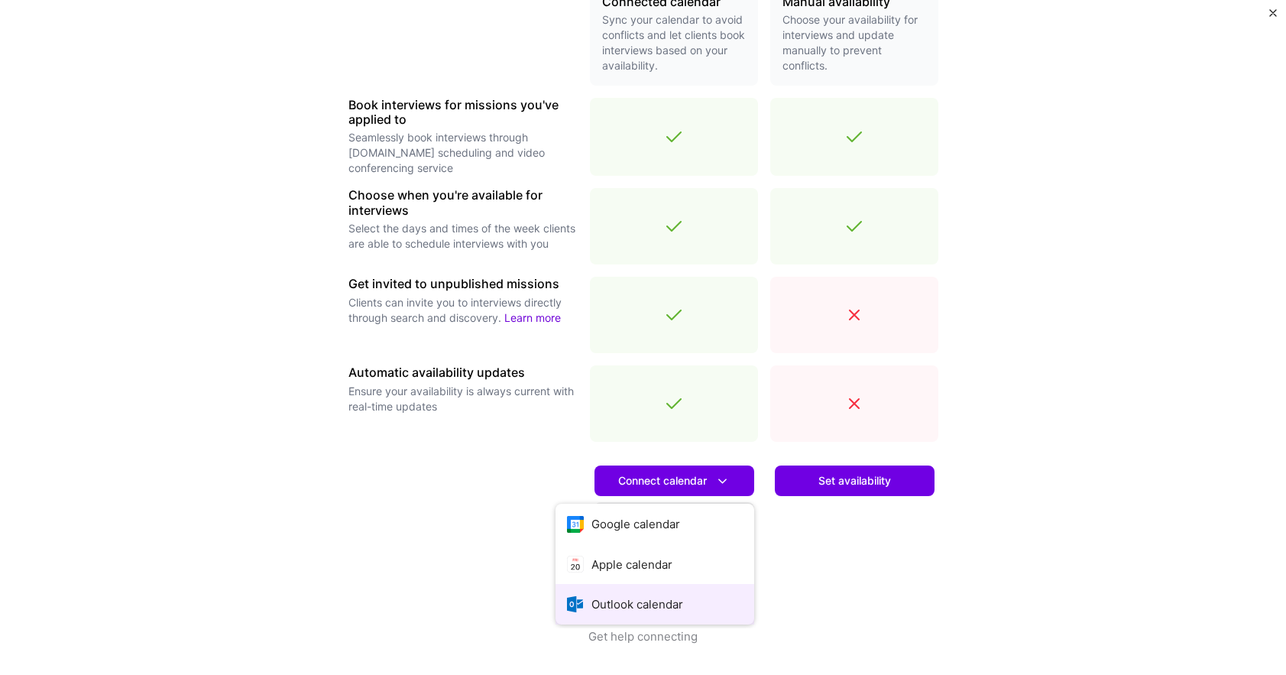
click at [625, 602] on button "Outlook calendar" at bounding box center [655, 604] width 199 height 41
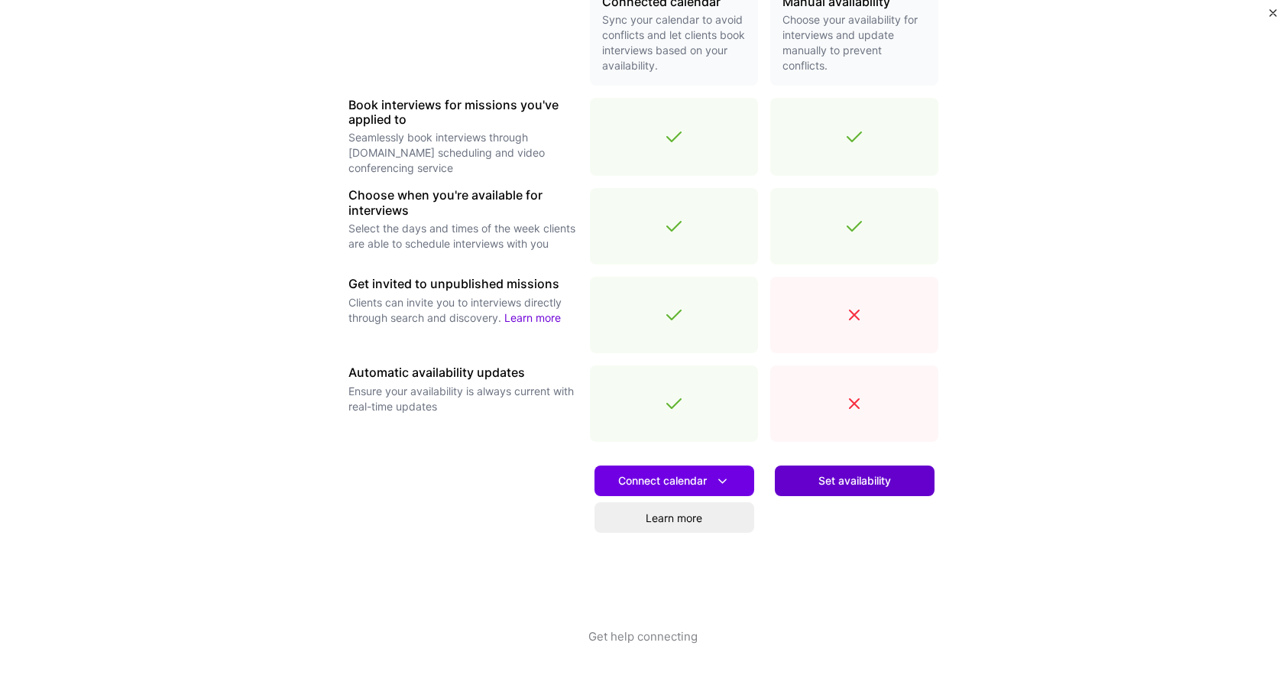
scroll to position [320, 0]
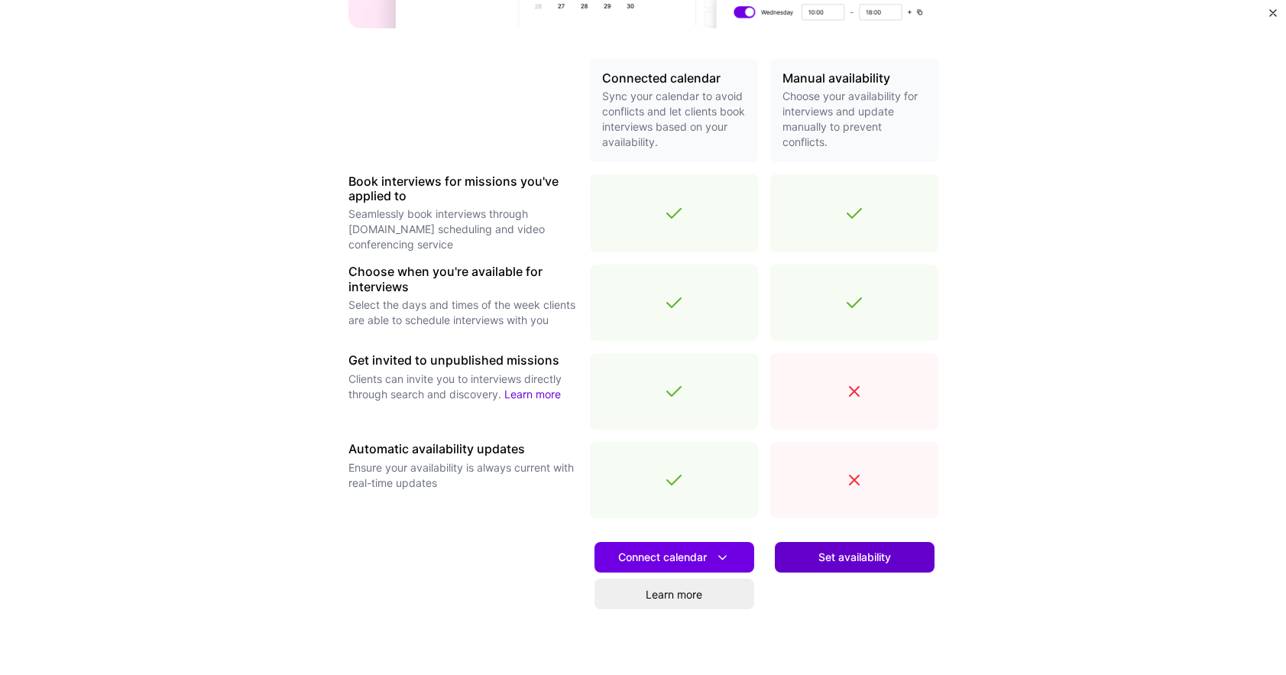
click at [842, 556] on span "Set availability" at bounding box center [855, 557] width 73 height 15
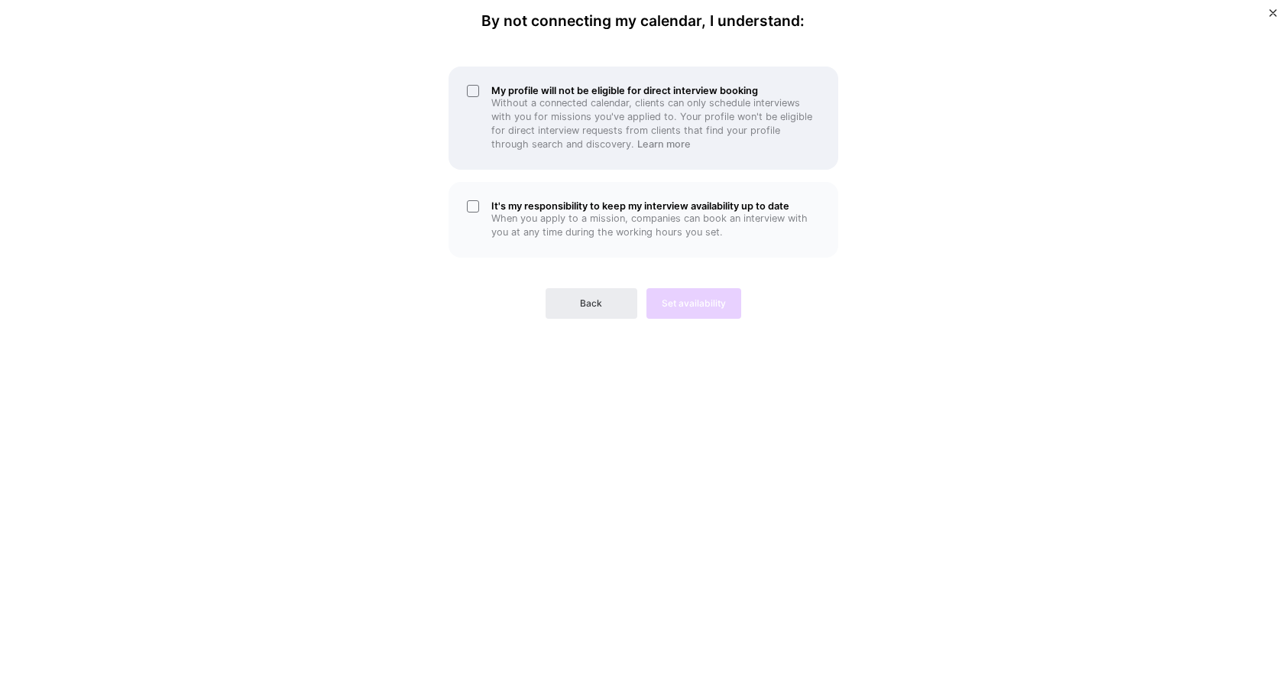
click at [474, 91] on div "My profile will not be eligible for direct interview booking Without a connecte…" at bounding box center [644, 118] width 390 height 103
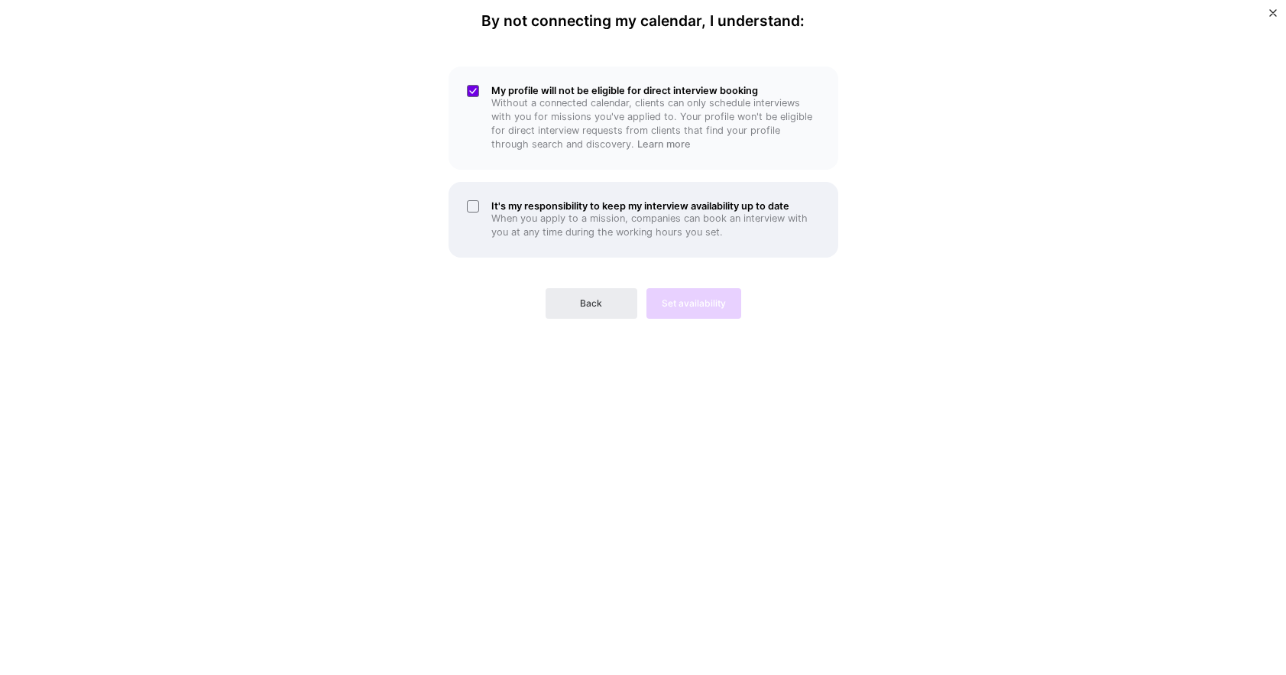
click at [470, 206] on div "It's my responsibility to keep my interview availability up to date When you ap…" at bounding box center [644, 220] width 390 height 76
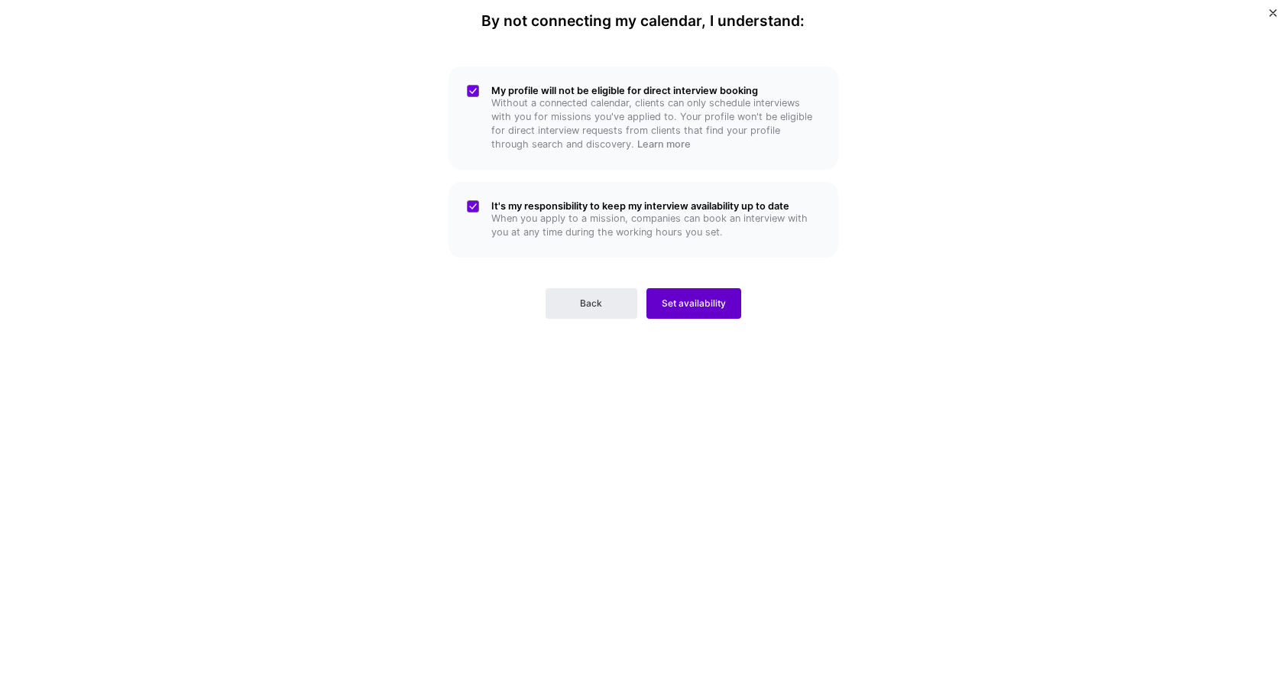
click at [707, 297] on span "Set availability" at bounding box center [694, 304] width 64 height 14
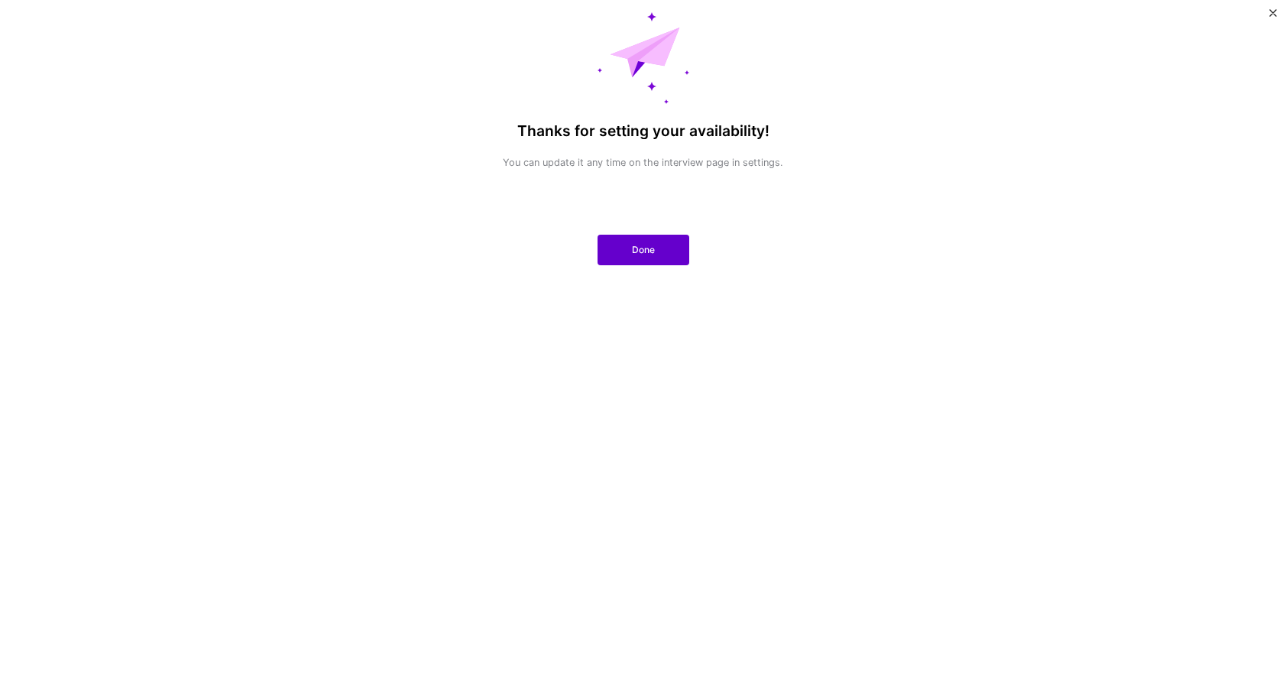
click at [646, 250] on span "Done" at bounding box center [643, 250] width 23 height 14
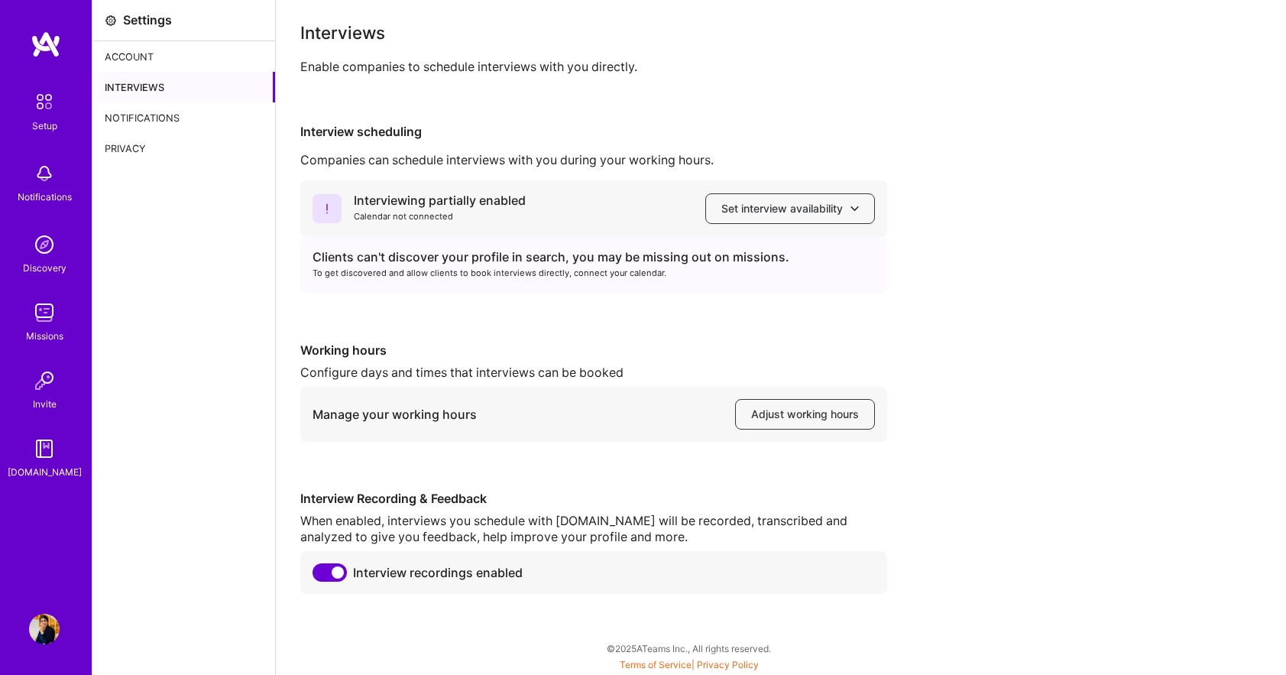
click at [142, 53] on div "Account" at bounding box center [183, 56] width 183 height 31
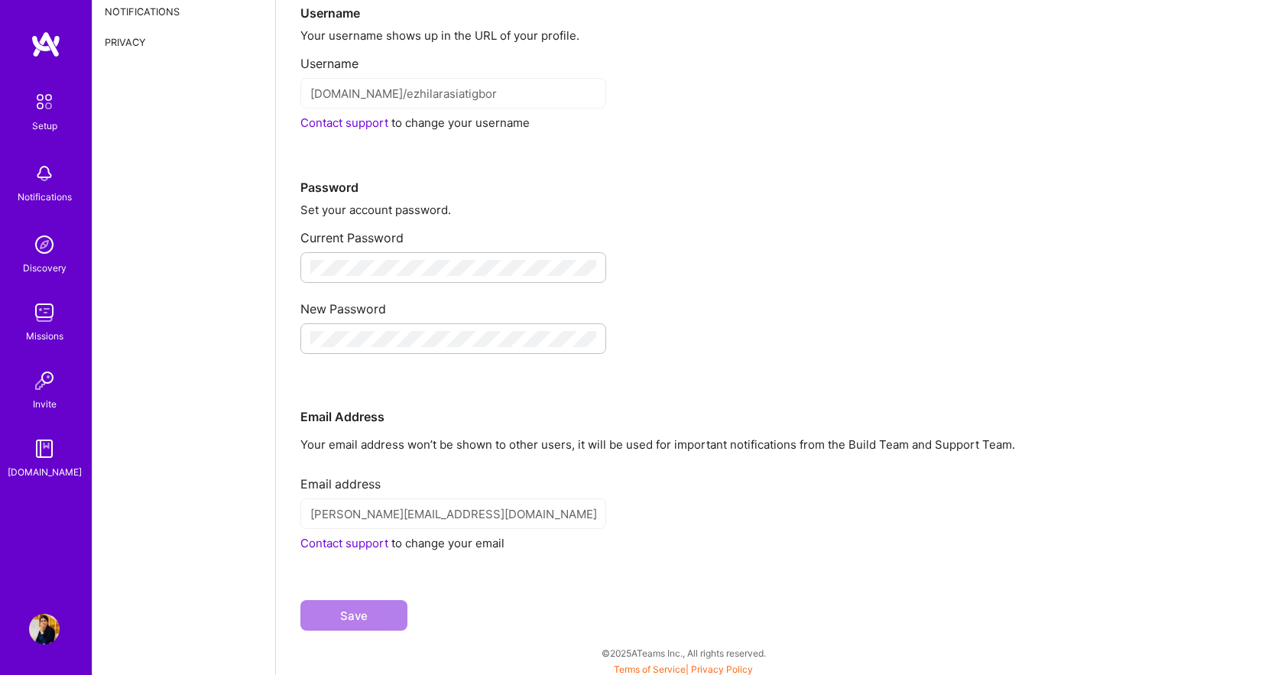
scroll to position [111, 0]
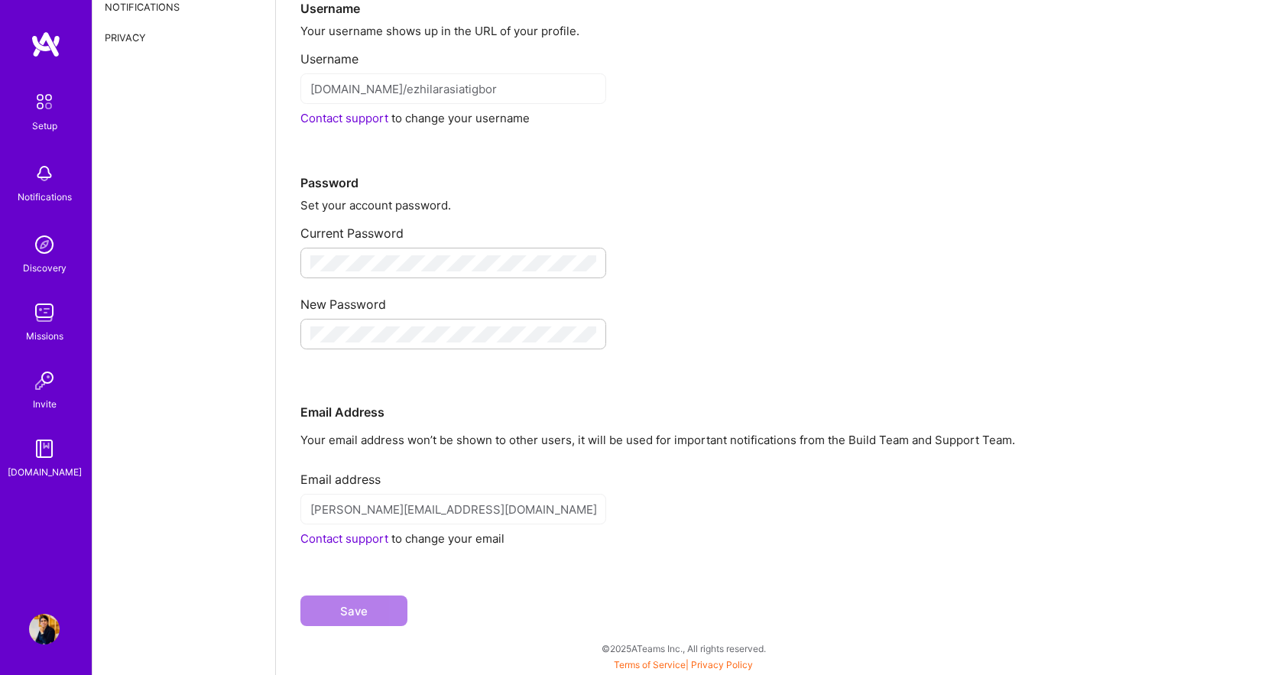
click at [39, 108] on img at bounding box center [44, 102] width 32 height 32
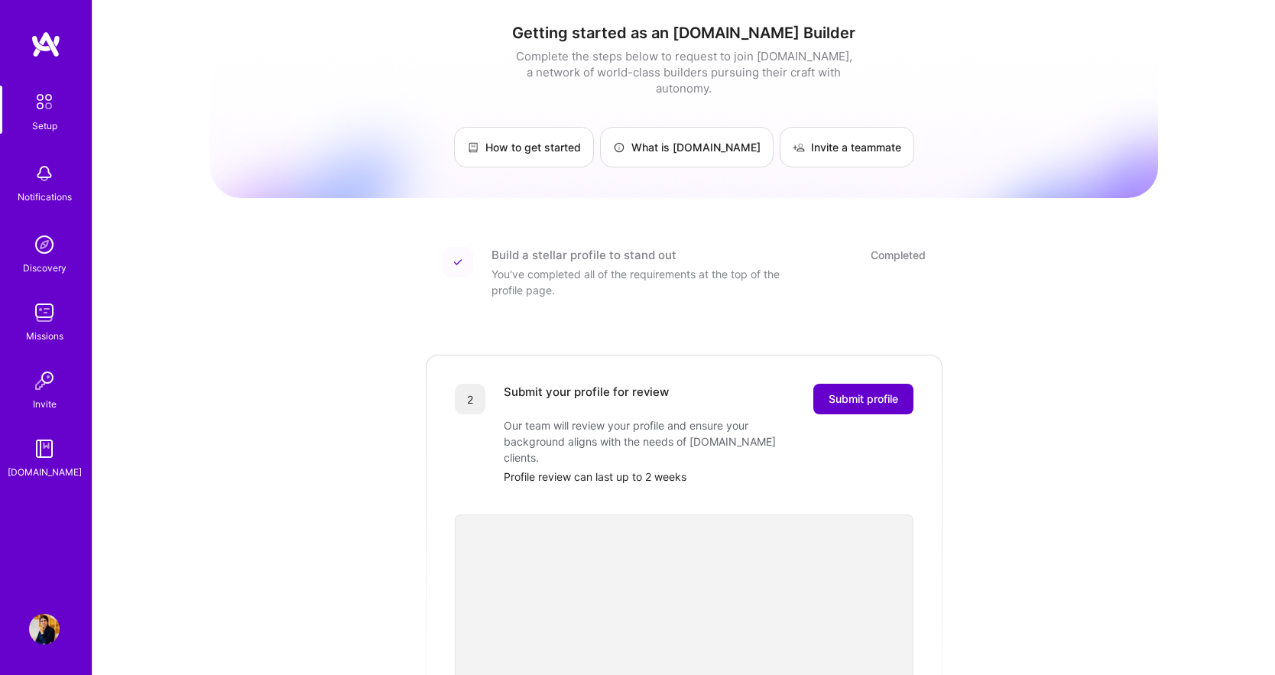
click at [851, 391] on span "Submit profile" at bounding box center [864, 398] width 70 height 15
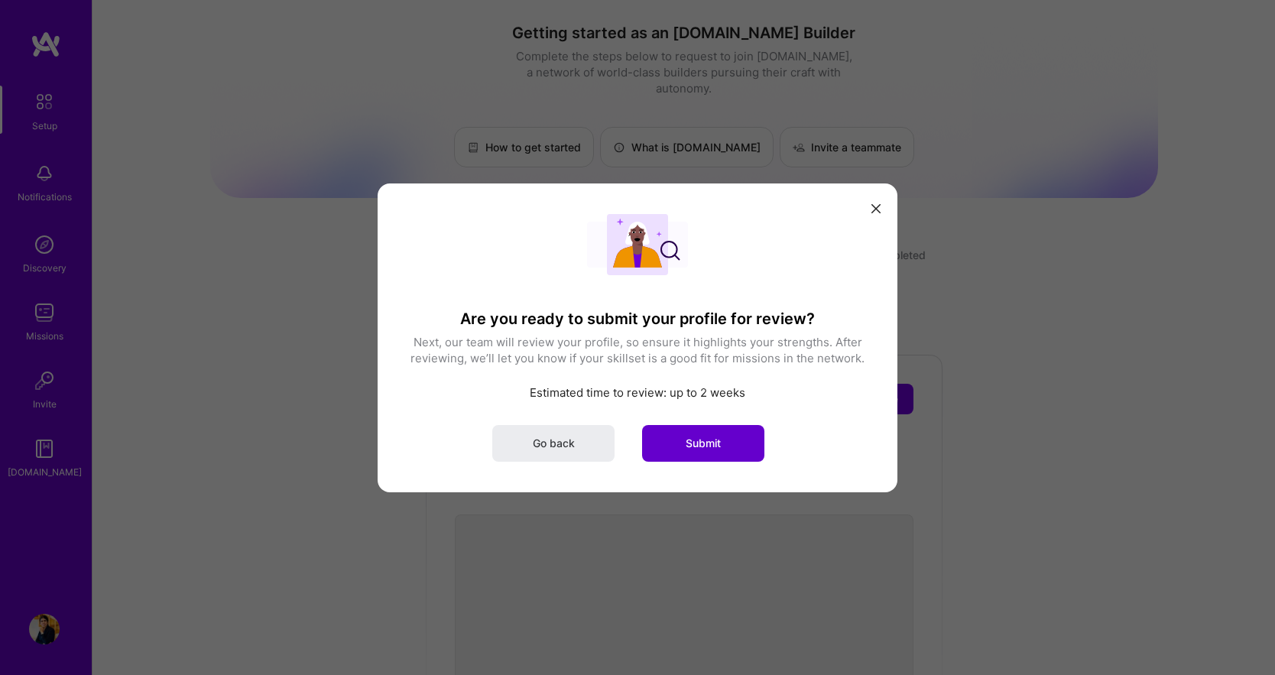
click at [692, 443] on span "Submit" at bounding box center [703, 442] width 35 height 15
